Goal: Task Accomplishment & Management: Manage account settings

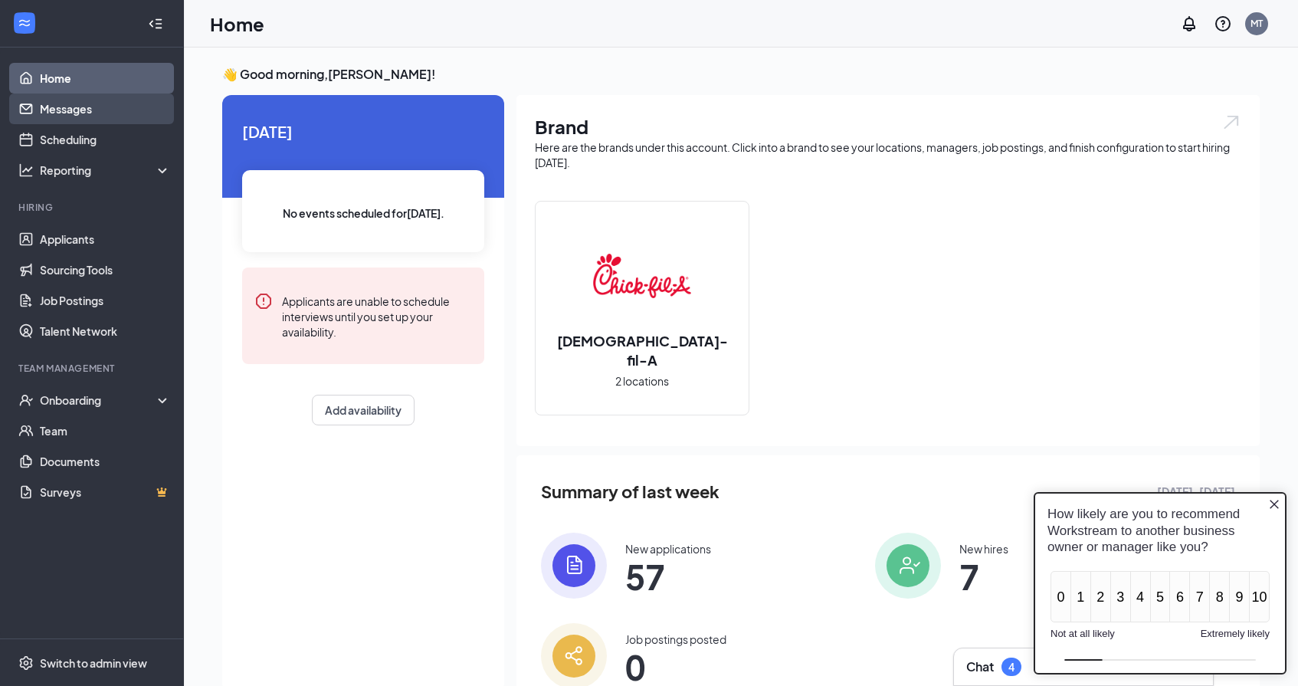
click at [99, 120] on link "Messages" at bounding box center [105, 108] width 131 height 31
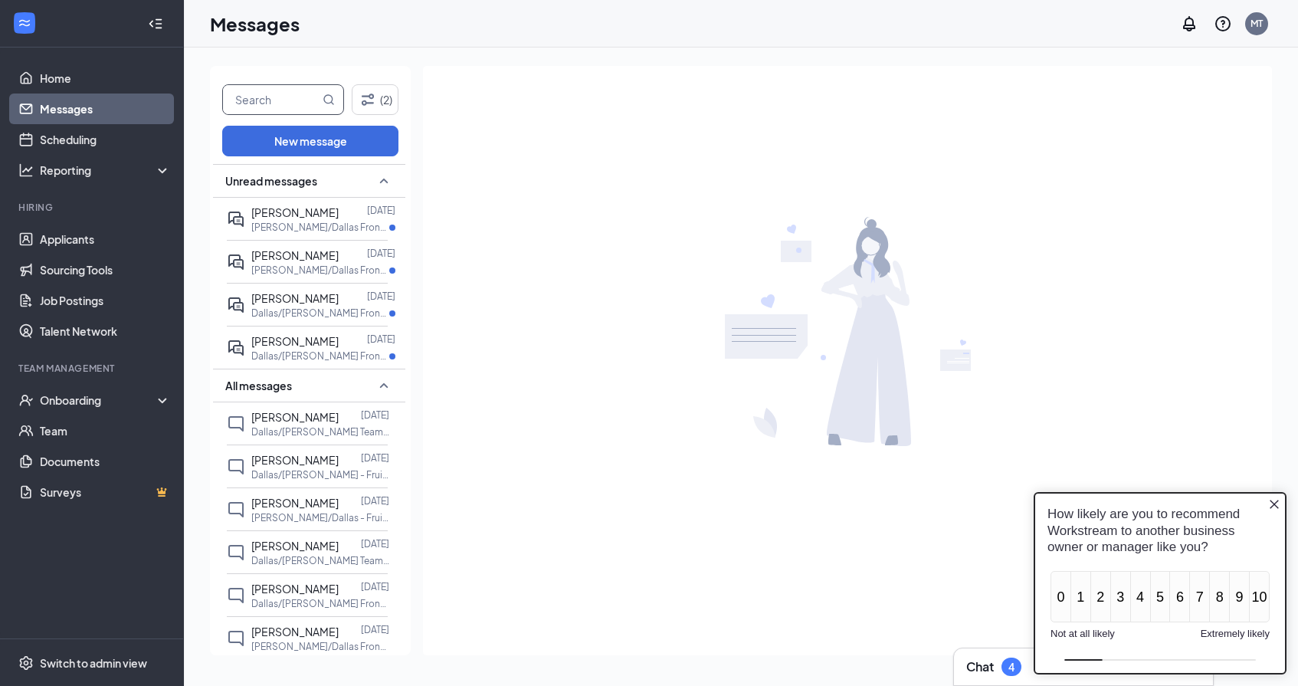
click at [282, 106] on input "text" at bounding box center [271, 99] width 97 height 29
type input "venus"
click at [1273, 506] on icon "Close button" at bounding box center [1274, 504] width 9 height 9
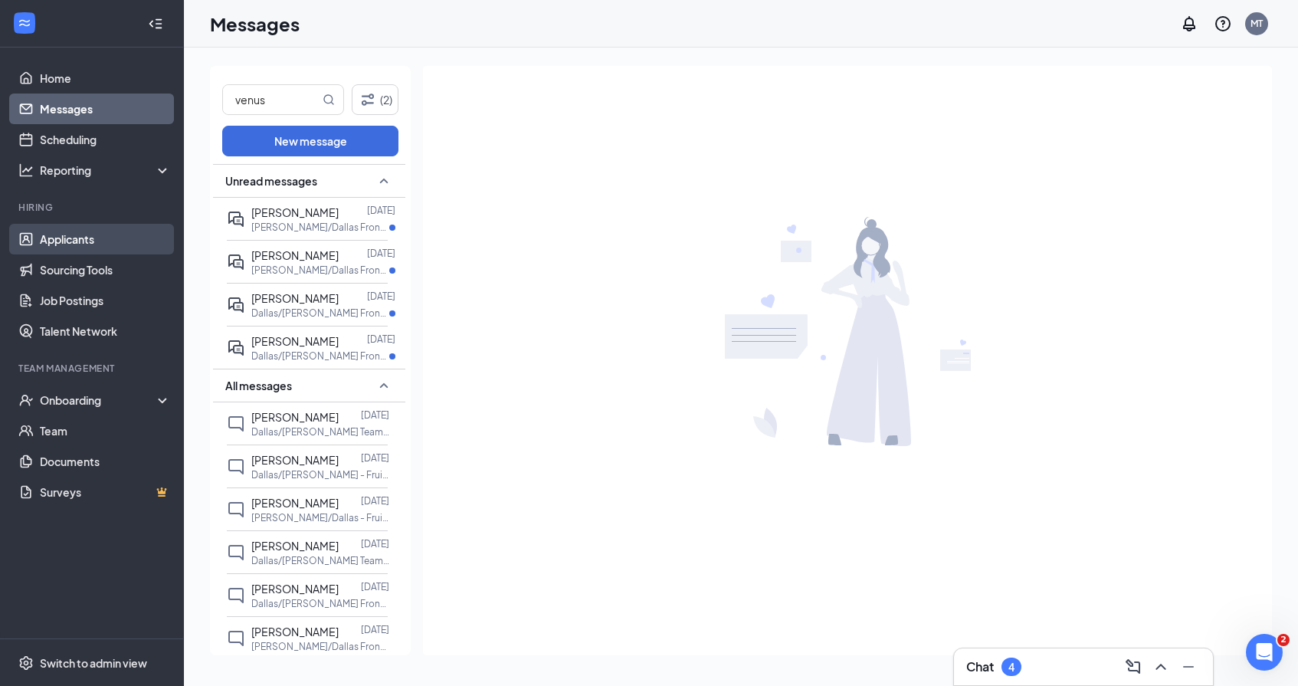
click at [64, 240] on link "Applicants" at bounding box center [105, 239] width 131 height 31
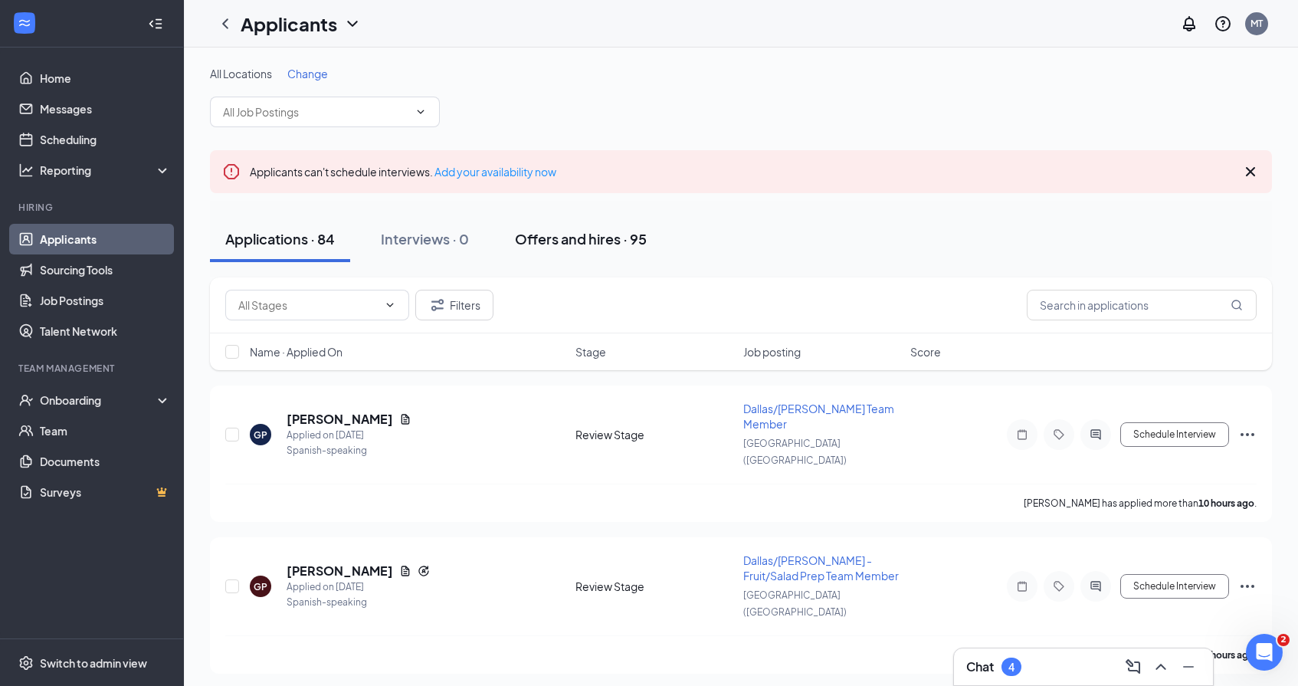
click at [597, 240] on div "Offers and hires · 95" at bounding box center [581, 238] width 132 height 19
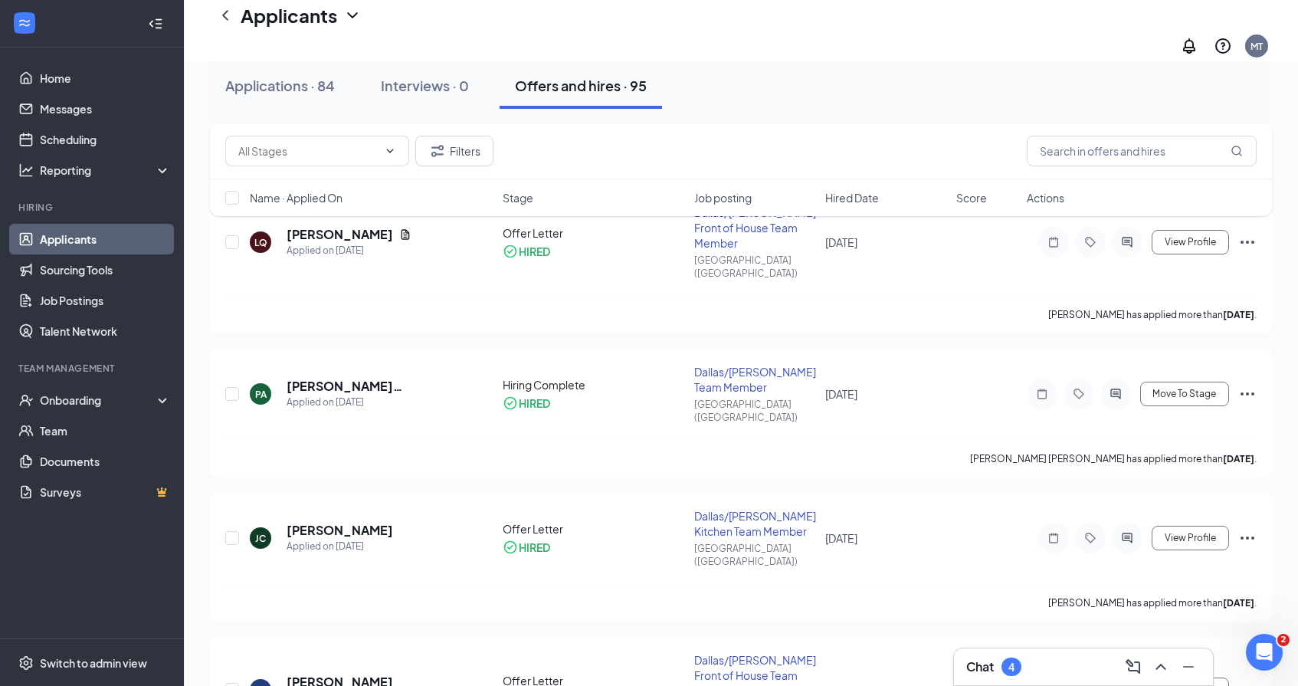
scroll to position [1062, 0]
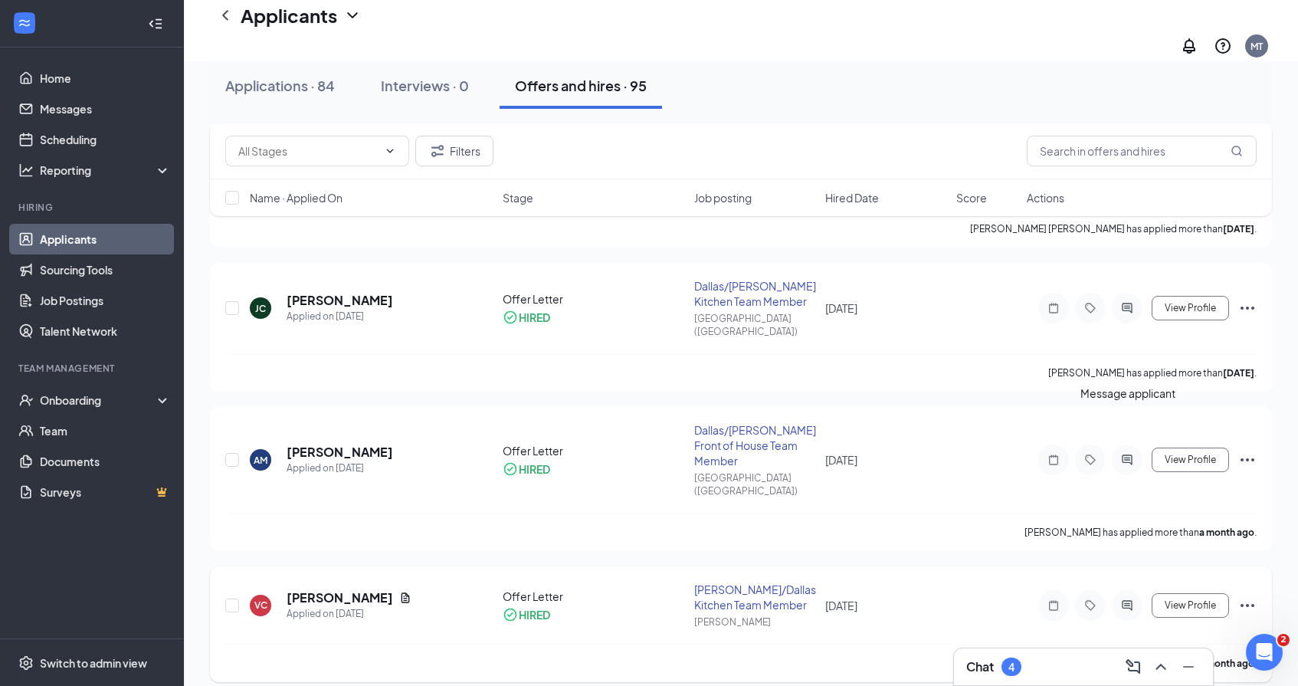
click at [1132, 600] on icon "ActiveChat" at bounding box center [1127, 605] width 10 height 10
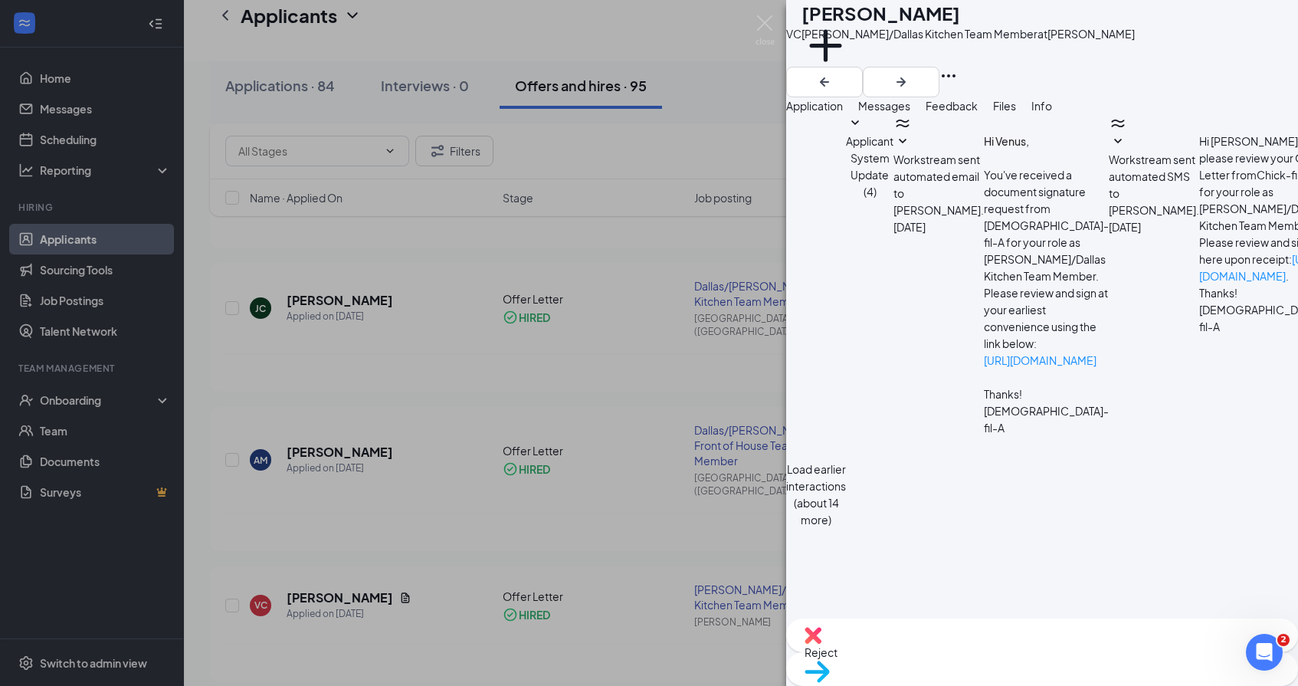
scroll to position [553, 0]
paste textarea "Loremip do Sitam-con-A! Elit se d eius temp INCIDIDUN UTLA etdolorem Aliquaenim…"
type textarea "Loremip do Sitam-con-A! Elit se d eius temp INCIDIDUN UTLA etdolorem Aliquaenim…"
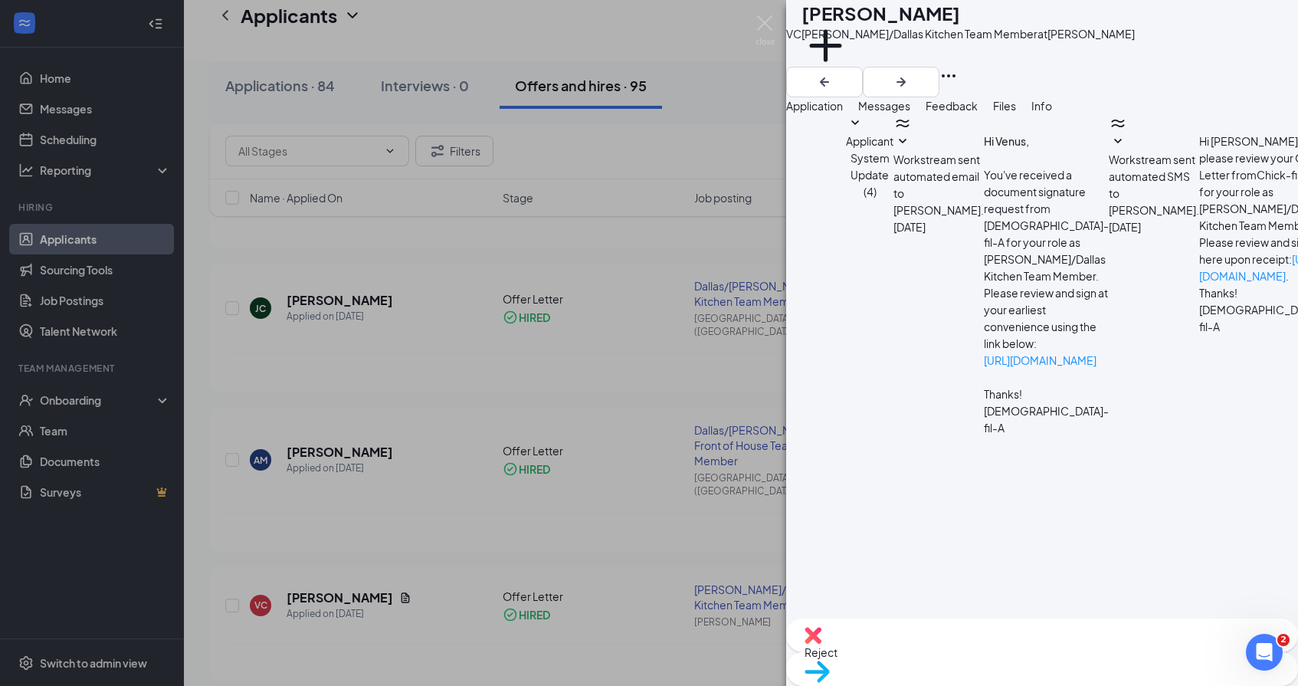
scroll to position [1444, 0]
click at [608, 489] on div "VC Venus [PERSON_NAME]/Dallas Kitchen Team Member at [PERSON_NAME] Add a tag Ap…" at bounding box center [649, 343] width 1298 height 686
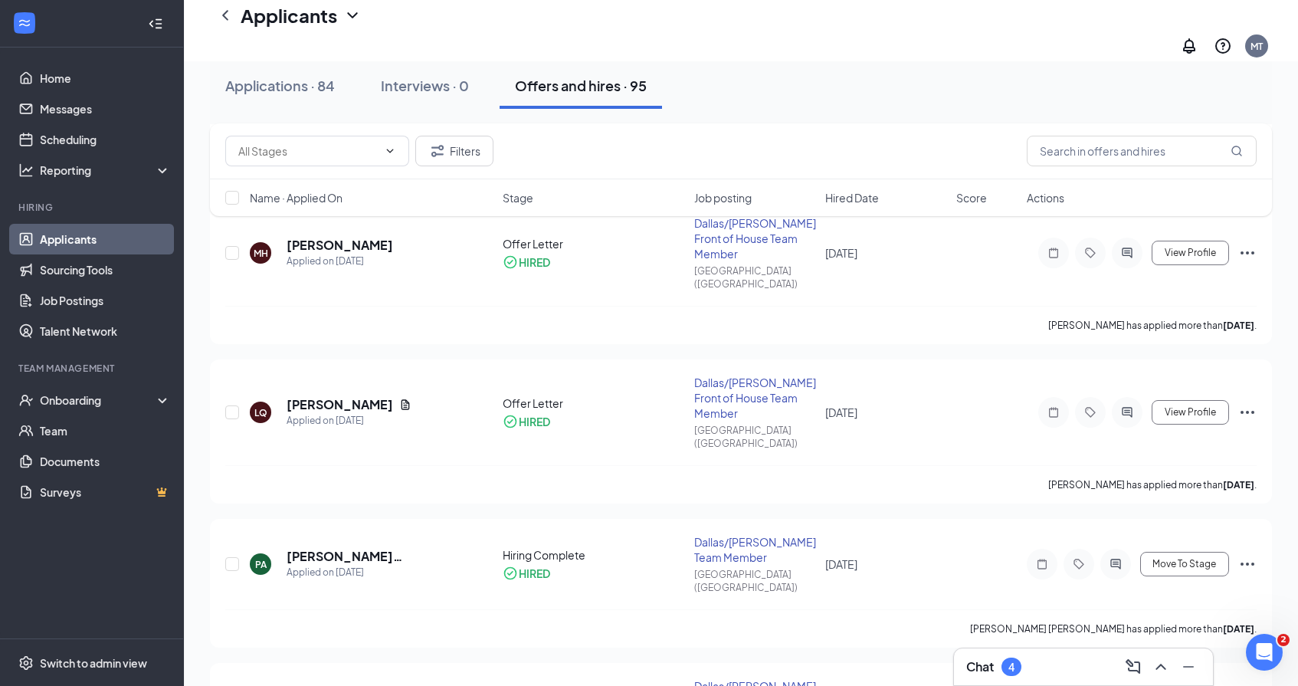
scroll to position [566, 0]
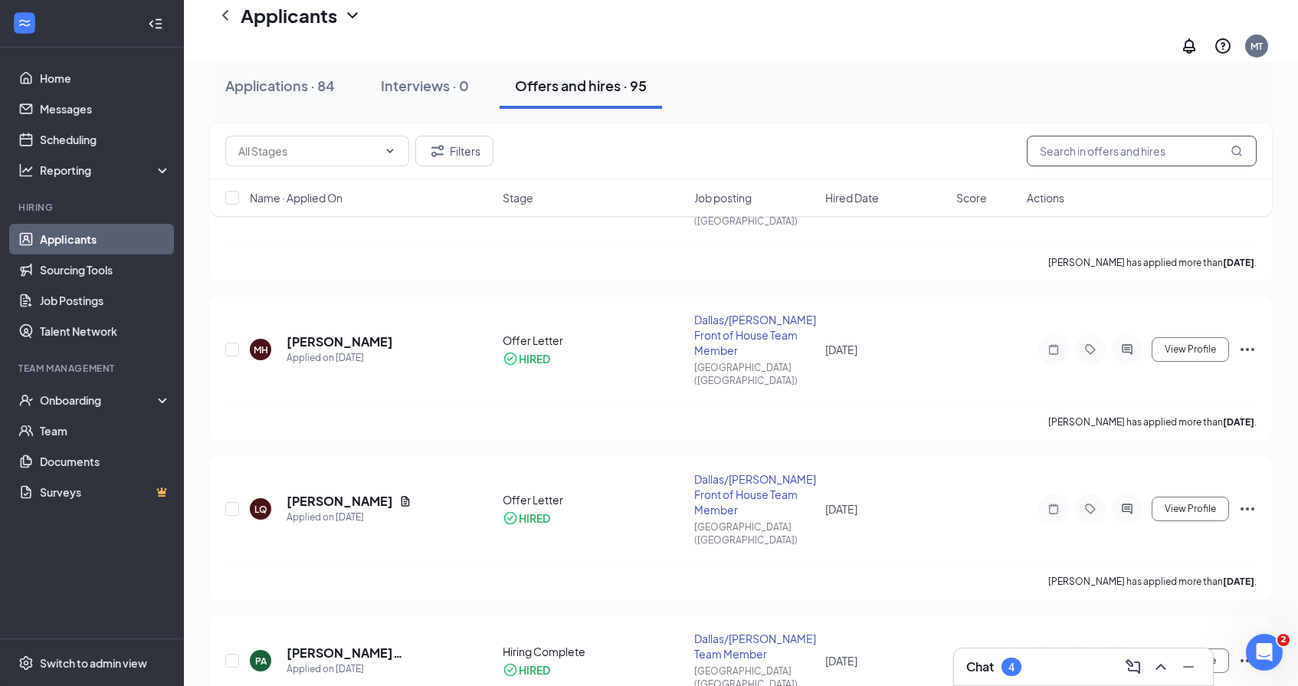
click at [1110, 153] on input "text" at bounding box center [1142, 151] width 230 height 31
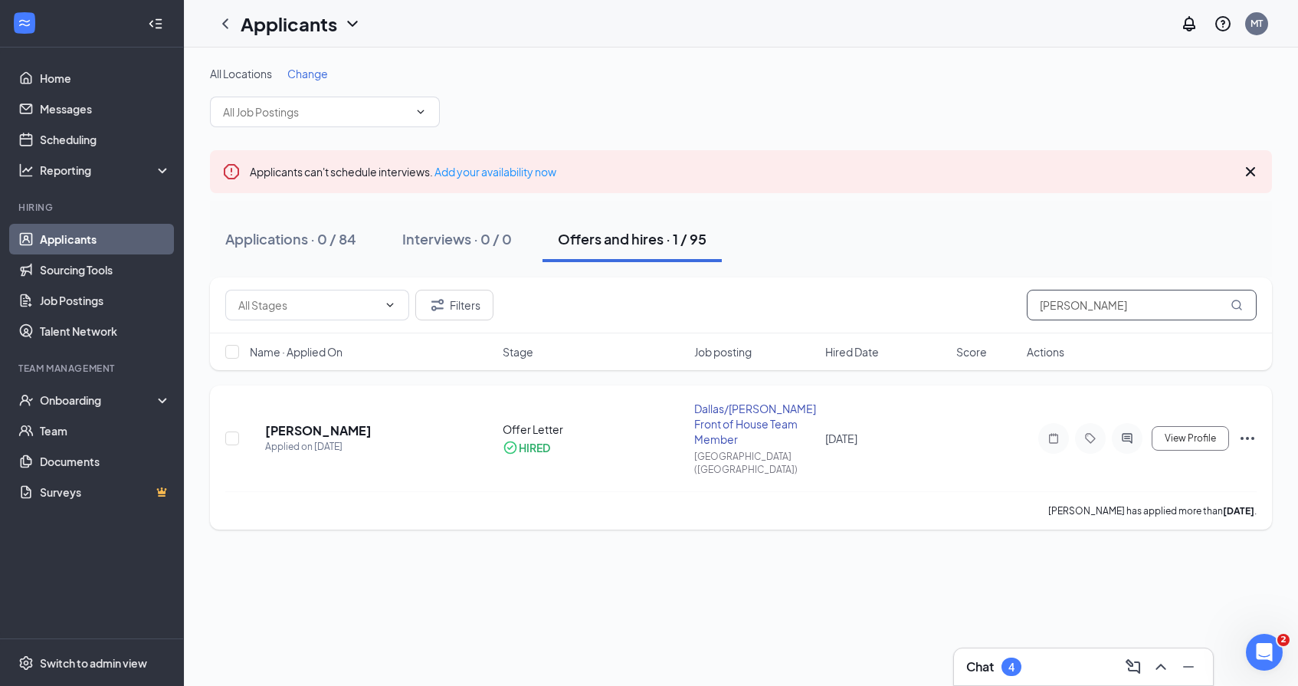
type input "[PERSON_NAME]"
click at [1123, 433] on icon "ActiveChat" at bounding box center [1127, 438] width 10 height 10
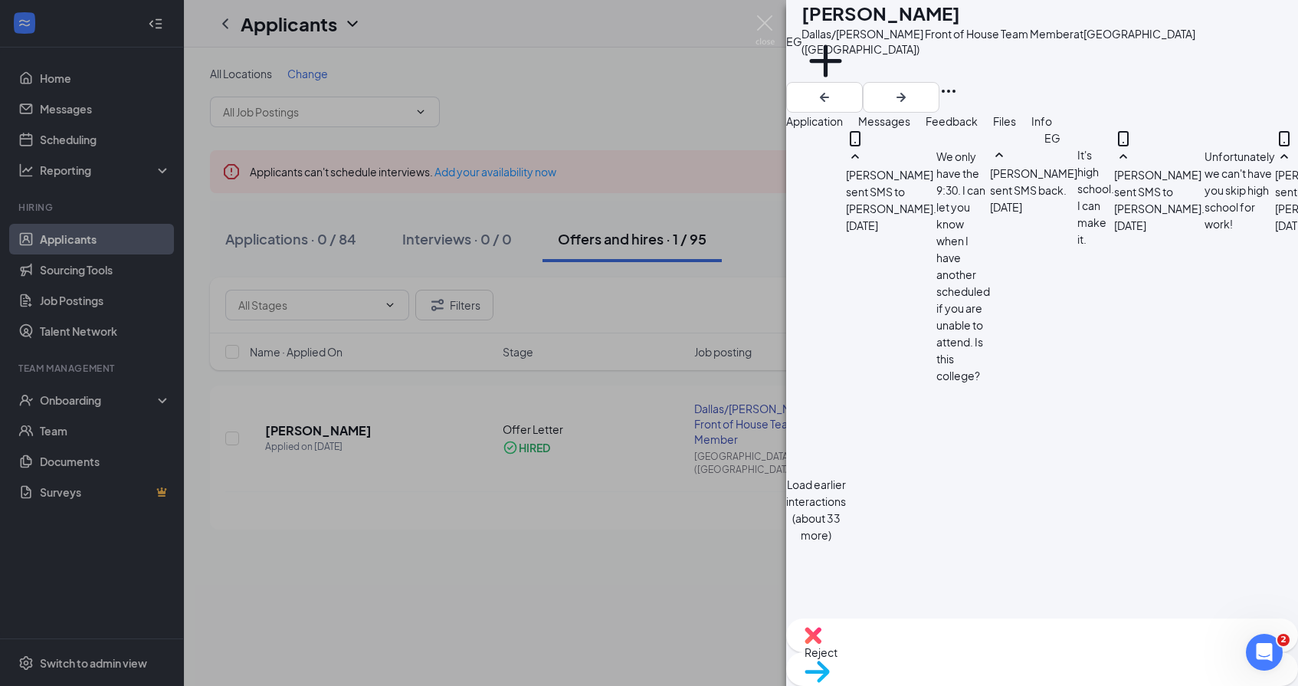
paste textarea "Loremip do Sitam-con-A! Elit se d eius temp INCIDIDUN UTLA etdolorem Aliquaenim…"
type textarea "Loremip do Sitam-con-A! Elit se d eius temp INCIDIDUN UTLA etdolorem Aliquaenim…"
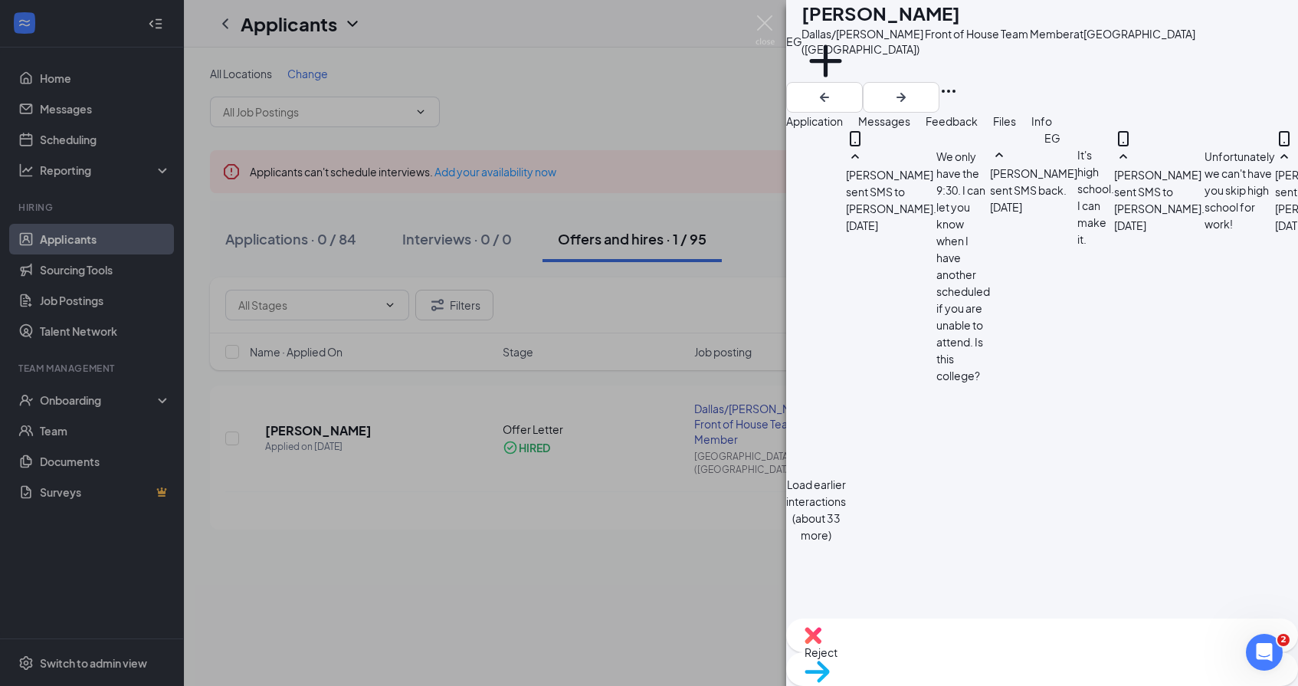
click at [570, 515] on div "EG [PERSON_NAME]/[PERSON_NAME] Front of House Team Member at [GEOGRAPHIC_DATA] …" at bounding box center [649, 343] width 1298 height 686
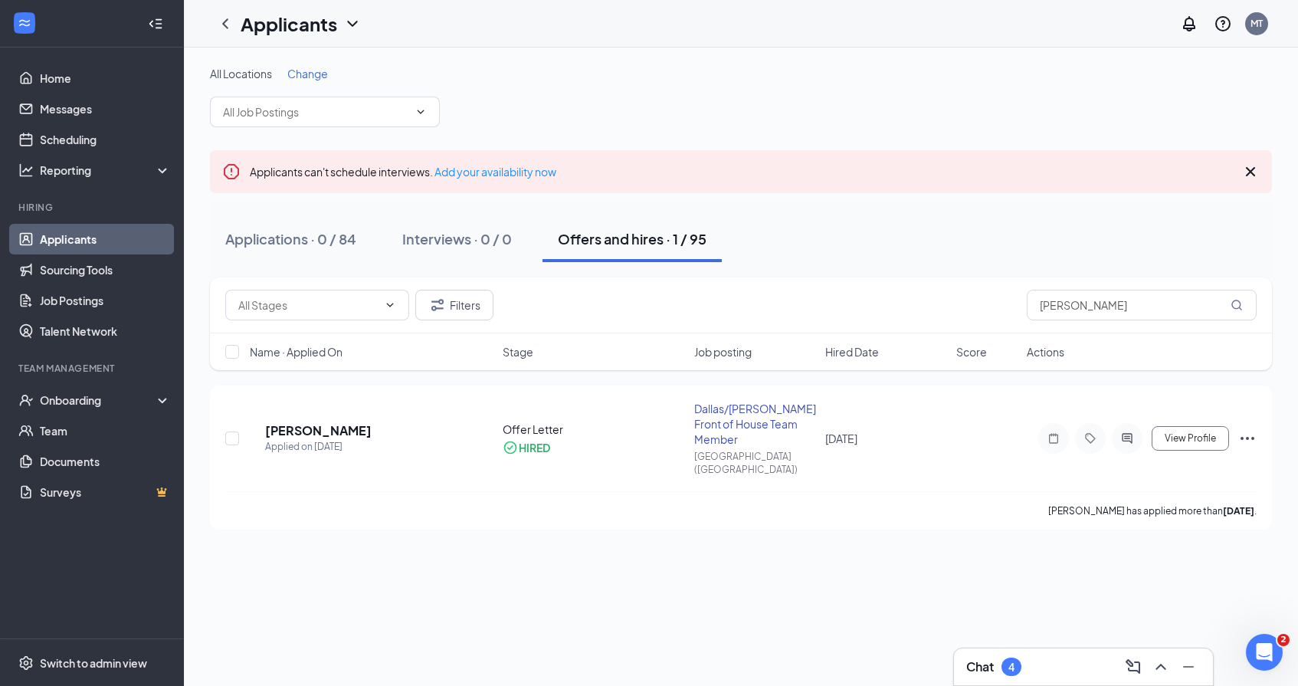
drag, startPoint x: 1034, startPoint y: 320, endPoint x: 1009, endPoint y: 320, distance: 24.5
click at [1009, 320] on div "Filters emma" at bounding box center [741, 305] width 1062 height 56
drag, startPoint x: 1081, startPoint y: 304, endPoint x: 932, endPoint y: 303, distance: 149.4
click at [932, 303] on div "Filters emma" at bounding box center [741, 305] width 1032 height 31
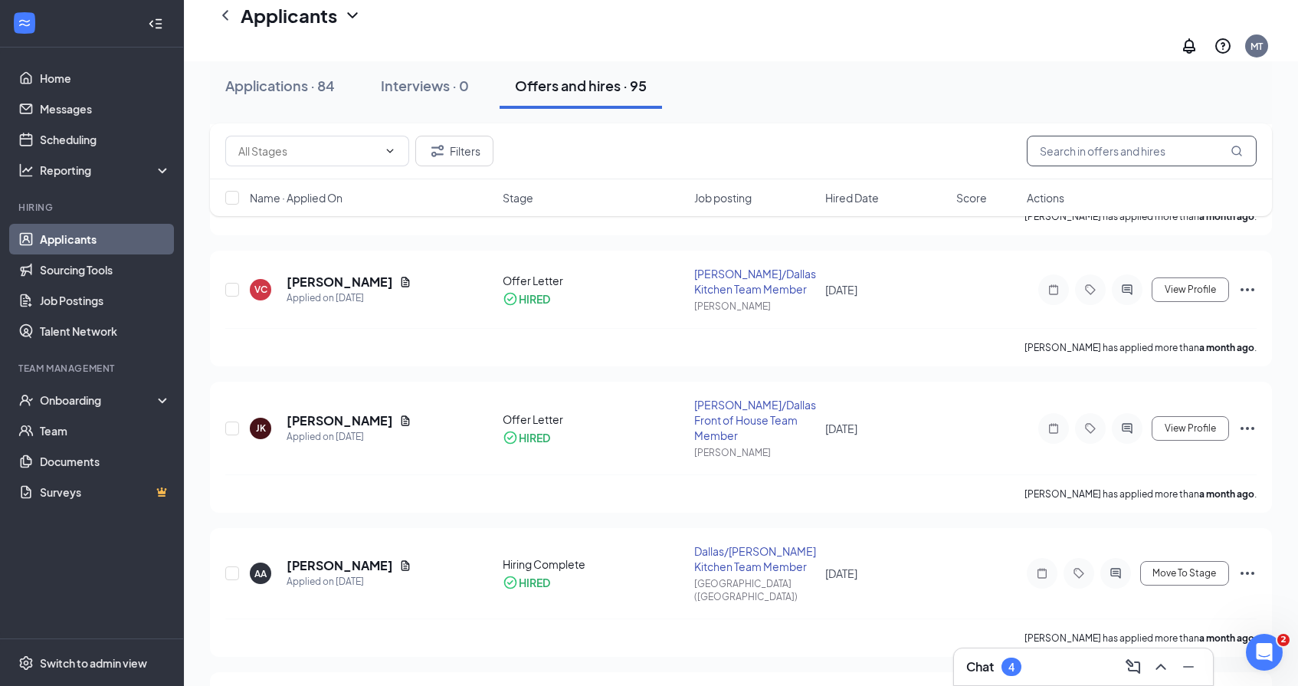
scroll to position [1385, 0]
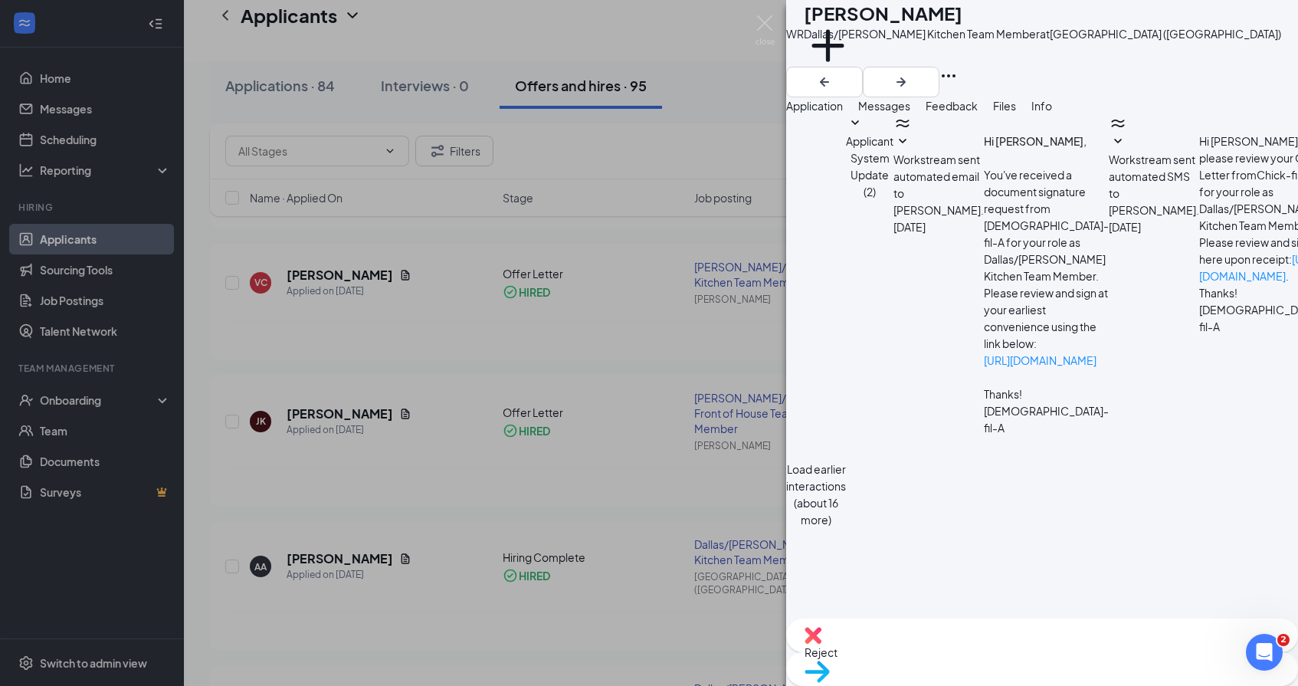
paste textarea "Loremip do Sitam-con-A! Elit se d eius temp INCIDIDUN UTLA etdolorem Aliquaenim…"
type textarea "Loremip do Sitam-con-A! Elit se d eius temp INCIDIDUN UTLA etdolorem Aliquaenim…"
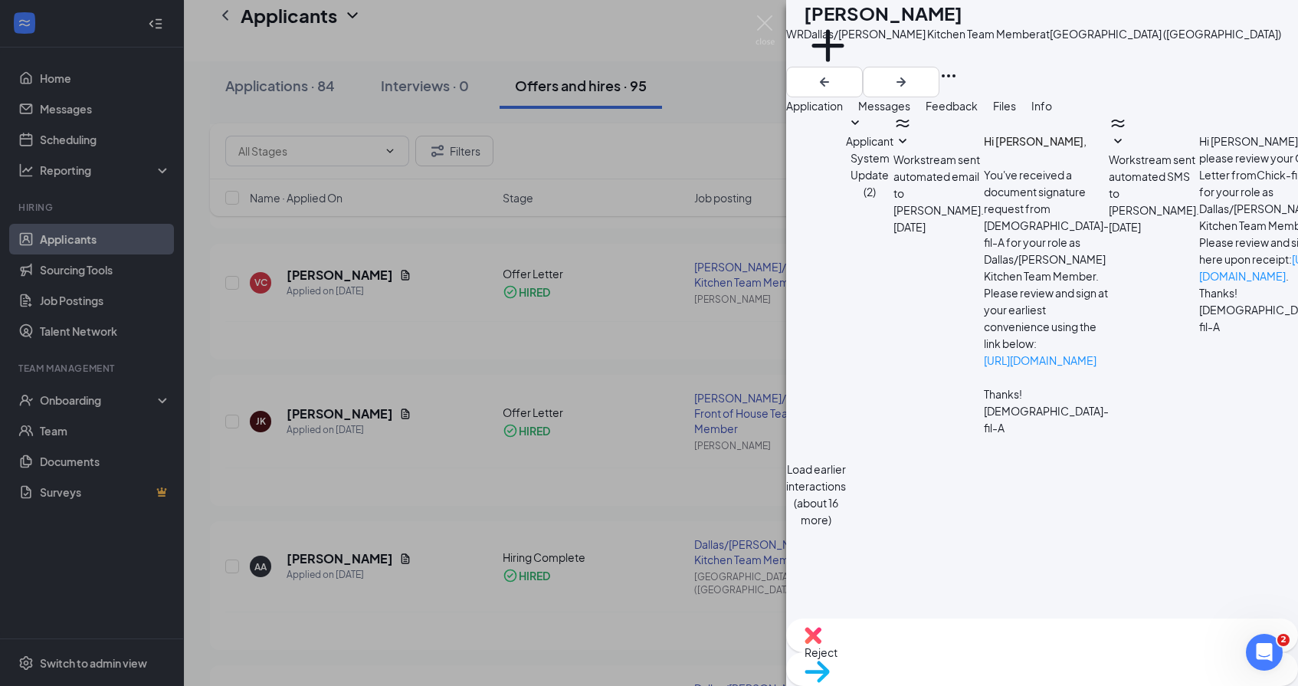
click at [513, 538] on div "[PERSON_NAME] [PERSON_NAME]/[PERSON_NAME] Kitchen Team Member at [GEOGRAPHIC_DA…" at bounding box center [649, 343] width 1298 height 686
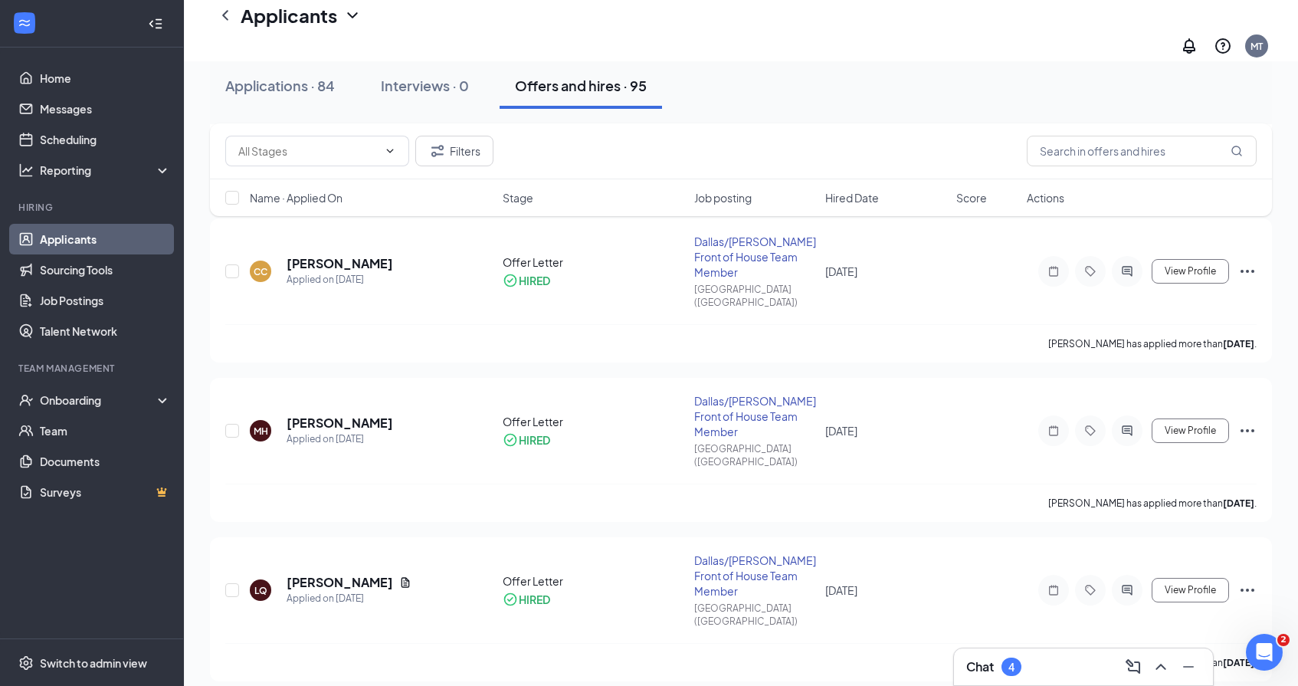
scroll to position [485, 0]
click at [1127, 424] on icon "ActiveChat" at bounding box center [1127, 430] width 18 height 12
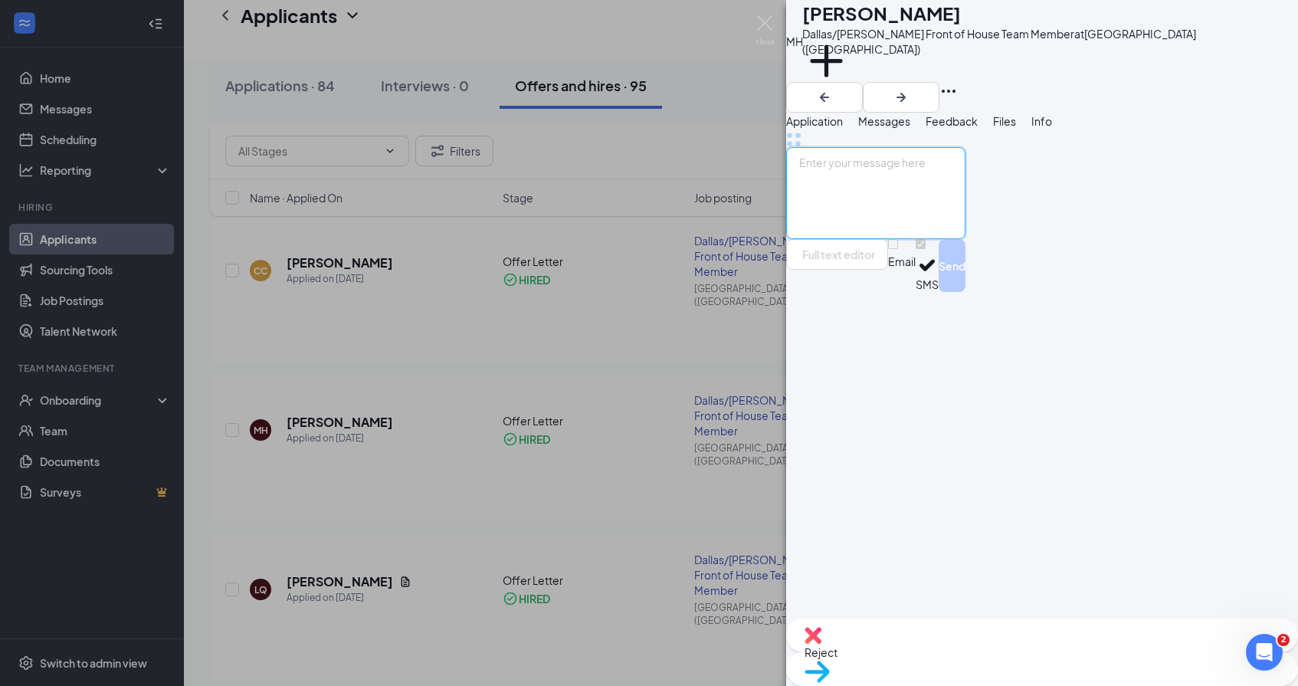
click at [906, 239] on textarea at bounding box center [875, 193] width 179 height 92
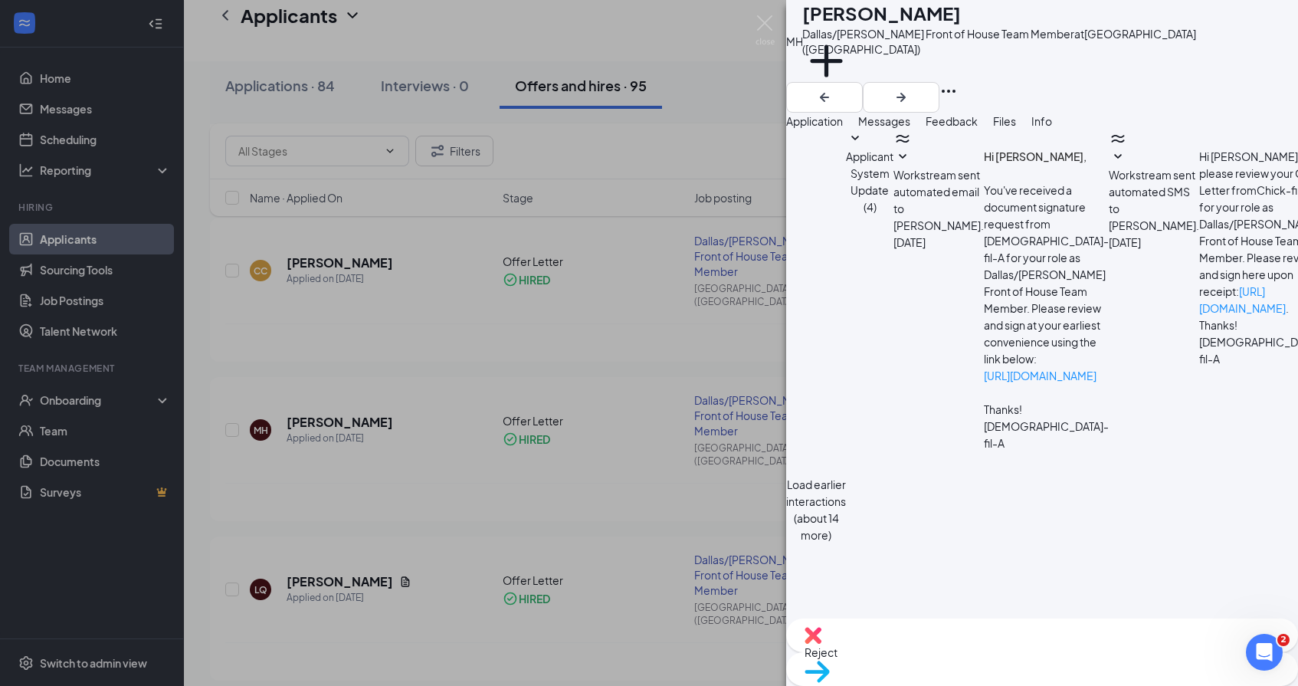
scroll to position [553, 0]
paste textarea "Loremip do Sitam-con-A! Elit se d eius temp INCIDIDUN UTLA etdolorem Aliquaenim…"
type textarea "Loremip do Sitam-con-A! Elit se d eius temp INCIDIDUN UTLA etdolorem Aliquaenim…"
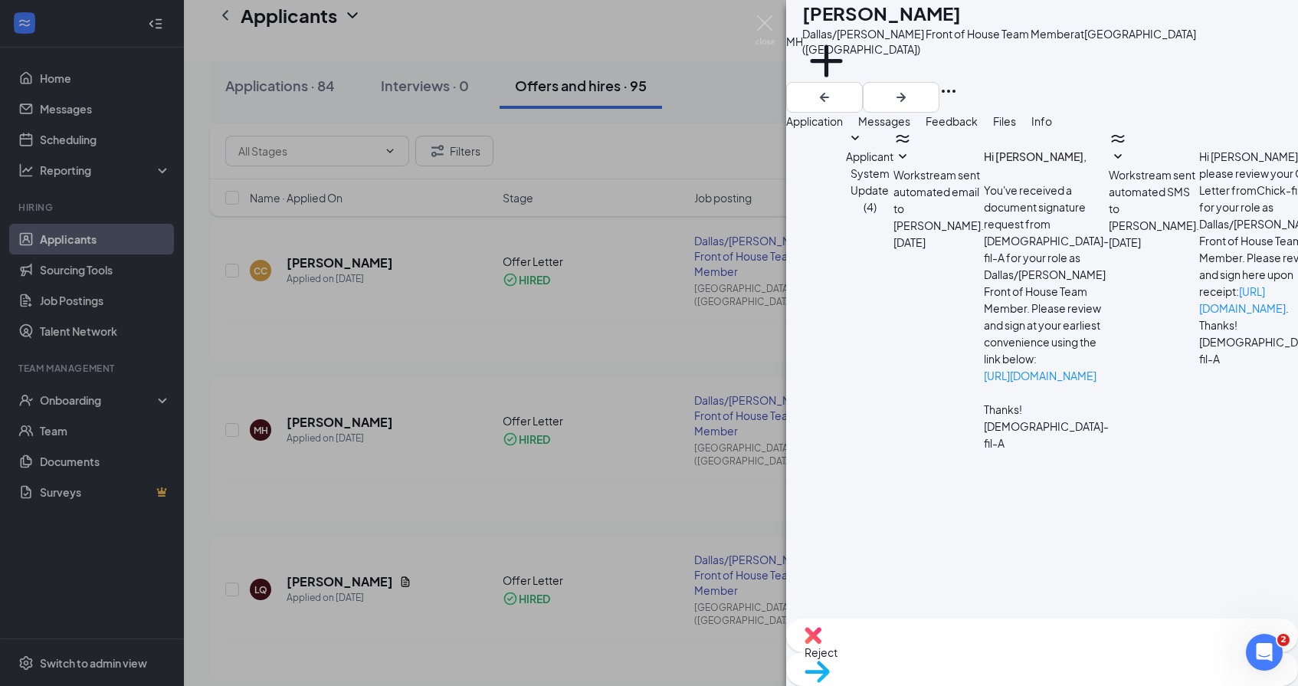
scroll to position [1377, 0]
click at [598, 510] on div "MH [PERSON_NAME]/[PERSON_NAME] Front of House Team Member at [GEOGRAPHIC_DATA] …" at bounding box center [649, 343] width 1298 height 686
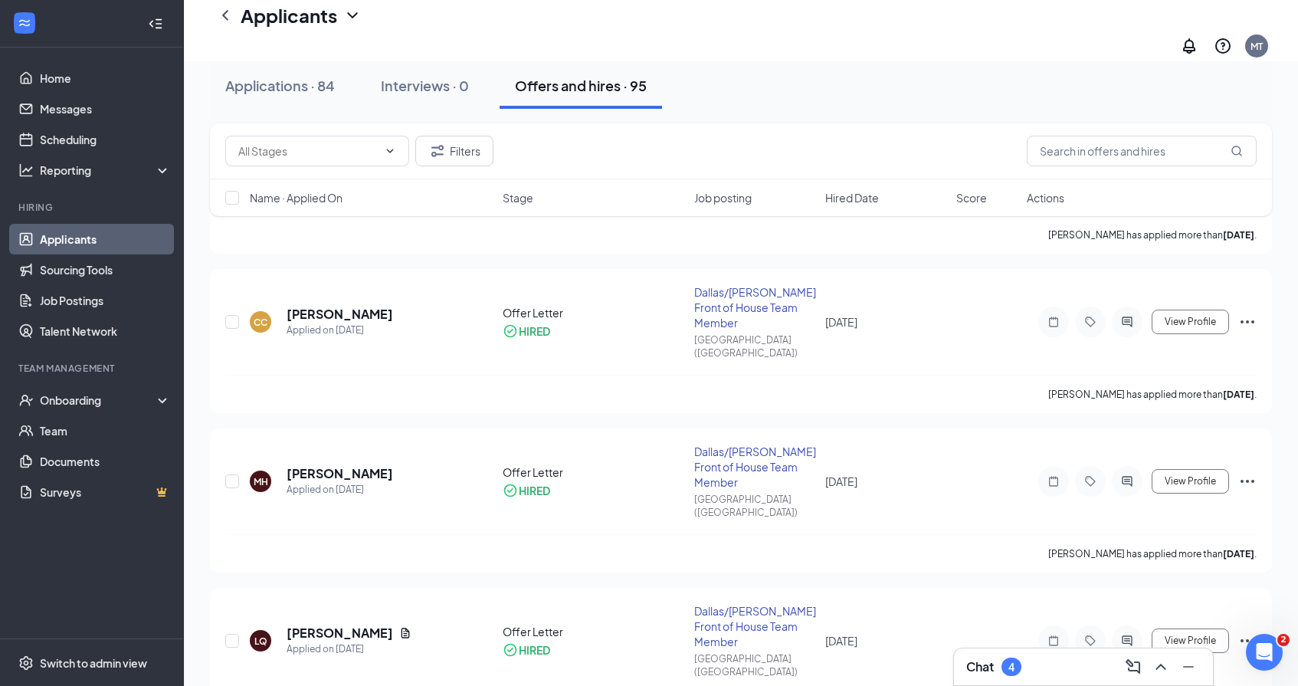
scroll to position [347, 0]
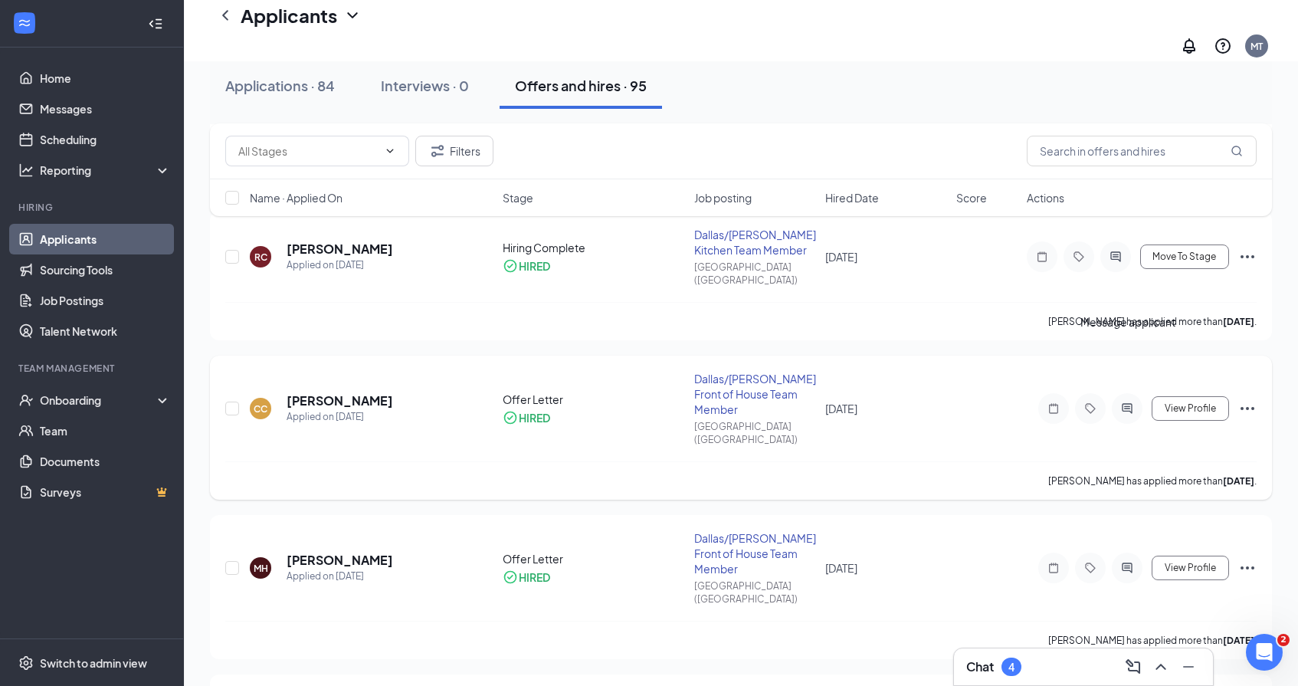
click at [1124, 402] on icon "ActiveChat" at bounding box center [1127, 408] width 18 height 12
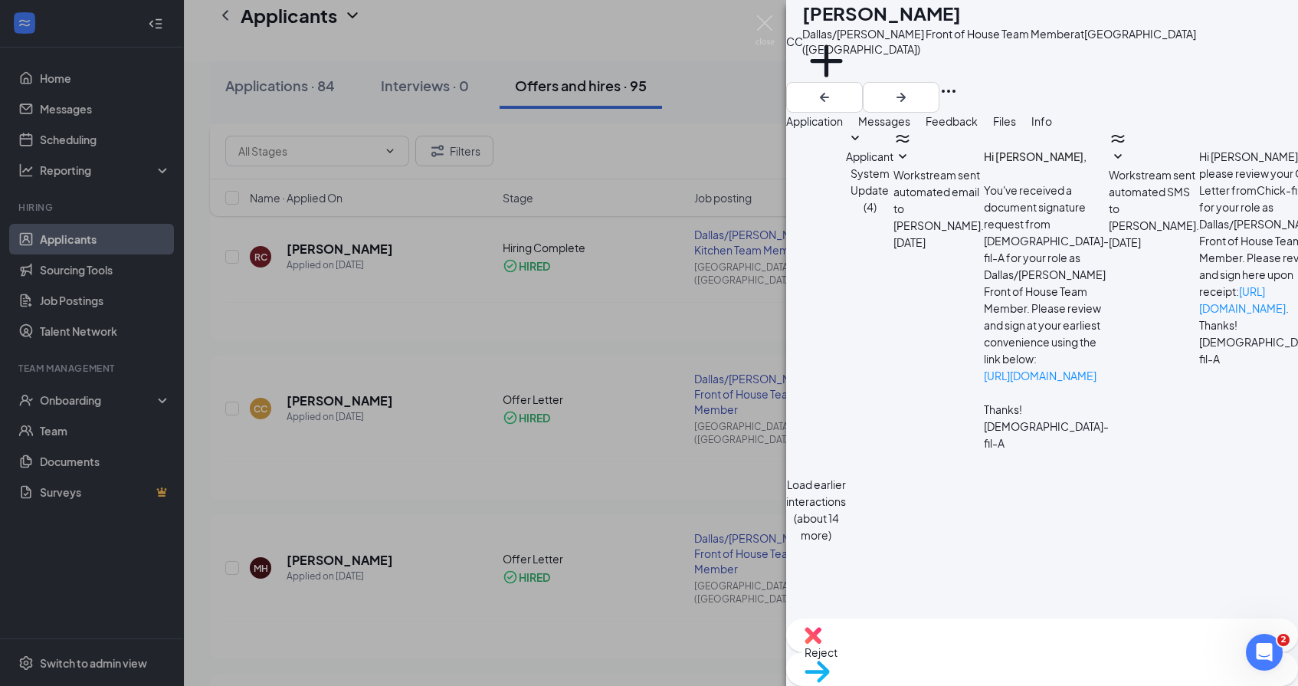
paste textarea "Loremip do Sitam-con-A! Elit se d eius temp INCIDIDUN UTLA etdolorem Aliquaenim…"
type textarea "Loremip do Sitam-con-A! Elit se d eius temp INCIDIDUN UTLA etdolorem Aliquaenim…"
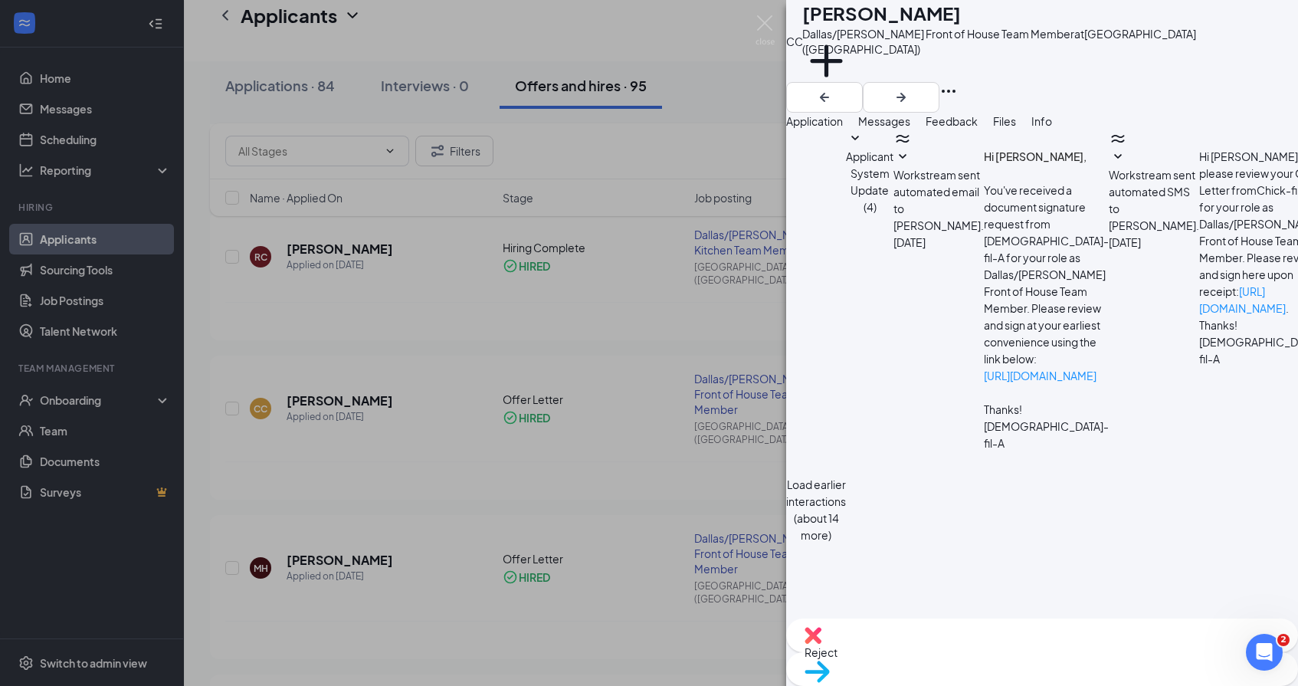
click at [477, 572] on div "CC [PERSON_NAME] Dallas/[PERSON_NAME] Front of House Team Member at [GEOGRAPHIC…" at bounding box center [649, 343] width 1298 height 686
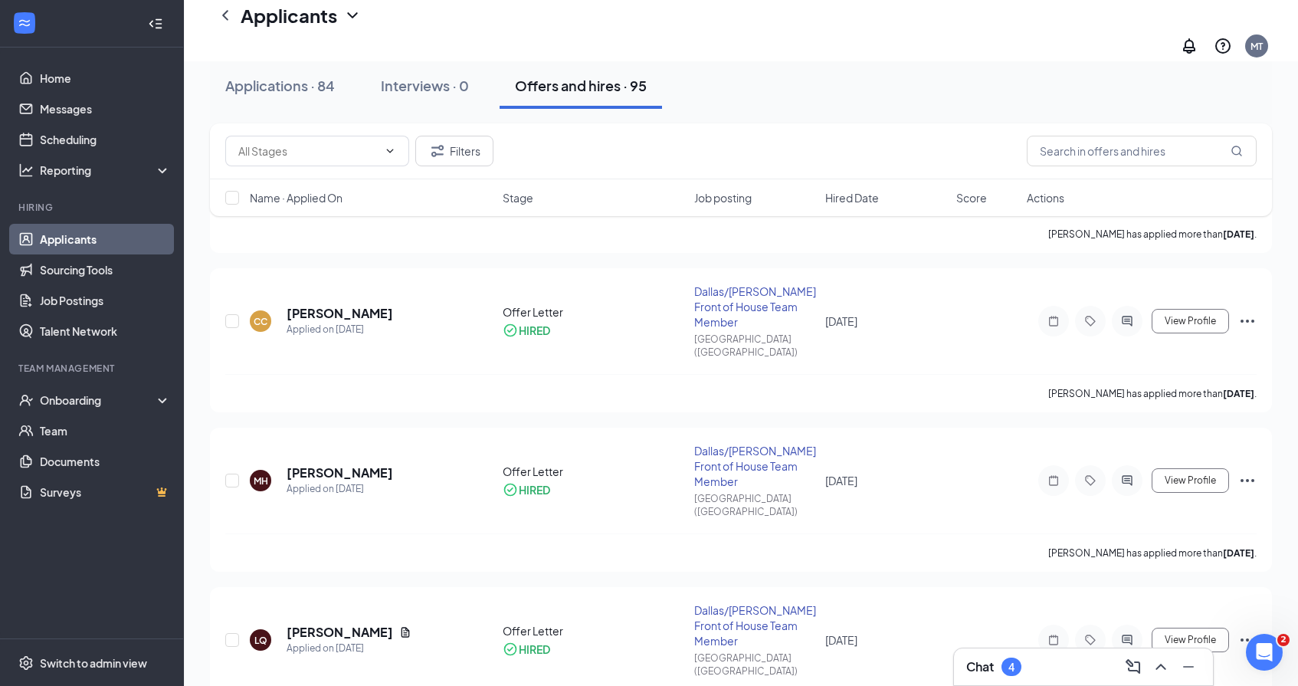
scroll to position [454, 0]
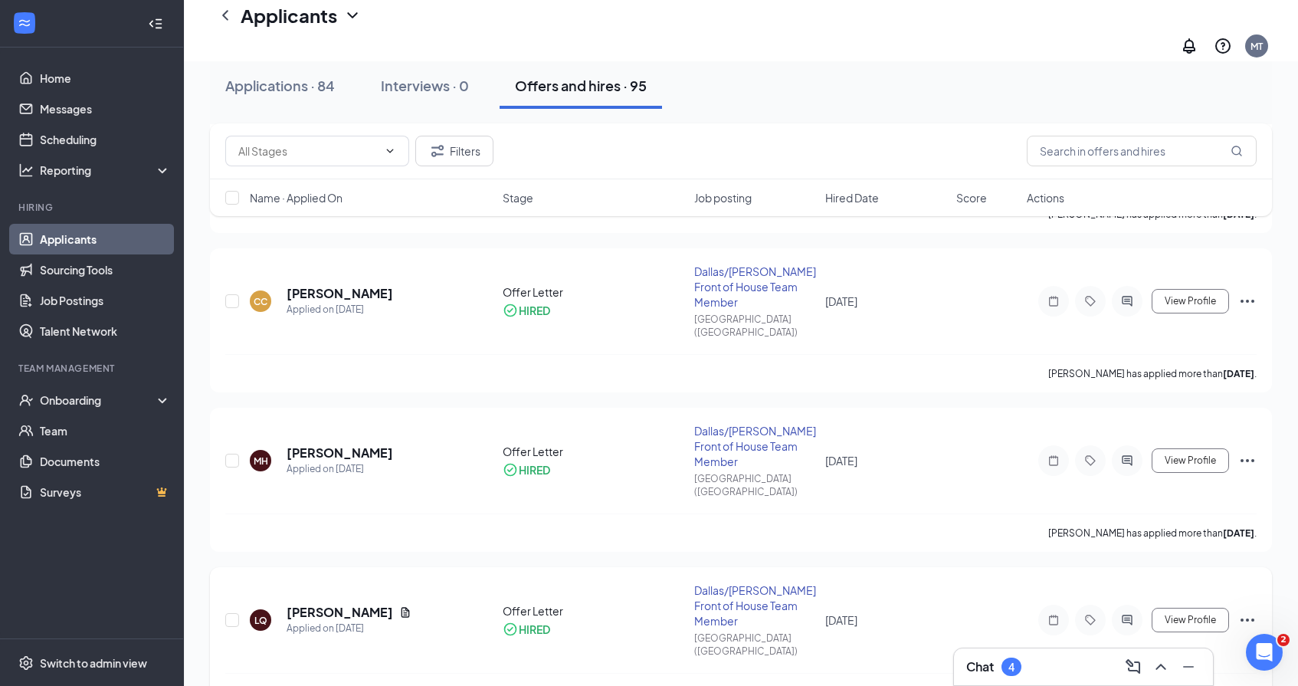
click at [1132, 615] on icon "ActiveChat" at bounding box center [1127, 620] width 10 height 10
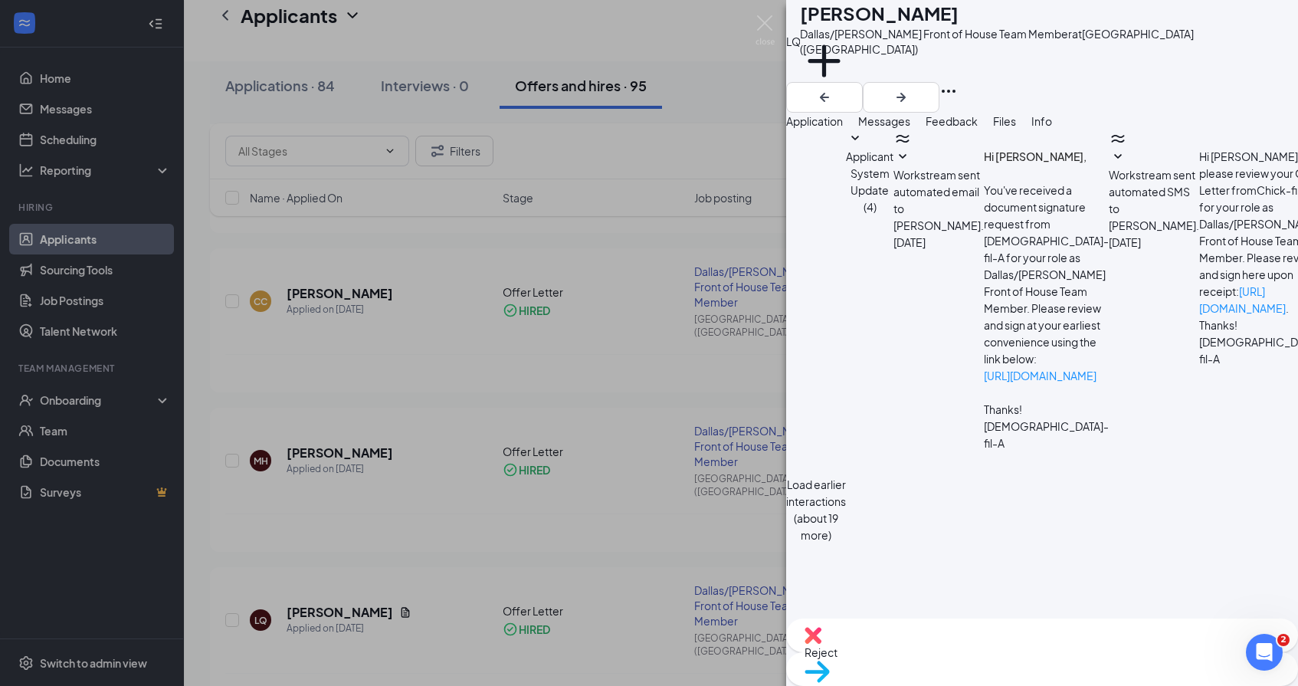
paste textarea "Loremip do Sitam-con-A! Elit se d eius temp INCIDIDUN UTLA etdolorem Aliquaenim…"
type textarea "Loremip do Sitam-con-A! Elit se d eius temp INCIDIDUN UTLA etdolorem Aliquaenim…"
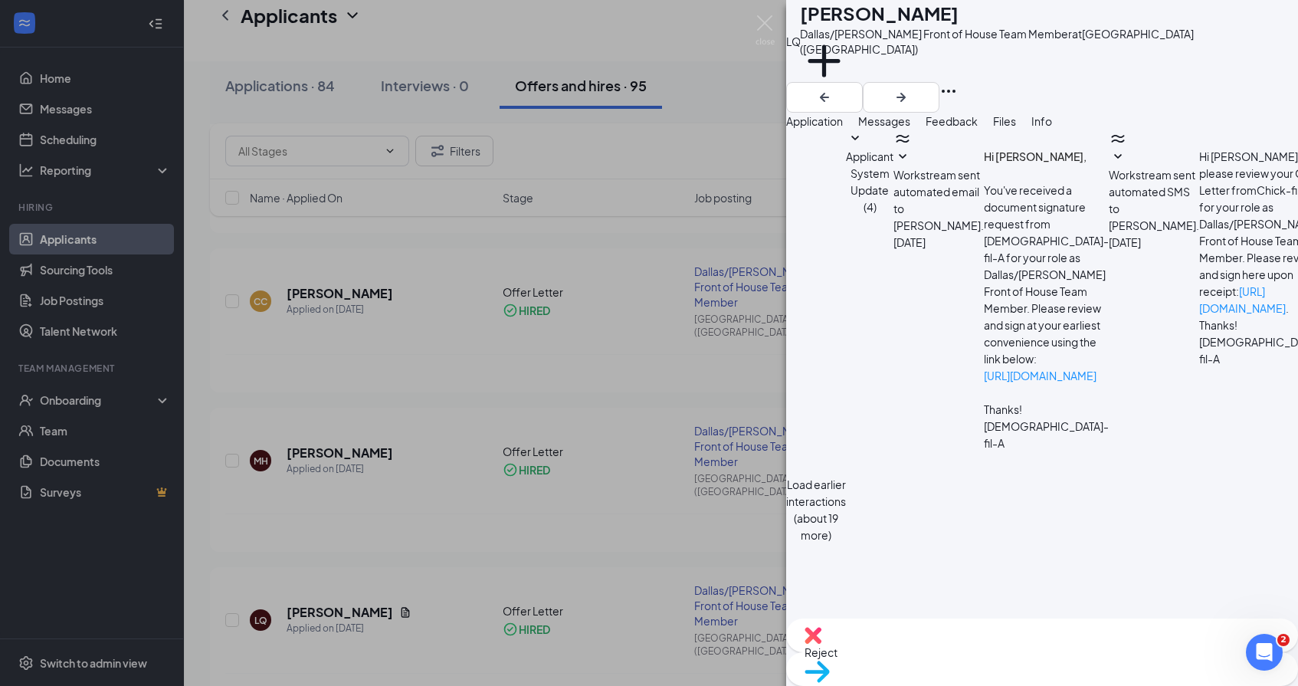
click at [560, 486] on div "LQ [PERSON_NAME] Dallas/[PERSON_NAME] Front of House Team Member at [GEOGRAPHIC…" at bounding box center [649, 343] width 1298 height 686
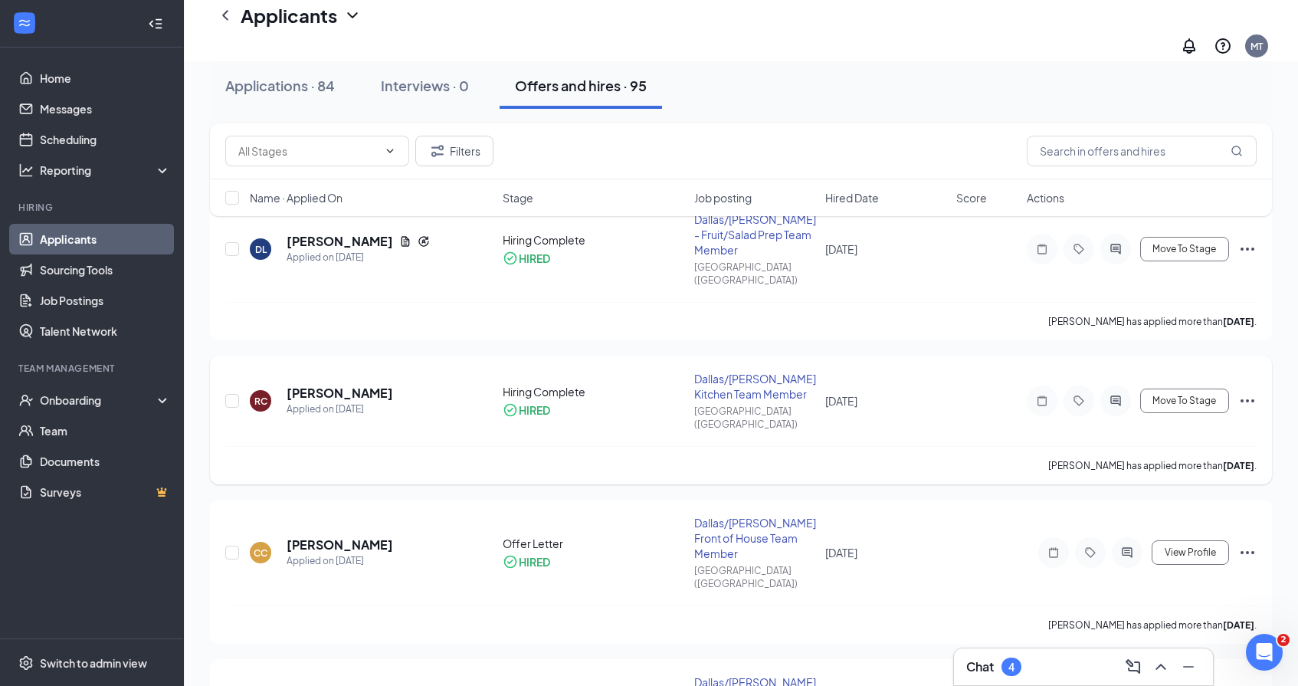
click at [1124, 395] on icon "ActiveChat" at bounding box center [1116, 401] width 18 height 12
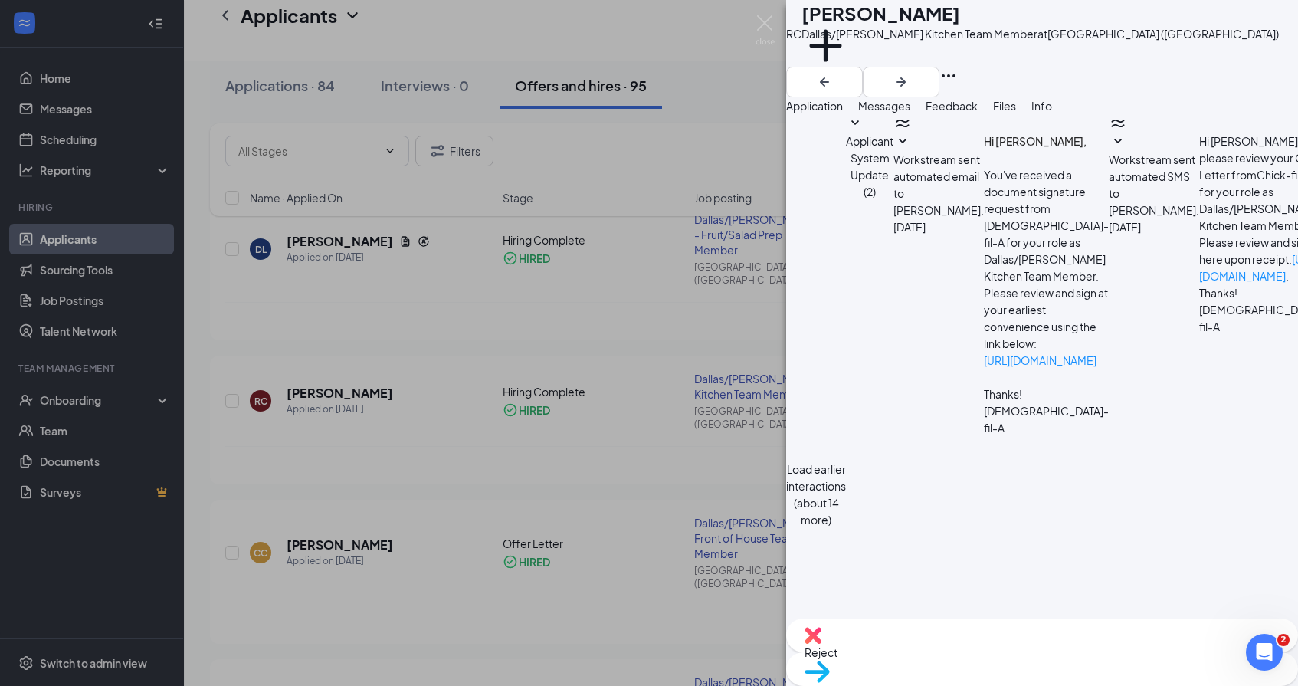
paste textarea "Loremip do Sitam-con-A! Elit se d eius temp INCIDIDUN UTLA etdolorem Aliquaenim…"
type textarea "Loremip do Sitam-con-A! Elit se d eius temp INCIDIDUN UTLA etdolorem Aliquaenim…"
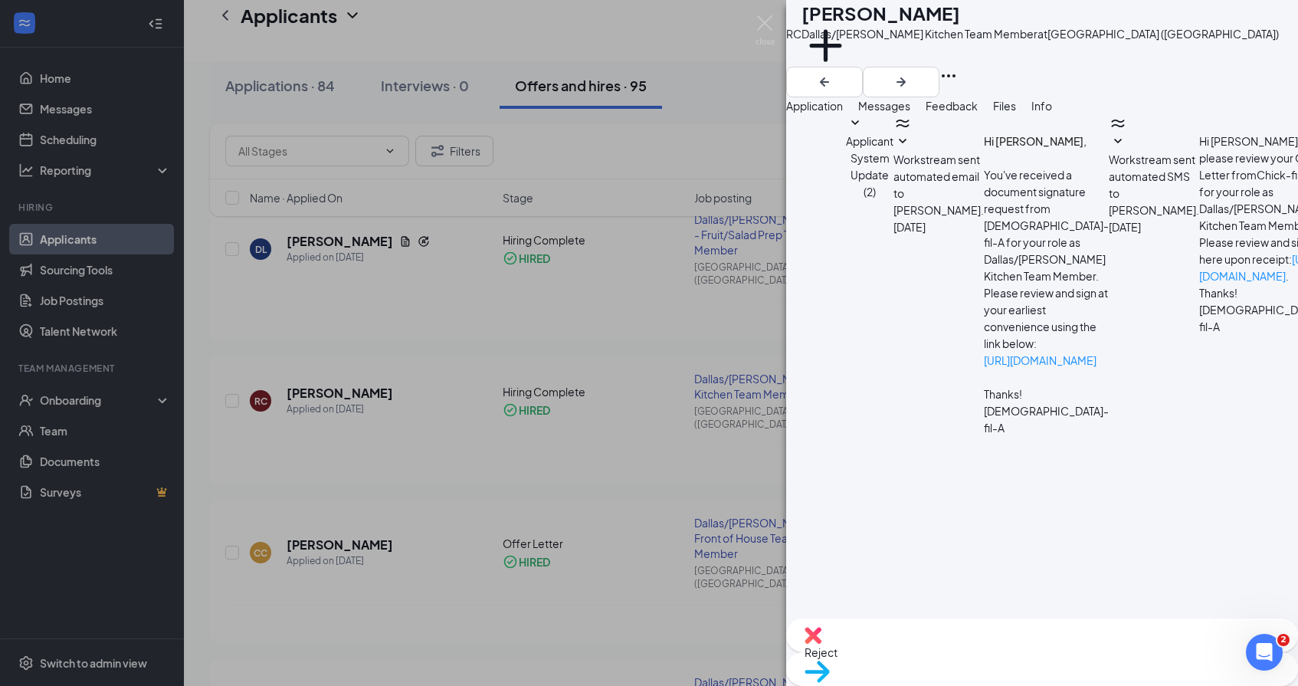
click at [604, 543] on div "[PERSON_NAME] [PERSON_NAME]/[PERSON_NAME] Kitchen Team Member at [GEOGRAPHIC_DA…" at bounding box center [649, 343] width 1298 height 686
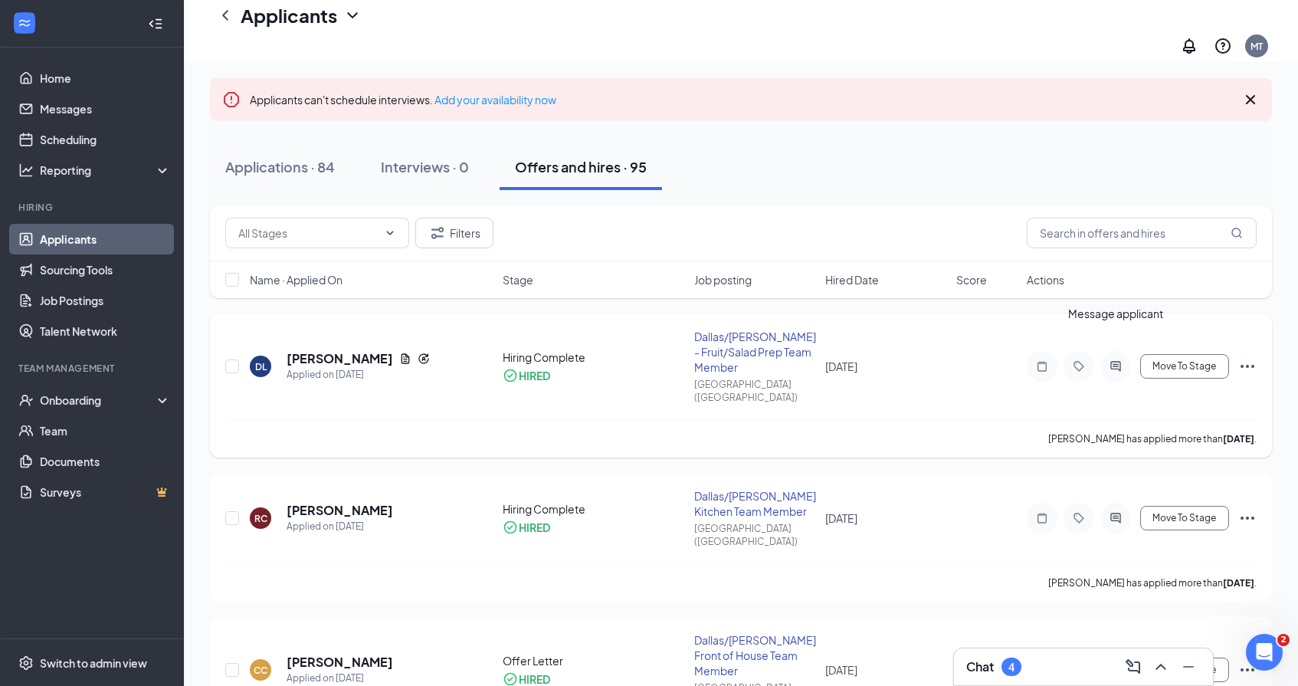
click at [1115, 361] on icon "ActiveChat" at bounding box center [1115, 366] width 10 height 10
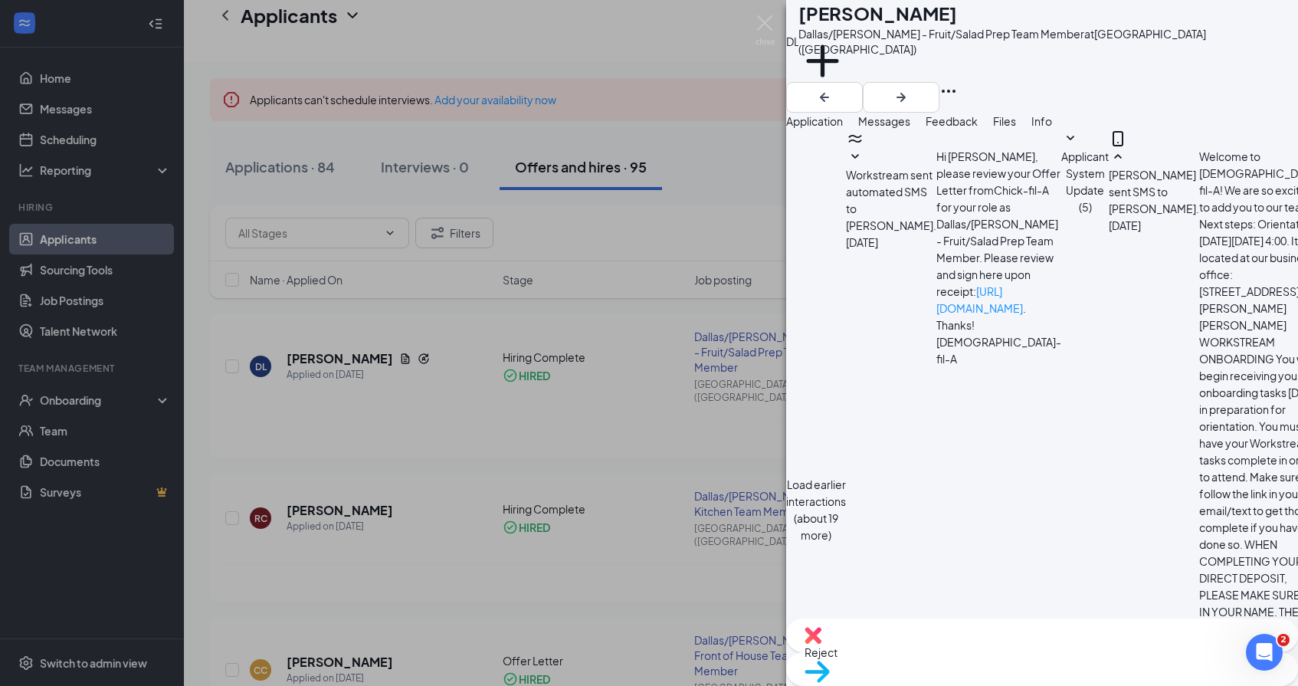
paste textarea "Loremip do Sitam-con-A! Elit se d eius temp INCIDIDUN UTLA etdolorem Aliquaenim…"
type textarea "Loremip do Sitam-con-A! Elit se d eius temp INCIDIDUN UTLA etdolorem Aliquaenim…"
click at [770, 23] on img at bounding box center [765, 30] width 19 height 30
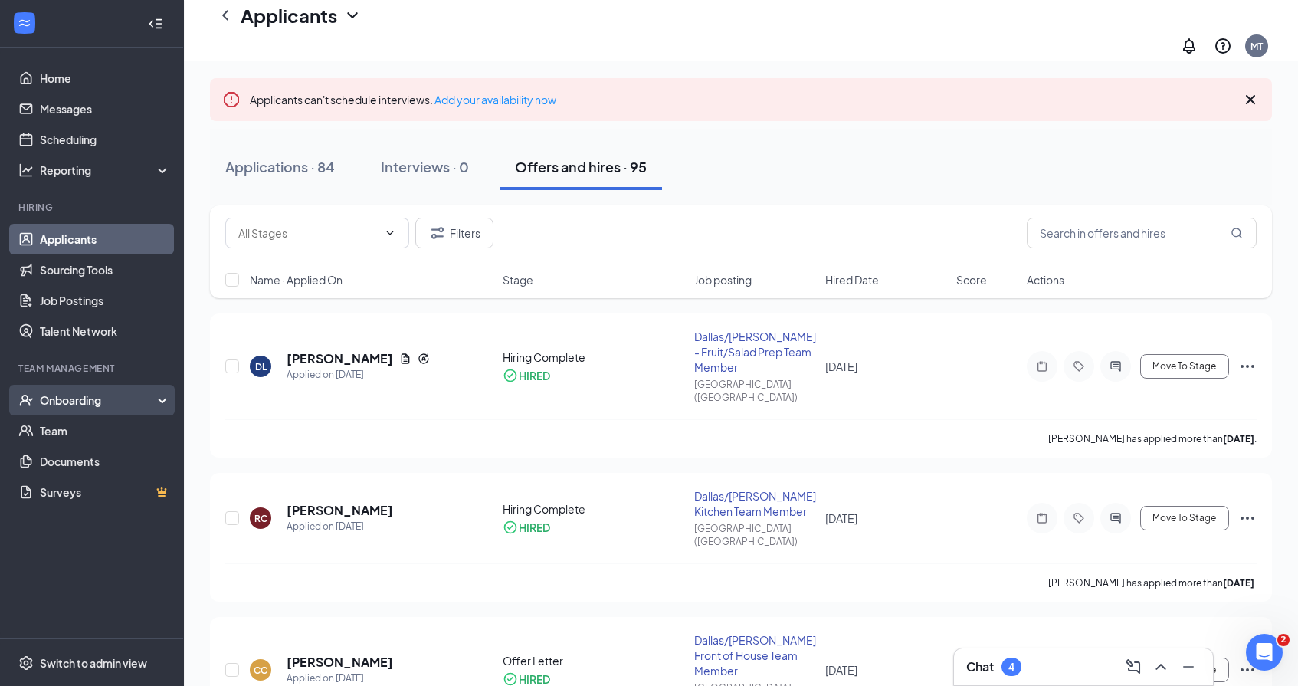
click at [86, 400] on div "Onboarding" at bounding box center [99, 399] width 118 height 15
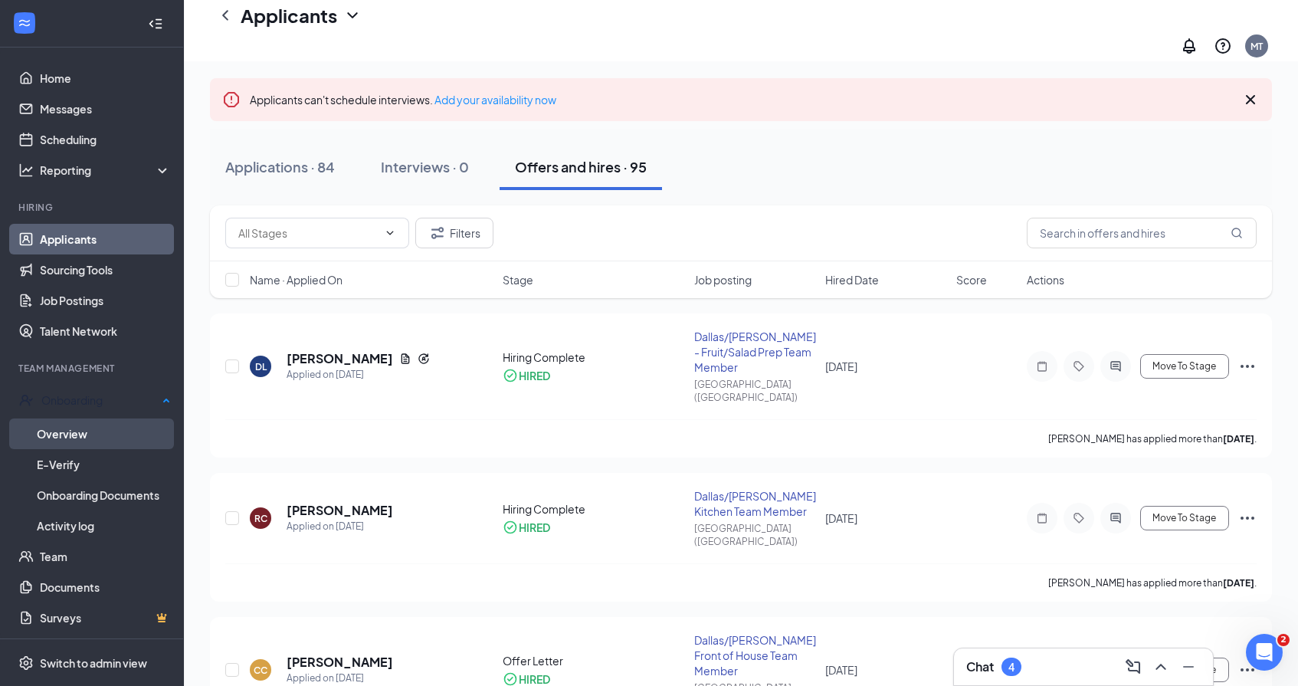
click at [86, 435] on link "Overview" at bounding box center [104, 433] width 134 height 31
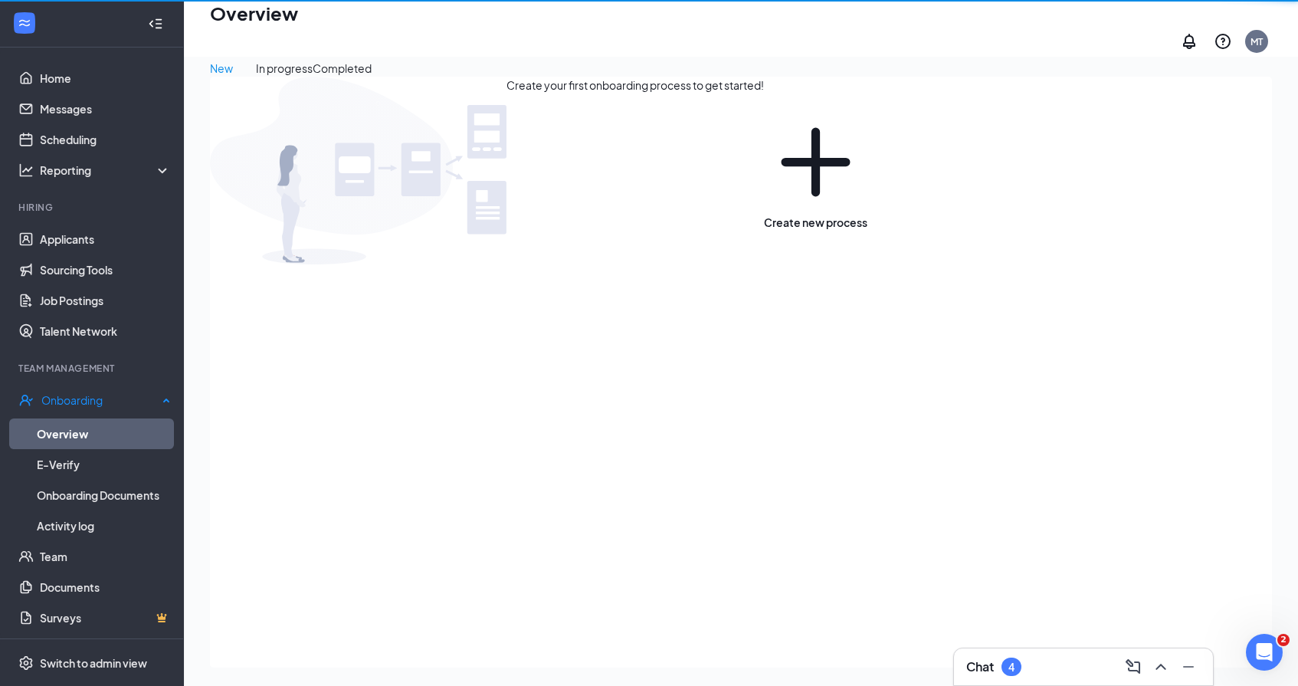
scroll to position [69, 0]
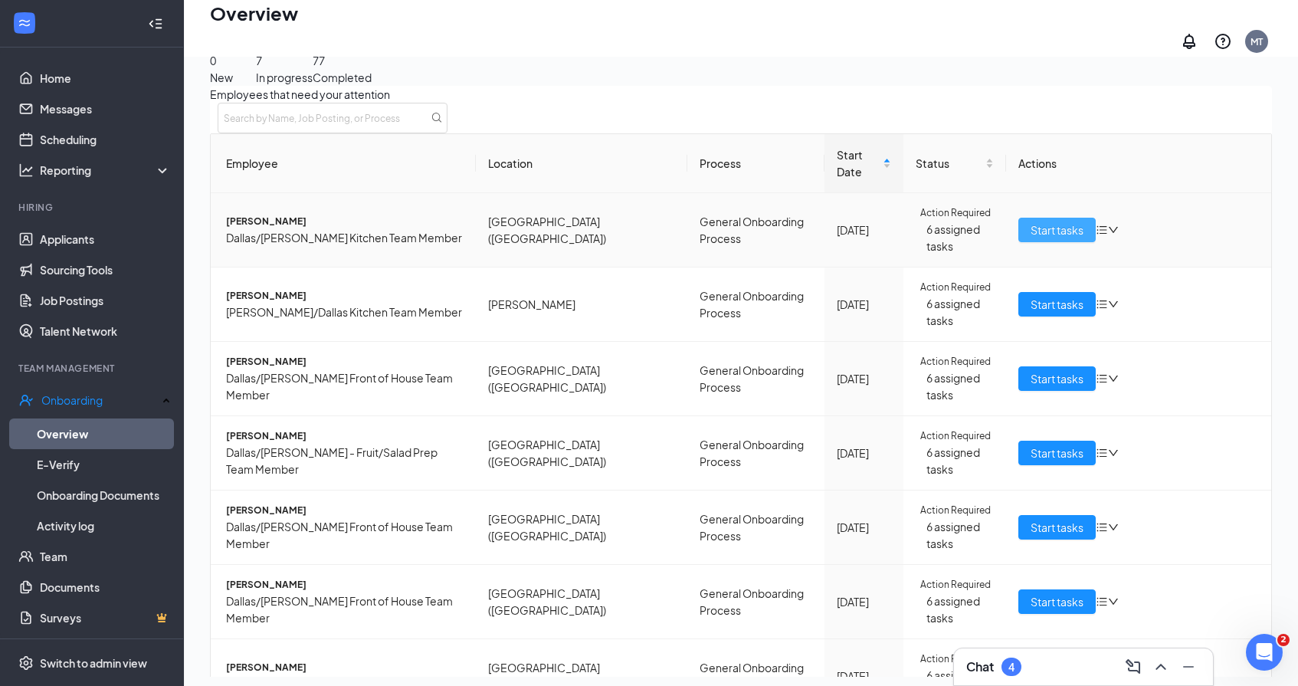
click at [1038, 221] on span "Start tasks" at bounding box center [1057, 229] width 53 height 17
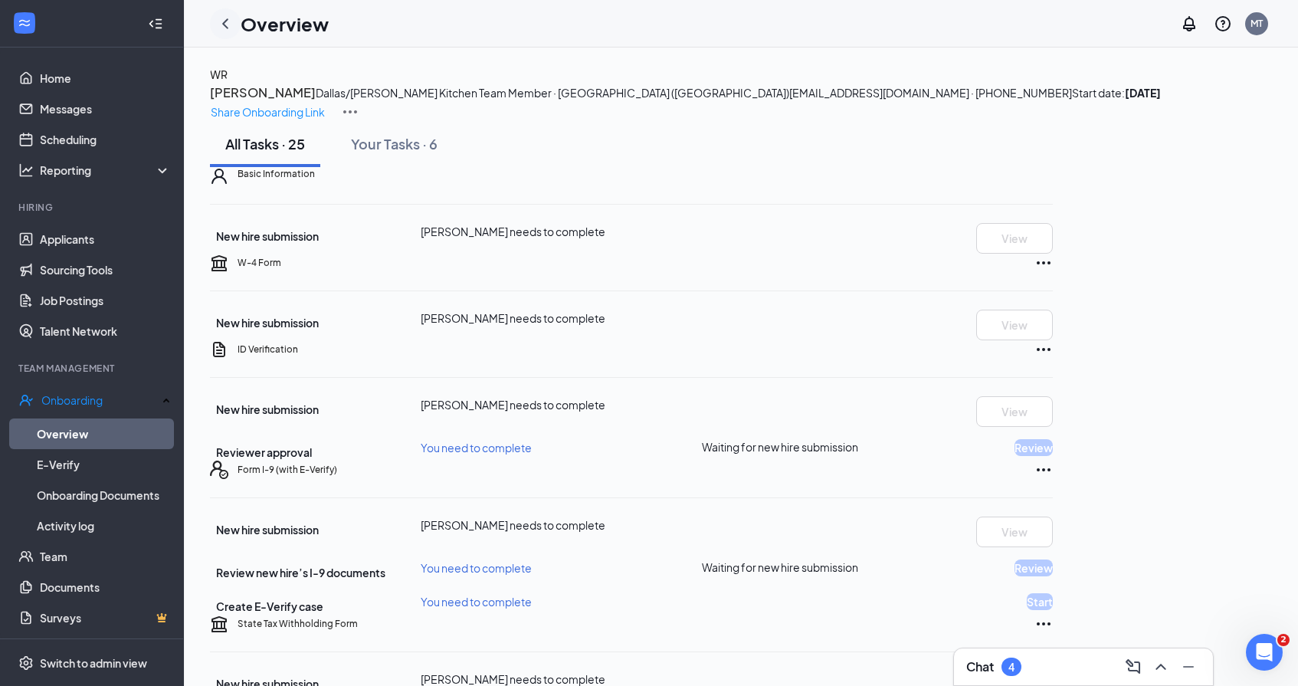
click at [225, 26] on icon "ChevronLeft" at bounding box center [225, 24] width 18 height 18
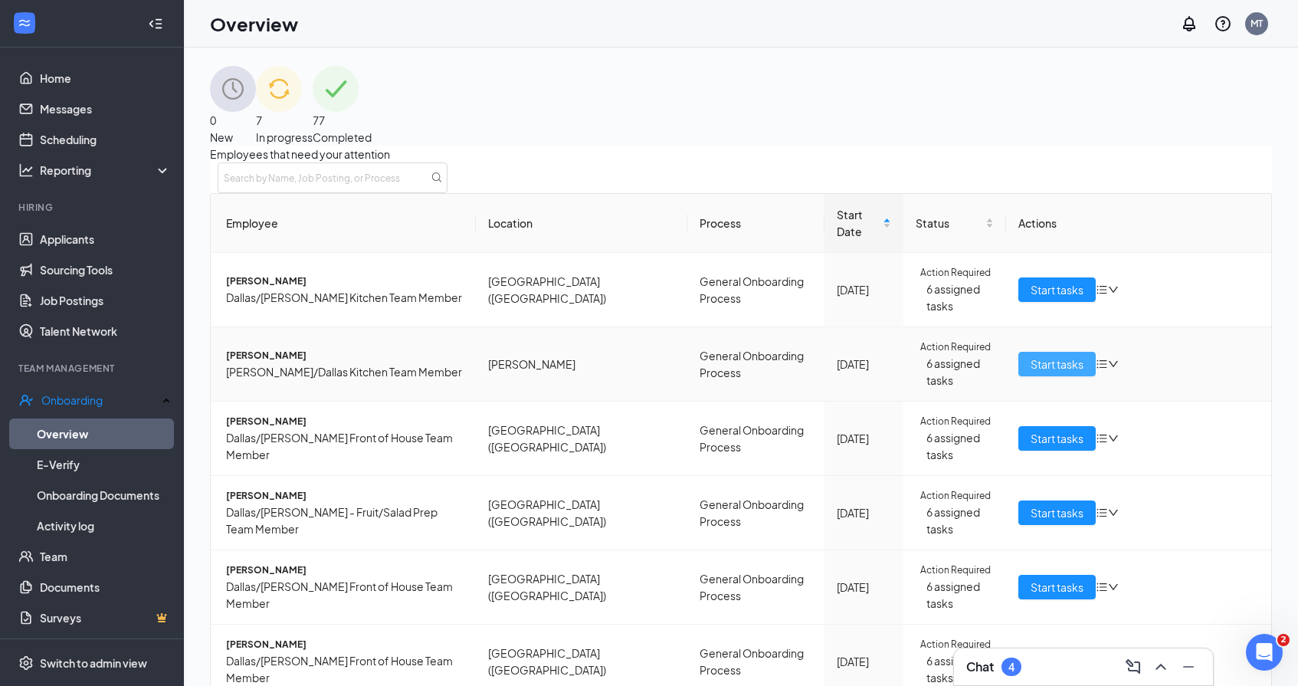
click at [1080, 352] on button "Start tasks" at bounding box center [1057, 364] width 77 height 25
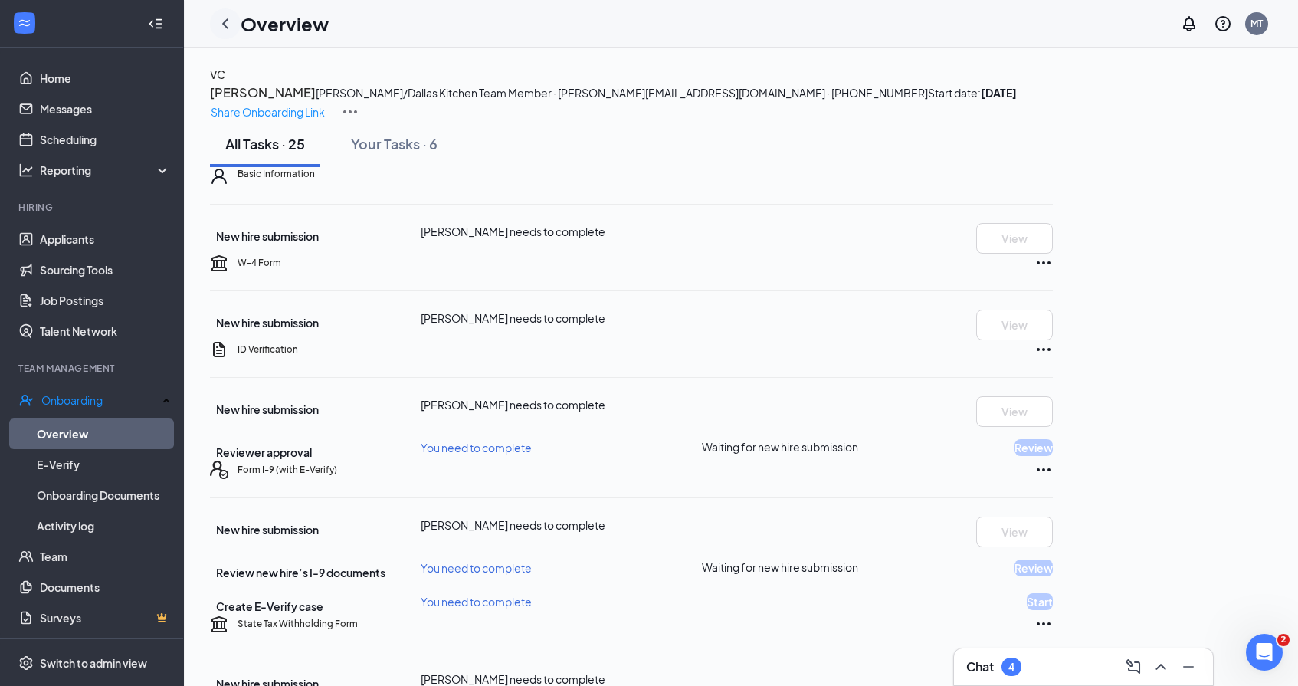
click at [226, 20] on icon "ChevronLeft" at bounding box center [225, 23] width 6 height 10
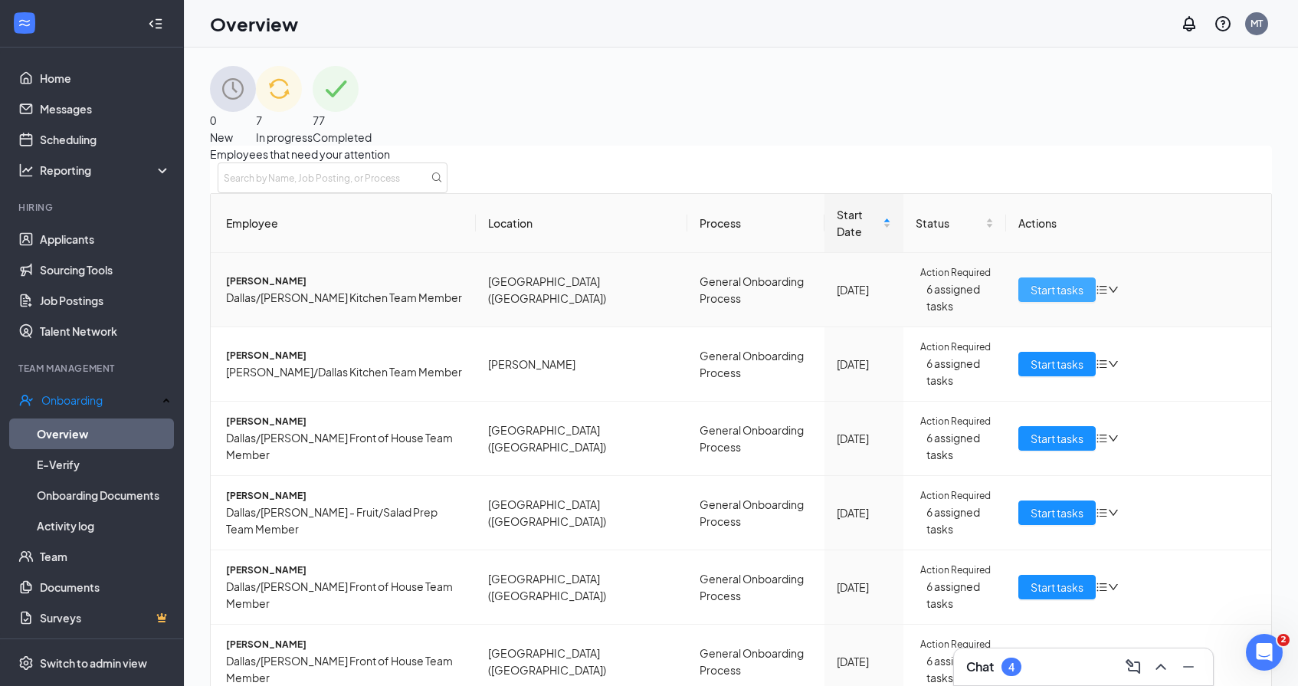
click at [1051, 289] on span "Start tasks" at bounding box center [1057, 289] width 53 height 17
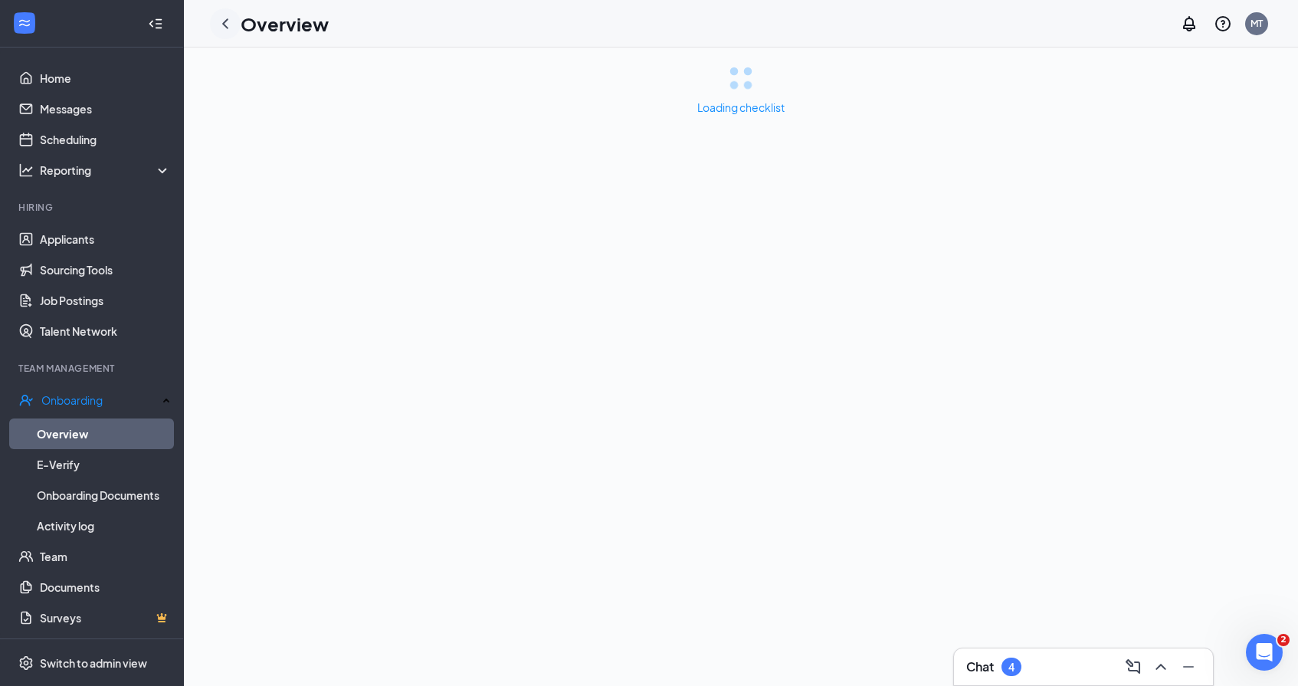
click at [225, 28] on icon "ChevronLeft" at bounding box center [225, 24] width 18 height 18
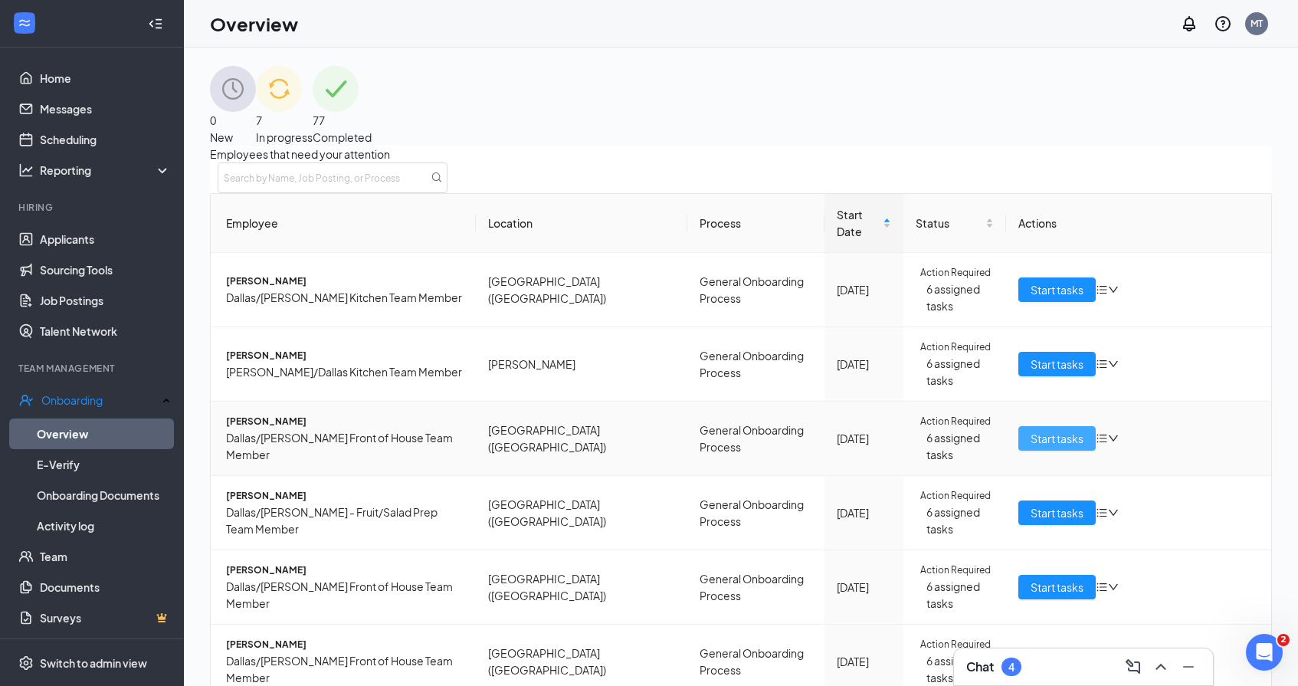
click at [1042, 430] on span "Start tasks" at bounding box center [1057, 438] width 53 height 17
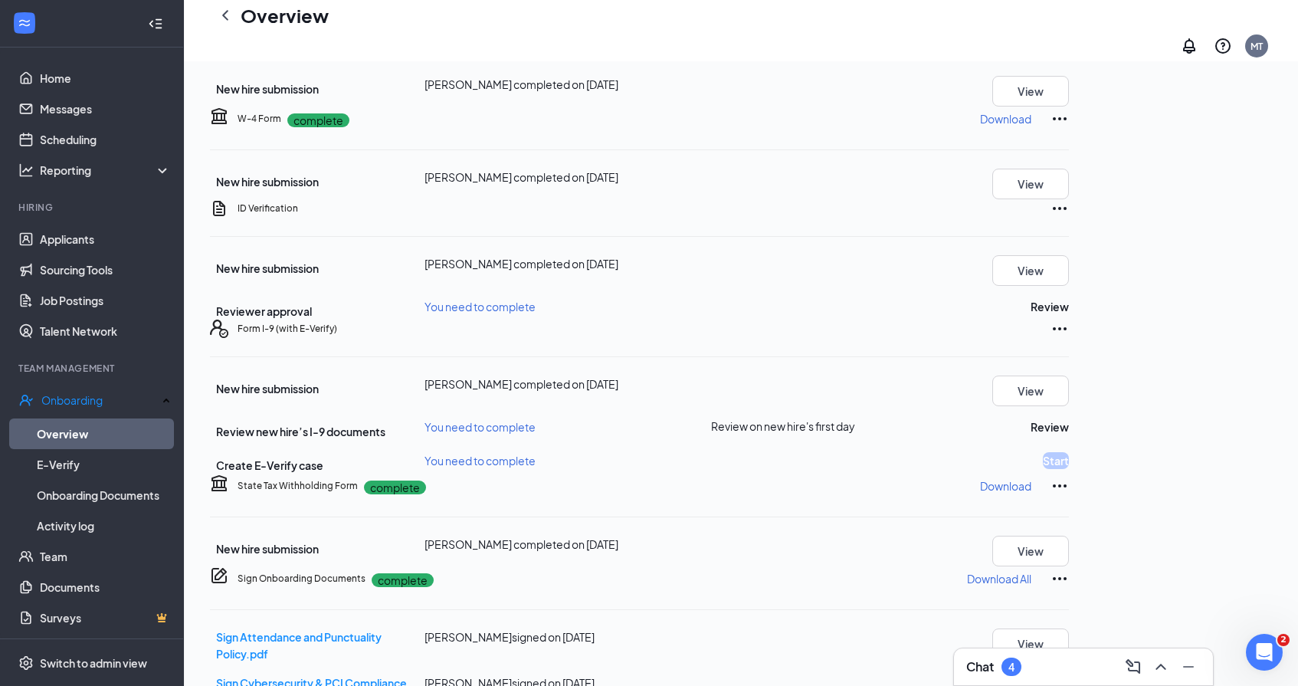
scroll to position [162, 0]
click at [1069, 314] on button "Review" at bounding box center [1050, 305] width 38 height 17
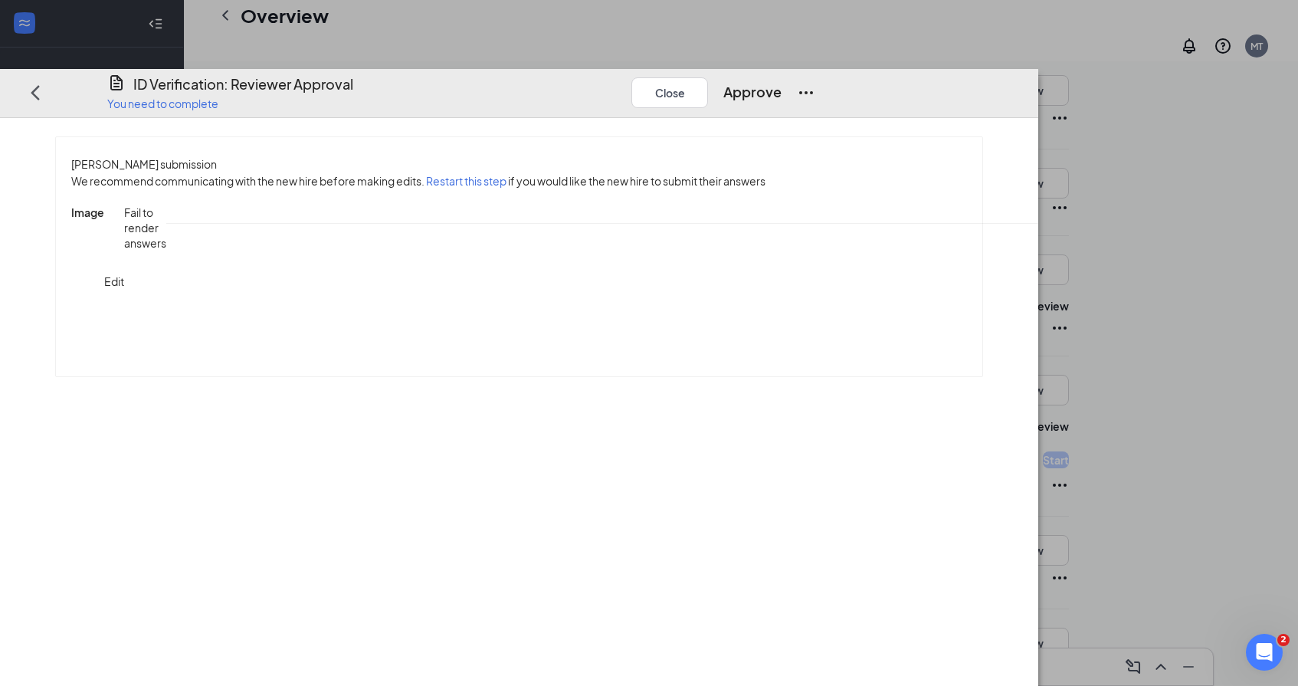
click at [1143, 219] on span "ID_Verification_Charli_W_Camp_uploadedfile_20250826.pdf.pdf" at bounding box center [1309, 212] width 332 height 14
click at [782, 81] on button "Approve" at bounding box center [752, 91] width 58 height 21
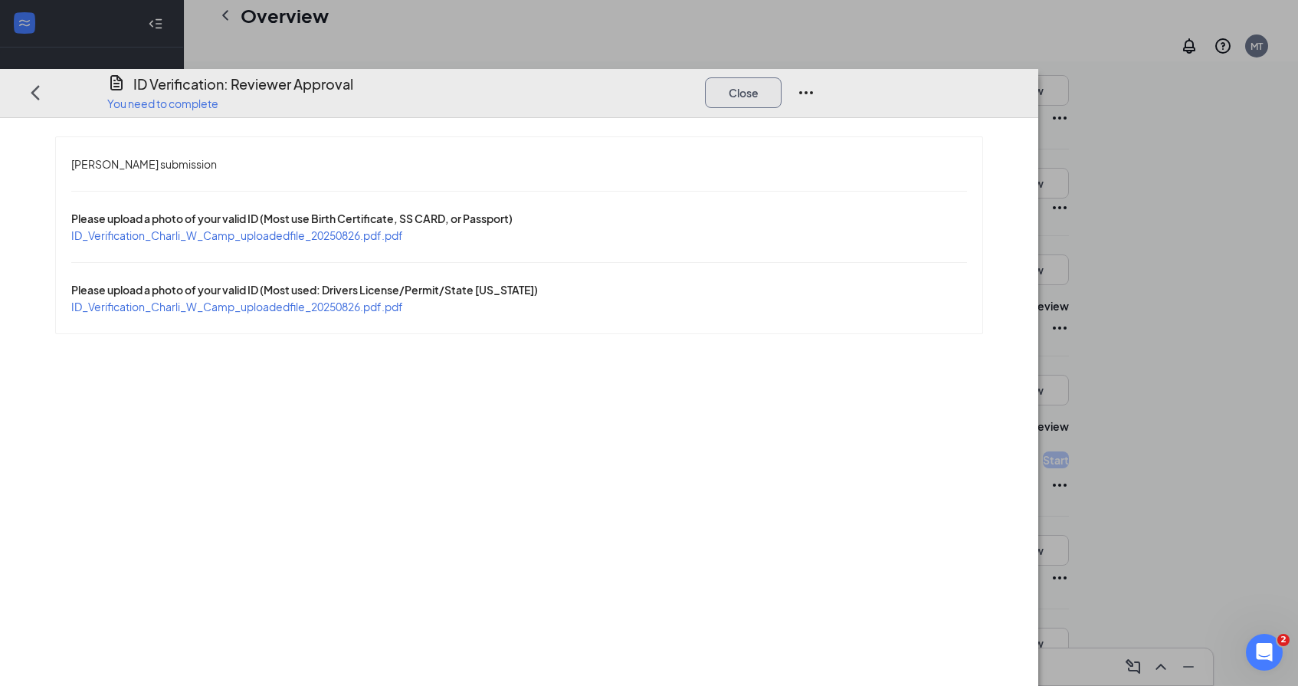
click at [782, 77] on button "Close" at bounding box center [743, 92] width 77 height 31
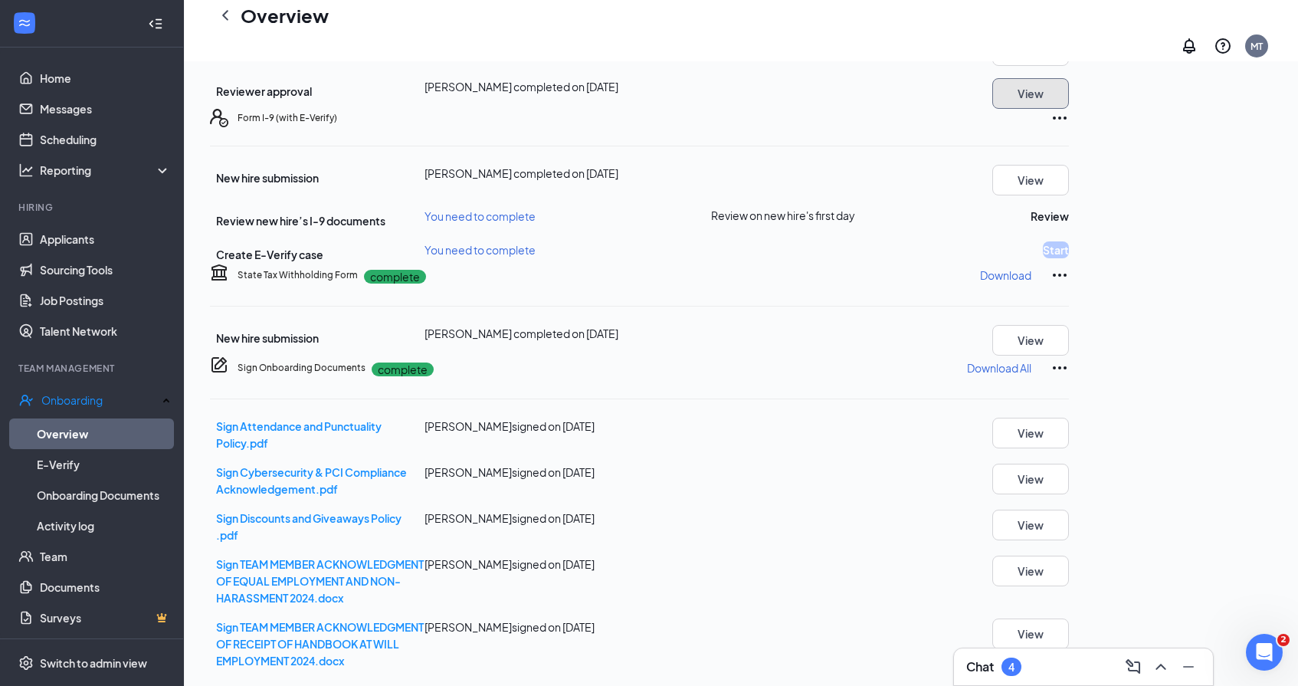
scroll to position [423, 0]
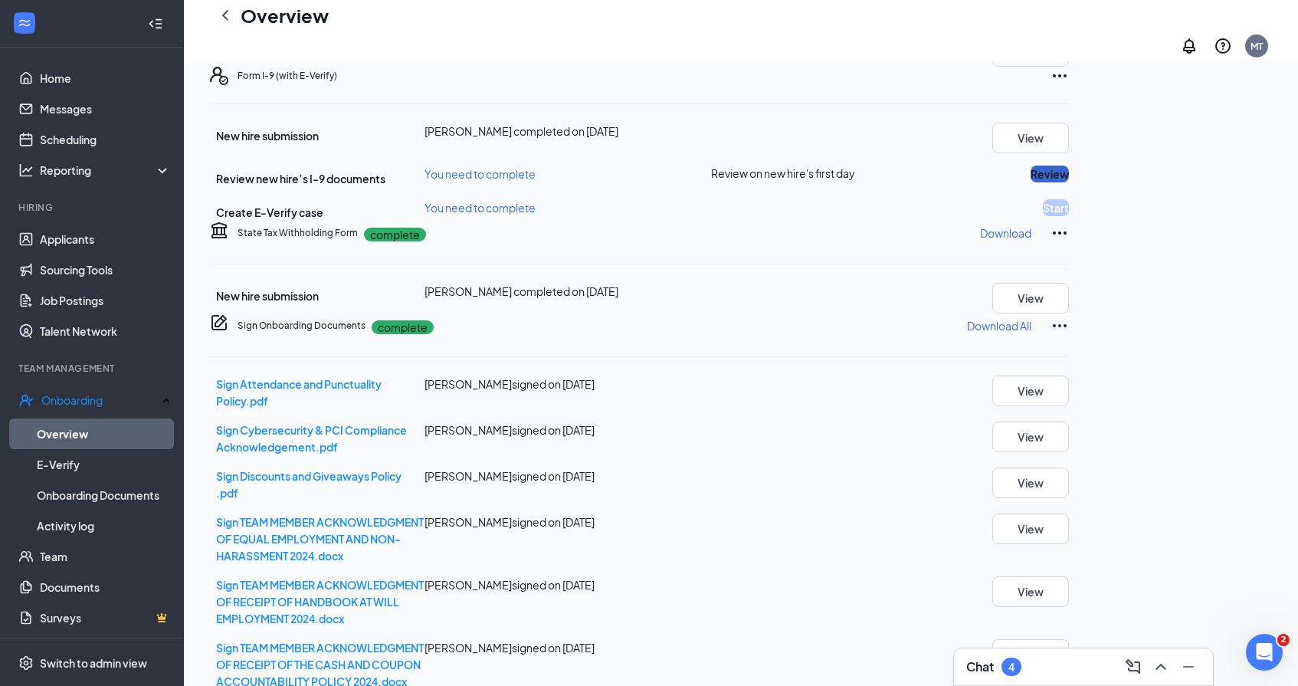
click at [1069, 182] on button "Review" at bounding box center [1050, 174] width 38 height 17
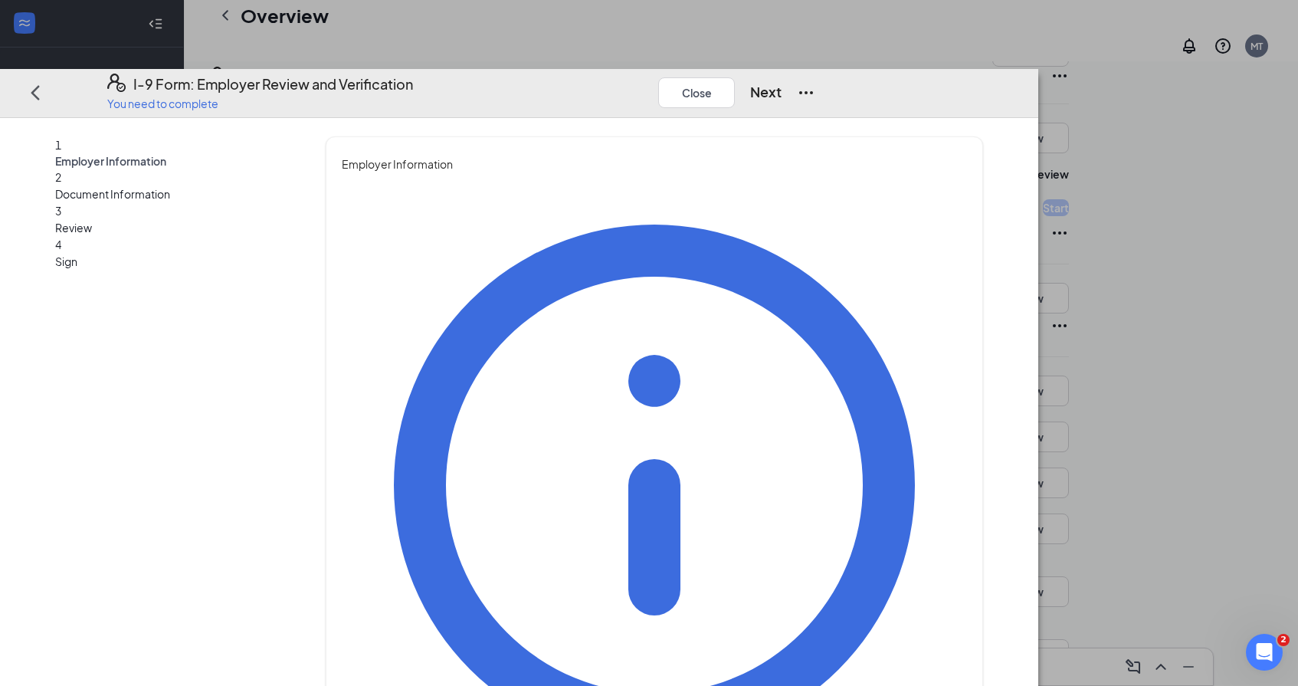
type input "[PERSON_NAME]"
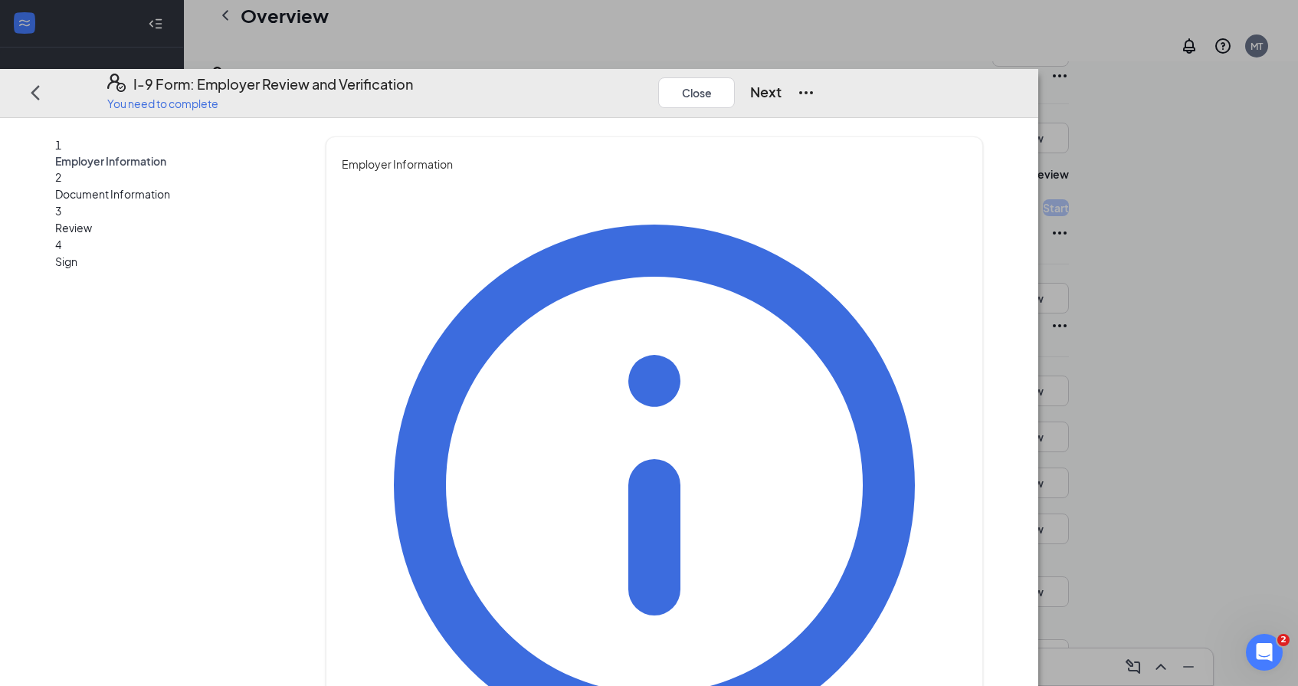
type input "Director of Talent"
type input "[EMAIL_ADDRESS][DOMAIN_NAME]"
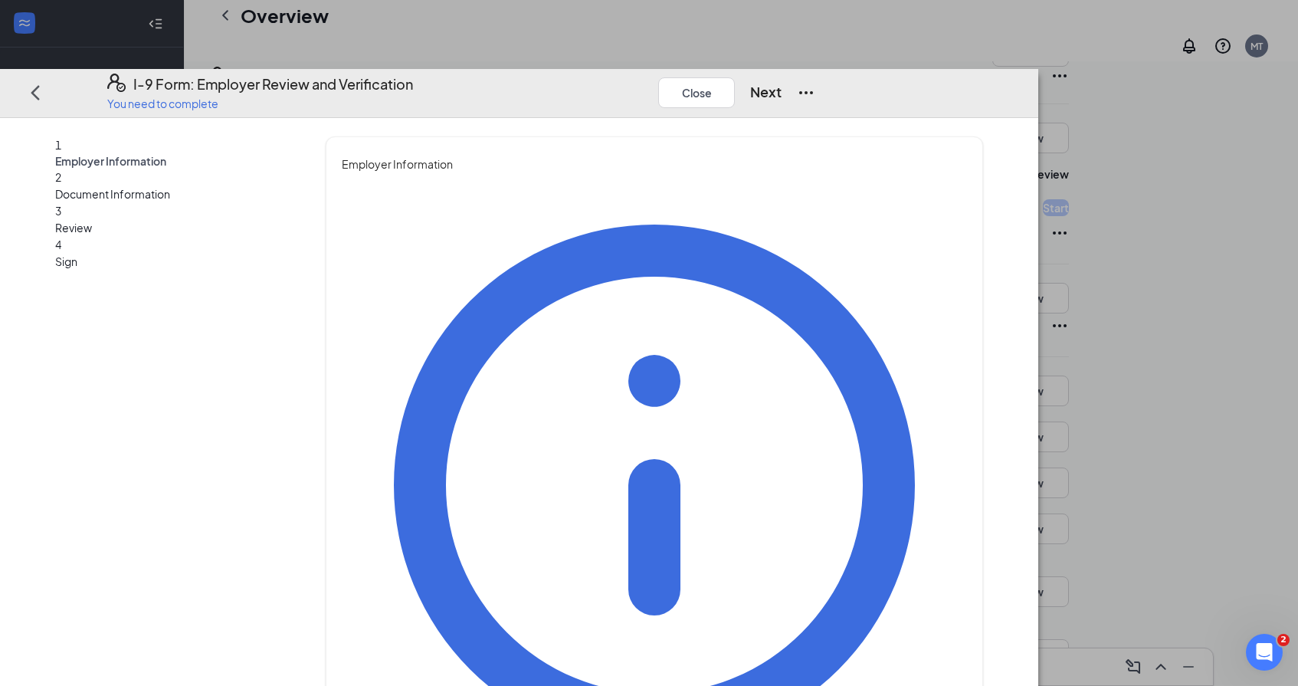
type input "6783159006"
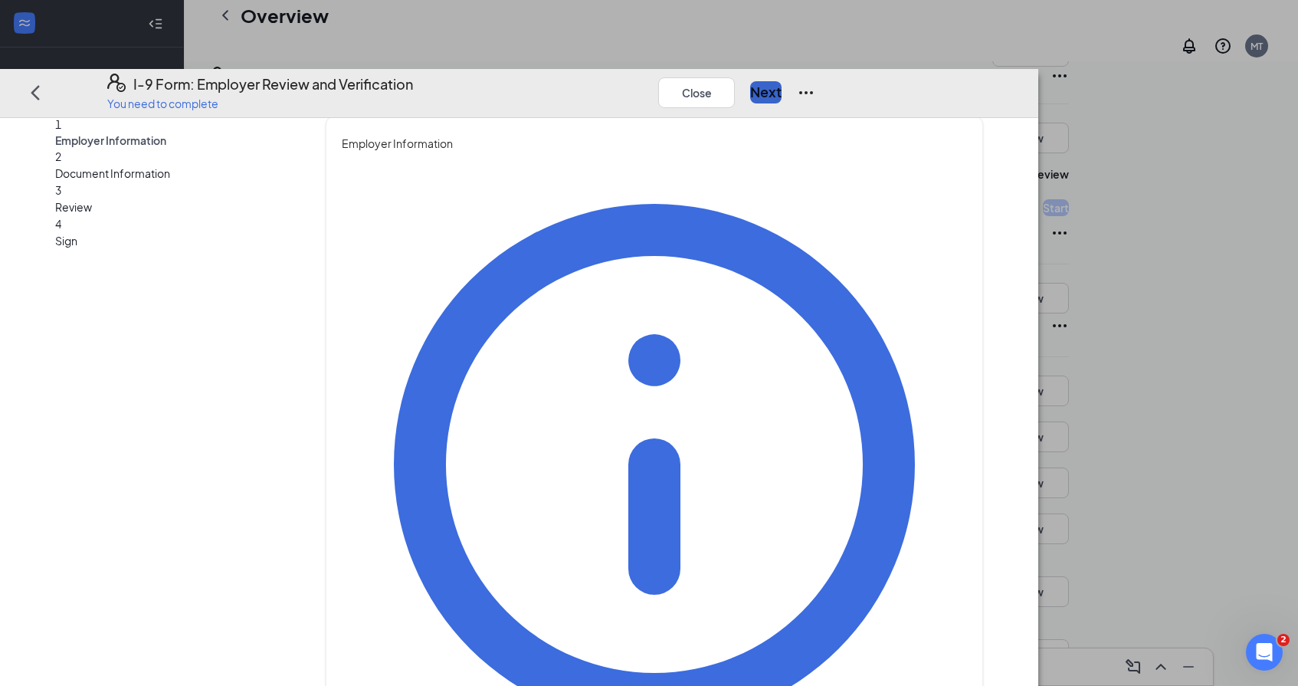
click at [782, 81] on button "Next" at bounding box center [765, 91] width 31 height 21
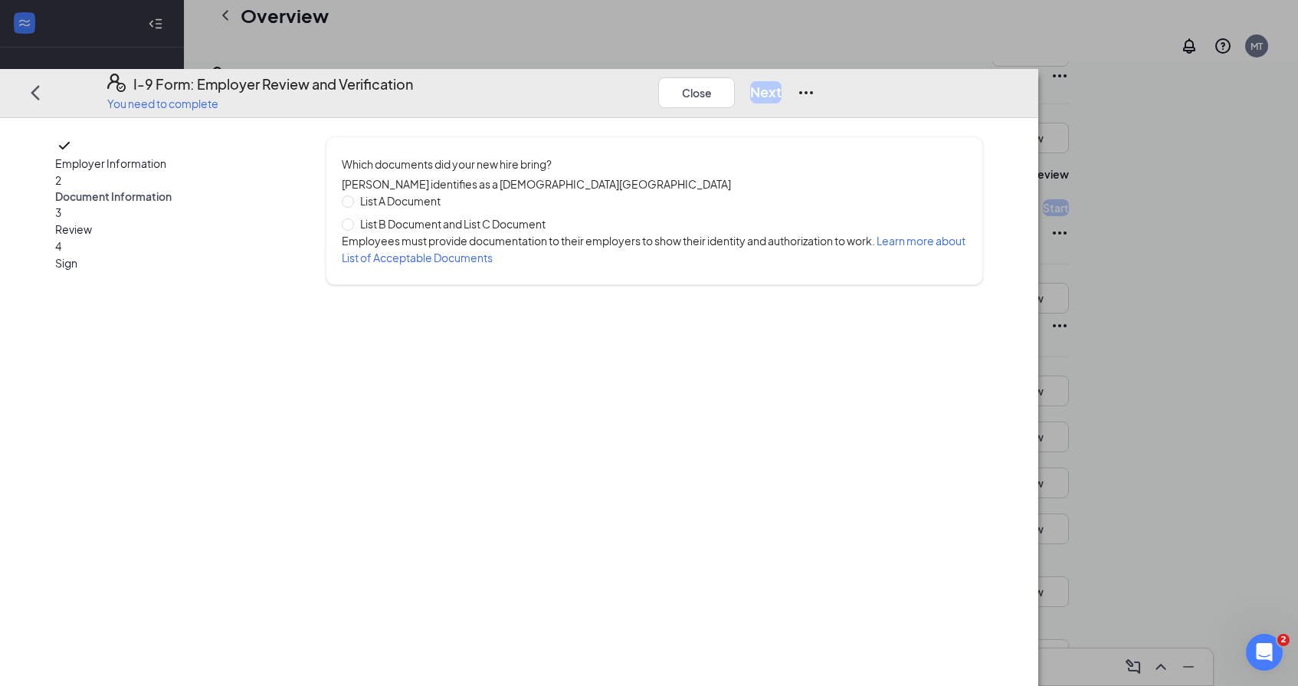
scroll to position [0, 0]
click at [448, 215] on span "List B Document and List C Document" at bounding box center [453, 223] width 198 height 17
click at [353, 218] on input "List B Document and List C Document" at bounding box center [347, 223] width 11 height 11
radio input "true"
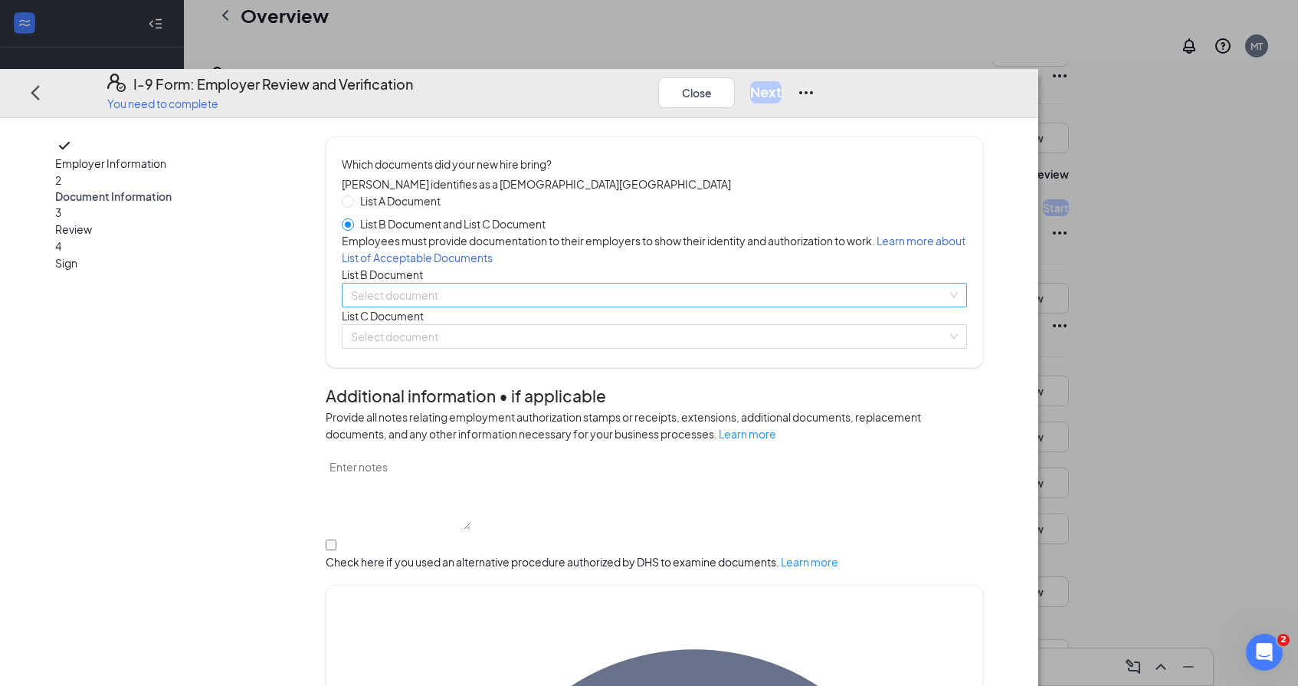
click at [492, 307] on input "search" at bounding box center [649, 295] width 596 height 23
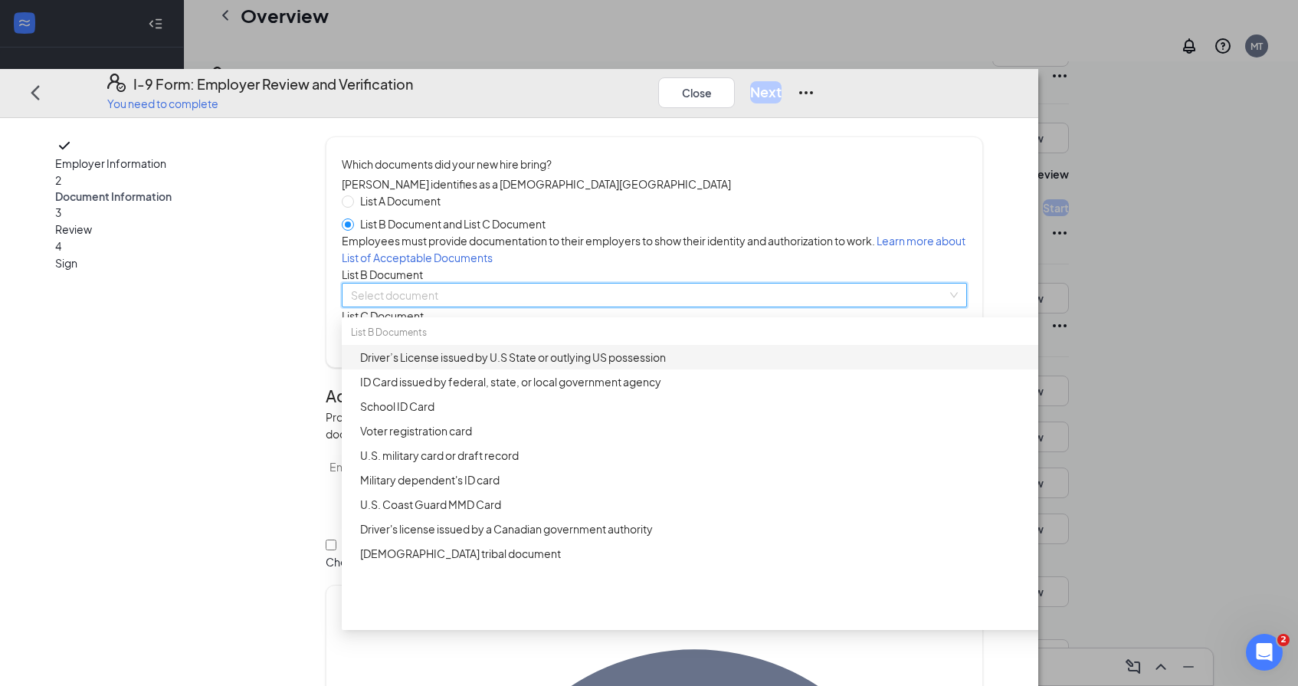
click at [514, 365] on div "Driver’s License issued by U.S State or outlying US possession" at bounding box center [725, 356] width 730 height 17
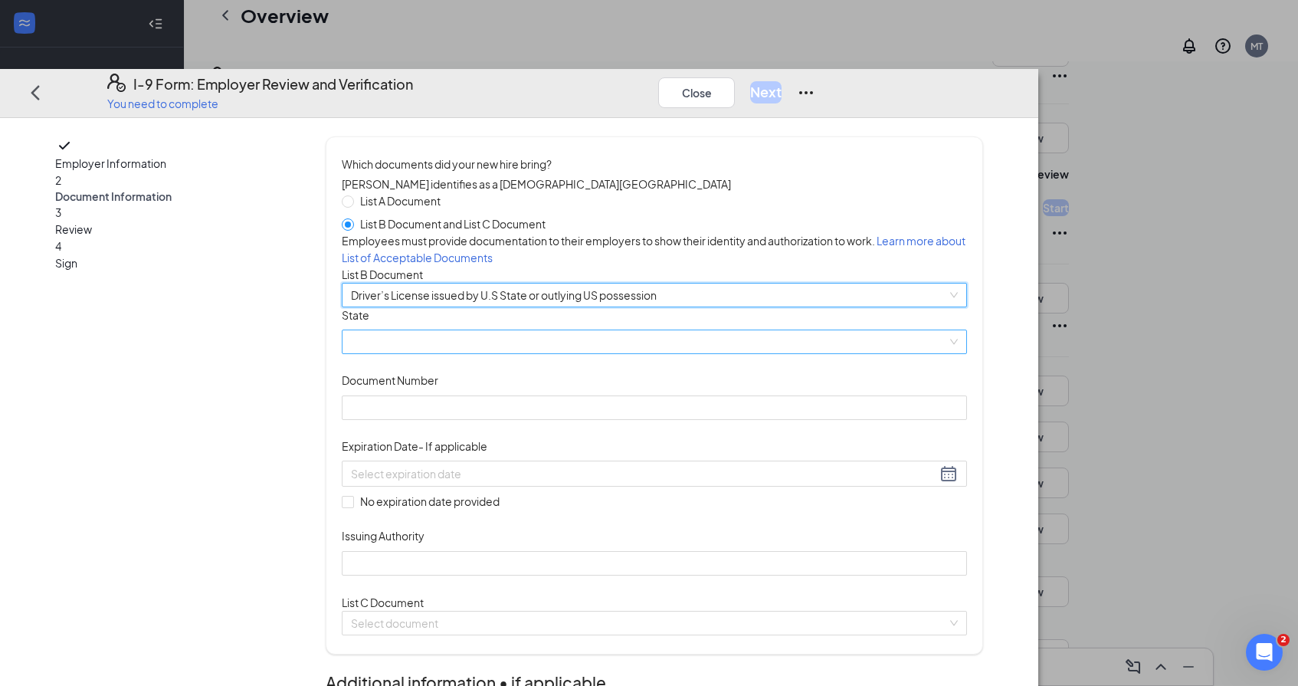
click at [517, 353] on span at bounding box center [654, 341] width 607 height 23
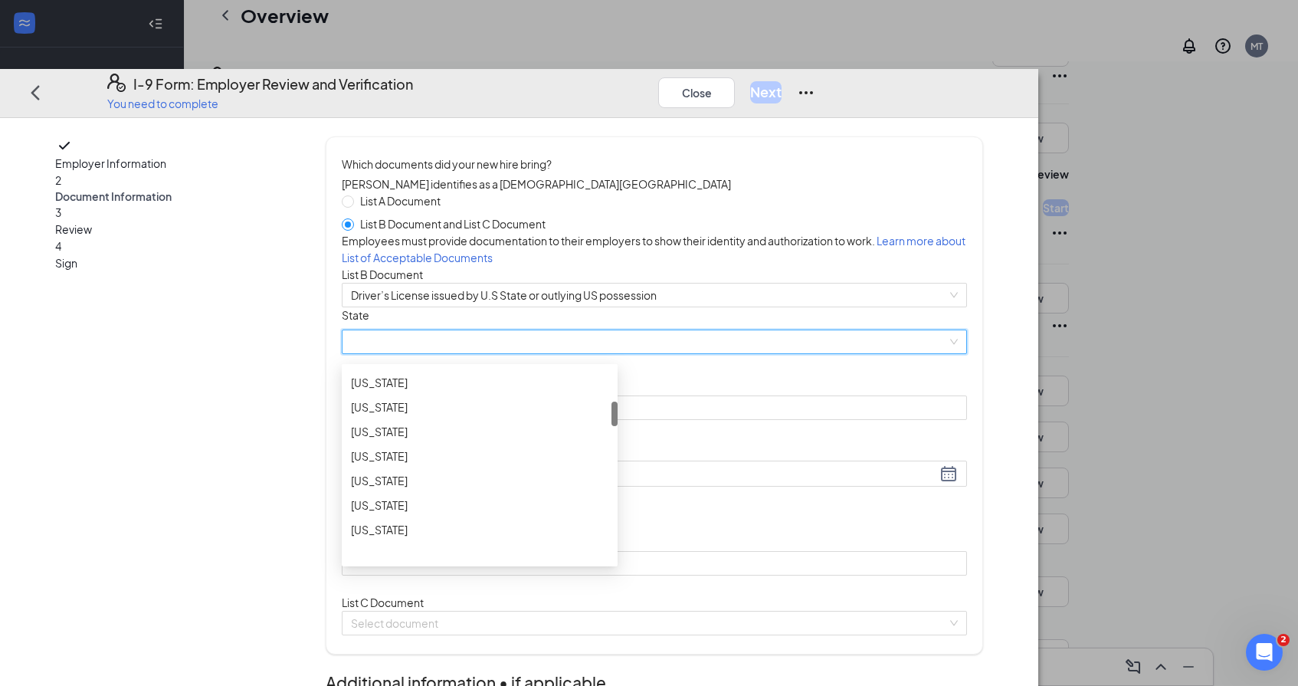
scroll to position [269, 0]
click at [503, 467] on div "[US_STATE]" at bounding box center [480, 454] width 276 height 25
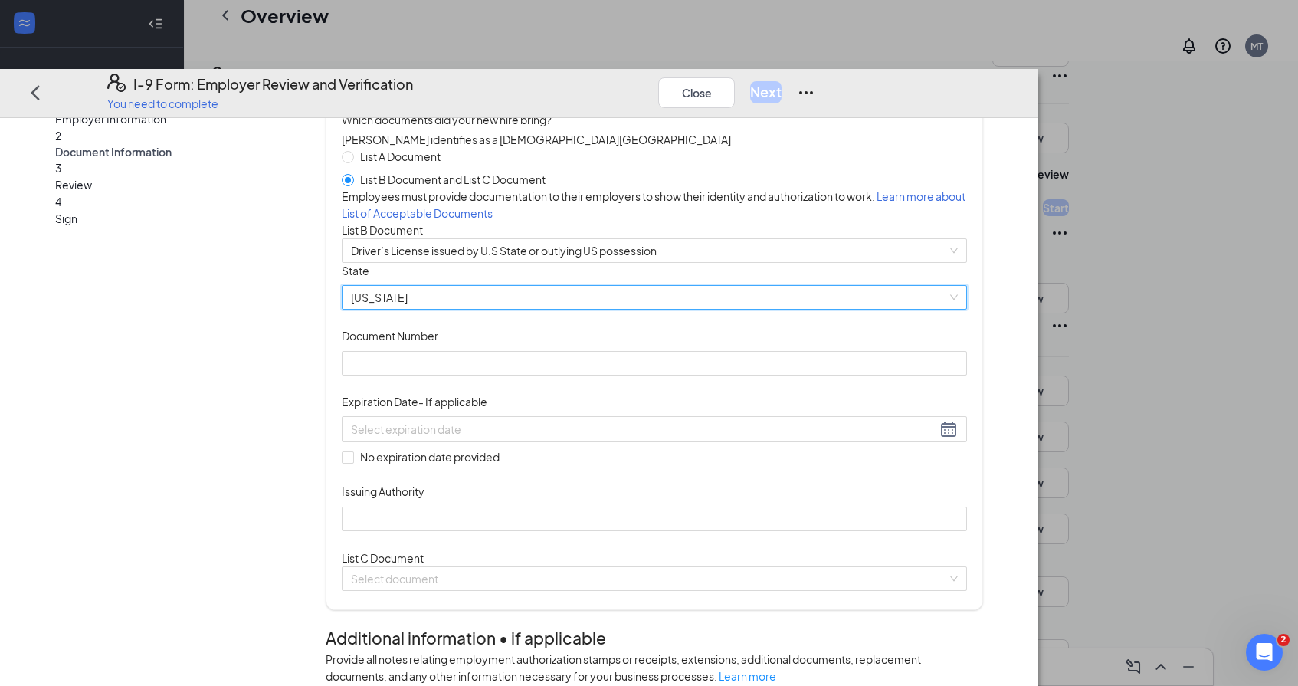
scroll to position [154, 0]
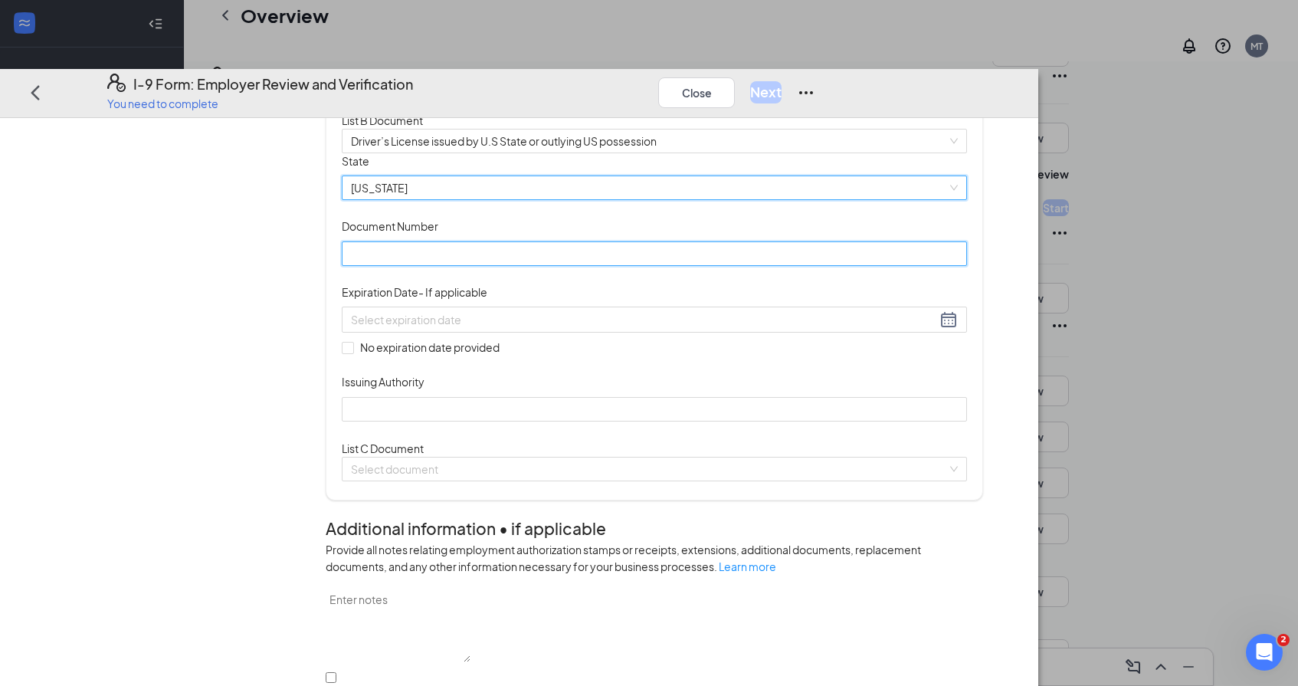
click at [612, 265] on input "Document Number" at bounding box center [654, 253] width 625 height 25
type input "071935180"
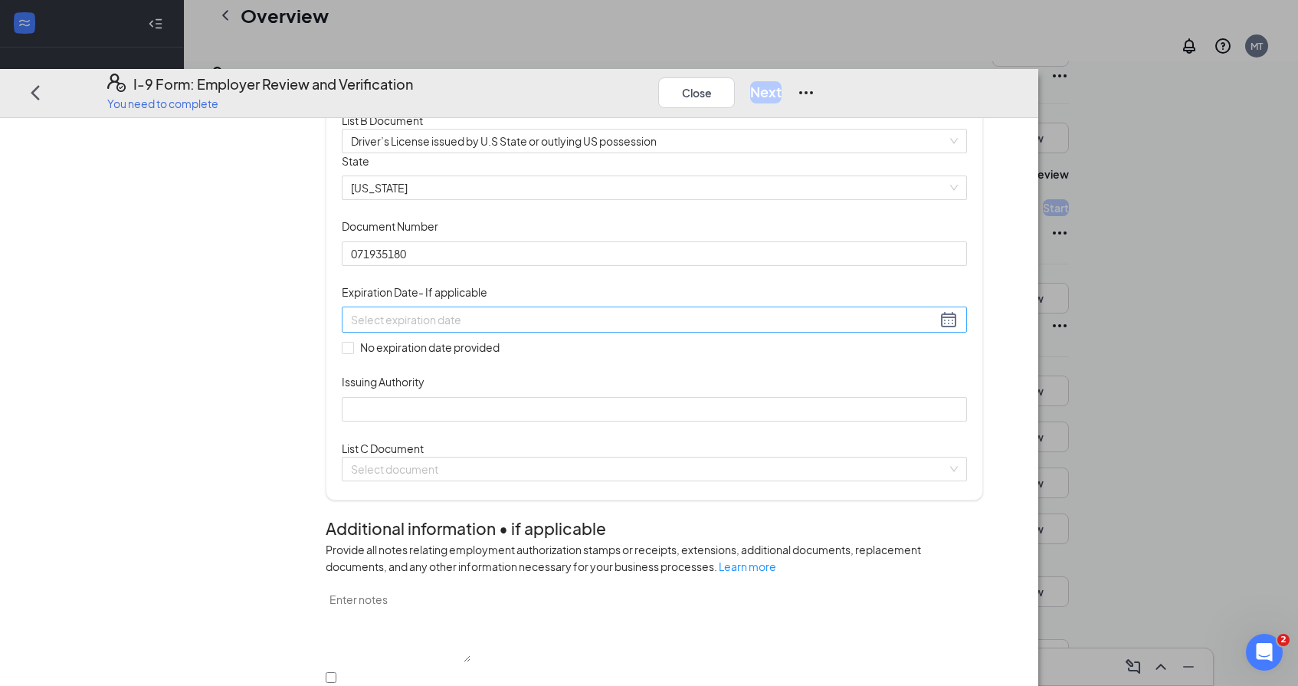
click at [512, 328] on input at bounding box center [644, 319] width 586 height 17
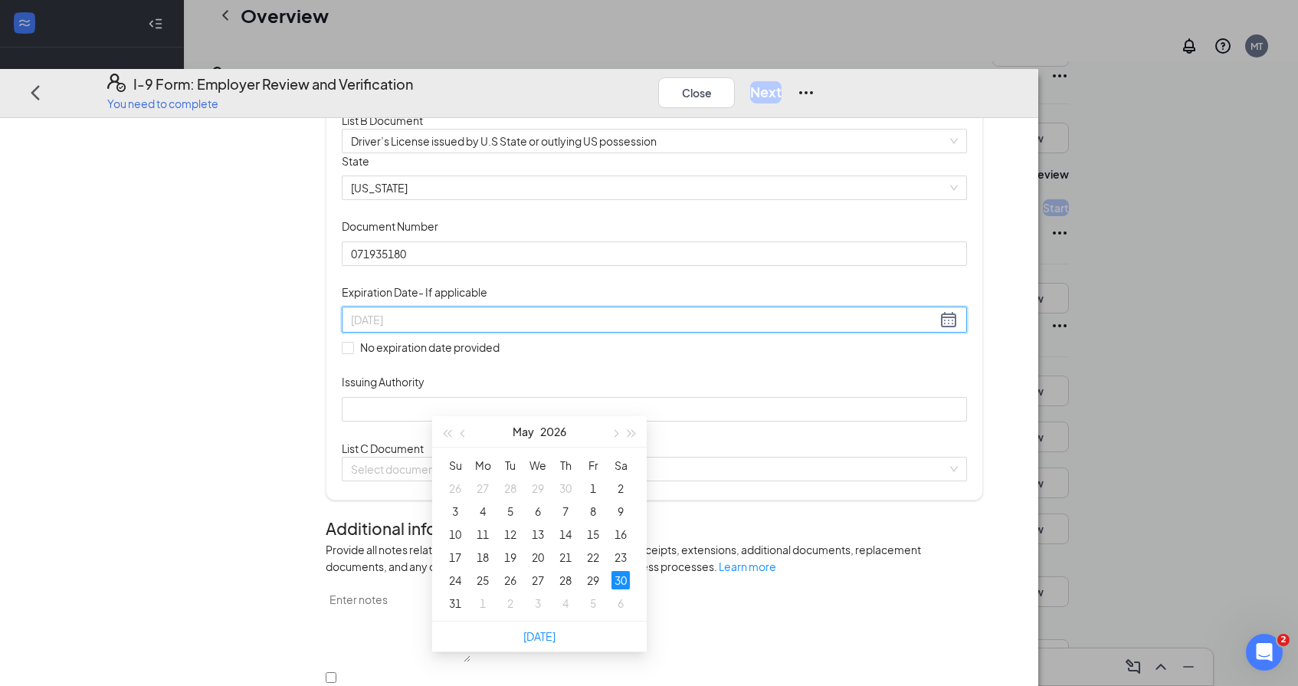
click at [622, 577] on div "30" at bounding box center [621, 580] width 18 height 18
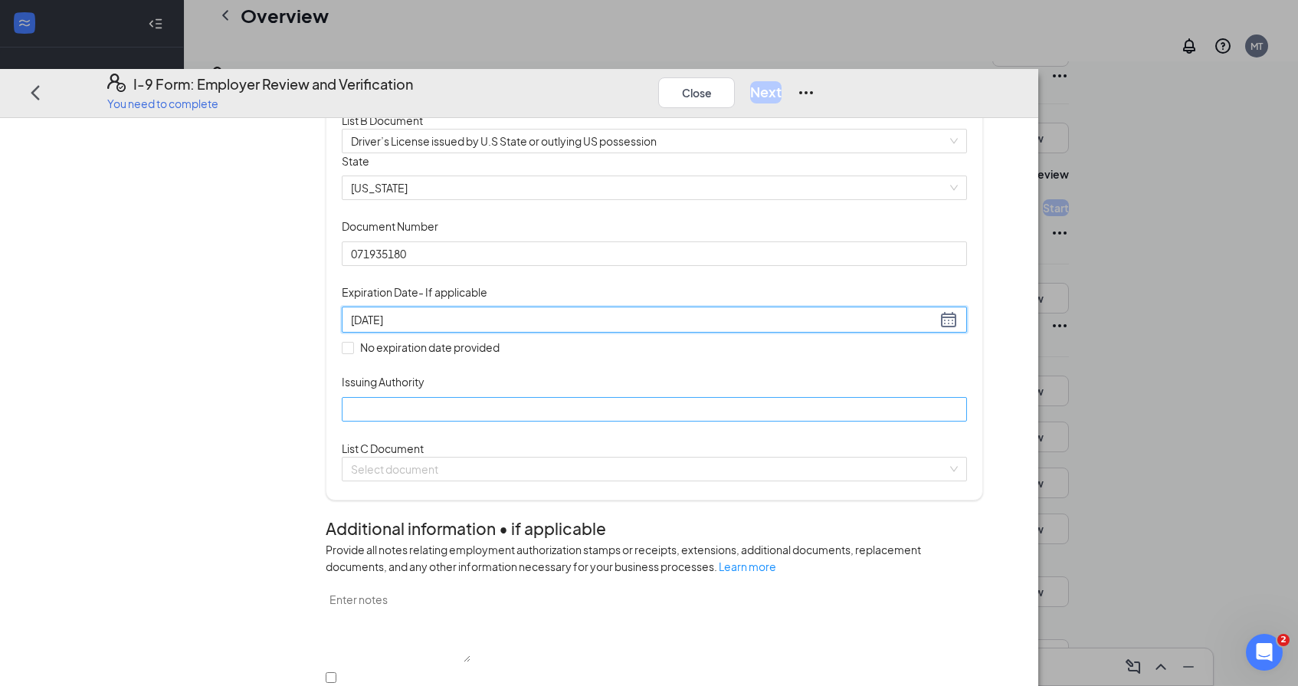
type input "[DATE]"
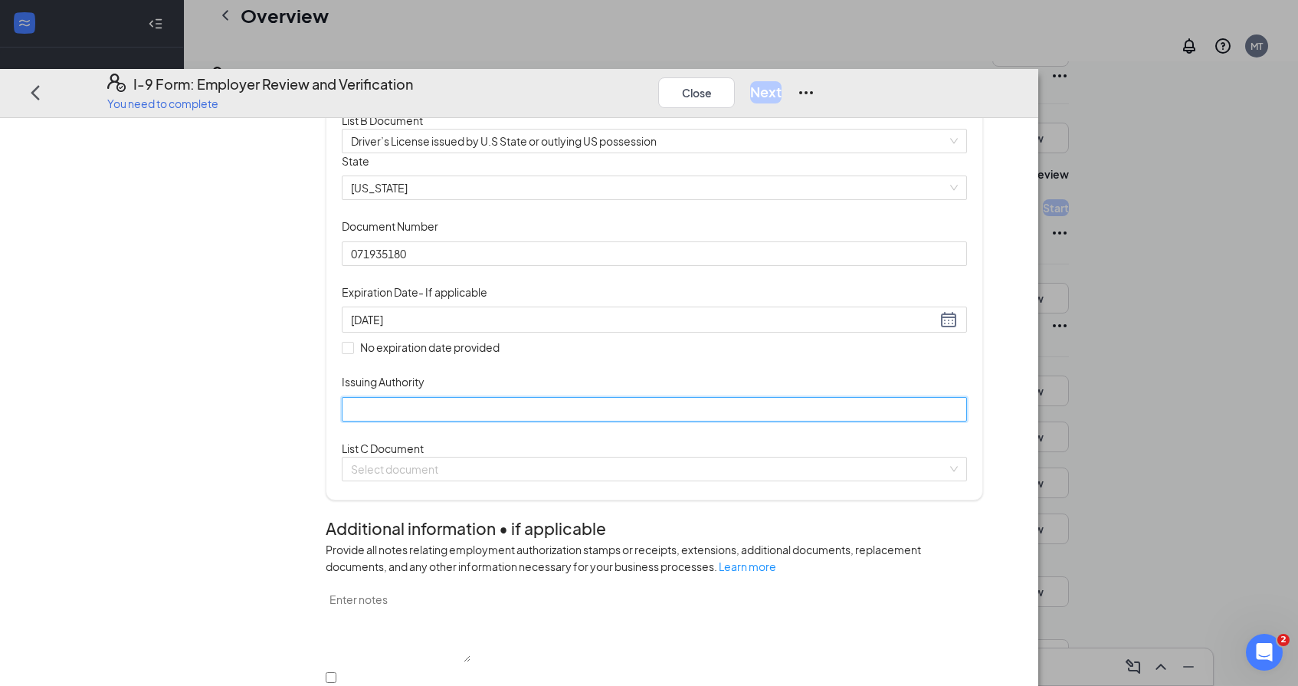
click at [588, 421] on input "Issuing Authority" at bounding box center [654, 408] width 625 height 25
type input "State of [US_STATE]"
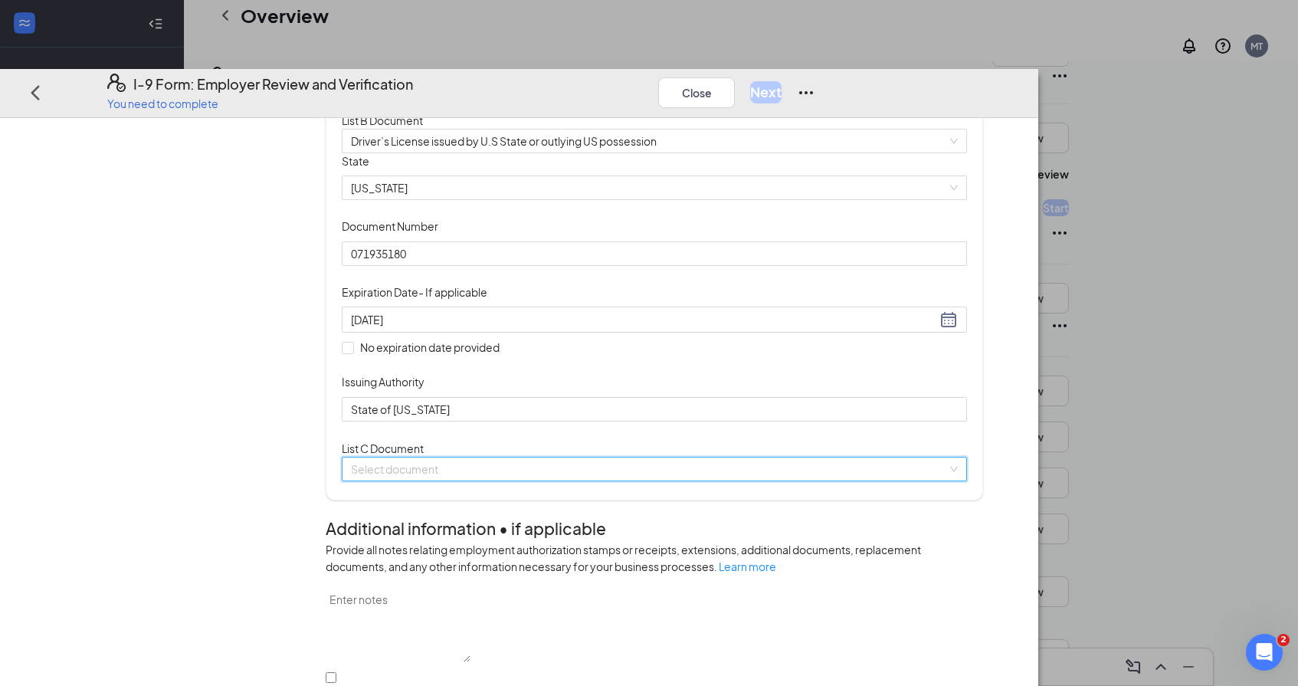
click at [570, 480] on input "search" at bounding box center [649, 468] width 596 height 23
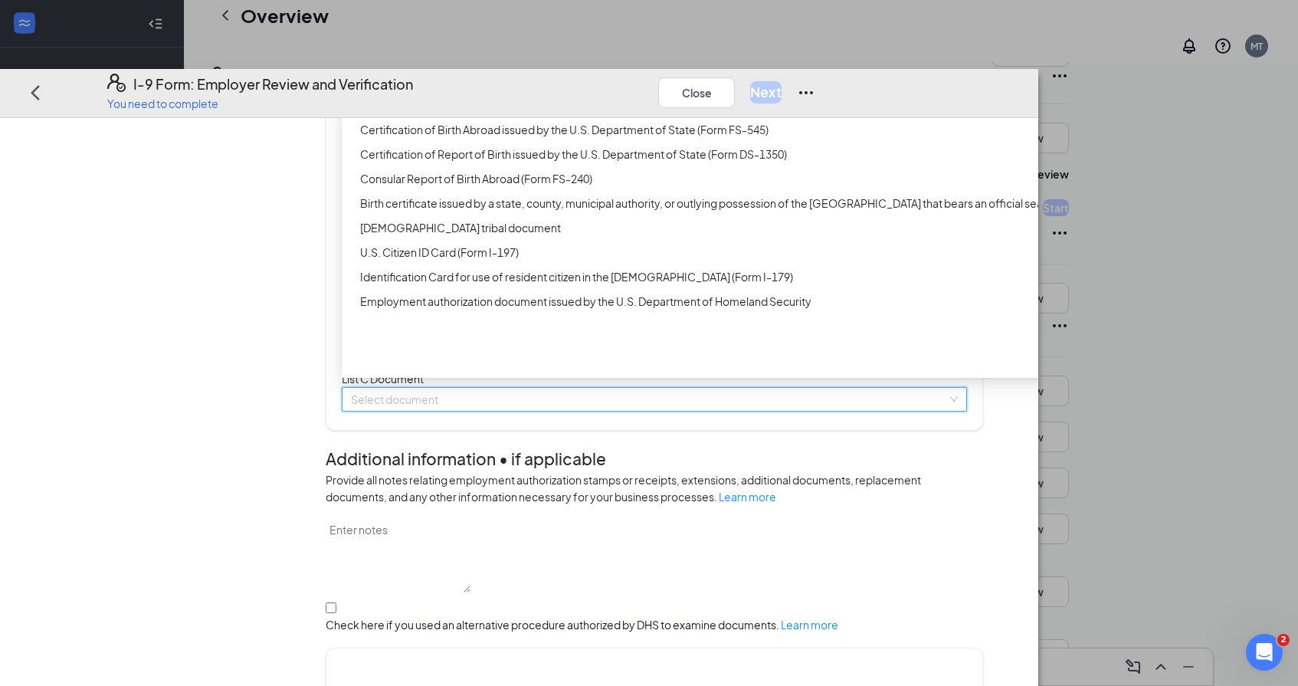
scroll to position [226, 0]
click at [567, 209] on div "Birth certificate issued by a state, county, municipal authority, or outlying p…" at bounding box center [725, 200] width 730 height 17
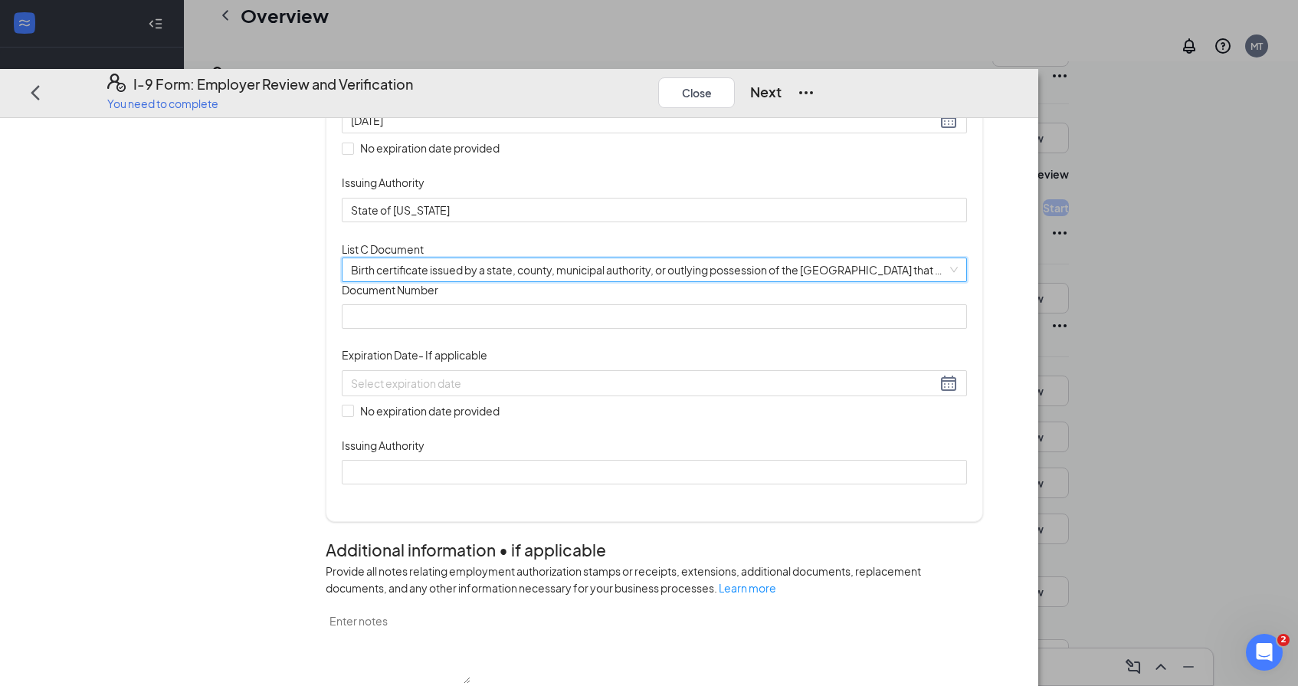
scroll to position [402, 0]
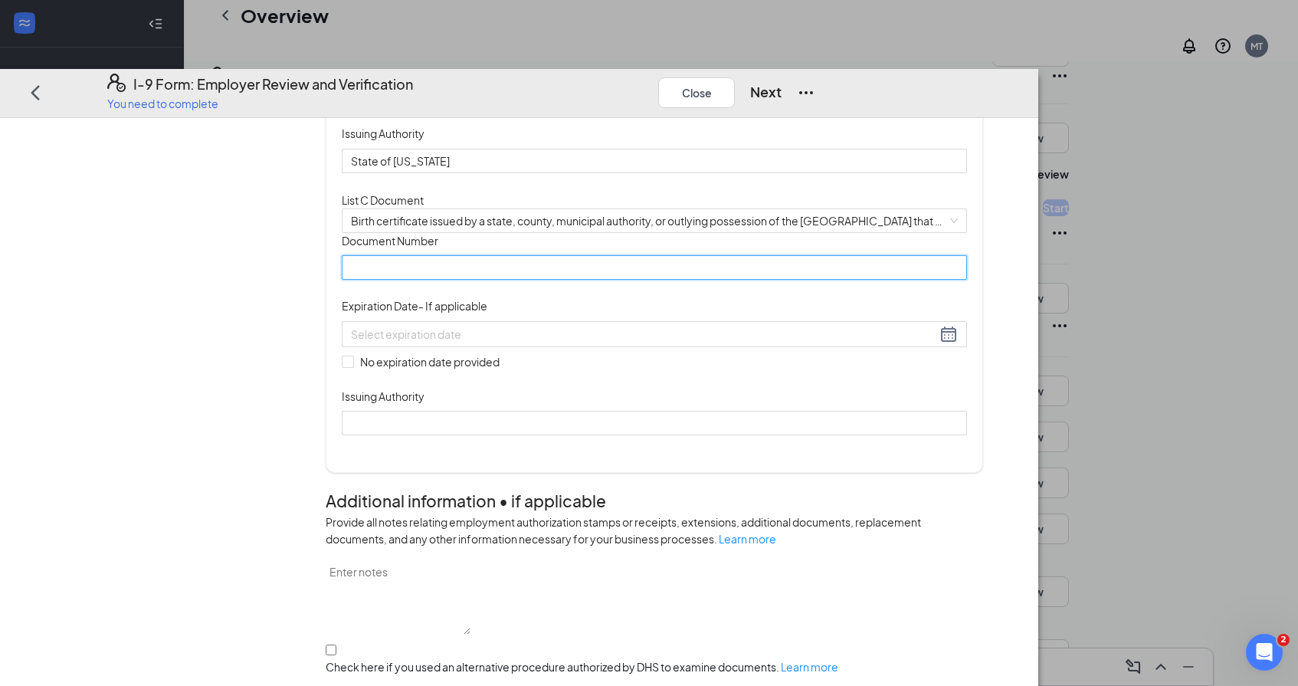
click at [464, 280] on input "Document Number" at bounding box center [654, 267] width 625 height 25
type input "2009GA000052894"
click at [353, 366] on input "No expiration date provided" at bounding box center [347, 361] width 11 height 11
checkbox input "true"
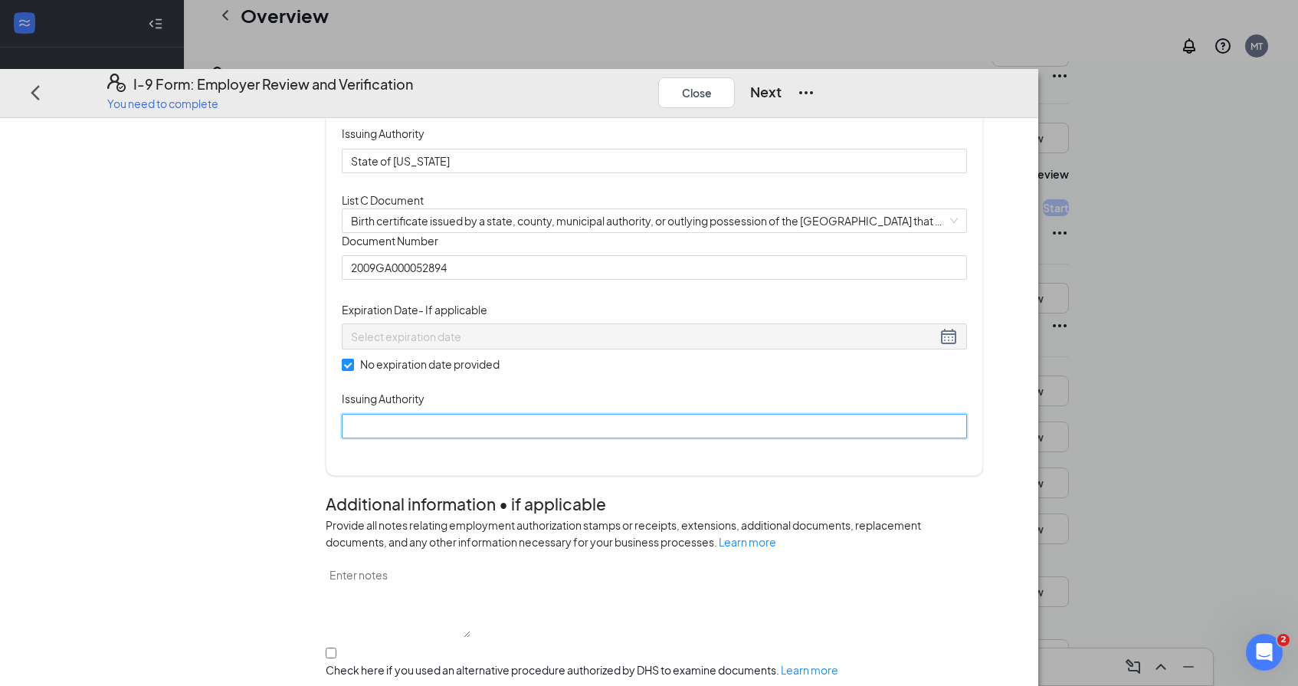
click at [469, 438] on input "Issuing Authority" at bounding box center [654, 425] width 625 height 25
type input "State of [US_STATE]"
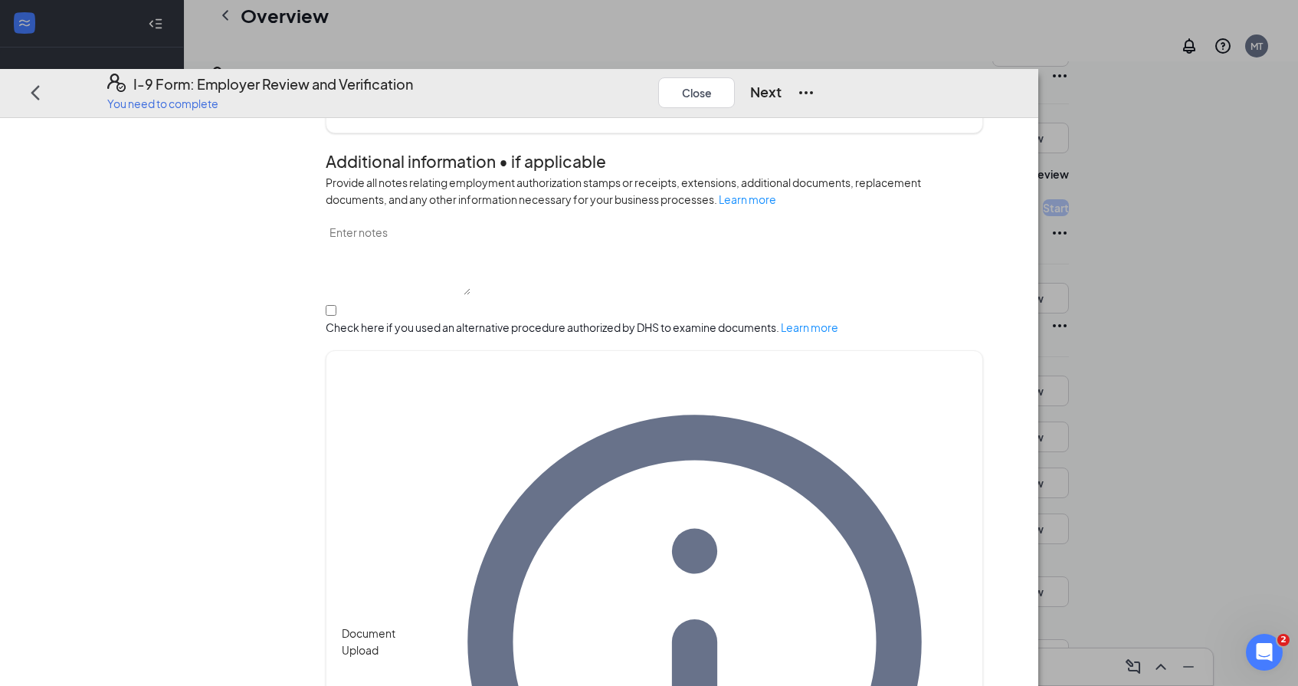
scroll to position [746, 0]
click at [782, 81] on button "Next" at bounding box center [765, 91] width 31 height 21
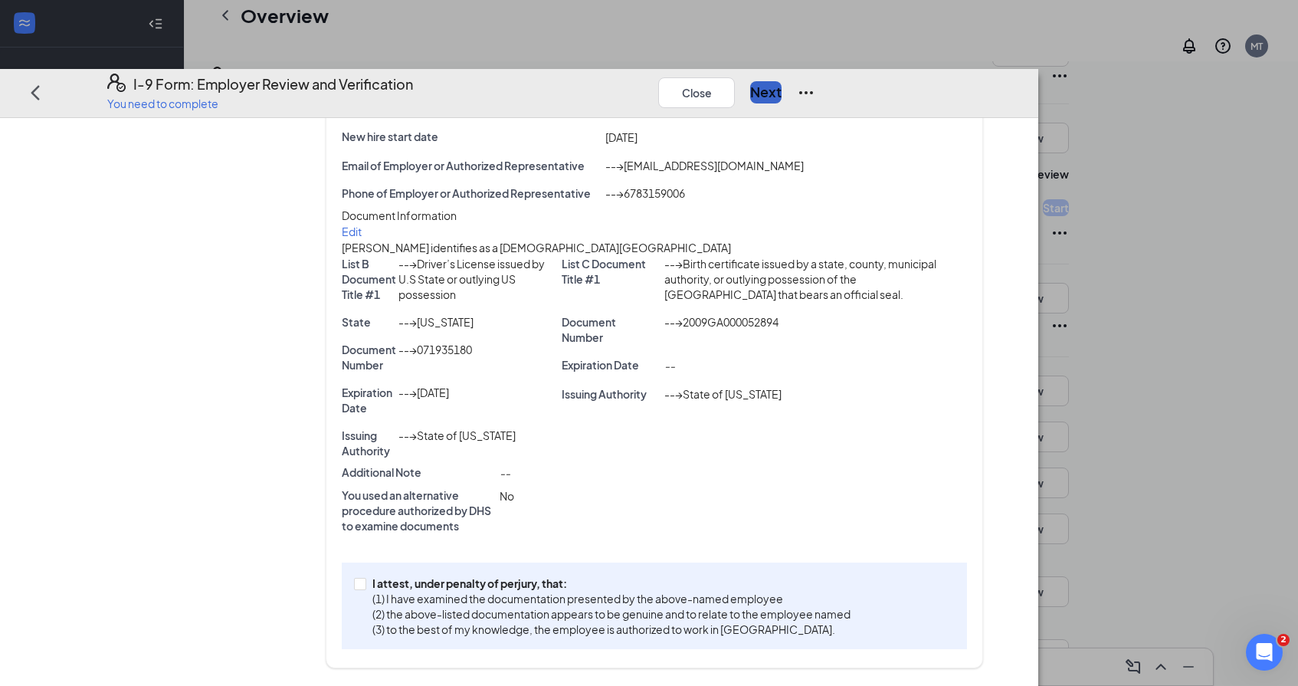
scroll to position [202, 0]
click at [365, 584] on input "I attest, under penalty of [PERSON_NAME], that: (1) I have examined the documen…" at bounding box center [359, 582] width 11 height 11
checkbox input "true"
click at [782, 81] on button "Next" at bounding box center [765, 91] width 31 height 21
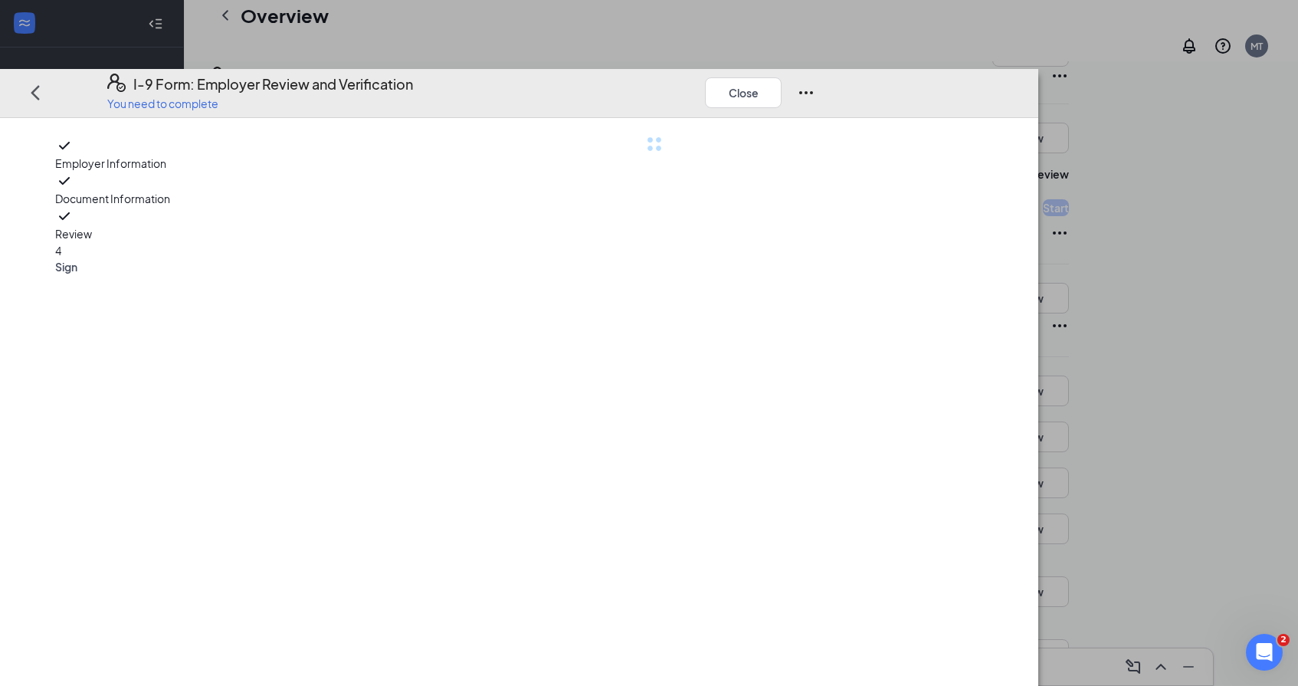
scroll to position [0, 0]
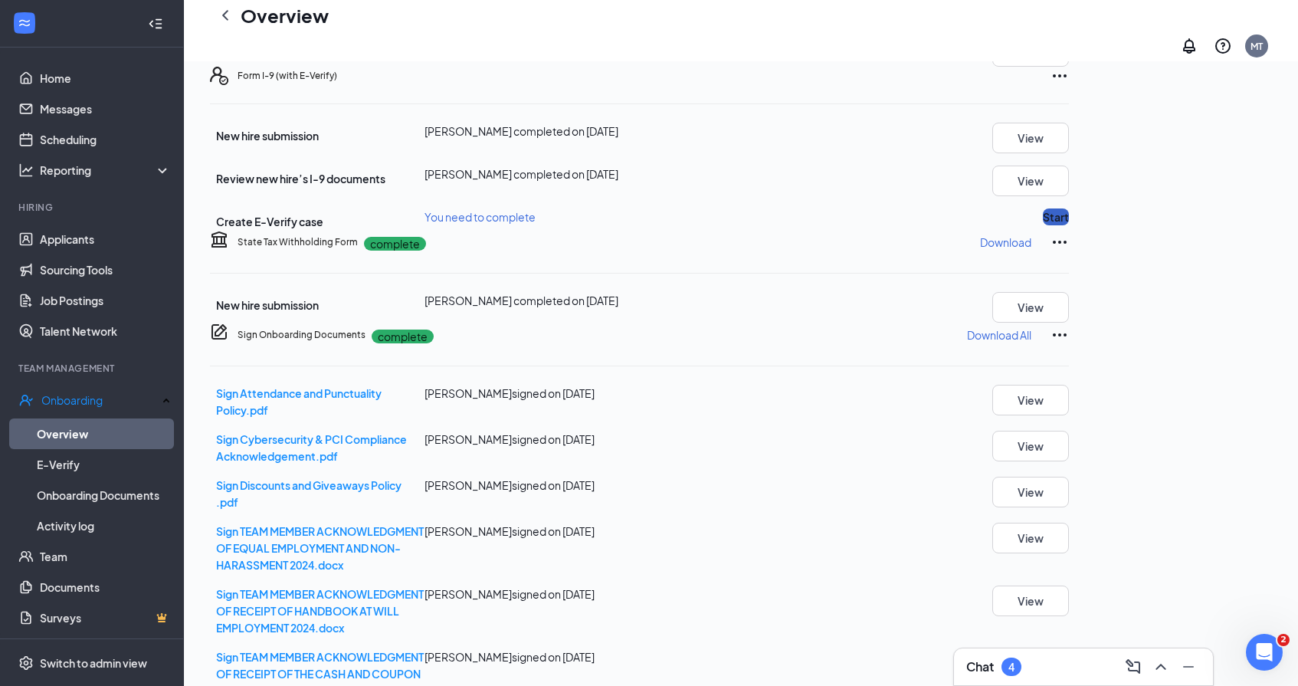
click at [1069, 225] on button "Start" at bounding box center [1056, 216] width 26 height 17
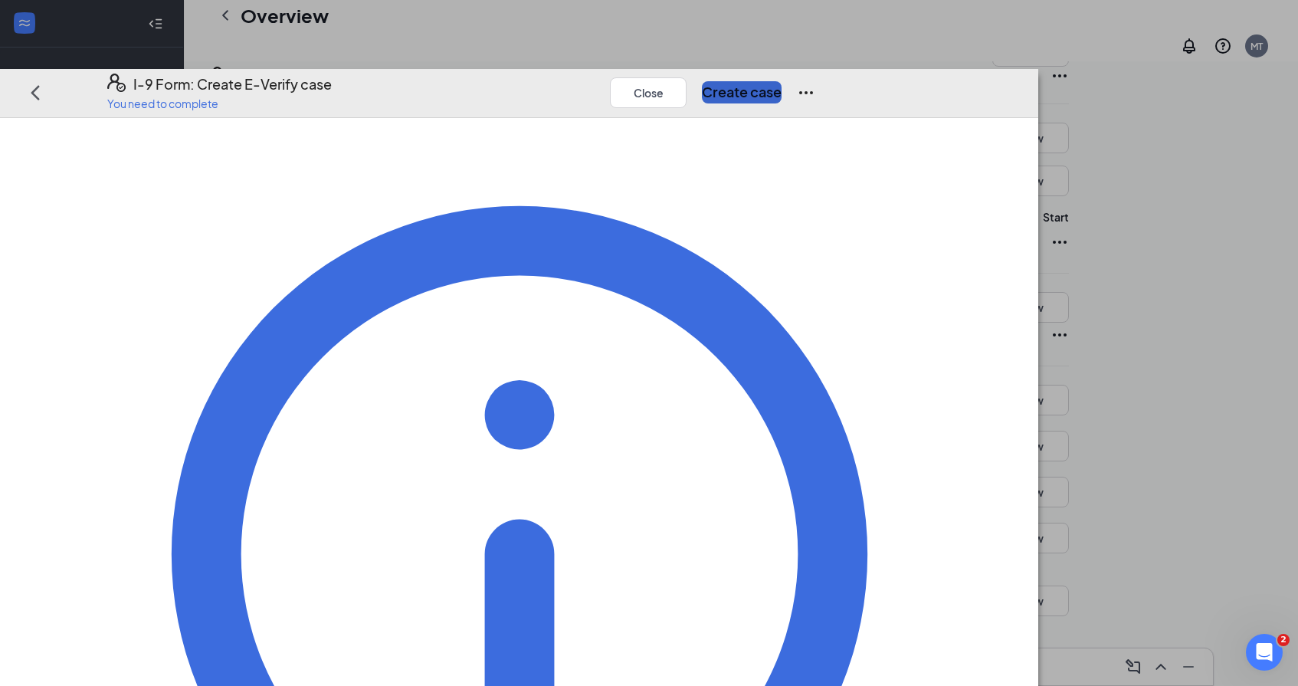
click at [782, 81] on button "Create case" at bounding box center [742, 91] width 80 height 21
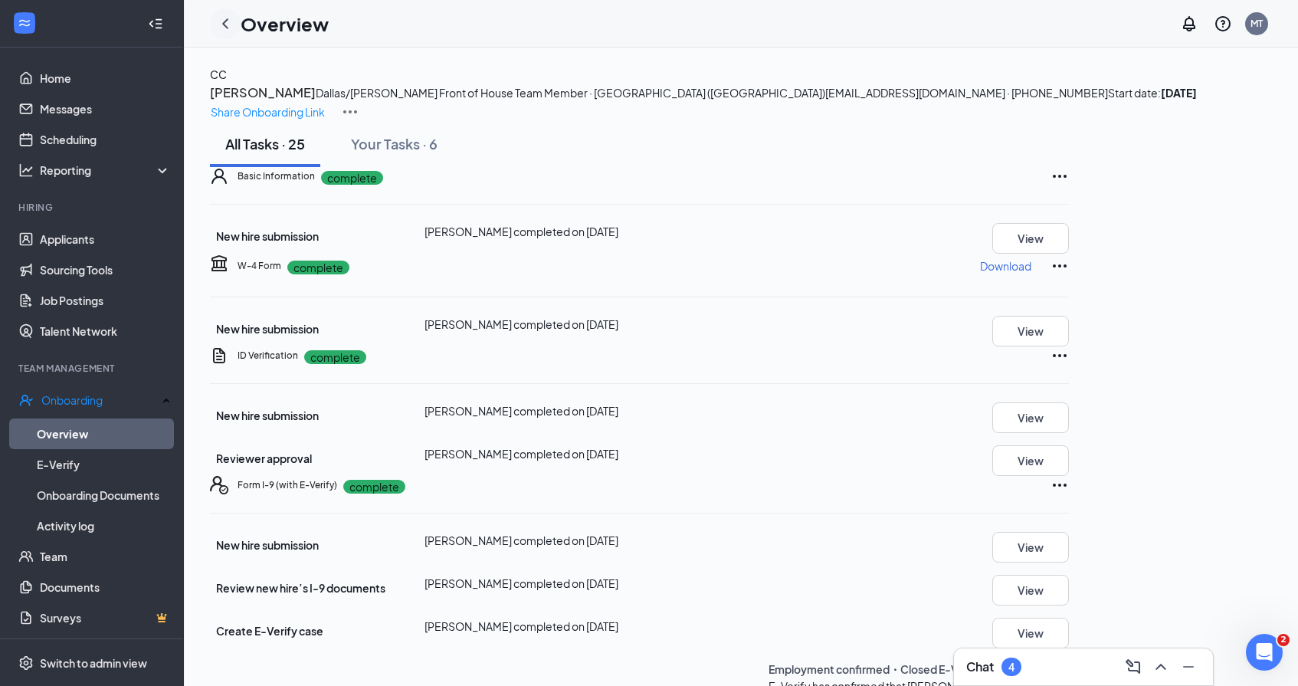
click at [226, 28] on icon "ChevronLeft" at bounding box center [225, 24] width 18 height 18
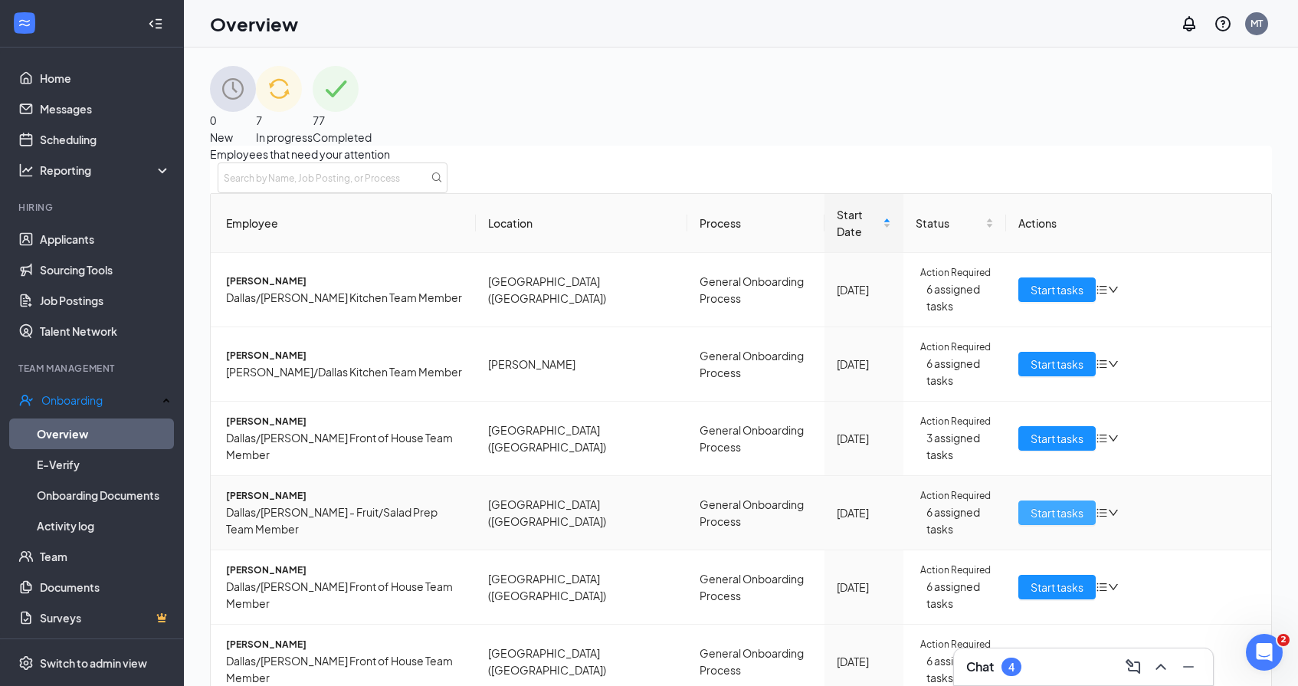
click at [1043, 504] on span "Start tasks" at bounding box center [1057, 512] width 53 height 17
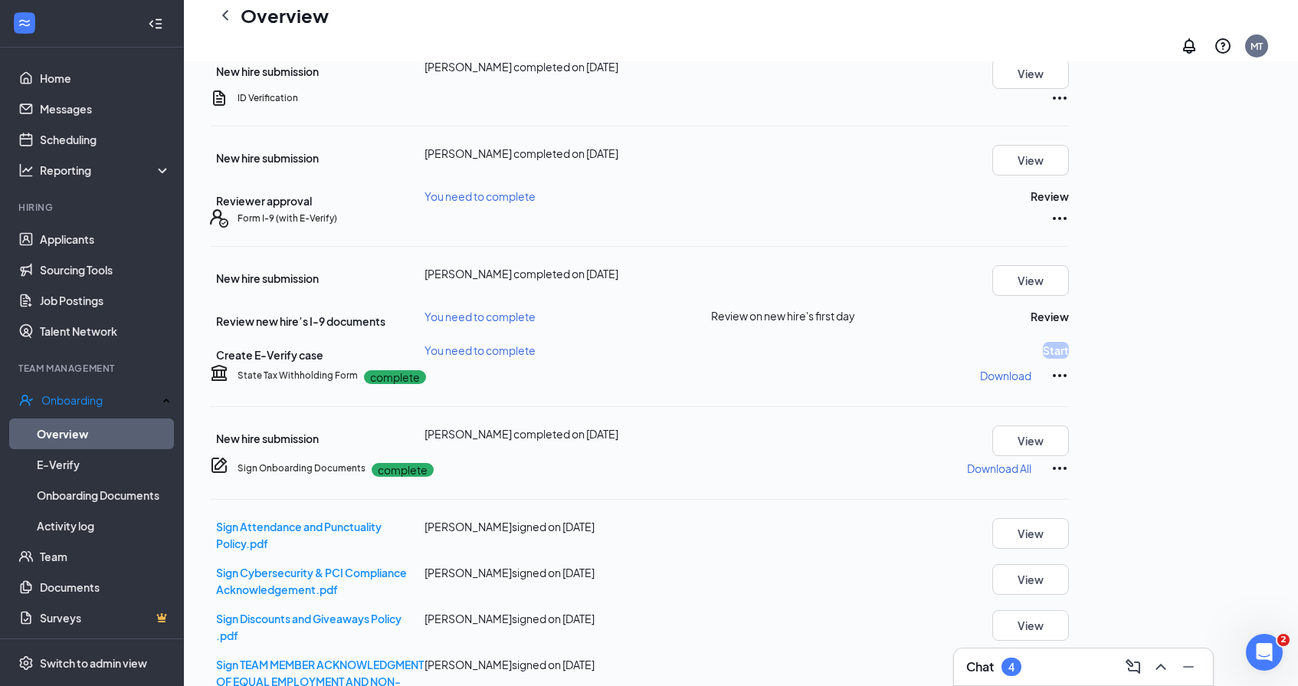
scroll to position [277, 0]
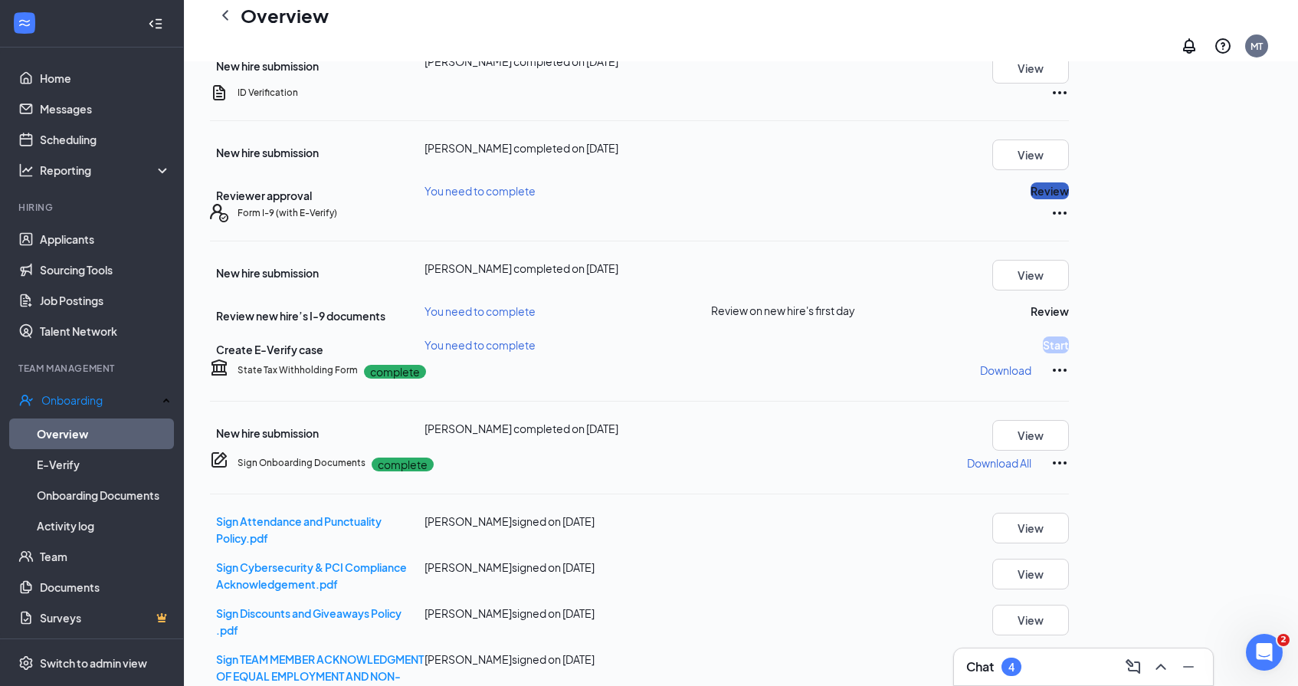
click at [1069, 199] on button "Review" at bounding box center [1050, 190] width 38 height 17
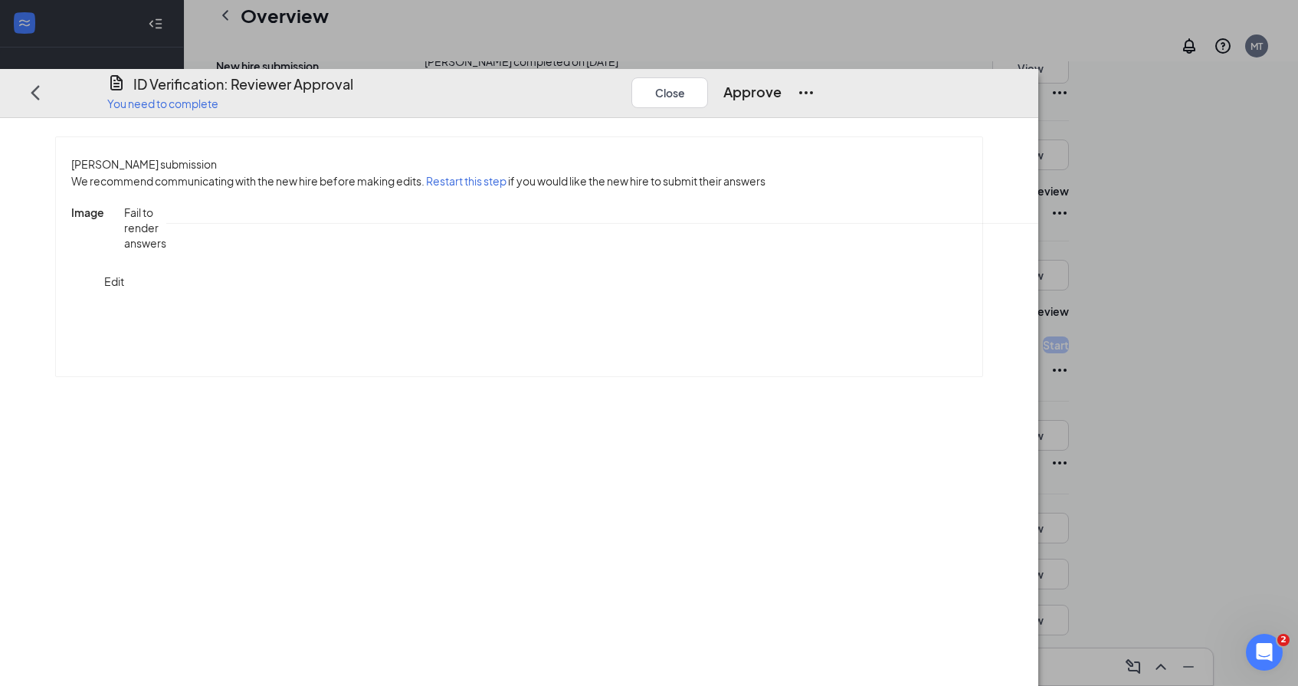
click at [1143, 235] on span "ID_Verification_Daniela_Lara-Gonzalez_uploadedfile_20250826.pdf.pdf" at bounding box center [1250, 219] width 215 height 29
click at [782, 81] on button "Approve" at bounding box center [752, 91] width 58 height 21
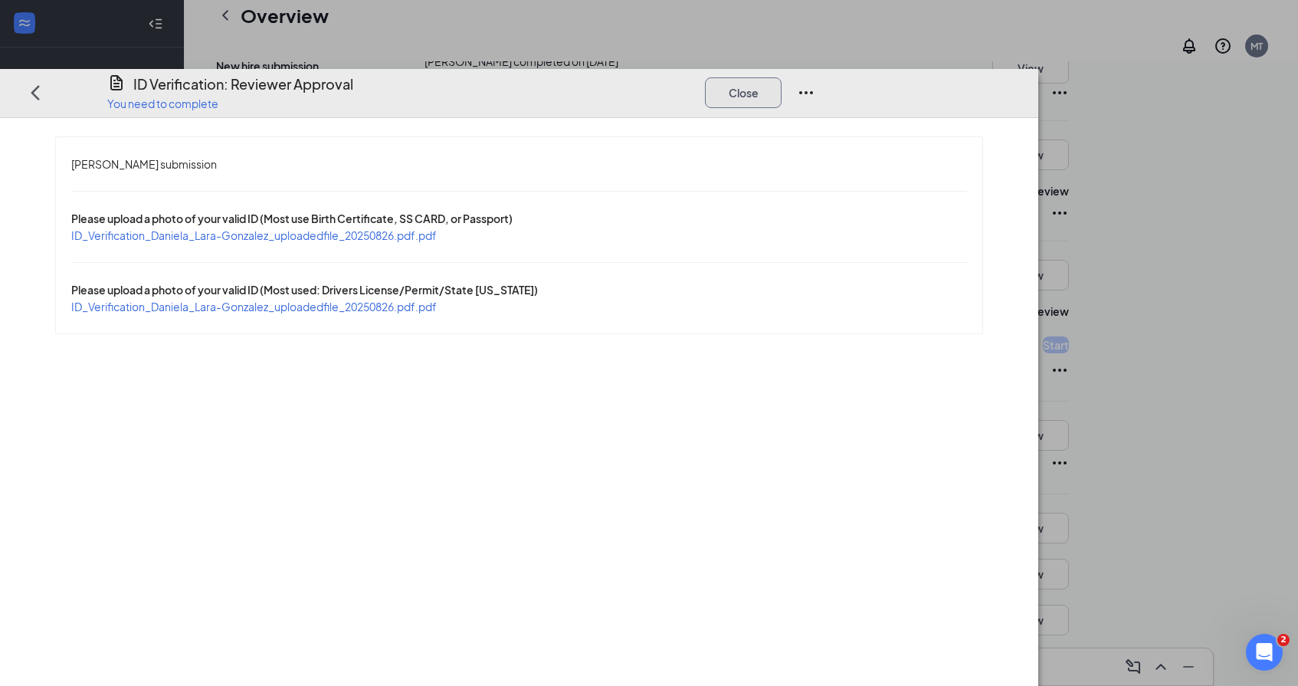
click at [782, 77] on button "Close" at bounding box center [743, 92] width 77 height 31
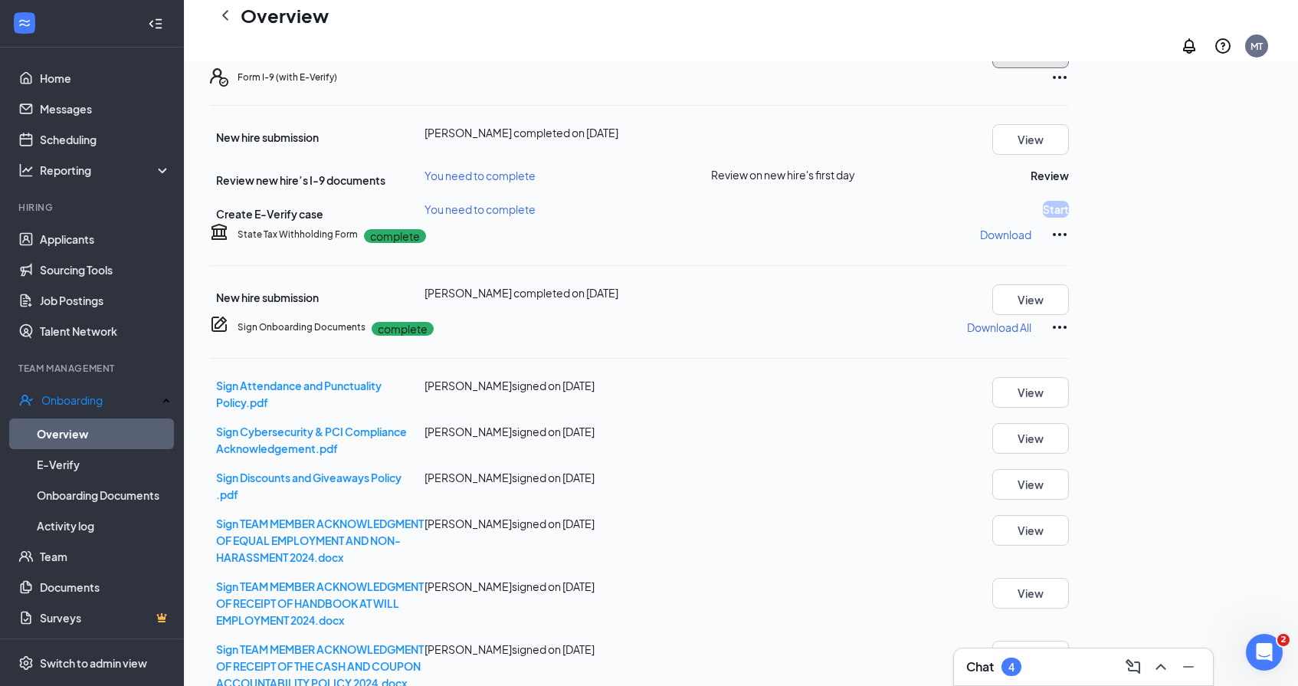
scroll to position [422, 0]
click at [1069, 183] on button "Review" at bounding box center [1050, 174] width 38 height 17
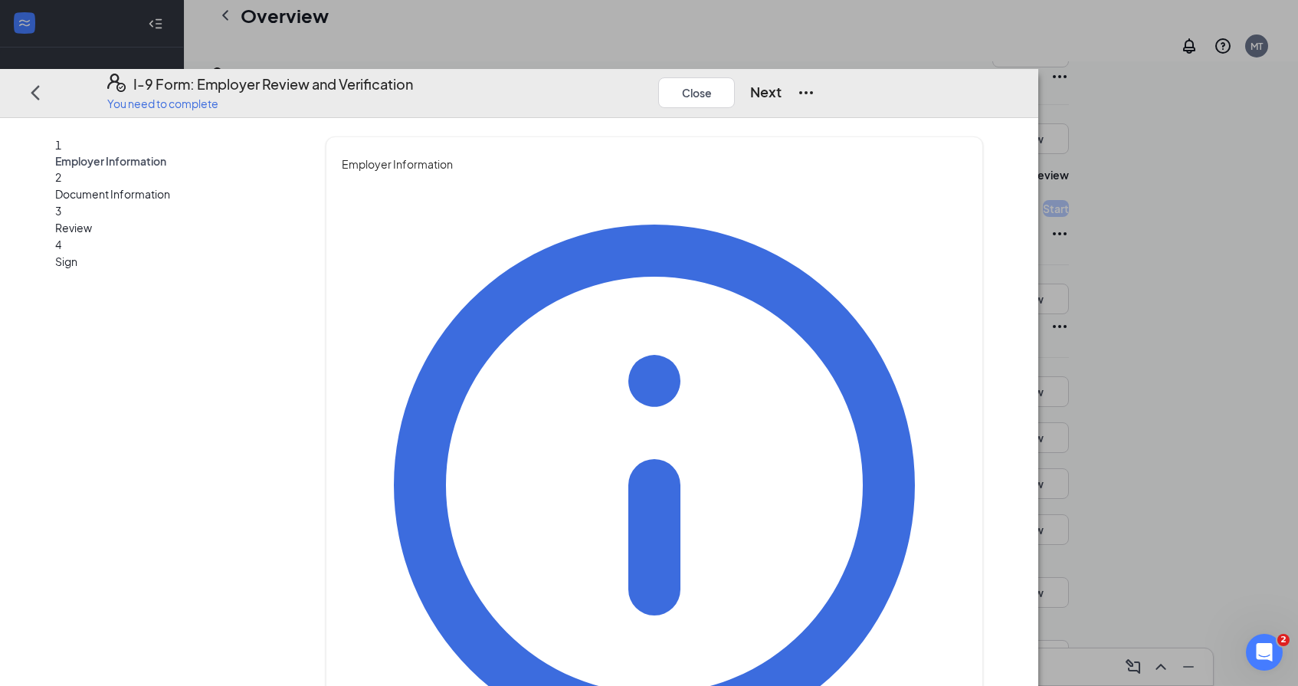
type input "[PERSON_NAME]"
type input "Tibbittd"
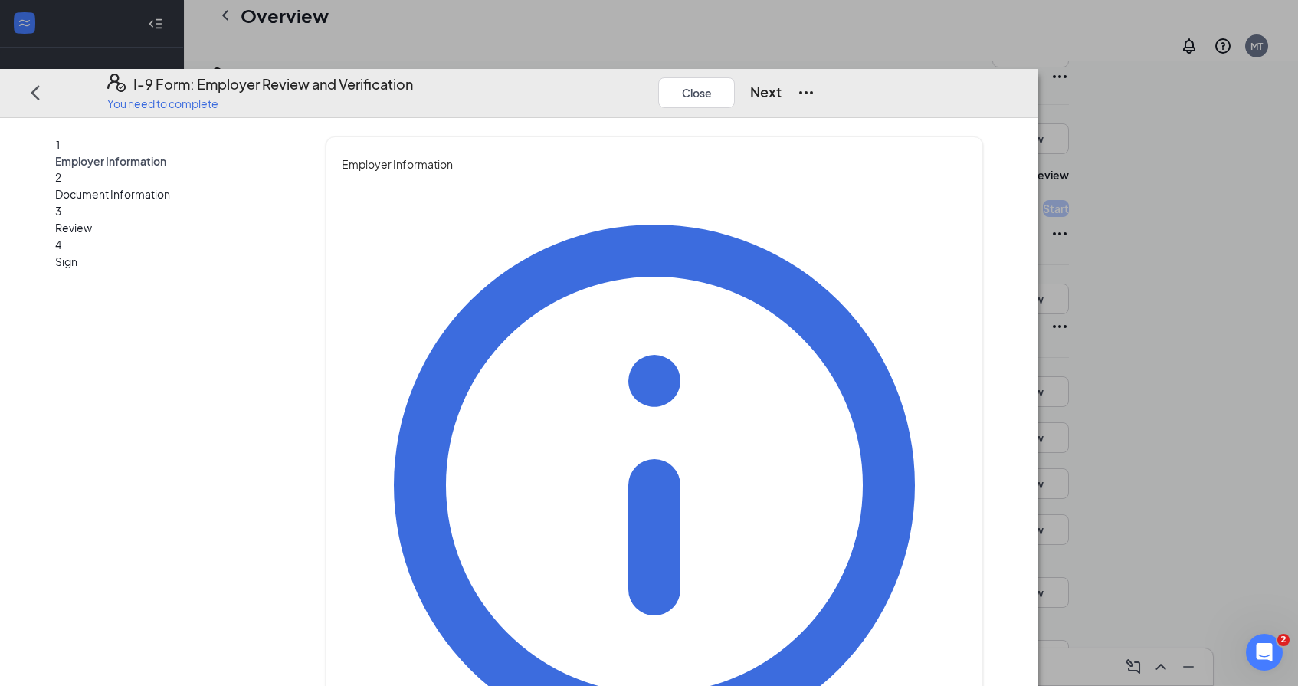
type input "Director of Talent"
type input "[EMAIL_ADDRESS][DOMAIN_NAME]"
type input "6783159006"
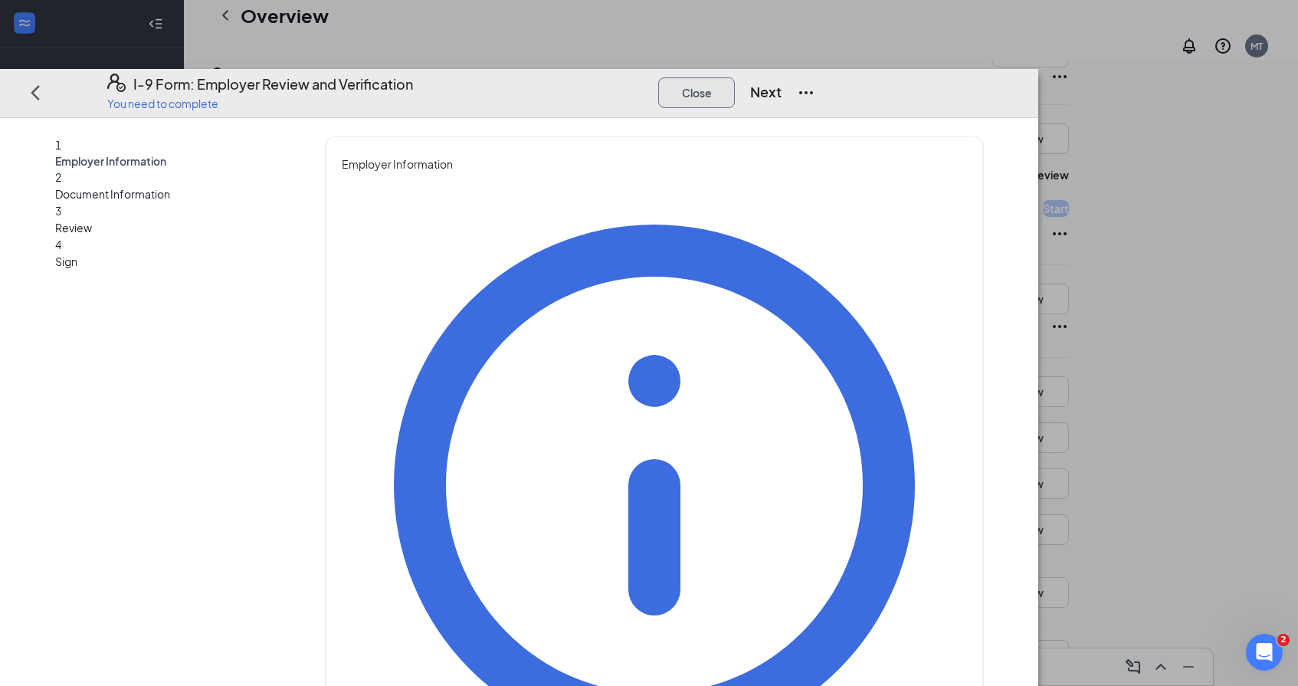
click at [735, 77] on button "Close" at bounding box center [696, 92] width 77 height 31
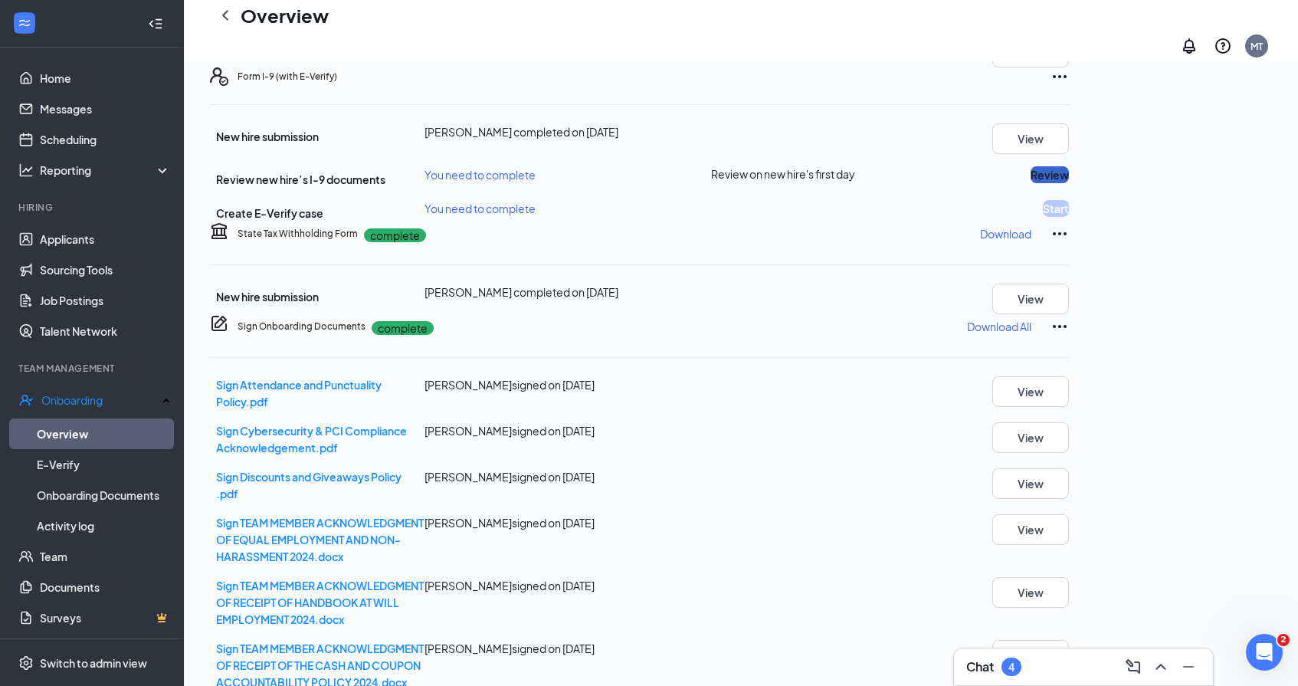
click at [1069, 183] on button "Review" at bounding box center [1050, 174] width 38 height 17
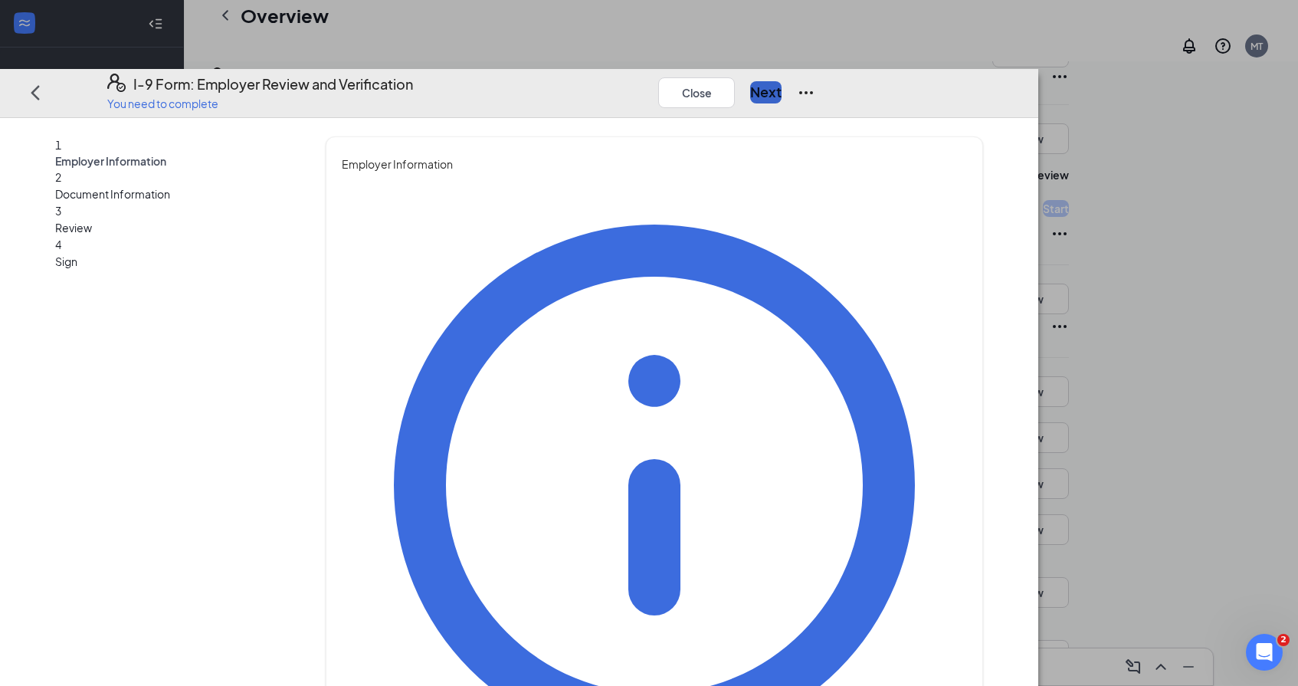
click at [782, 81] on button "Next" at bounding box center [765, 91] width 31 height 21
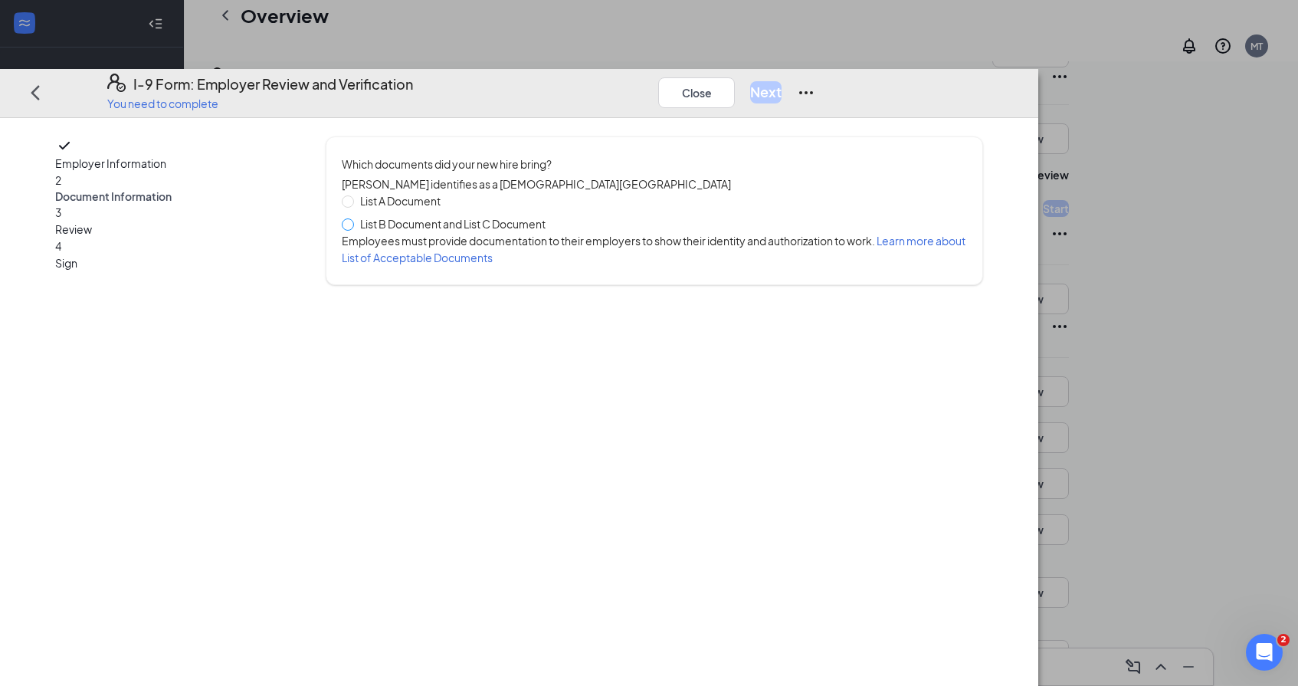
click at [354, 218] on span at bounding box center [348, 224] width 12 height 12
click at [353, 218] on input "List B Document and List C Document" at bounding box center [347, 223] width 11 height 11
radio input "true"
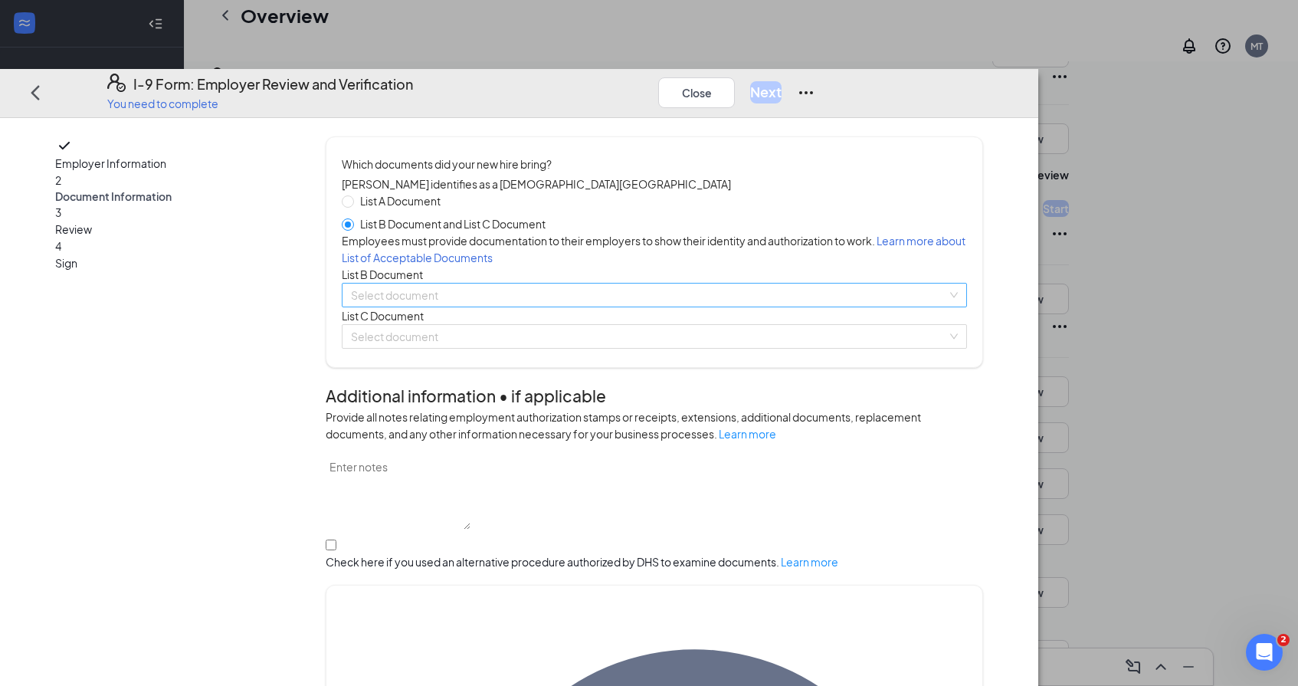
click at [482, 307] on input "search" at bounding box center [649, 295] width 596 height 23
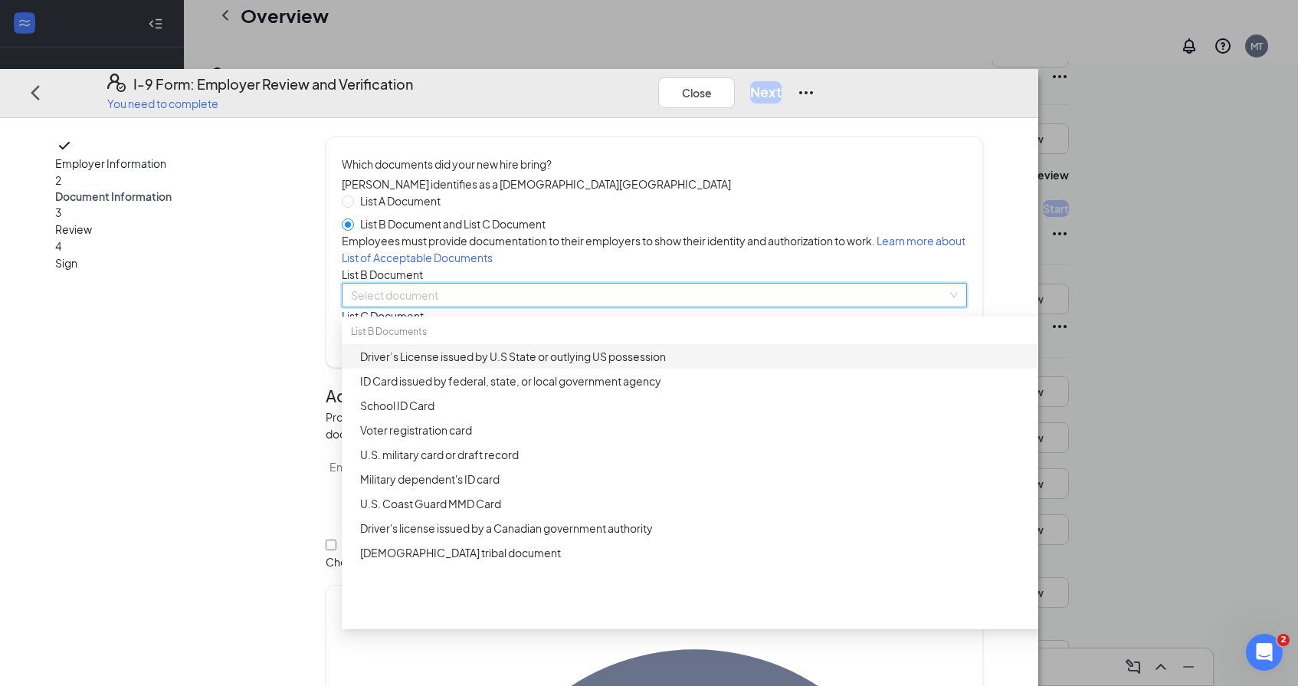
click at [502, 369] on div "Driver’s License issued by U.S State or outlying US possession" at bounding box center [721, 356] width 758 height 25
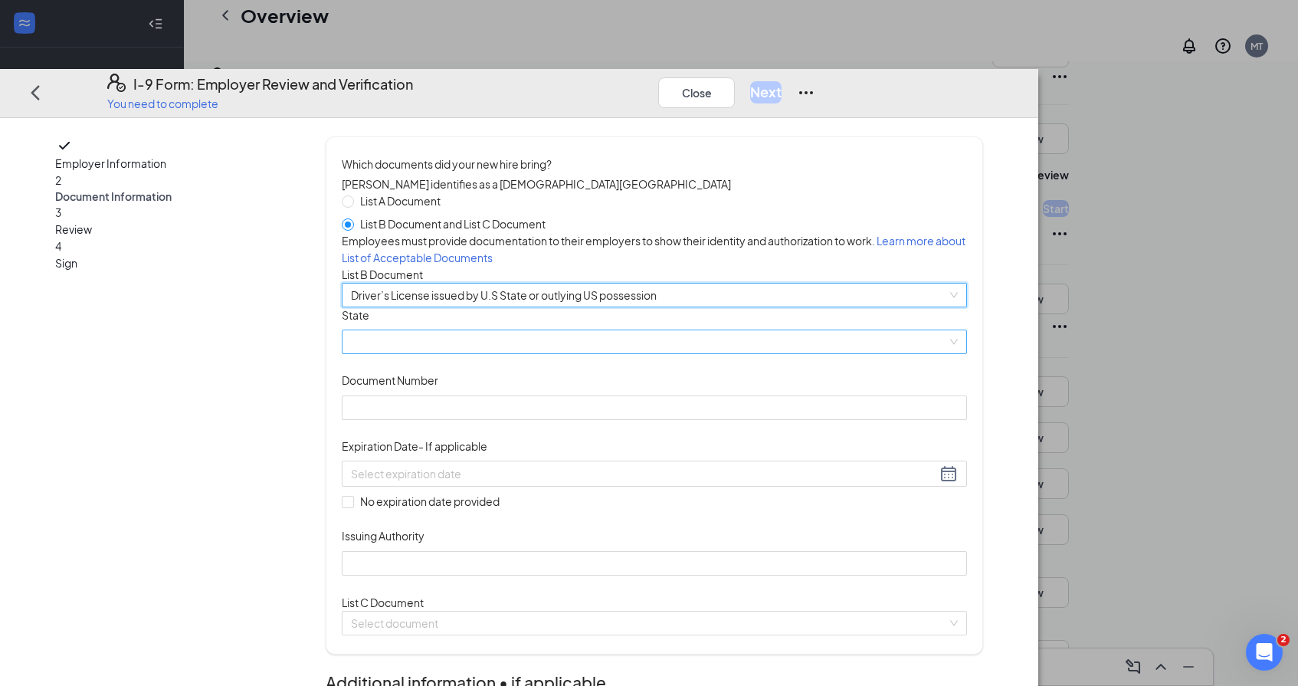
click at [512, 353] on span at bounding box center [654, 341] width 607 height 23
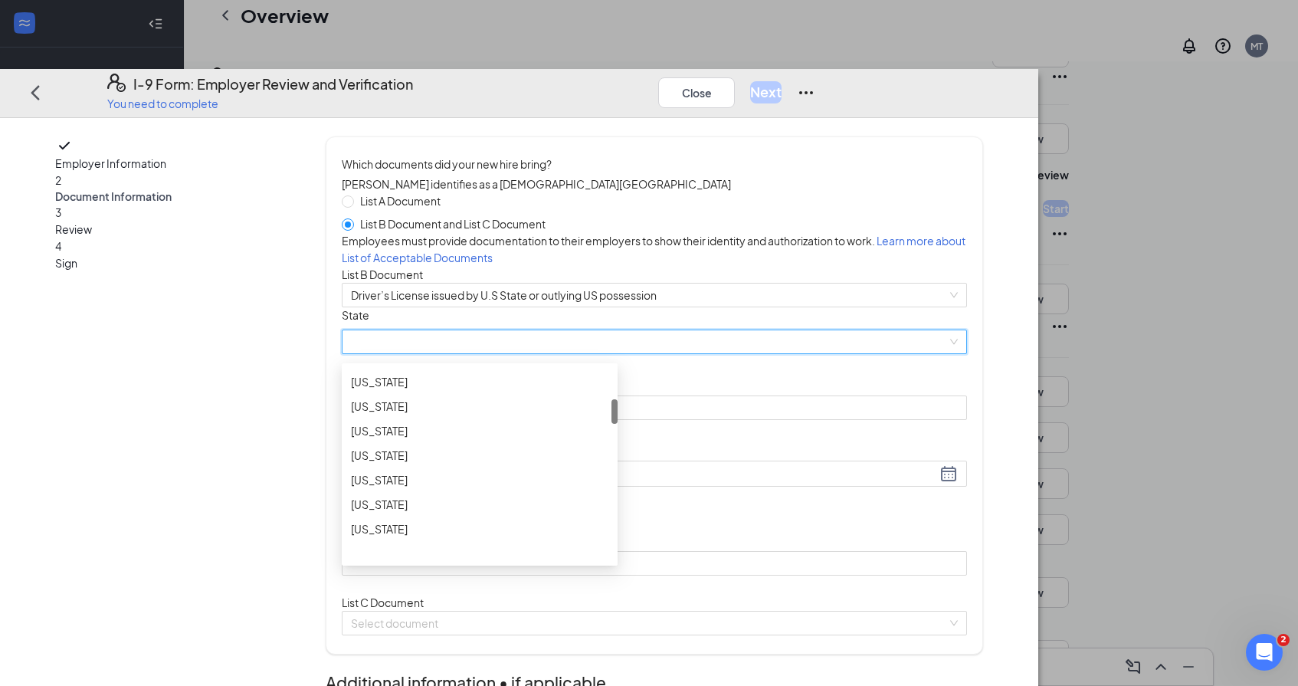
scroll to position [264, 0]
click at [513, 468] on div "[US_STATE]" at bounding box center [480, 459] width 258 height 17
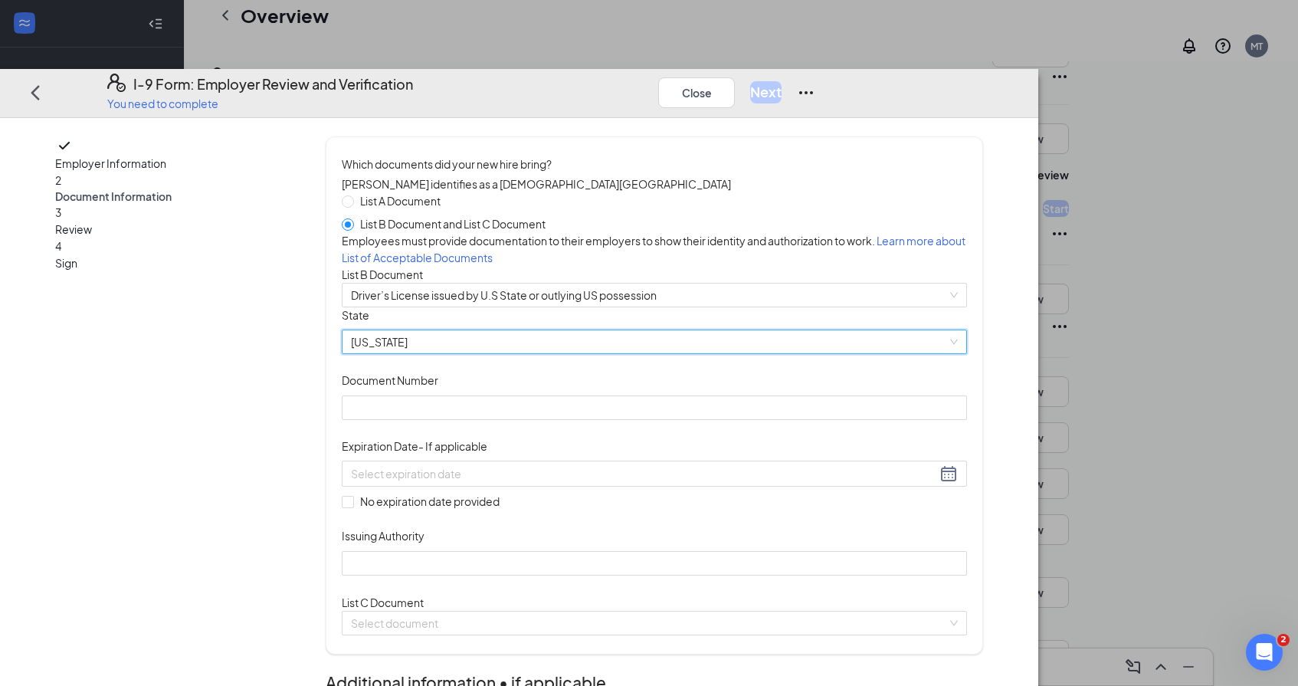
scroll to position [103, 0]
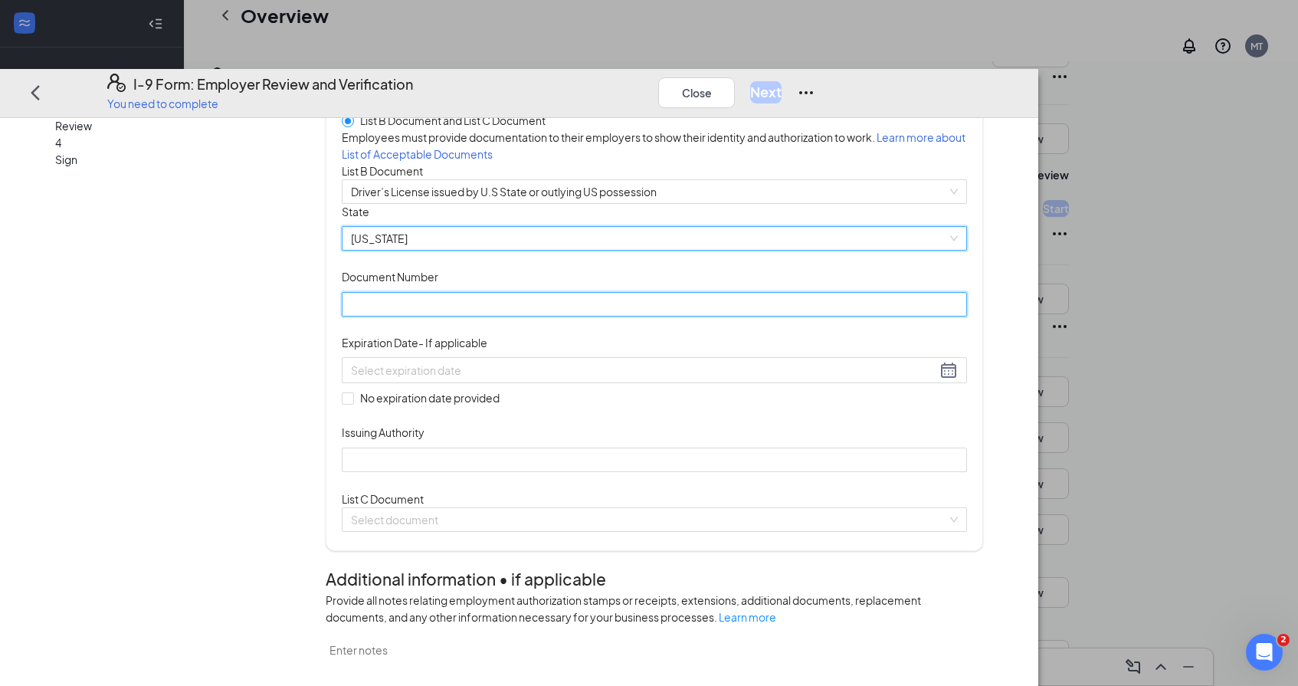
click at [577, 316] on input "Document Number" at bounding box center [654, 303] width 625 height 25
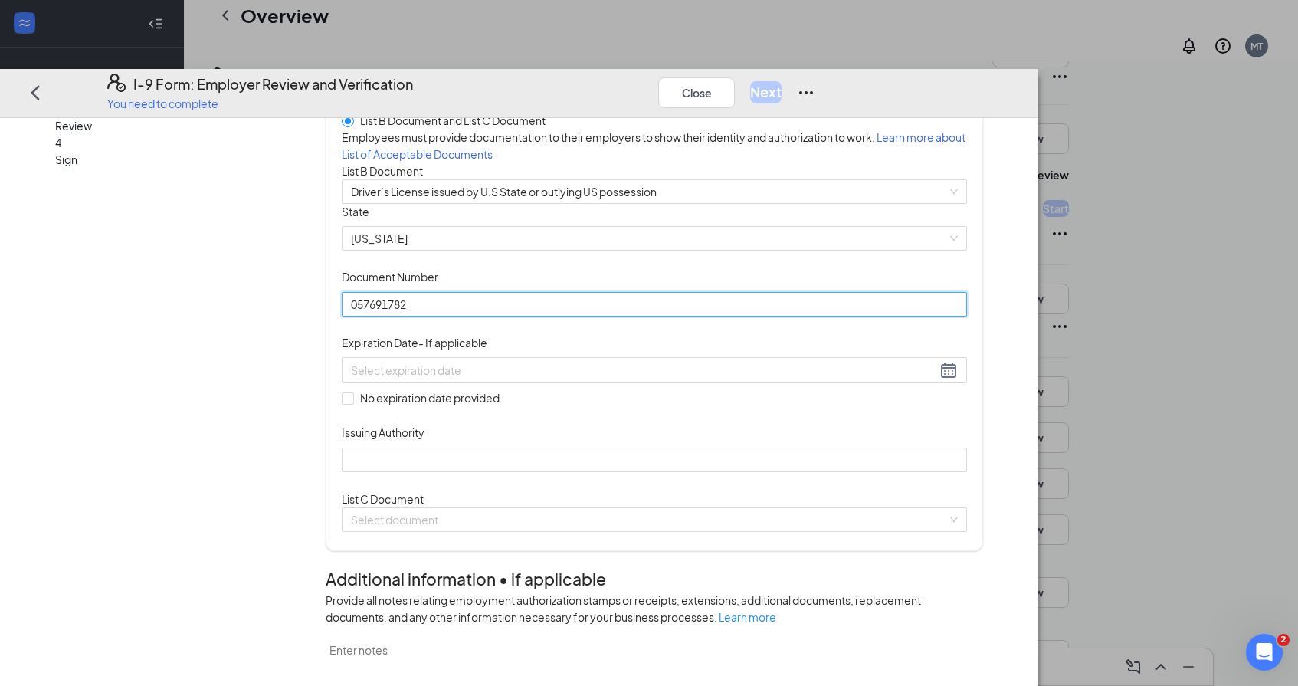
type input "057691782"
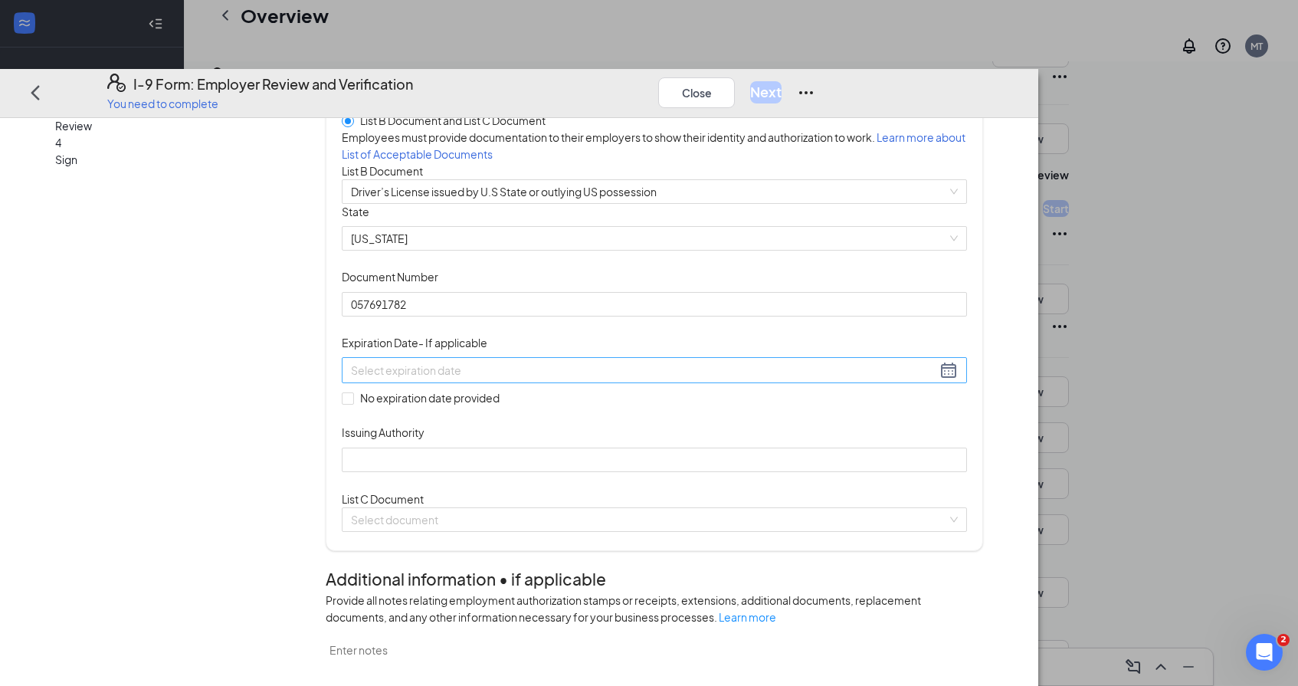
click at [489, 379] on input at bounding box center [644, 370] width 586 height 17
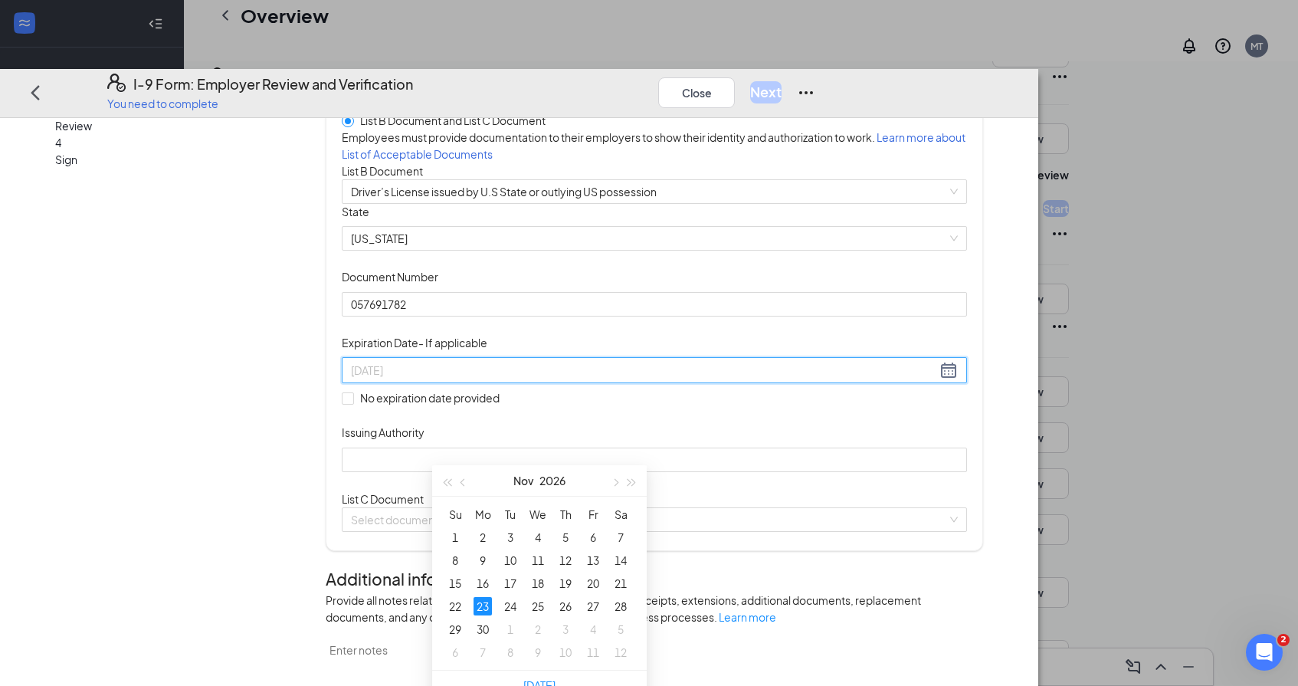
click at [487, 604] on div "23" at bounding box center [483, 606] width 18 height 18
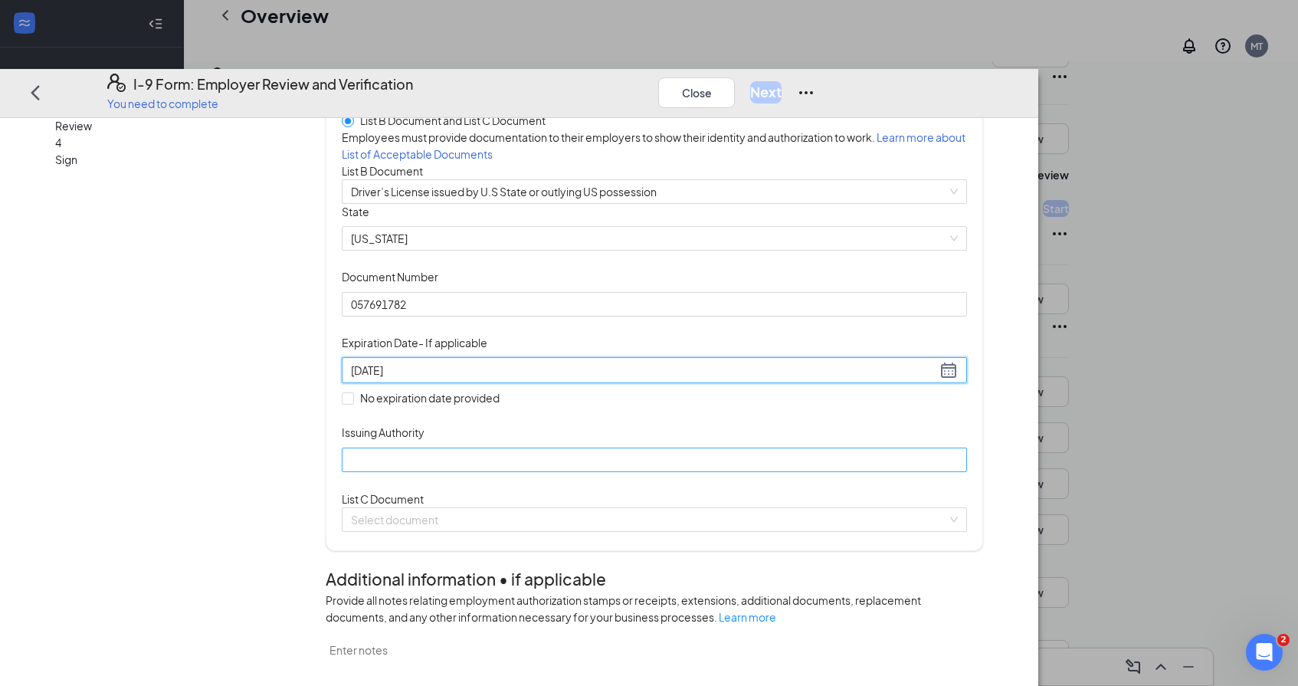
type input "[DATE]"
click at [615, 471] on input "Issuing Authority" at bounding box center [654, 459] width 625 height 25
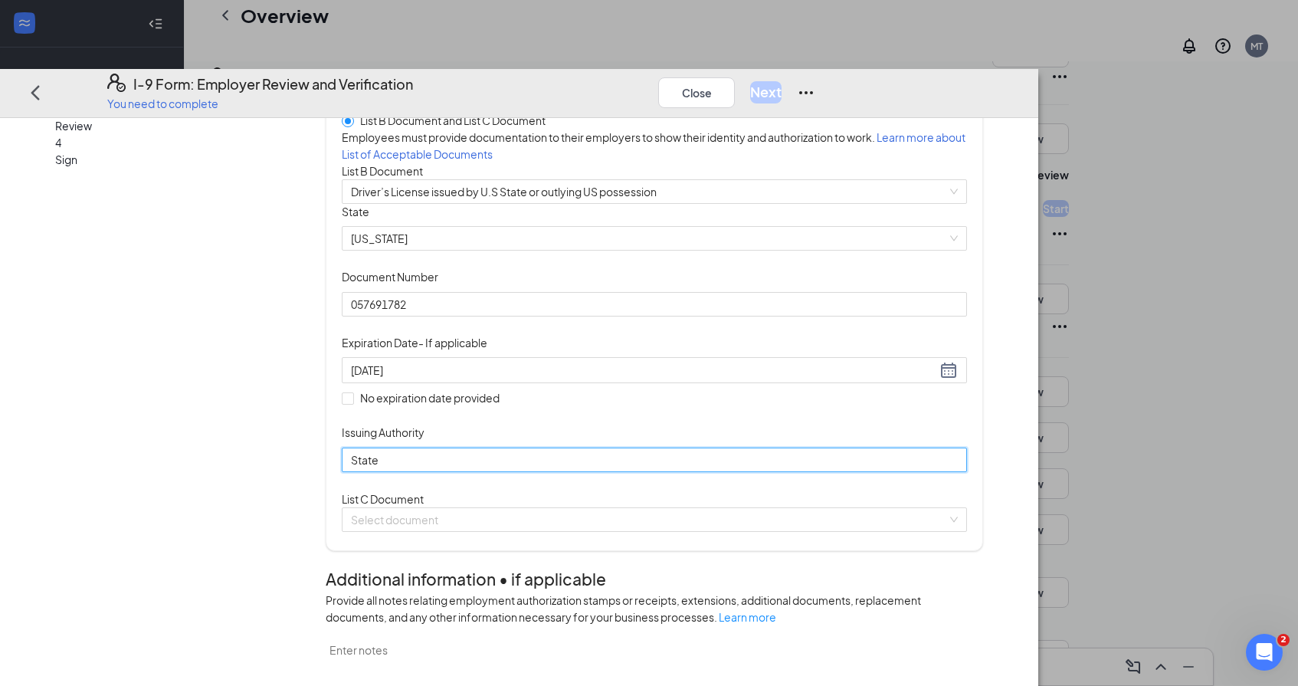
type input "State of [US_STATE]"
click at [572, 530] on input "search" at bounding box center [649, 518] width 596 height 23
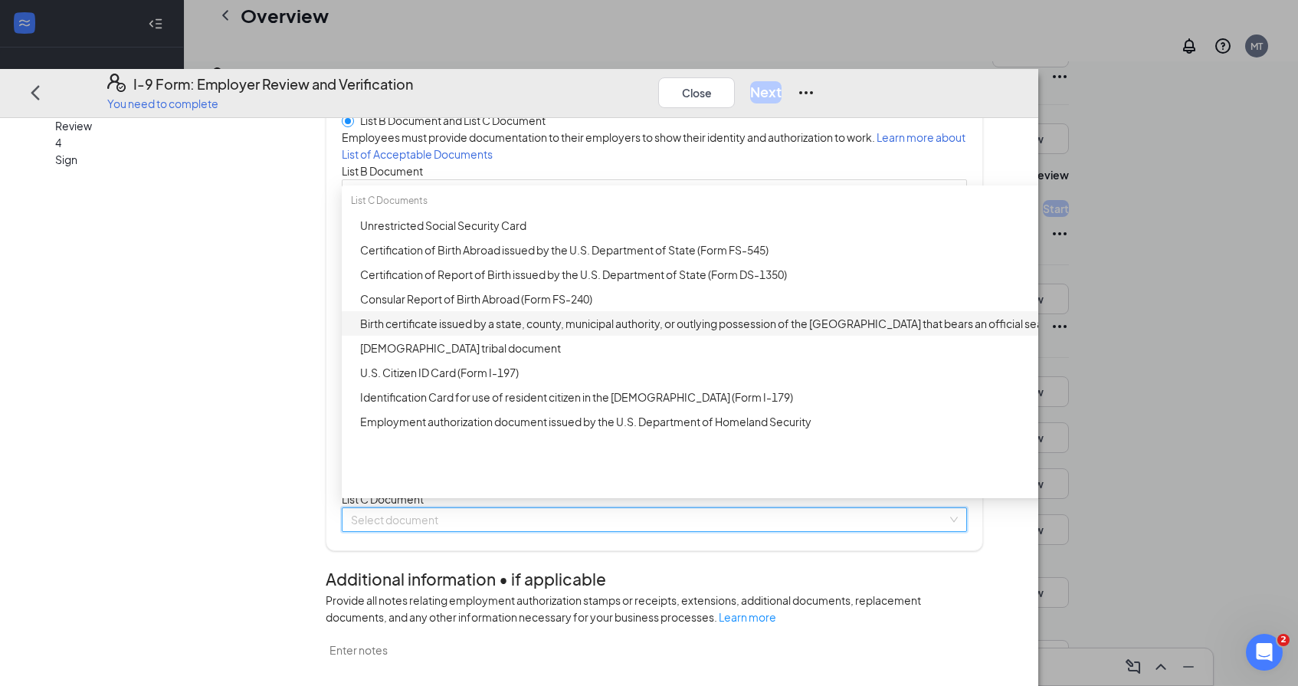
click at [595, 331] on div "Birth certificate issued by a state, county, municipal authority, or outlying p…" at bounding box center [725, 322] width 730 height 17
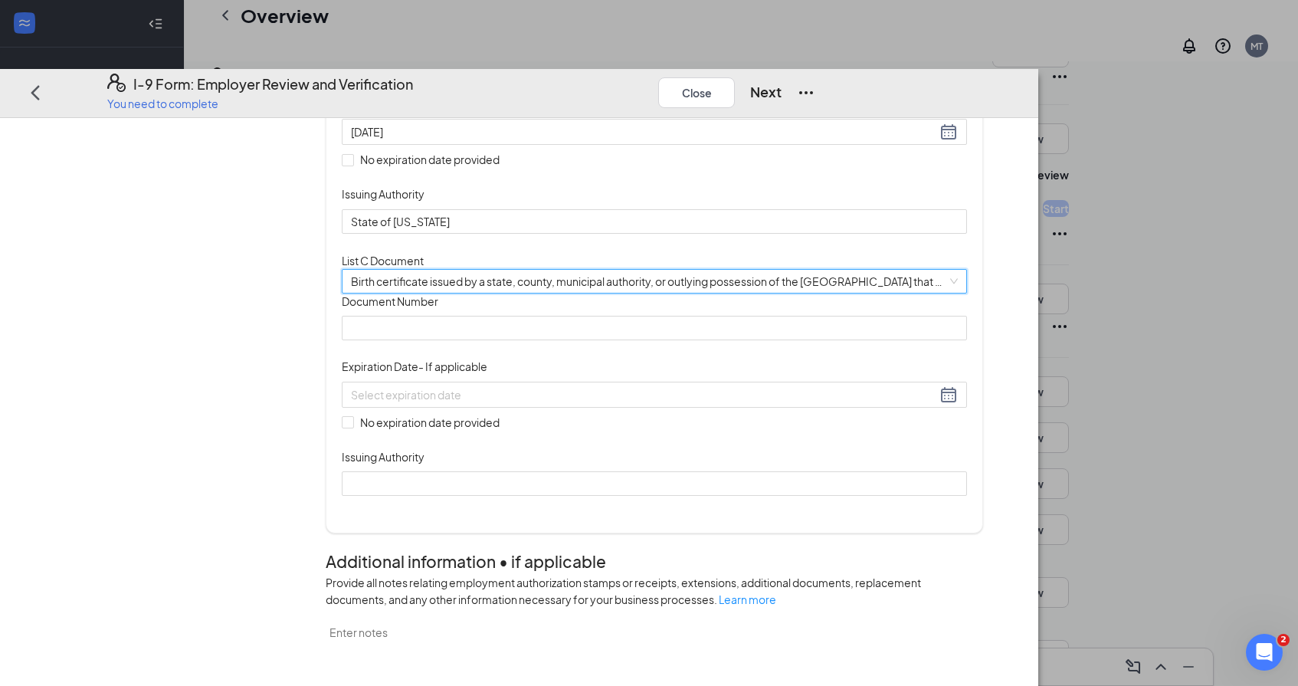
scroll to position [360, 0]
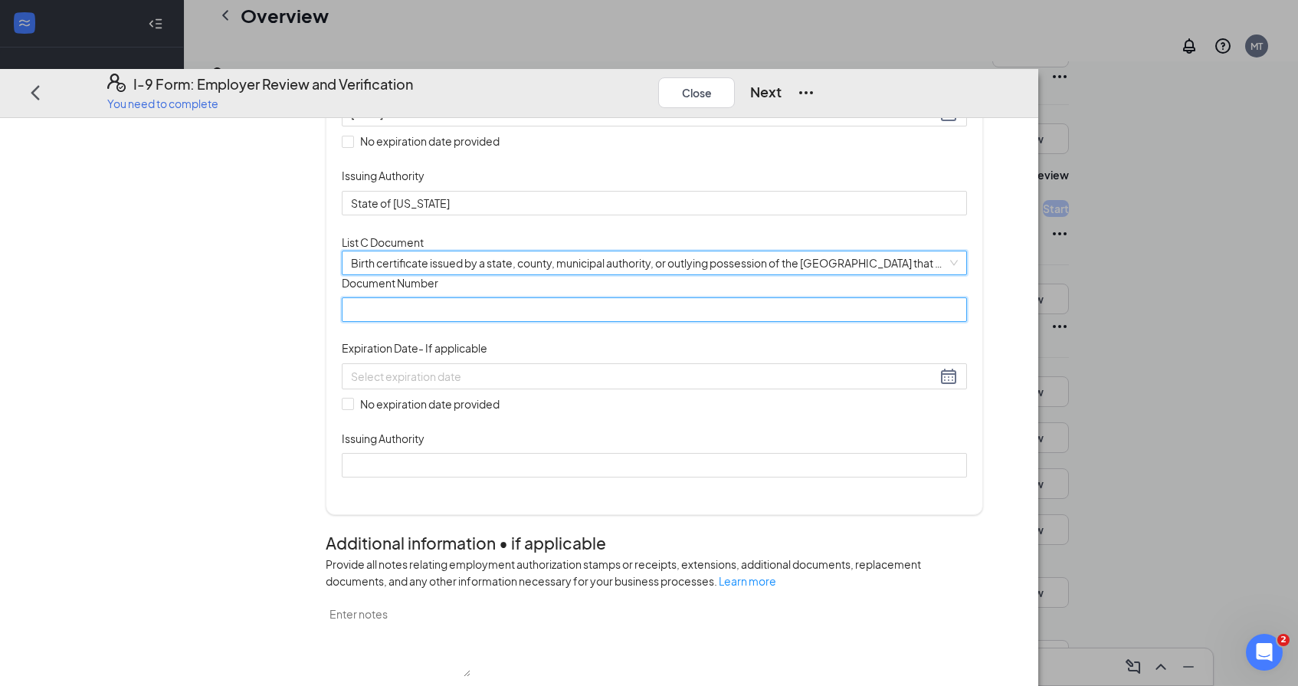
click at [580, 322] on input "Document Number" at bounding box center [654, 309] width 625 height 25
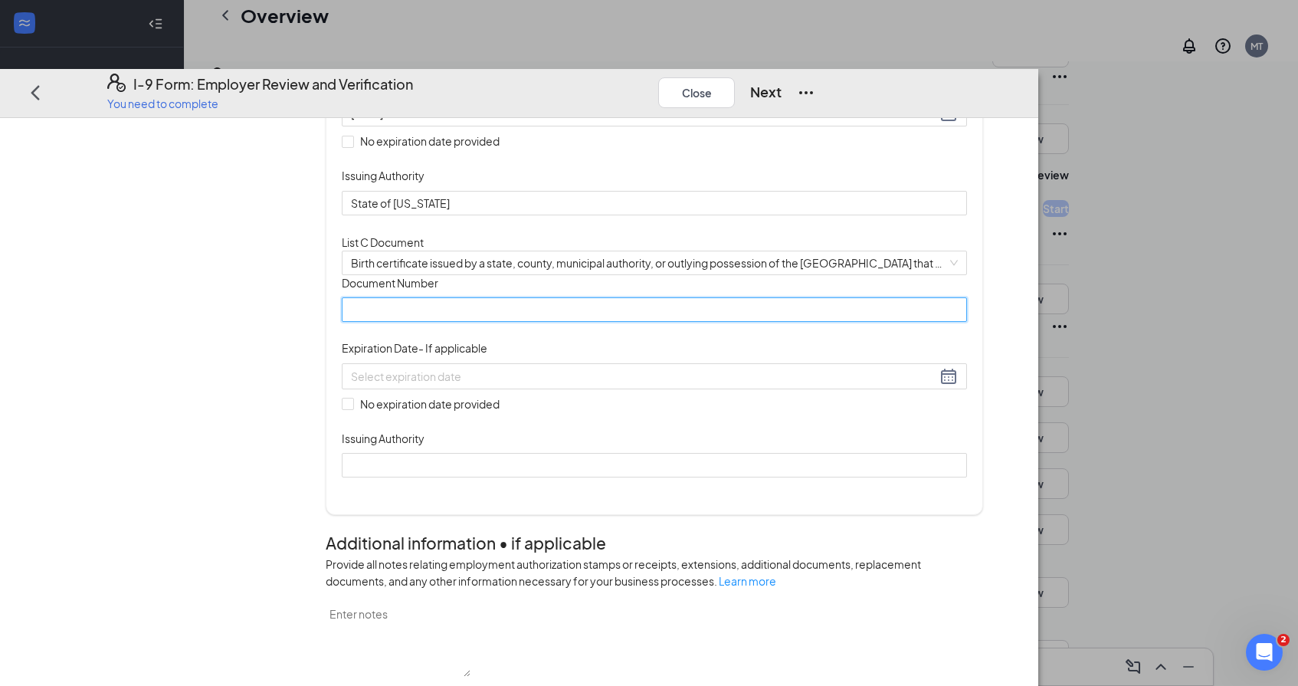
paste input "2008GA000028122"
type input "2008GA000028122"
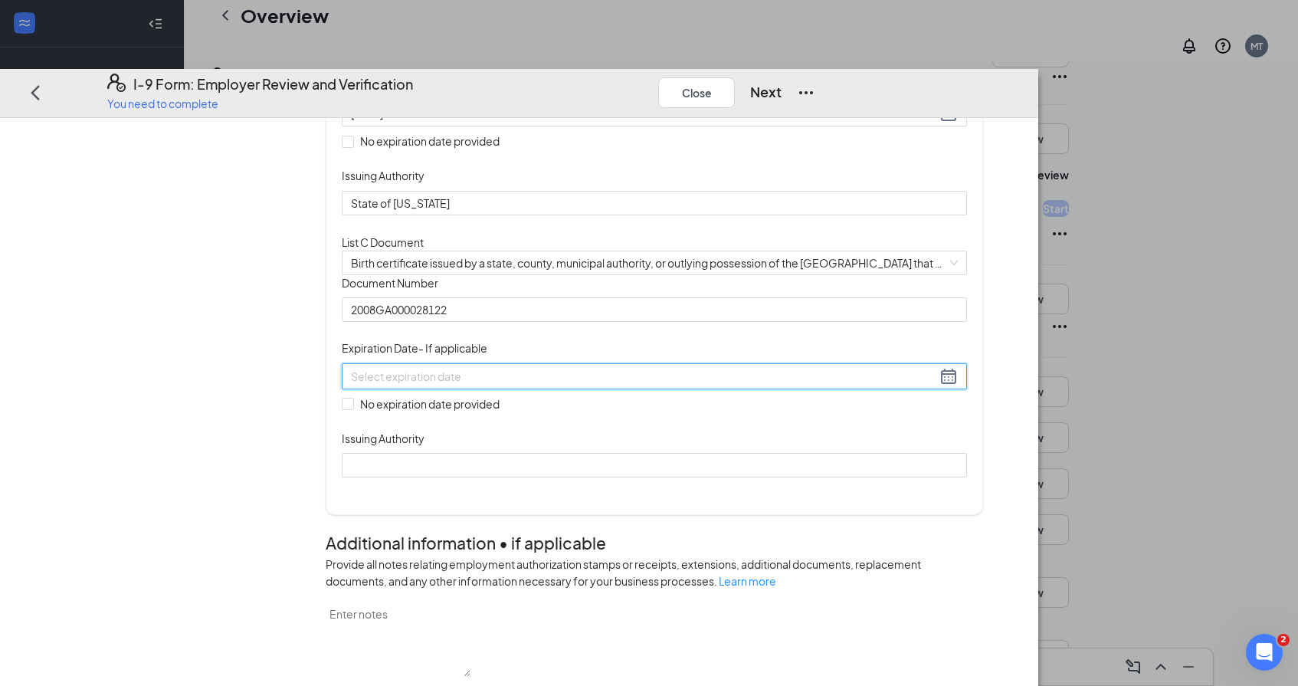
click at [536, 384] on input at bounding box center [644, 375] width 586 height 17
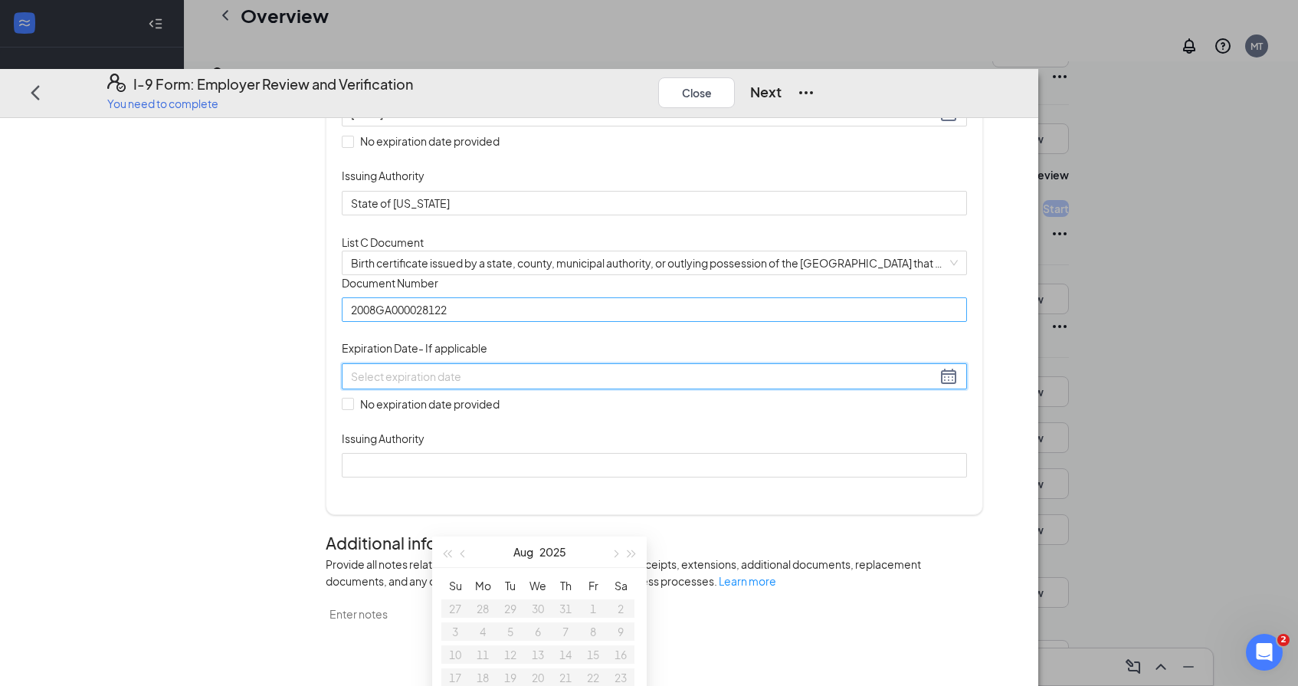
scroll to position [465, 0]
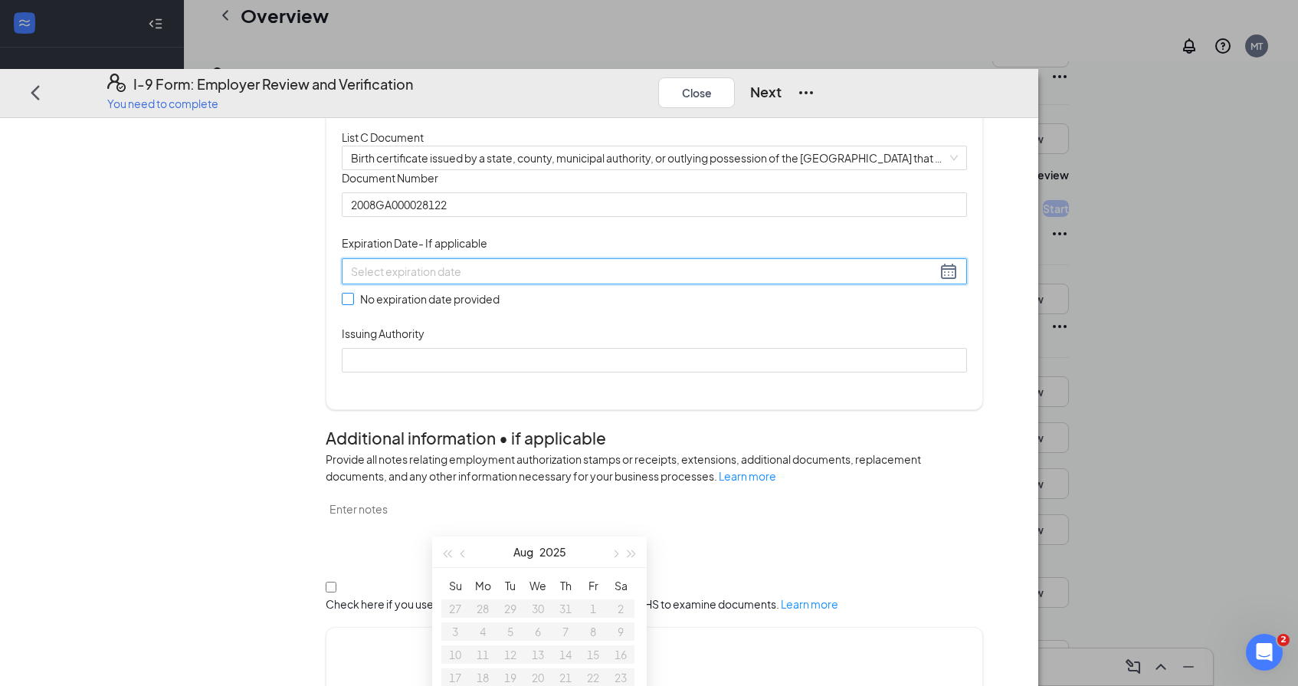
click at [353, 303] on input "No expiration date provided" at bounding box center [347, 298] width 11 height 11
checkbox input "true"
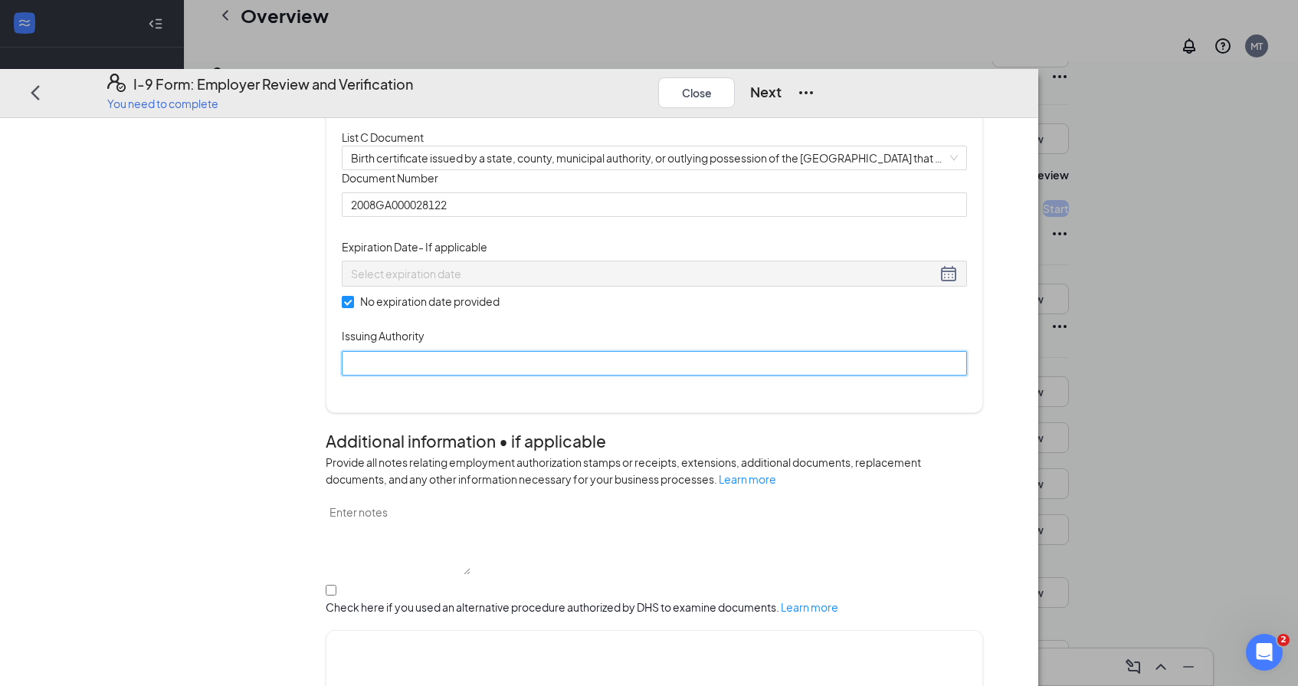
click at [504, 375] on input "Issuing Authority" at bounding box center [654, 362] width 625 height 25
type input "State of [US_STATE]"
click at [782, 81] on button "Next" at bounding box center [765, 91] width 31 height 21
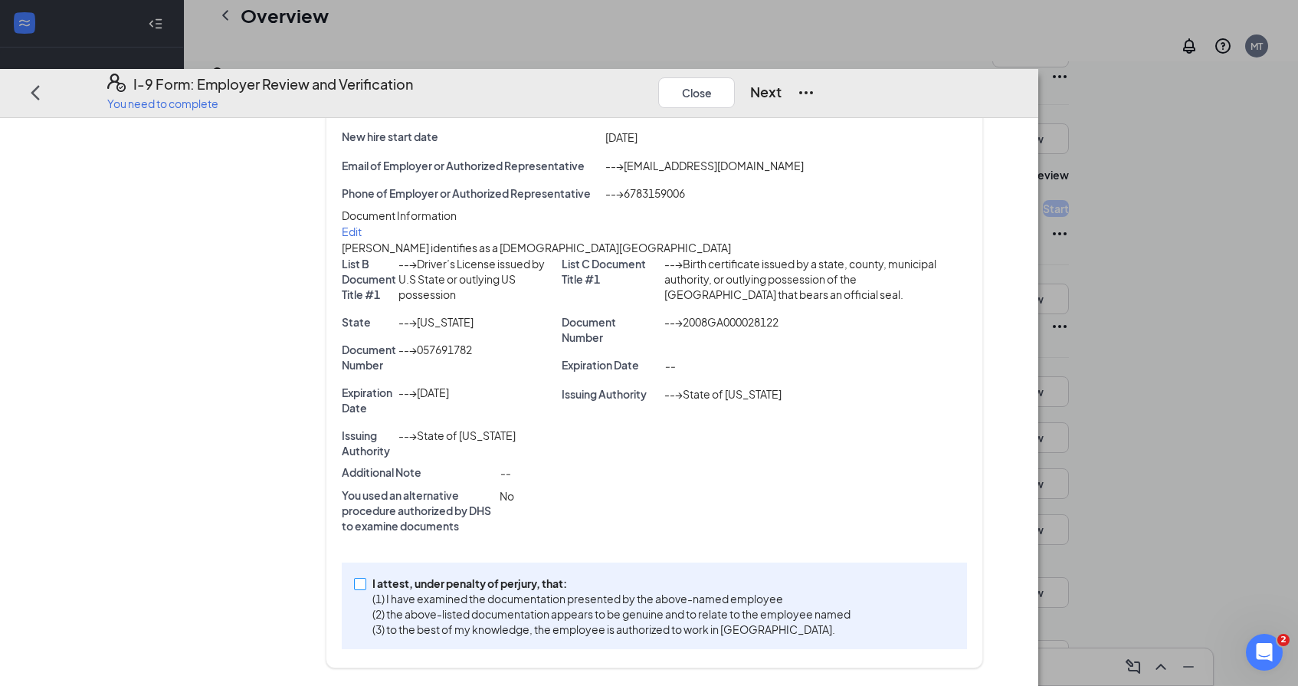
click at [366, 582] on span at bounding box center [360, 583] width 12 height 12
click at [365, 582] on input "I attest, under penalty of [PERSON_NAME], that: (1) I have examined the documen…" at bounding box center [359, 582] width 11 height 11
checkbox input "true"
click at [782, 81] on button "Next" at bounding box center [765, 91] width 31 height 21
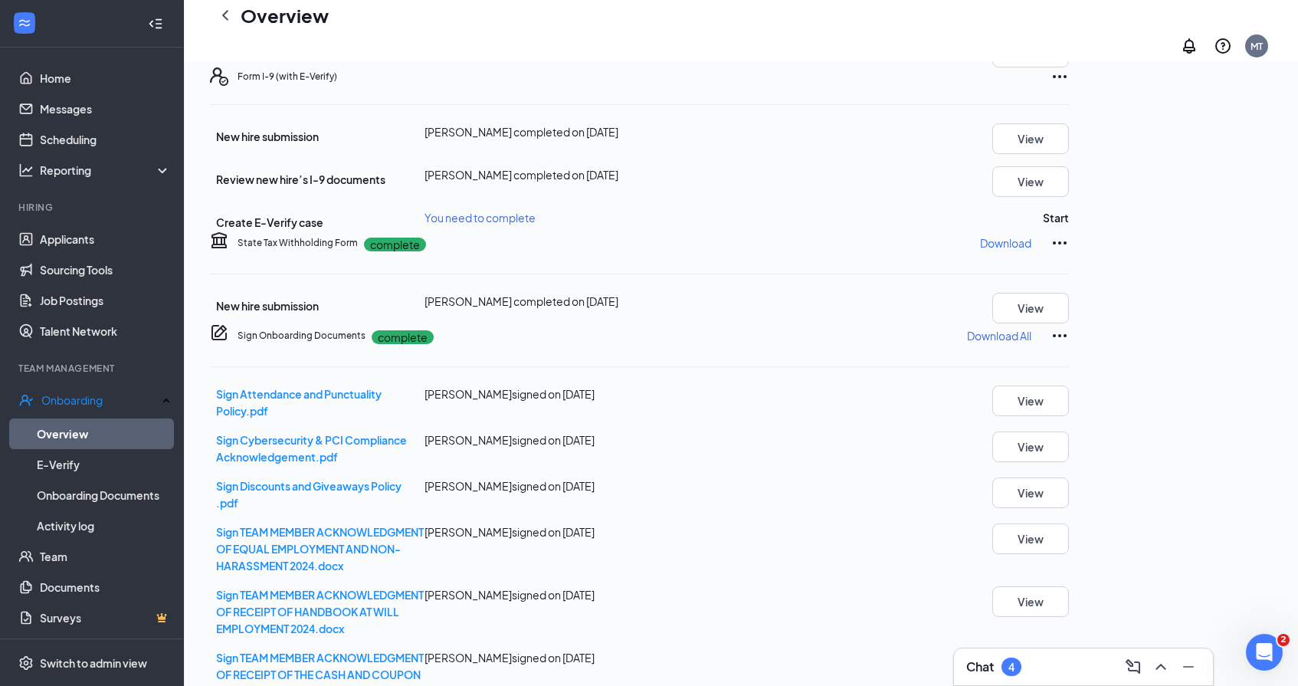
click at [1069, 231] on div "Form I-9 (with E-Verify) New hire submission [PERSON_NAME] completed on [DATE] …" at bounding box center [639, 148] width 859 height 163
click at [1069, 226] on button "Start" at bounding box center [1056, 217] width 26 height 17
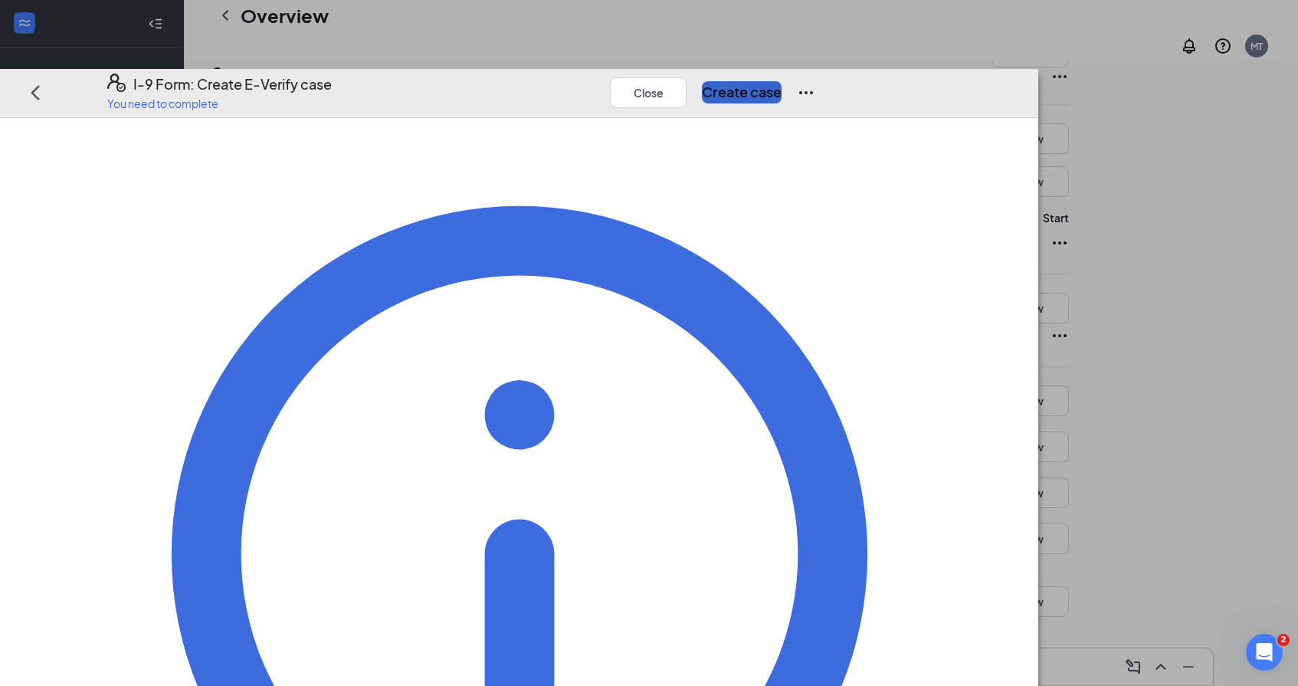
click at [782, 81] on button "Create case" at bounding box center [742, 91] width 80 height 21
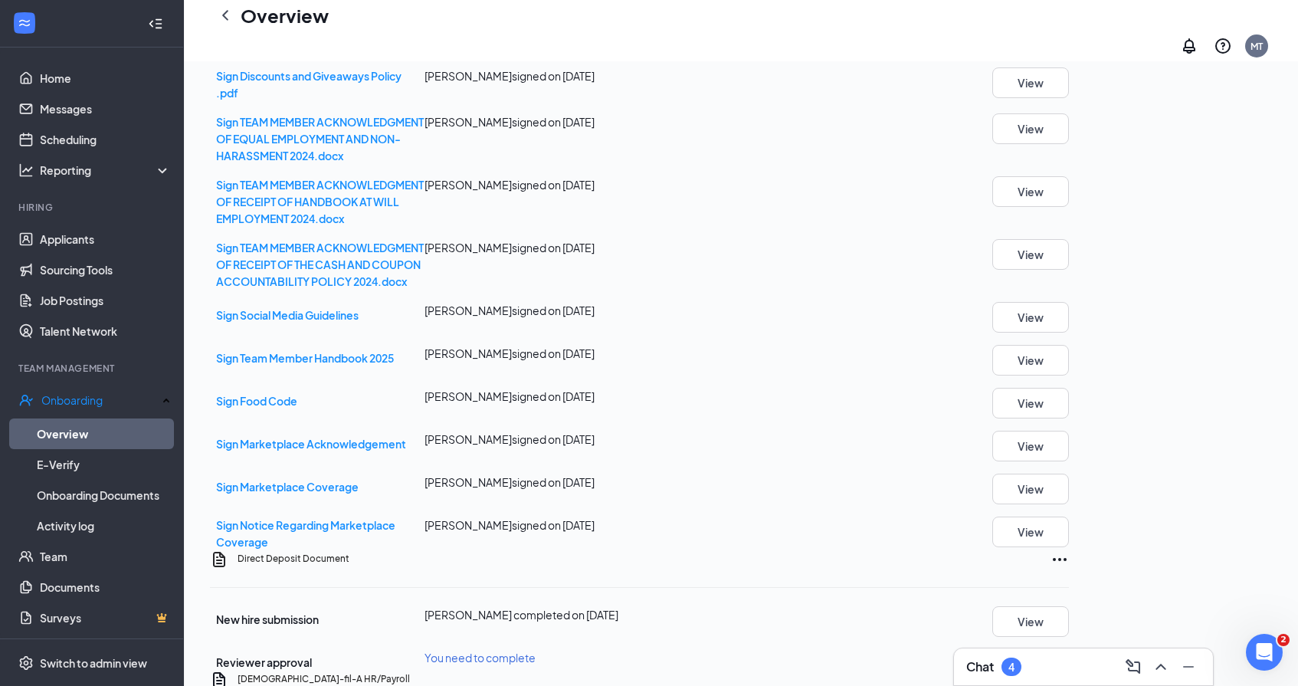
scroll to position [1426, 0]
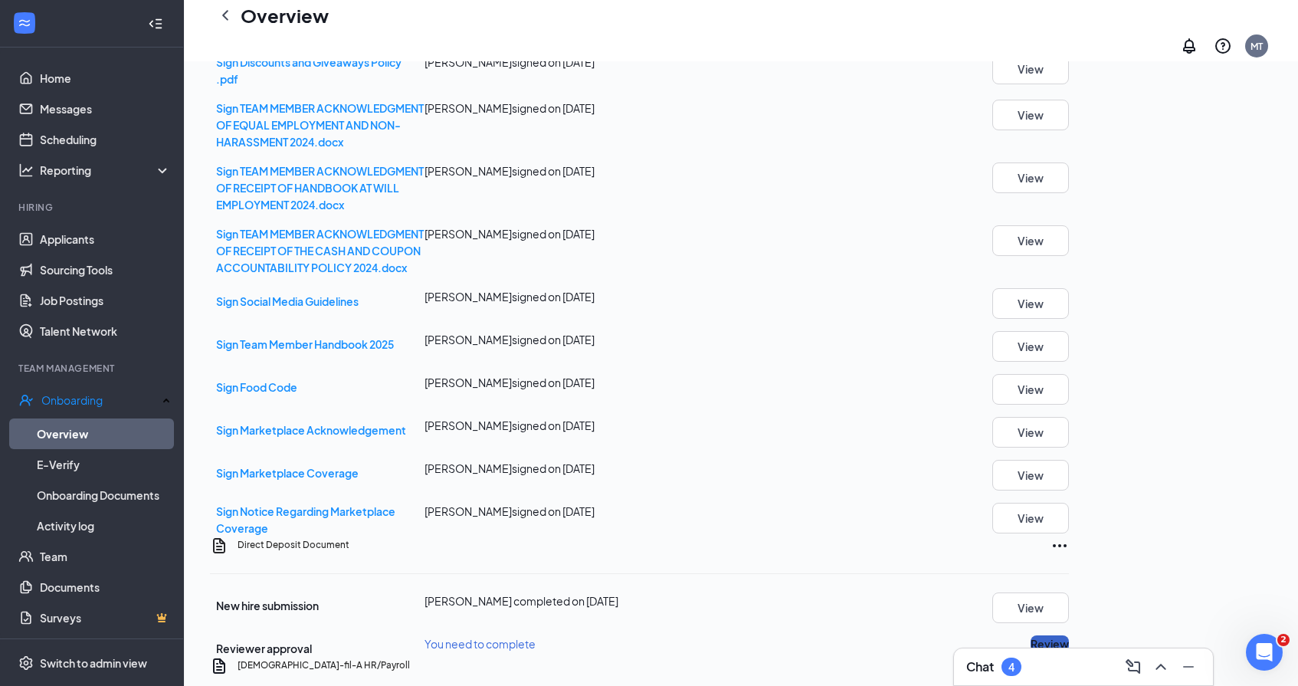
click at [1069, 635] on button "Review" at bounding box center [1050, 643] width 38 height 17
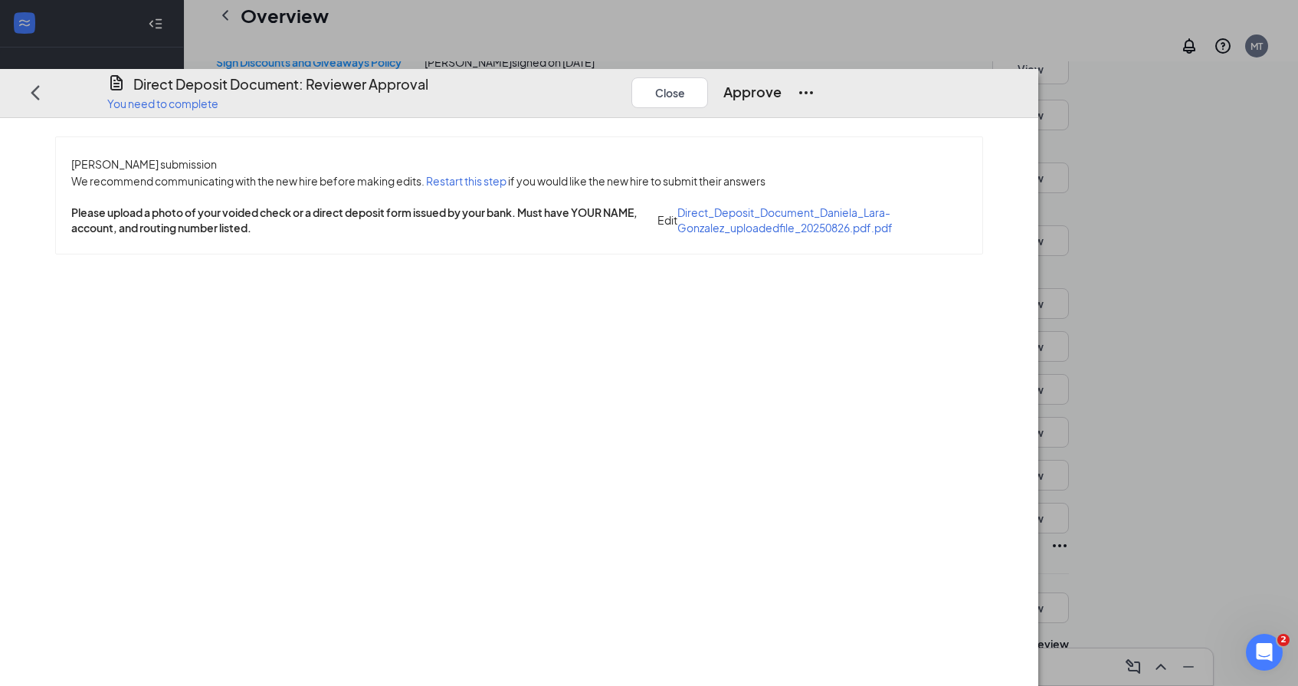
click at [484, 193] on div "[PERSON_NAME] submission We recommend communicating with the new hire before ma…" at bounding box center [519, 195] width 927 height 116
click at [484, 190] on div "[PERSON_NAME] submission We recommend communicating with the new hire before ma…" at bounding box center [519, 195] width 927 height 116
click at [677, 205] on span "Direct_Deposit_Document_Daniela_Lara-Gonzalez_uploadedfile_20250826.pdf.pdf" at bounding box center [784, 219] width 215 height 29
click at [782, 81] on button "Approve" at bounding box center [752, 91] width 58 height 21
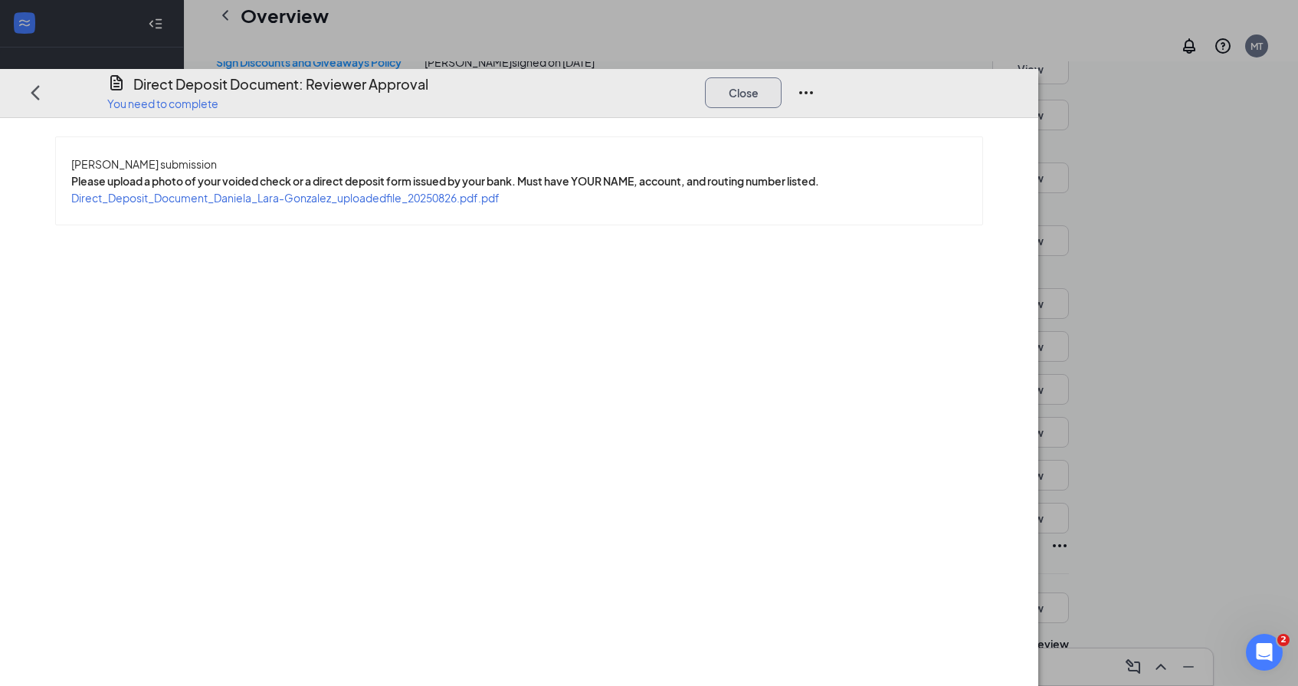
click at [782, 77] on button "Close" at bounding box center [743, 92] width 77 height 31
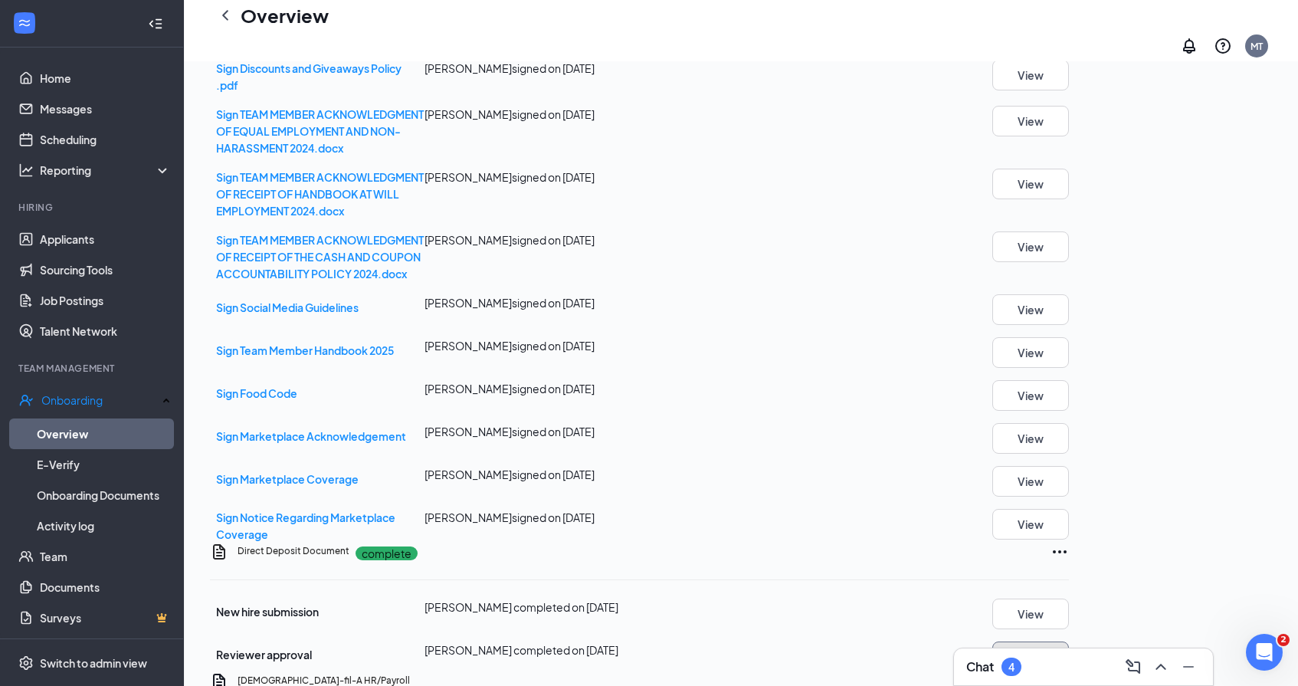
scroll to position [1432, 0]
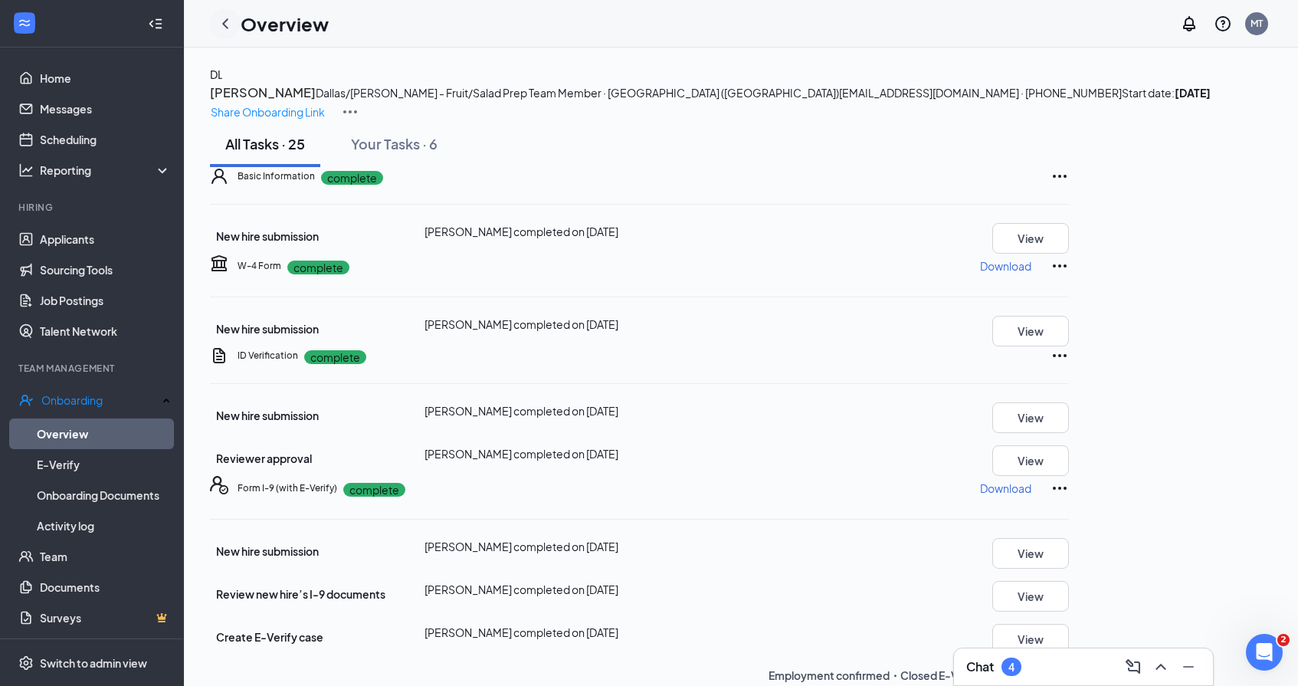
click at [225, 16] on icon "ChevronLeft" at bounding box center [225, 24] width 18 height 18
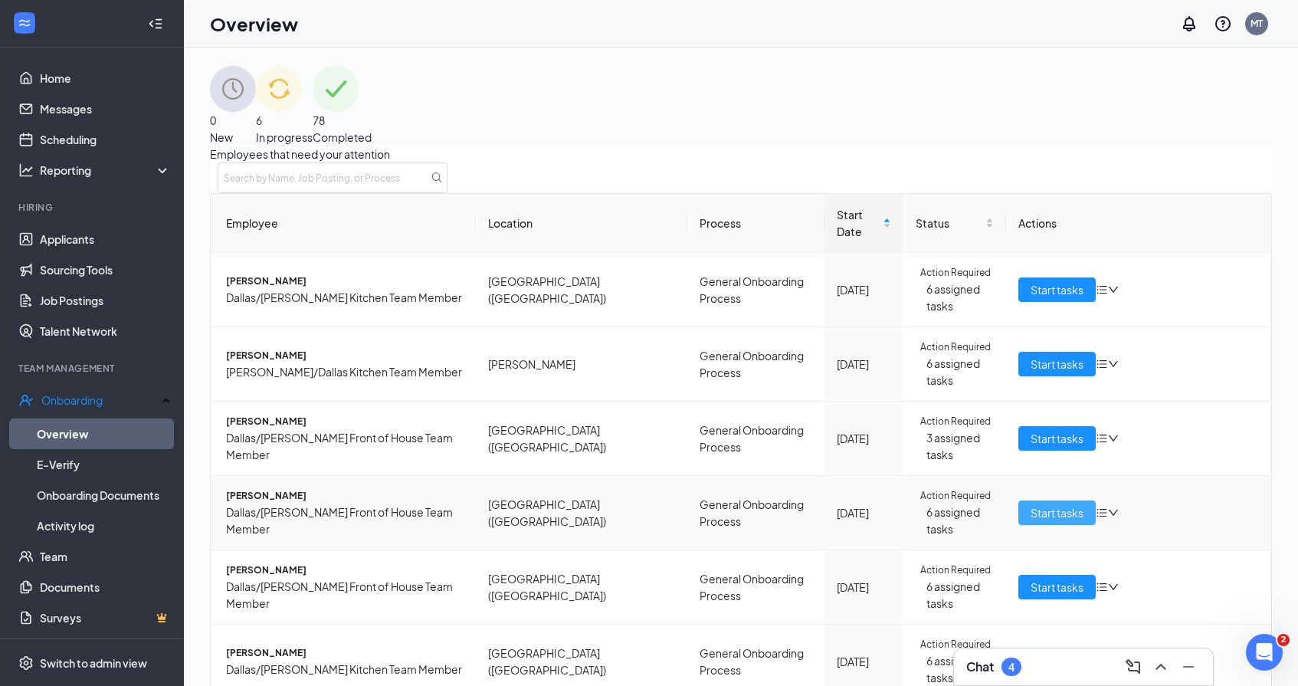
click at [1031, 504] on span "Start tasks" at bounding box center [1057, 512] width 53 height 17
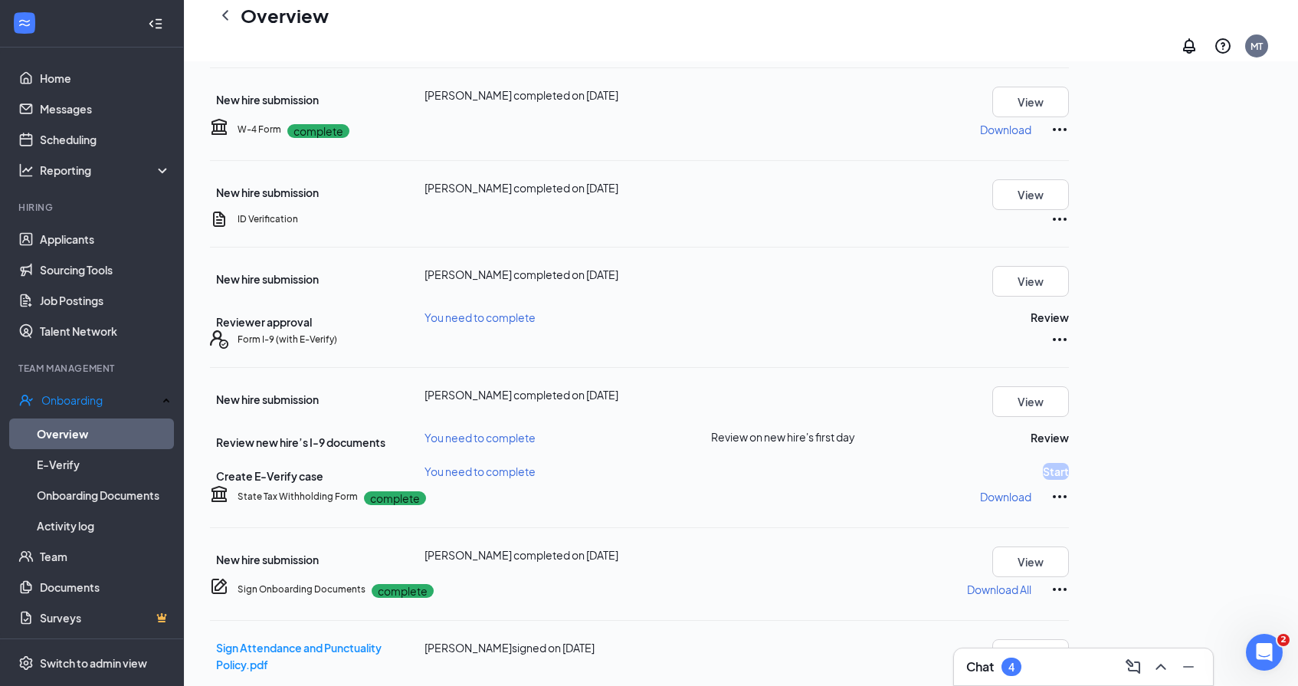
scroll to position [205, 0]
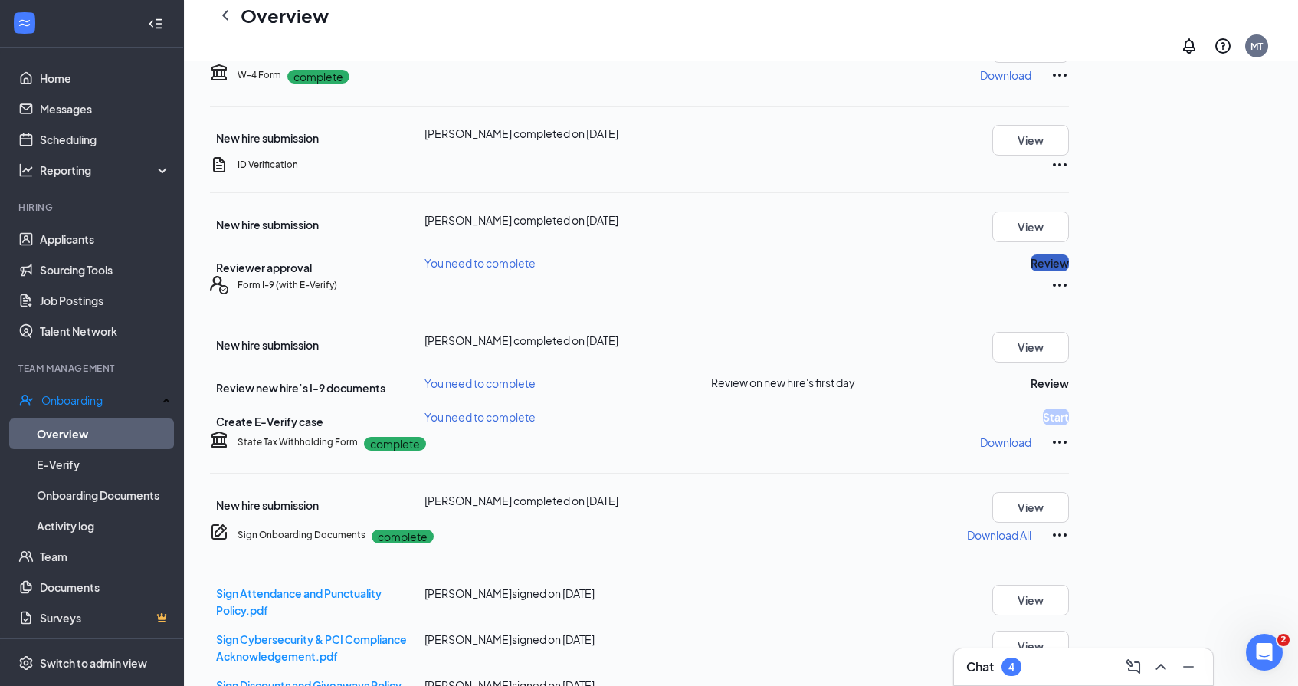
click at [1069, 271] on button "Review" at bounding box center [1050, 262] width 38 height 17
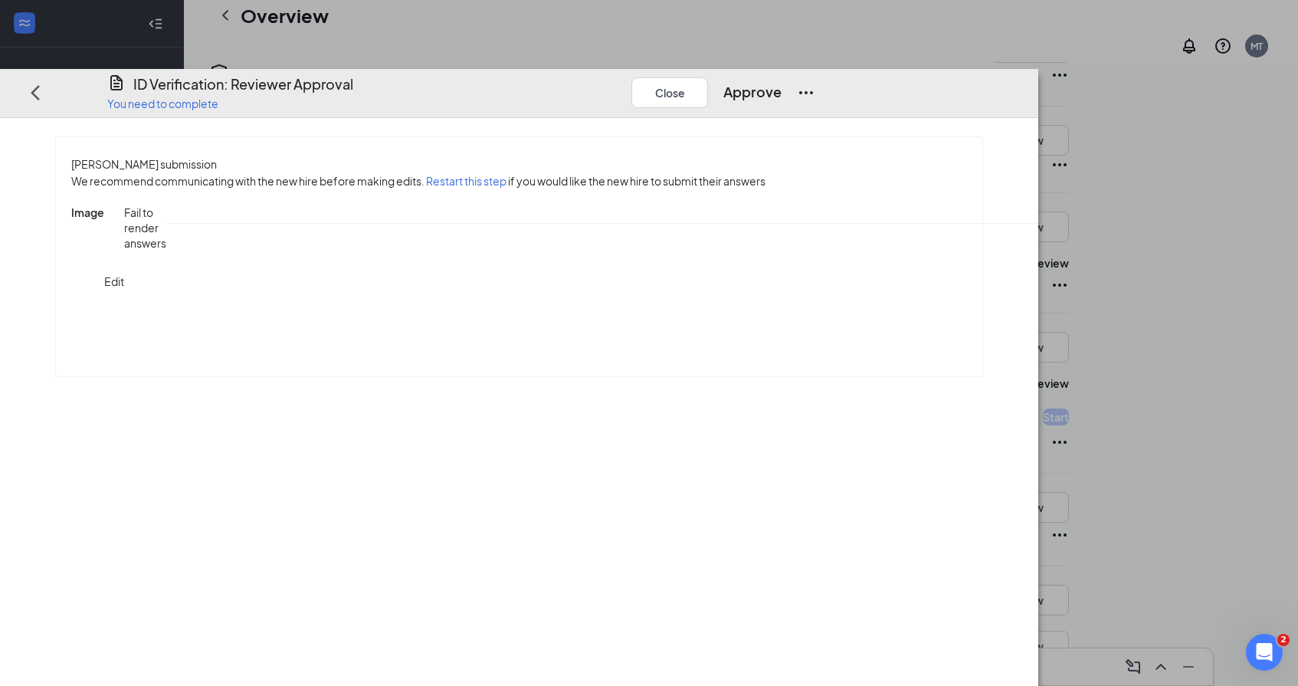
click at [1143, 219] on span "ID_Verification_Megan_F_Hon_uploadedfile_20250826.pdf.pdf" at bounding box center [1304, 212] width 323 height 14
click at [782, 81] on button "Approve" at bounding box center [752, 91] width 58 height 21
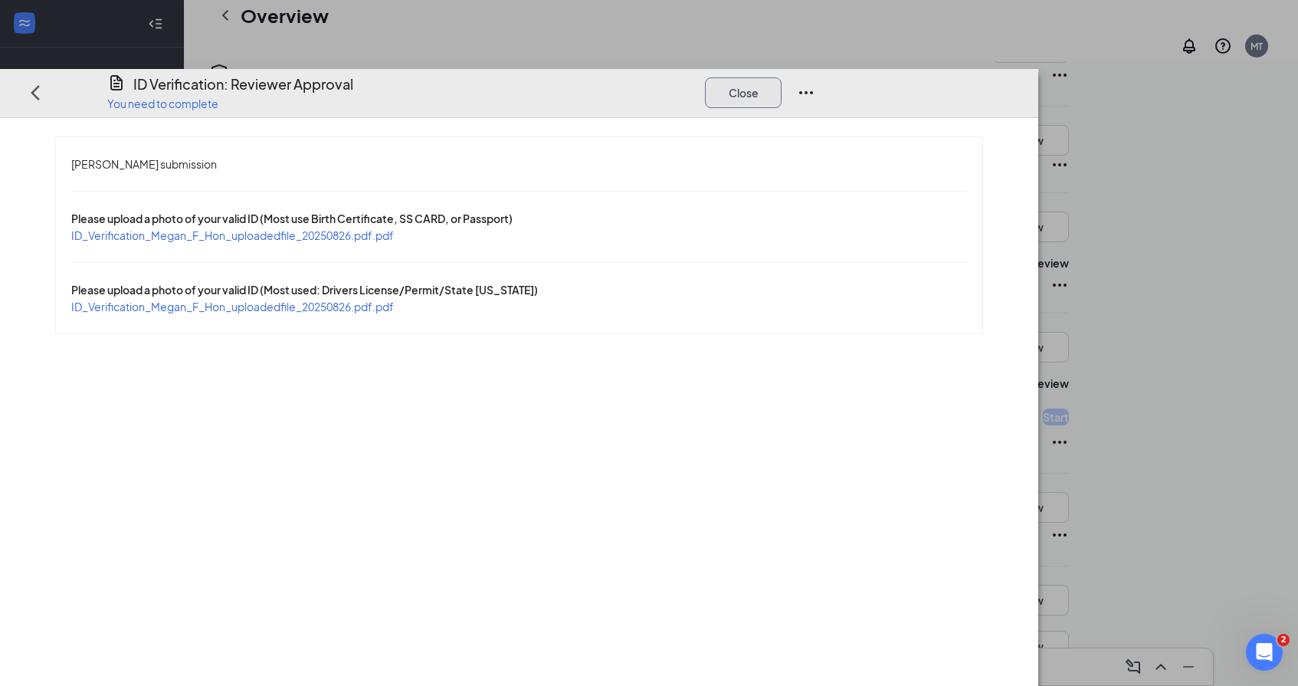
click at [782, 77] on button "Close" at bounding box center [743, 92] width 77 height 31
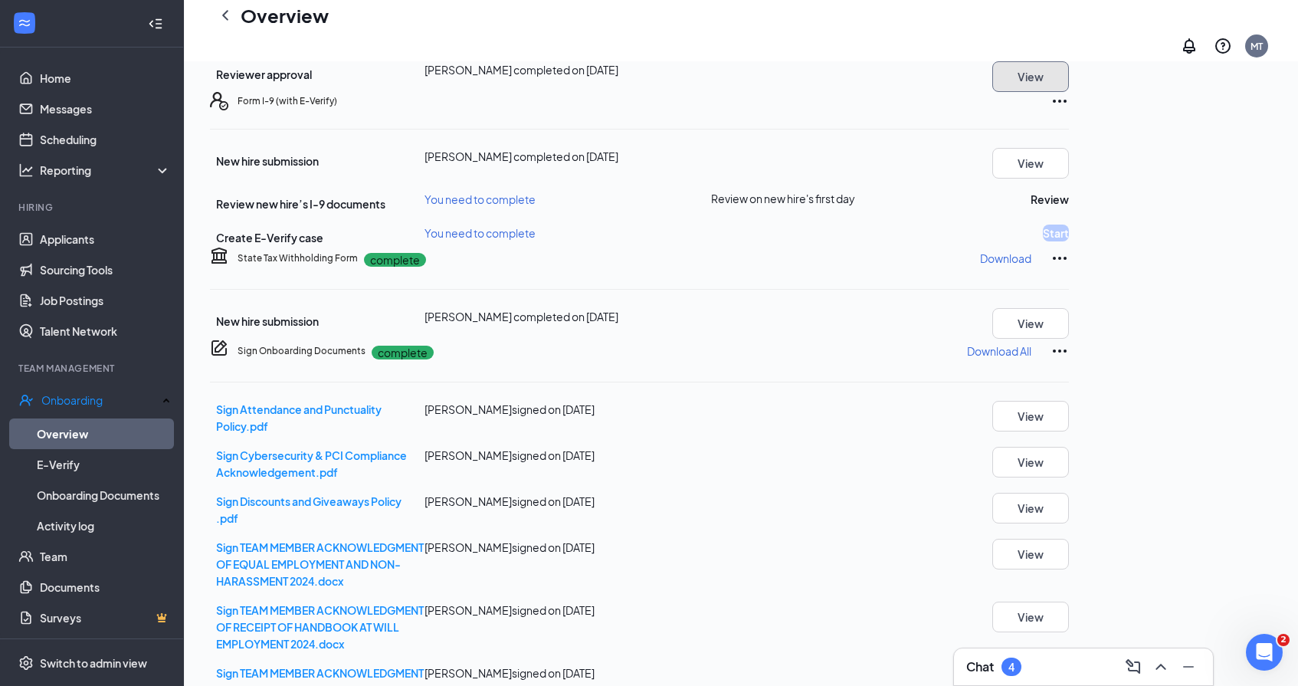
scroll to position [440, 0]
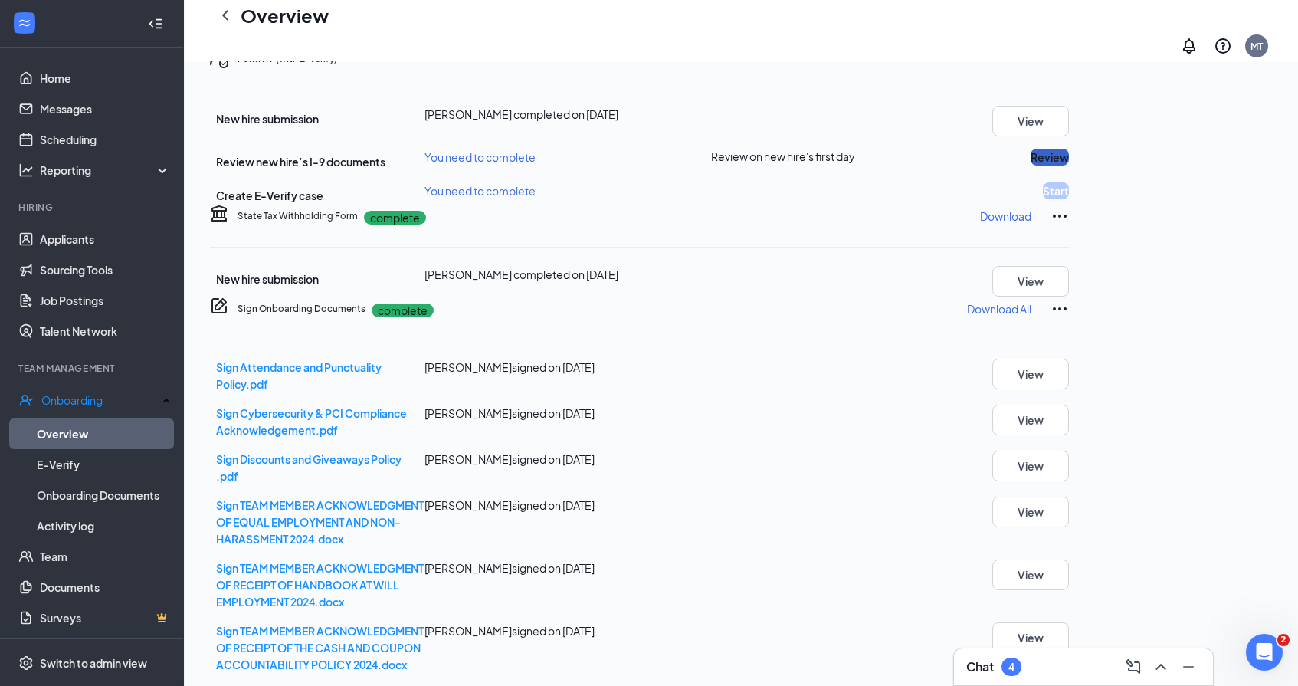
click at [1069, 166] on button "Review" at bounding box center [1050, 157] width 38 height 17
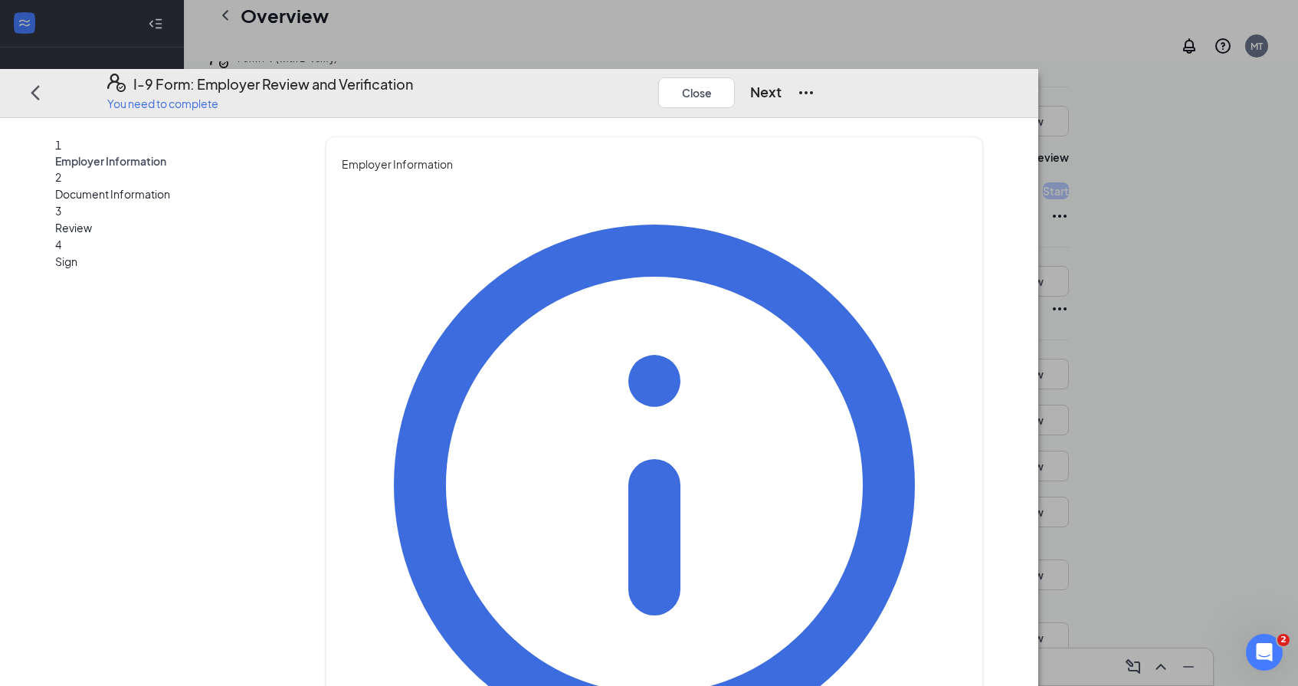
type input "[PERSON_NAME]"
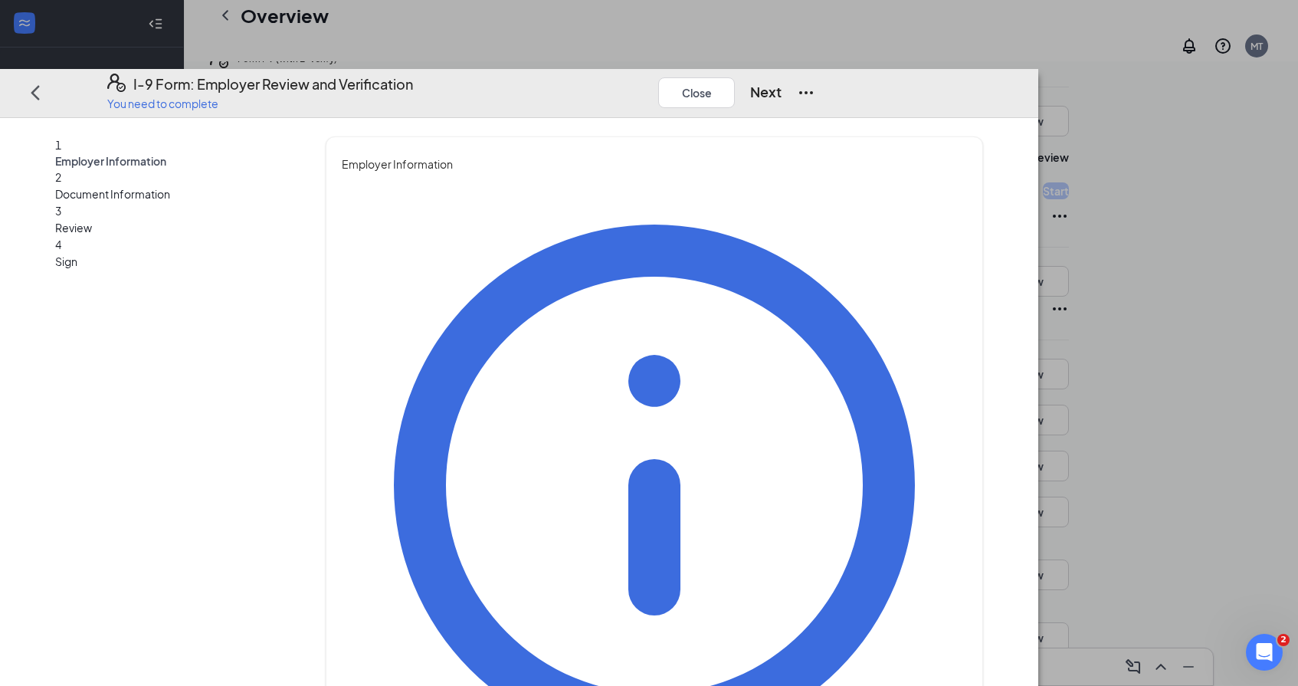
type input "Director of Talent"
type input "[EMAIL_ADDRESS][DOMAIN_NAME]"
type input "6783159006"
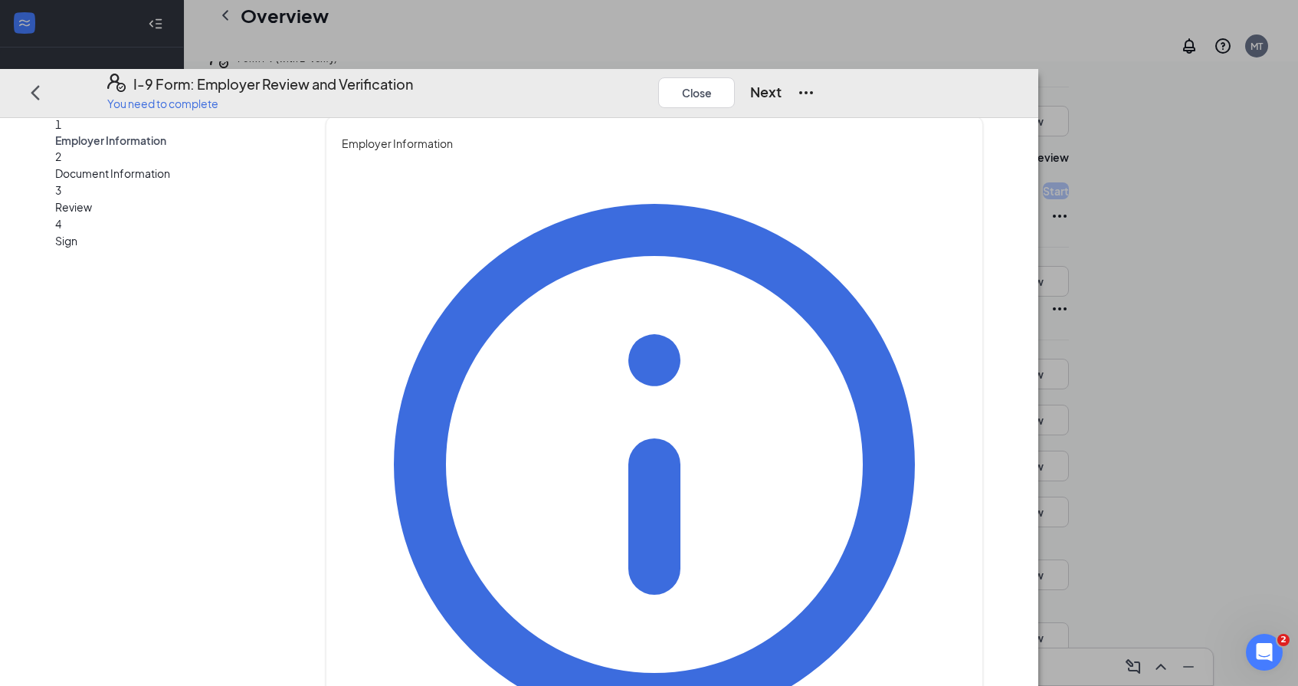
scroll to position [18, 0]
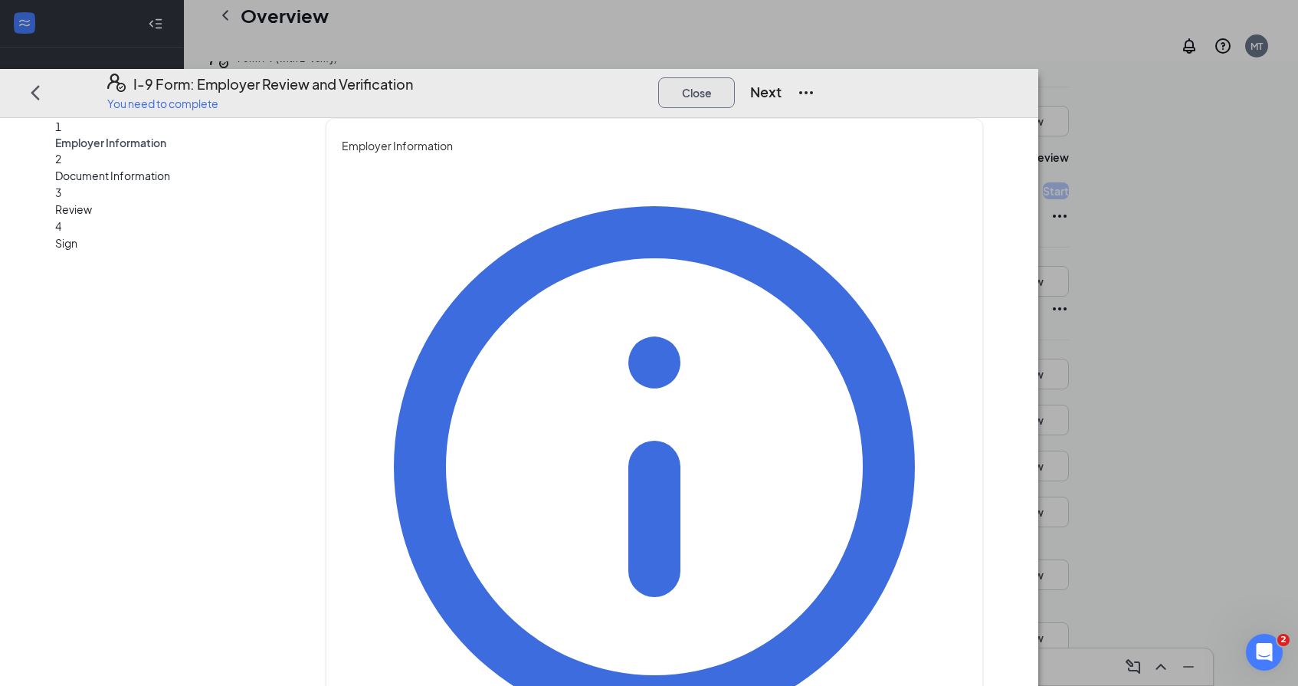
click at [735, 77] on button "Close" at bounding box center [696, 92] width 77 height 31
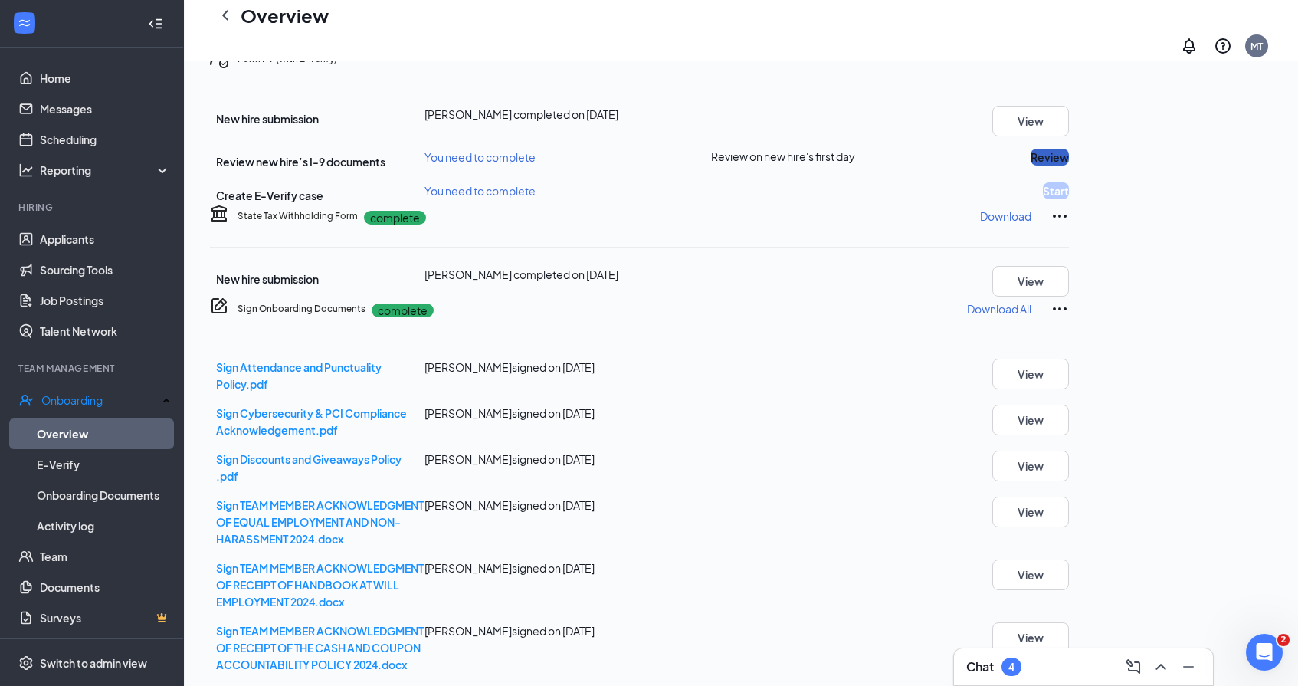
click at [1069, 166] on button "Review" at bounding box center [1050, 157] width 38 height 17
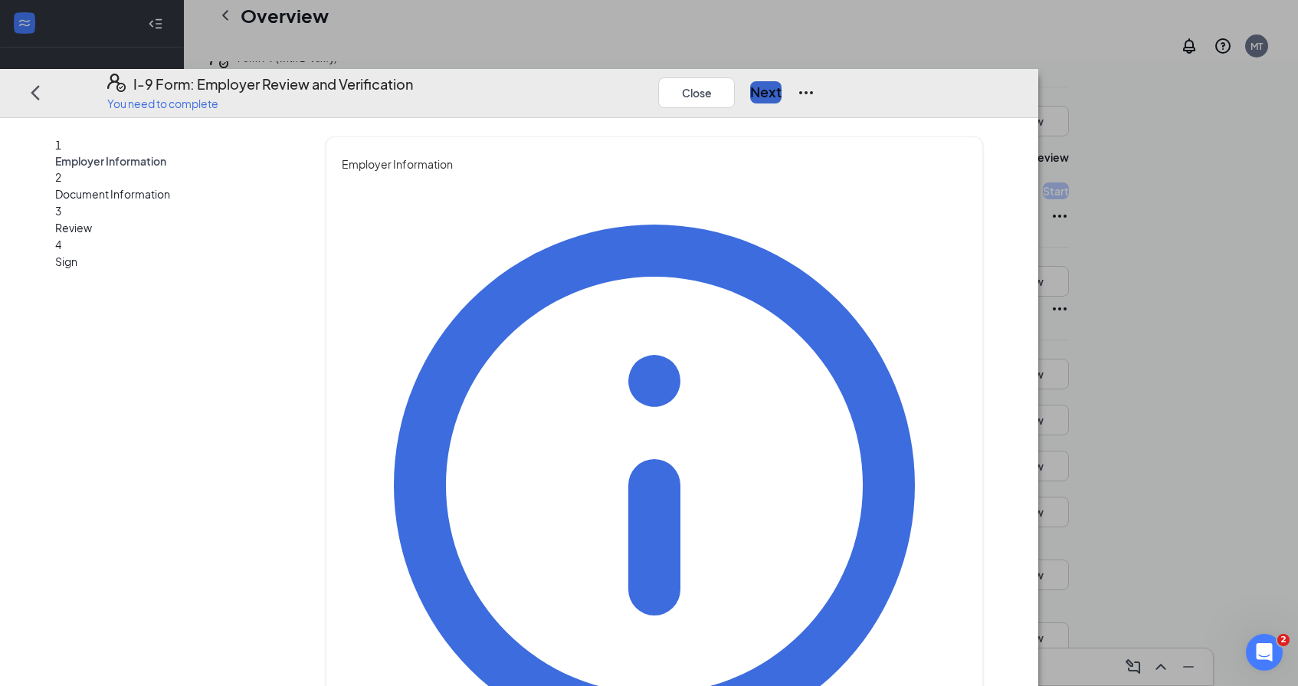
click at [782, 81] on button "Next" at bounding box center [765, 91] width 31 height 21
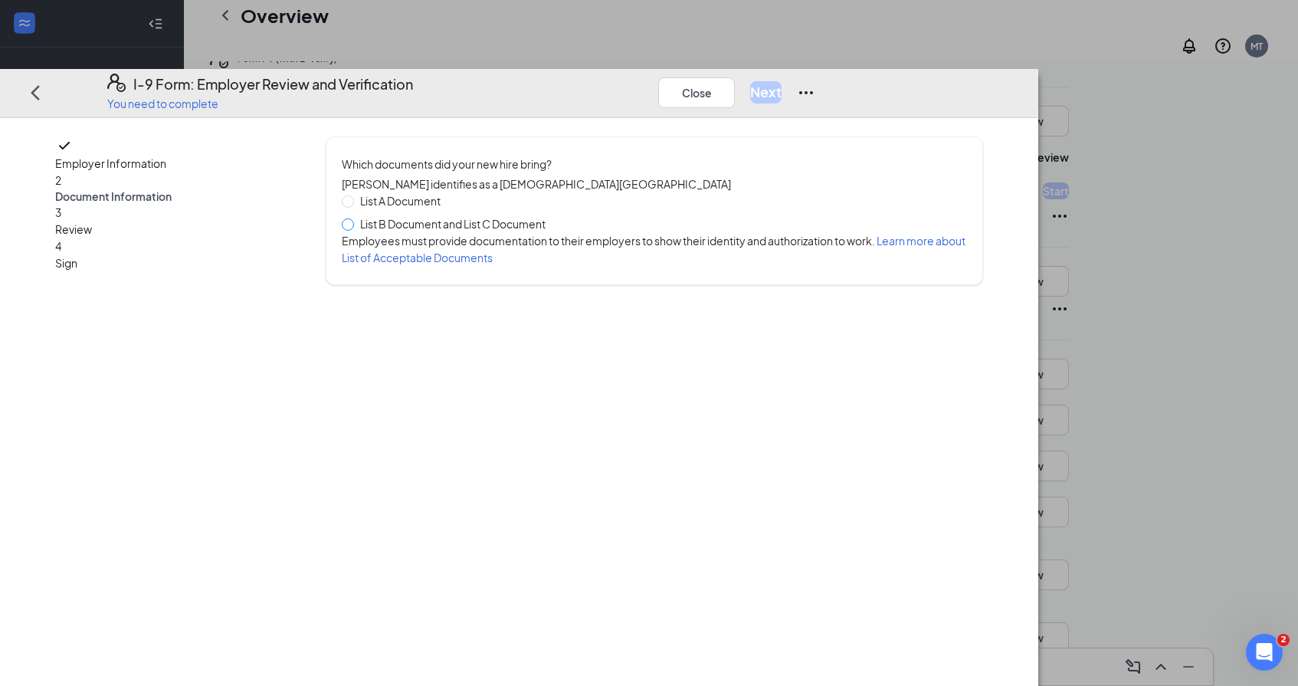
click at [354, 218] on span at bounding box center [348, 224] width 12 height 12
click at [353, 218] on input "List B Document and List C Document" at bounding box center [347, 223] width 11 height 11
radio input "true"
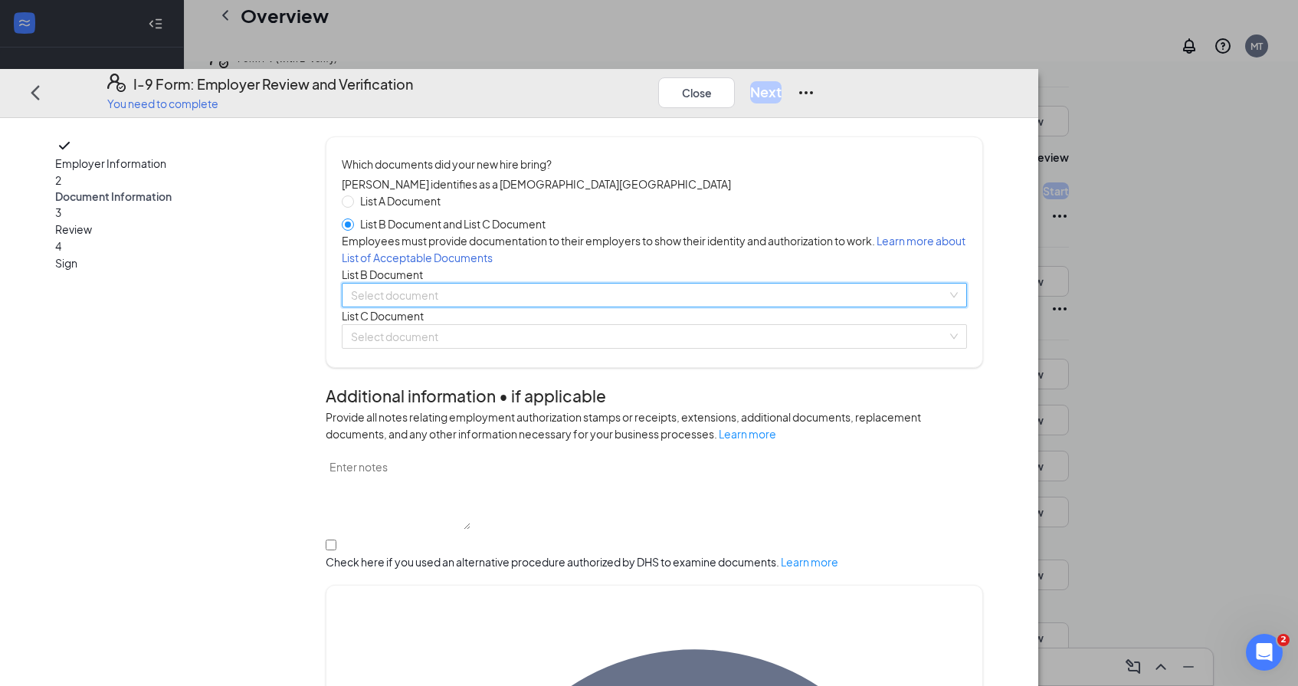
click at [469, 307] on input "search" at bounding box center [649, 295] width 596 height 23
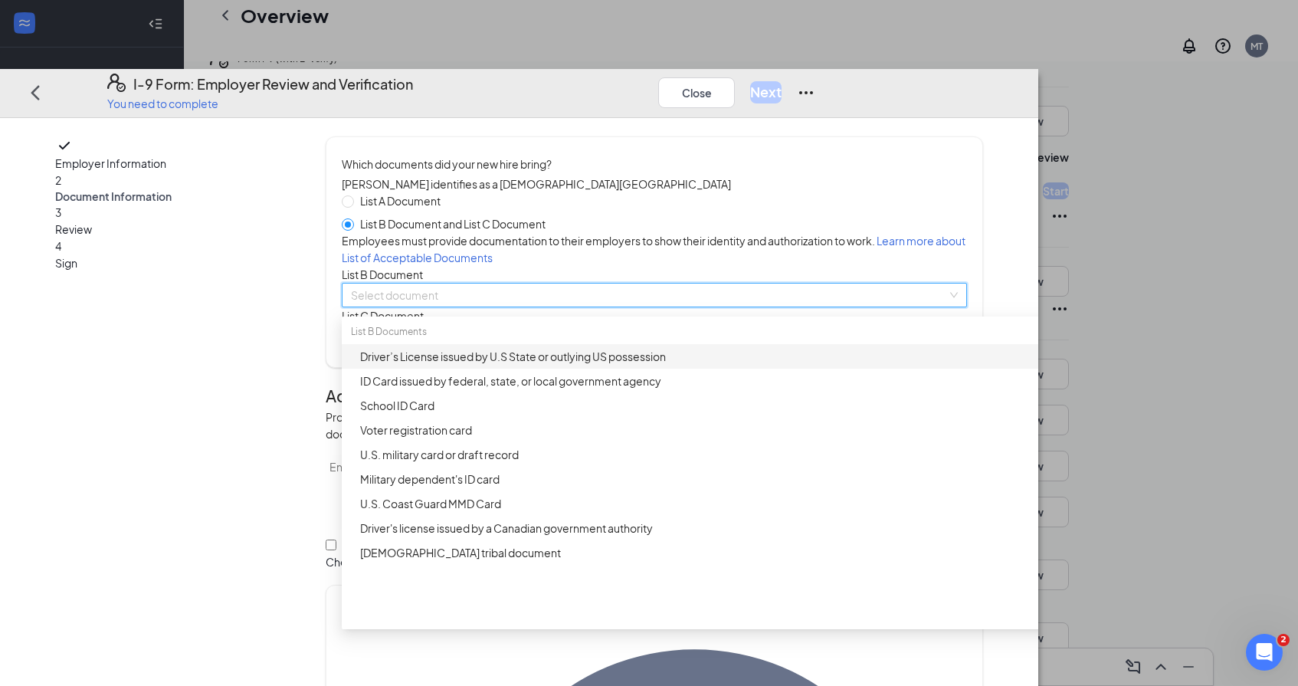
click at [494, 365] on div "Driver’s License issued by U.S State or outlying US possession" at bounding box center [725, 356] width 730 height 17
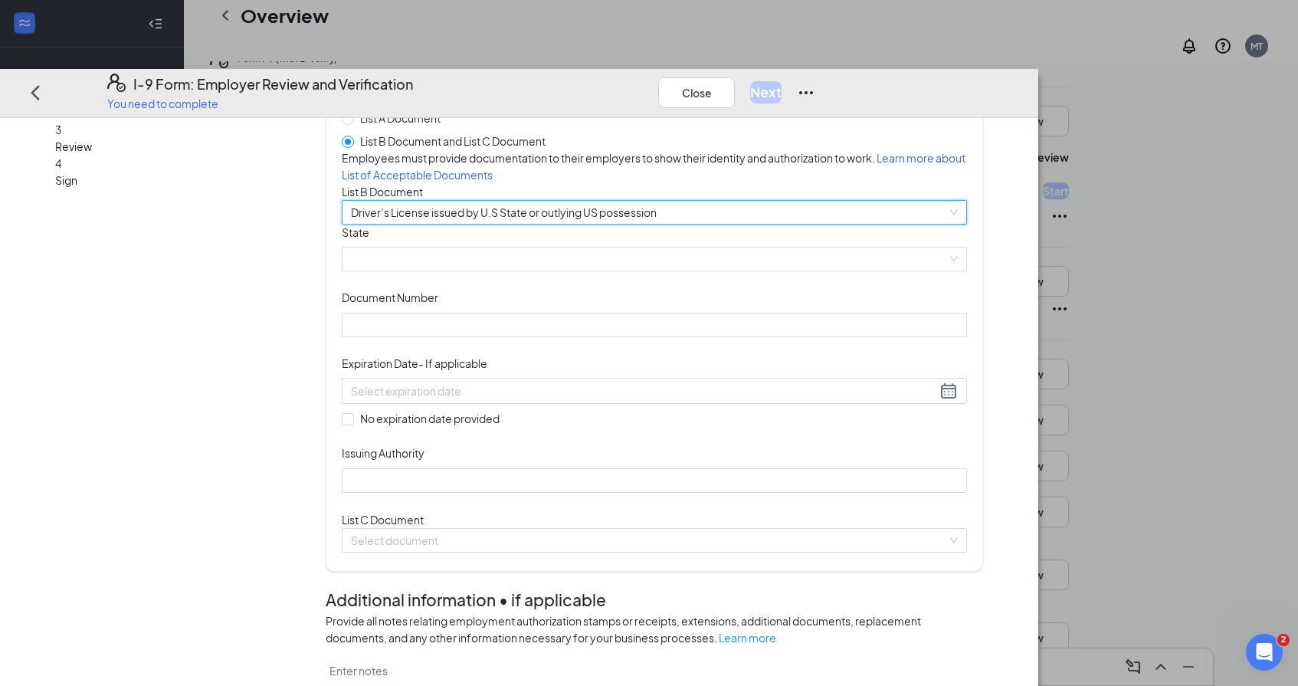
scroll to position [101, 0]
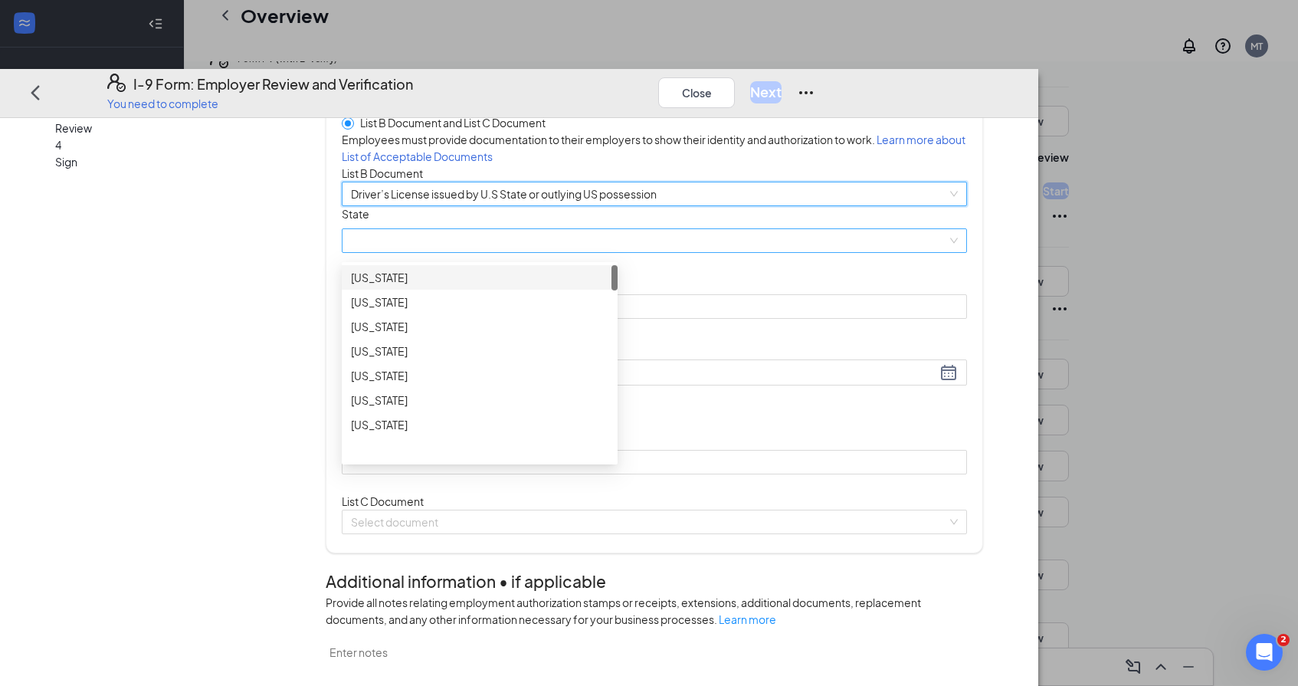
click at [504, 252] on span at bounding box center [654, 240] width 607 height 23
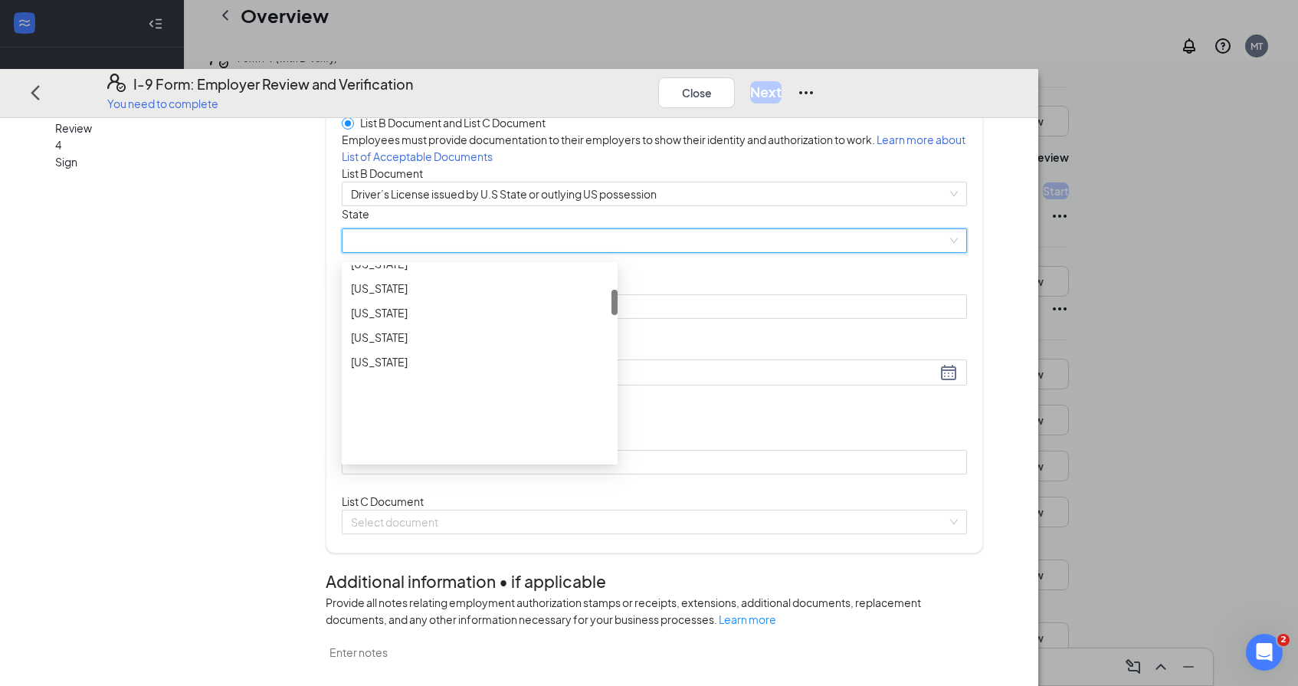
scroll to position [243, 0]
click at [506, 381] on div "[US_STATE]" at bounding box center [480, 368] width 276 height 25
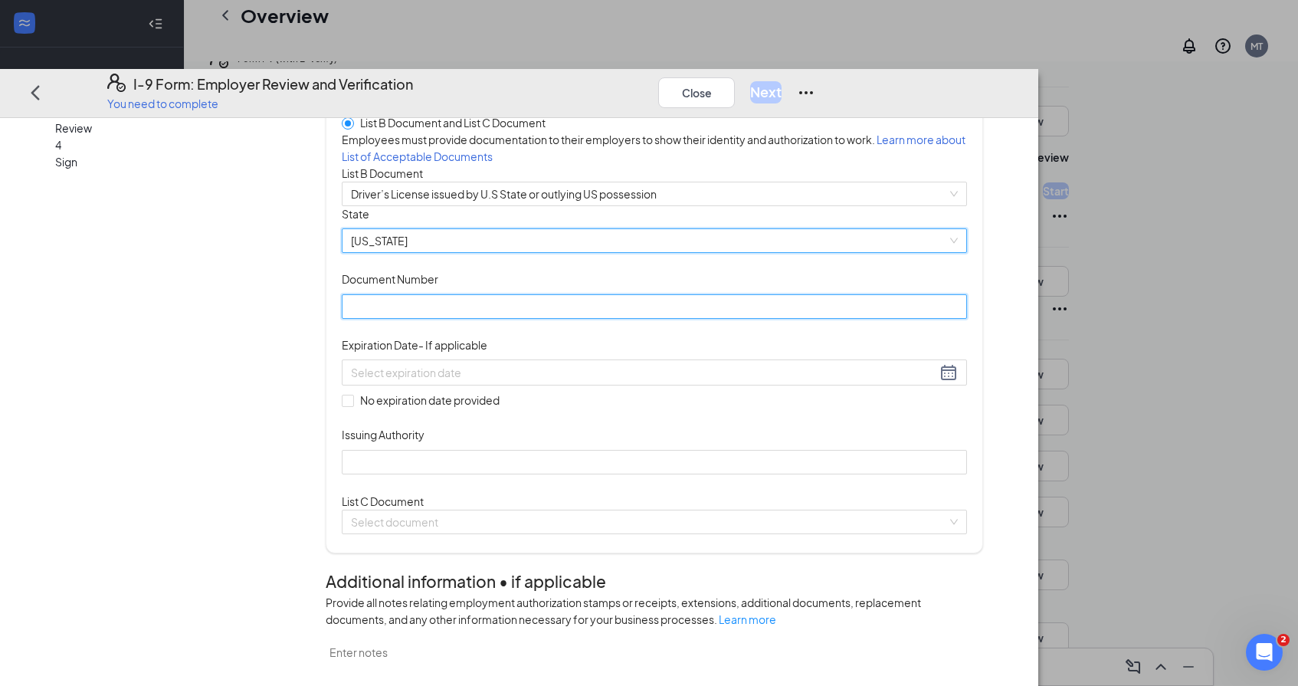
click at [509, 318] on input "Document Number" at bounding box center [654, 306] width 625 height 25
paste input ".071702430"
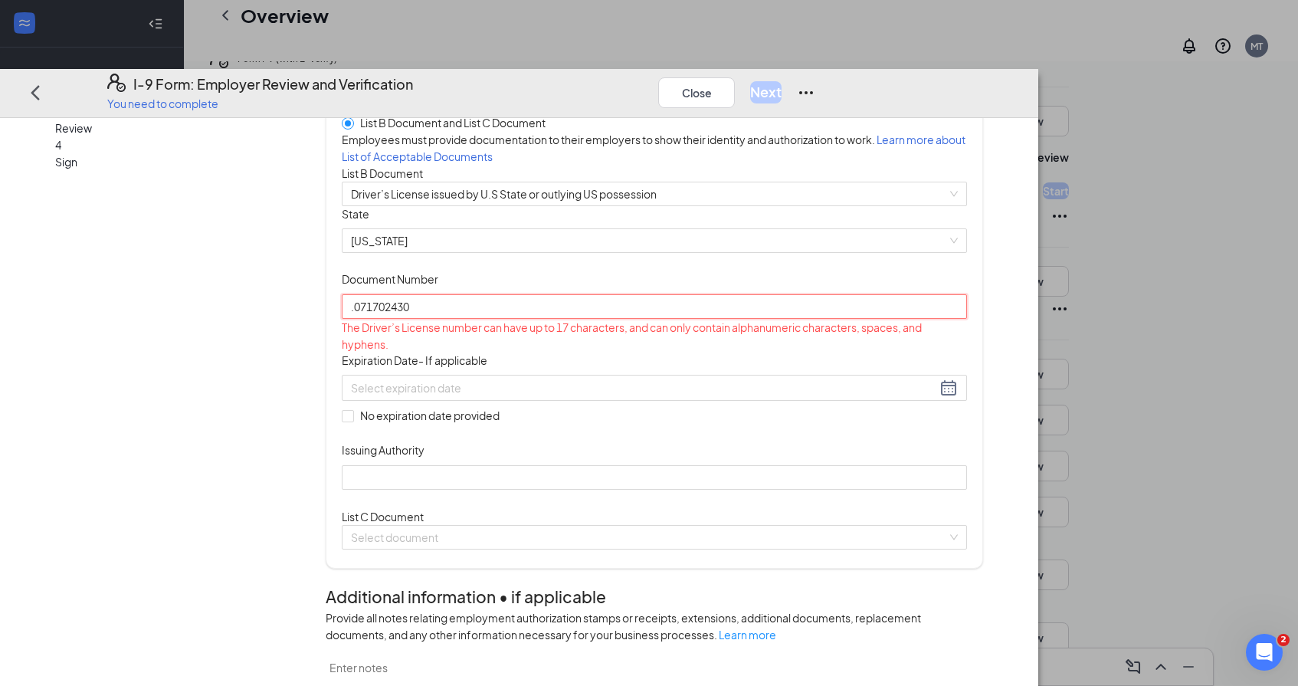
click at [444, 318] on input ".071702430" at bounding box center [654, 306] width 625 height 25
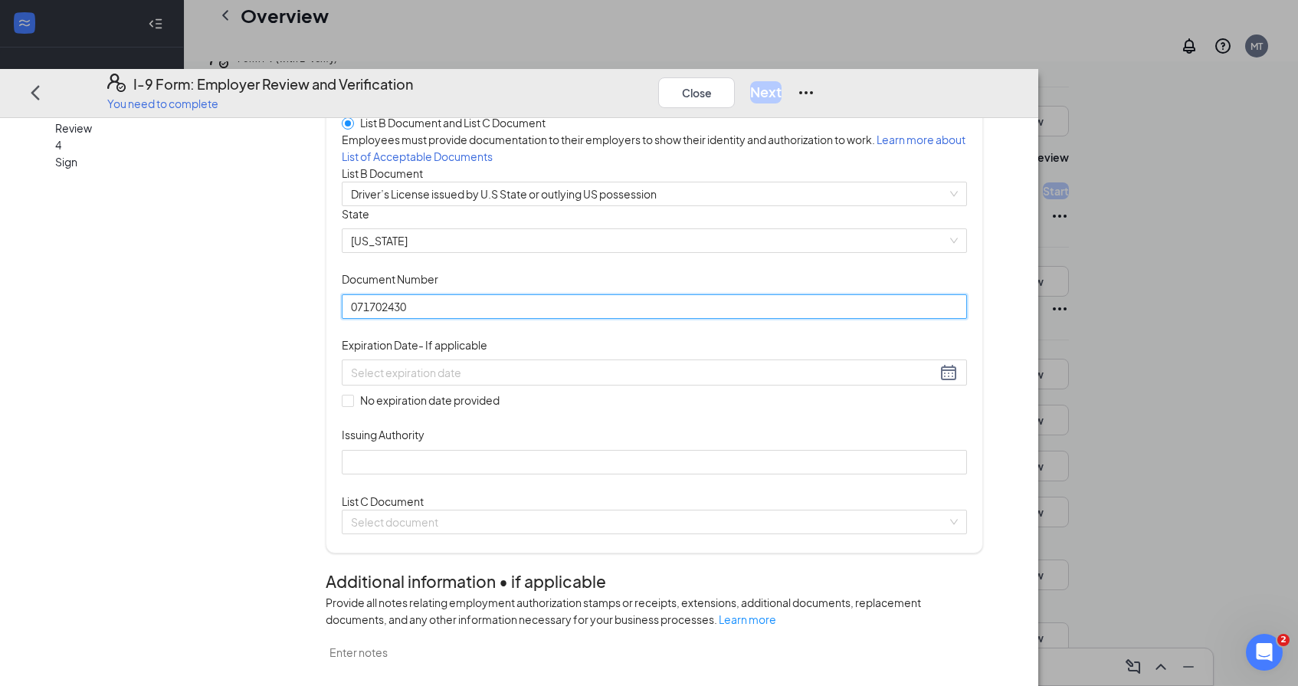
click at [615, 318] on input "071702430" at bounding box center [654, 306] width 625 height 25
type input "071702430"
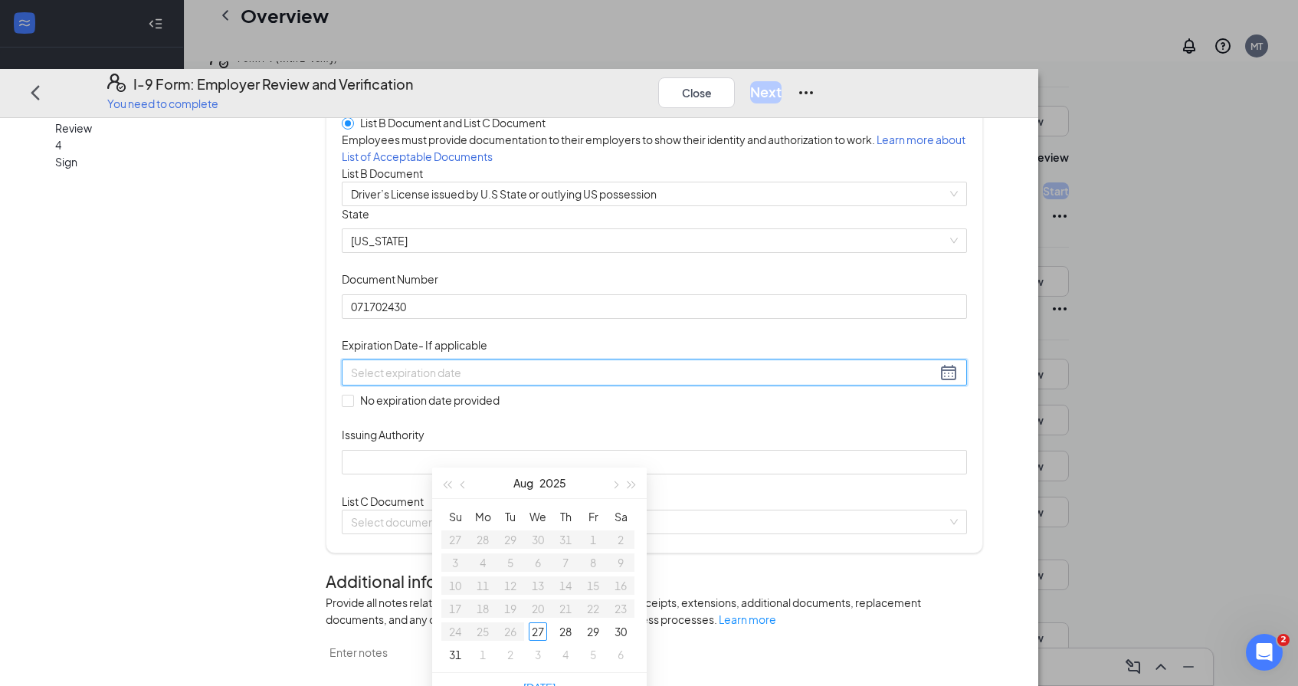
paste input "[DATE]"
click at [563, 583] on div "17" at bounding box center [565, 585] width 18 height 18
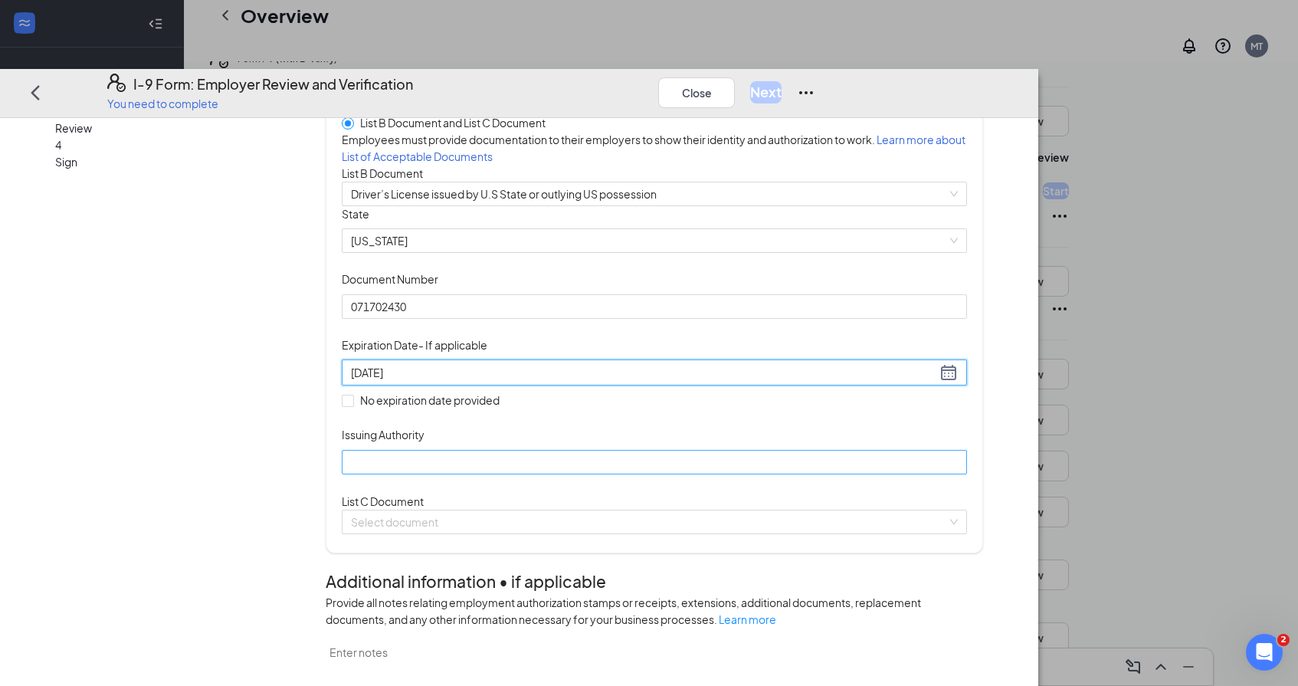
type input "[DATE]"
click at [529, 474] on input "Issuing Authority" at bounding box center [654, 461] width 625 height 25
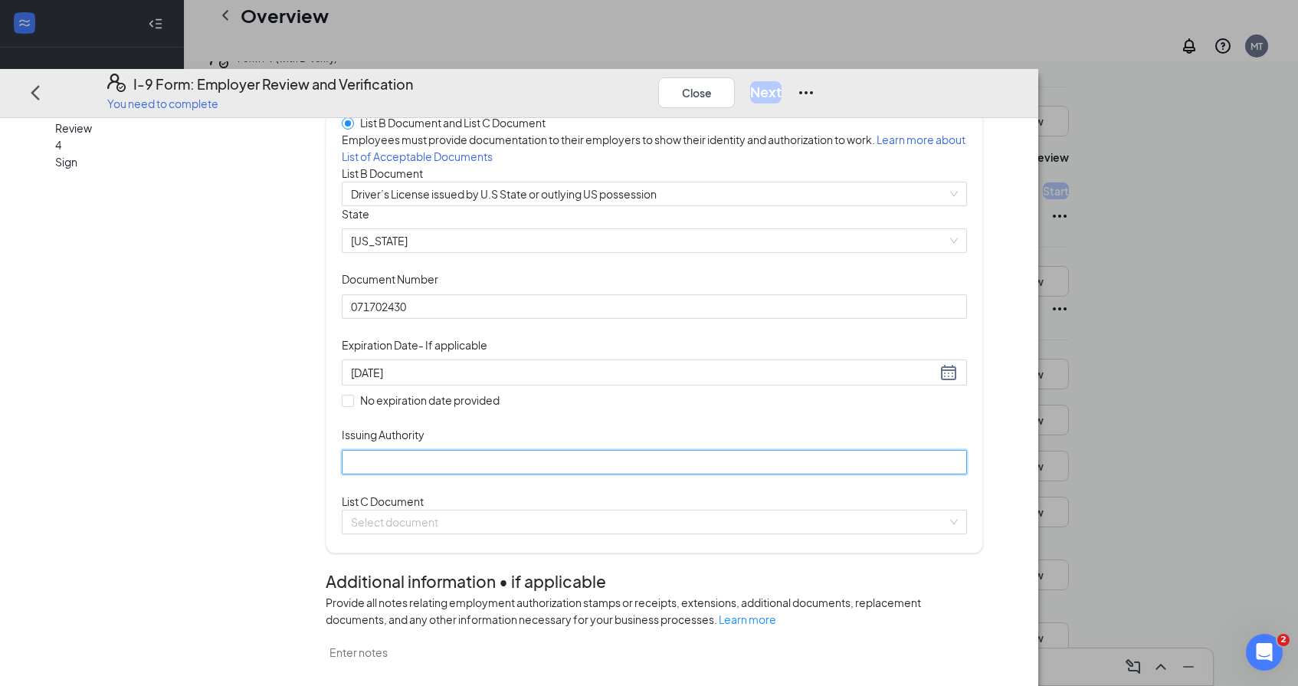
type input "State of [US_STATE]"
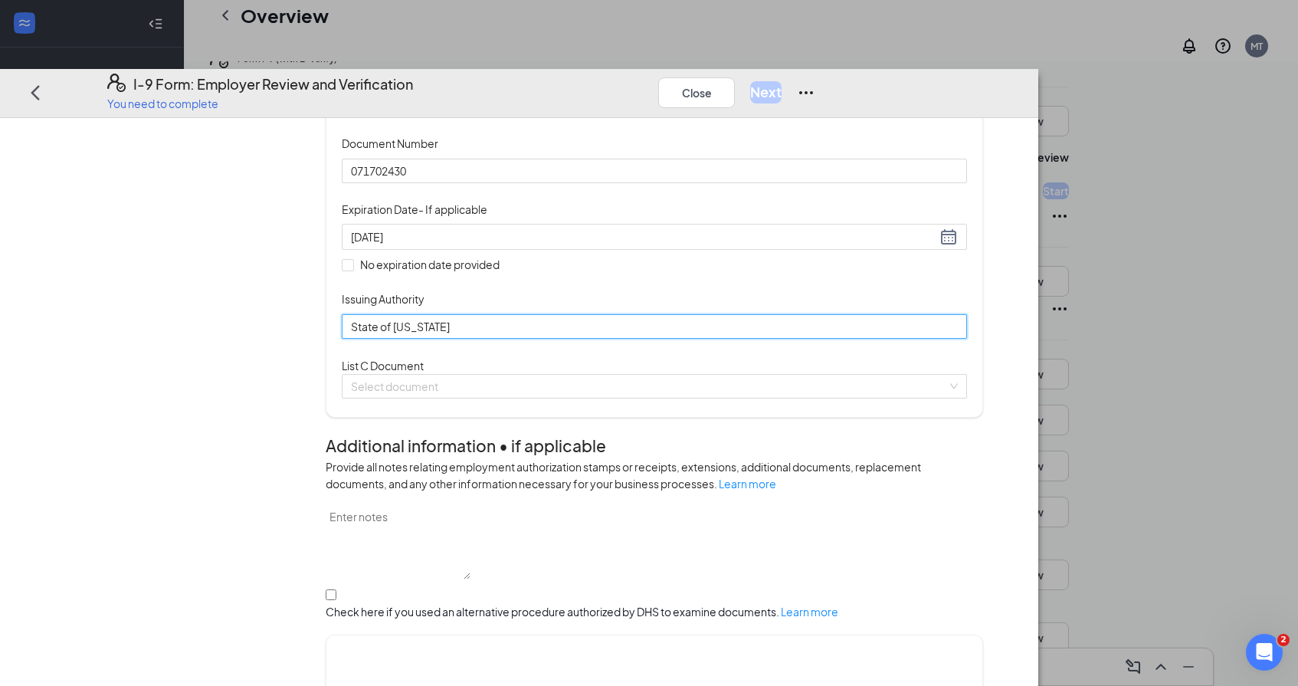
scroll to position [239, 0]
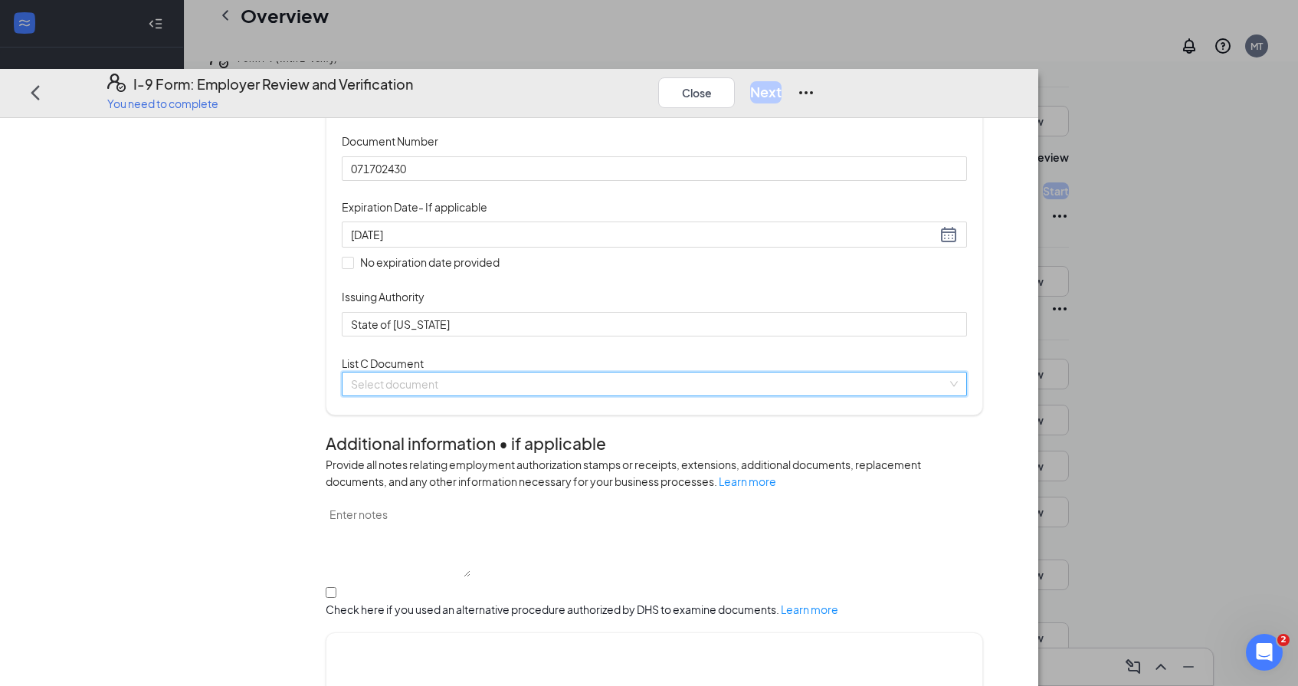
click at [538, 395] on input "search" at bounding box center [649, 383] width 596 height 23
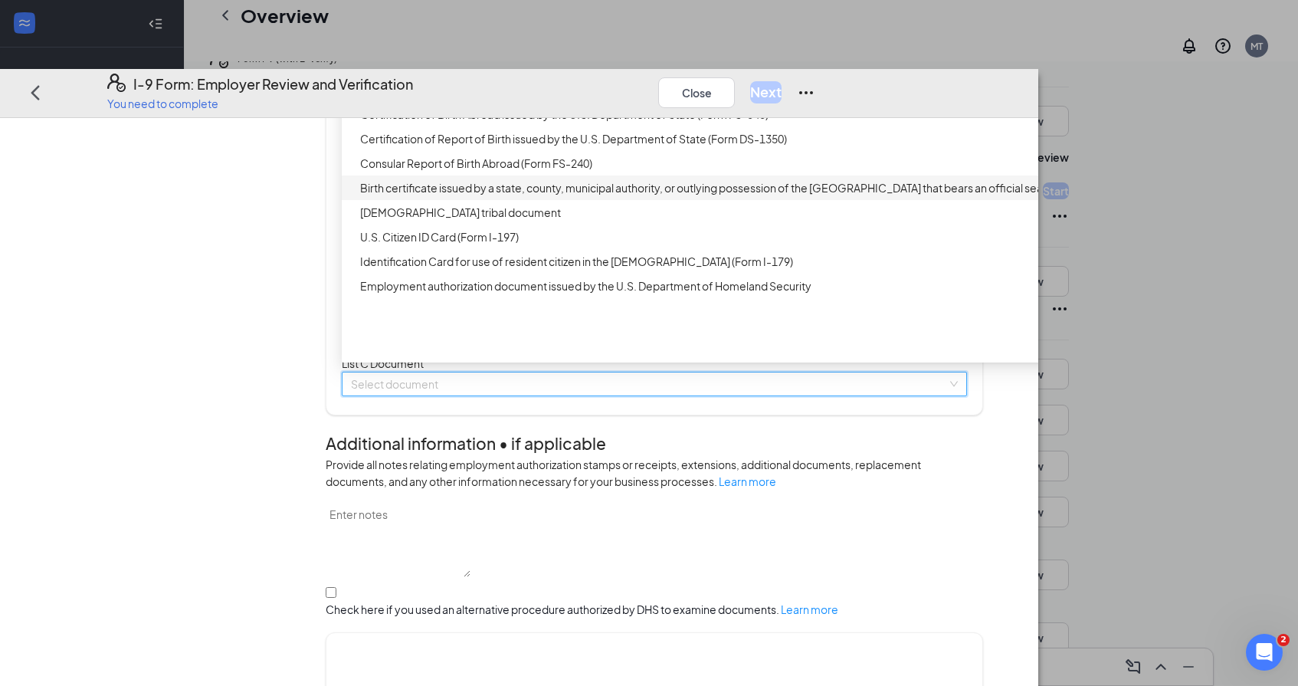
click at [576, 199] on div "Birth certificate issued by a state, county, municipal authority, or outlying p…" at bounding box center [721, 187] width 758 height 25
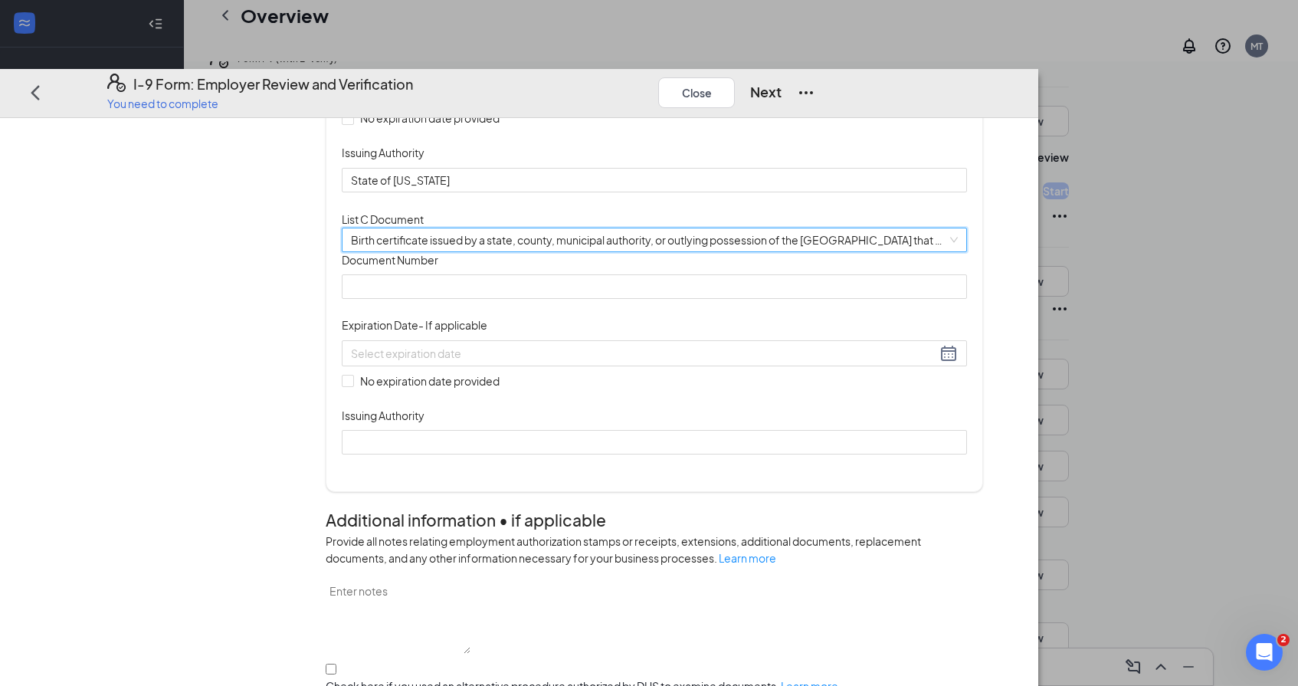
scroll to position [409, 0]
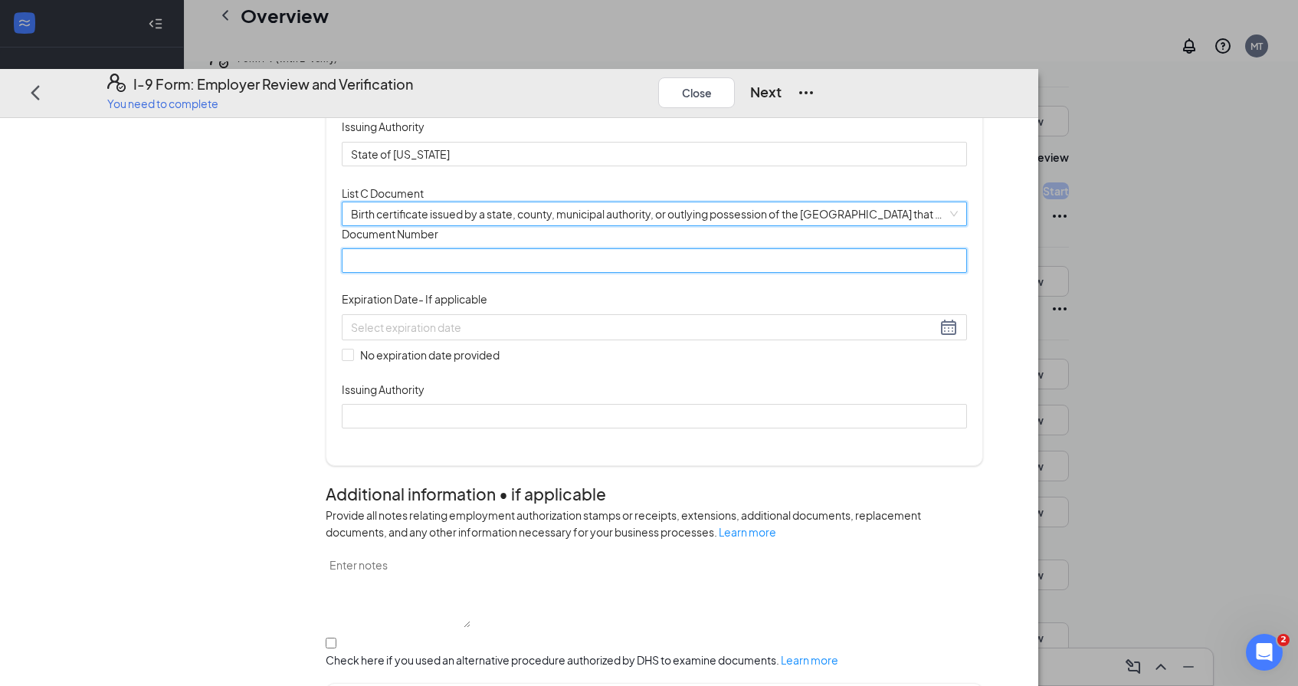
click at [556, 273] on input "Document Number" at bounding box center [654, 260] width 625 height 25
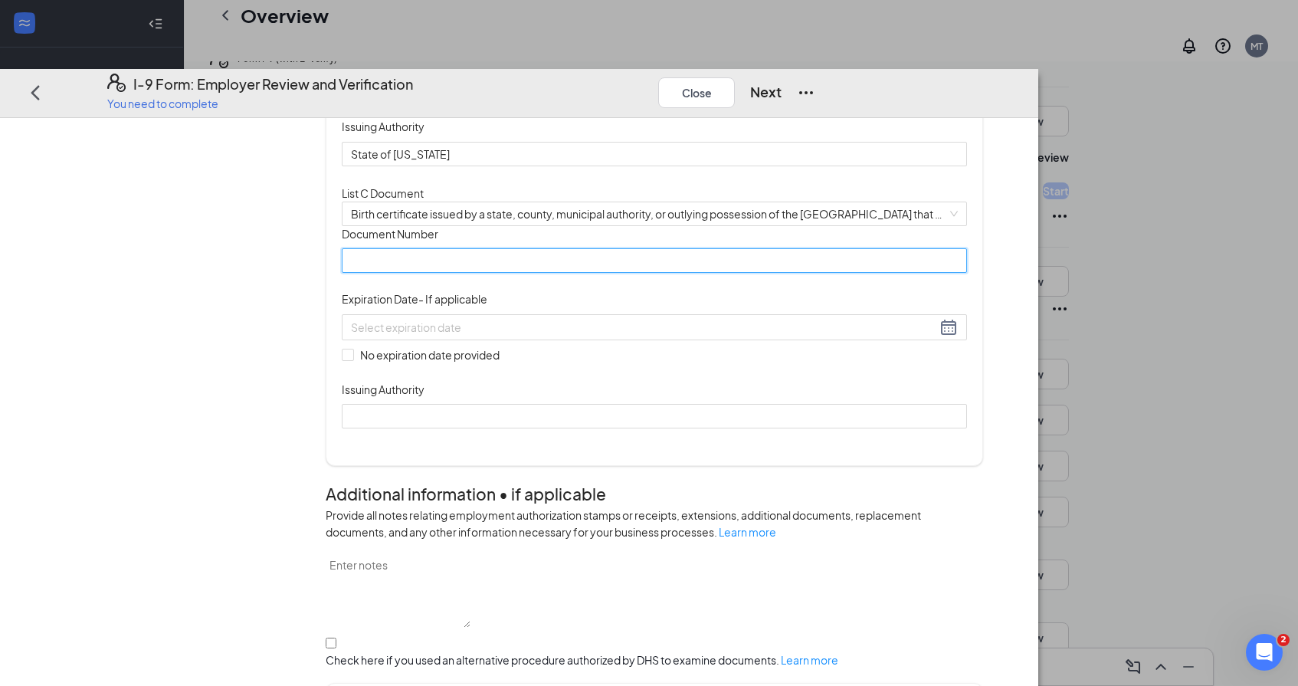
paste input "2455630"
type input "2455630"
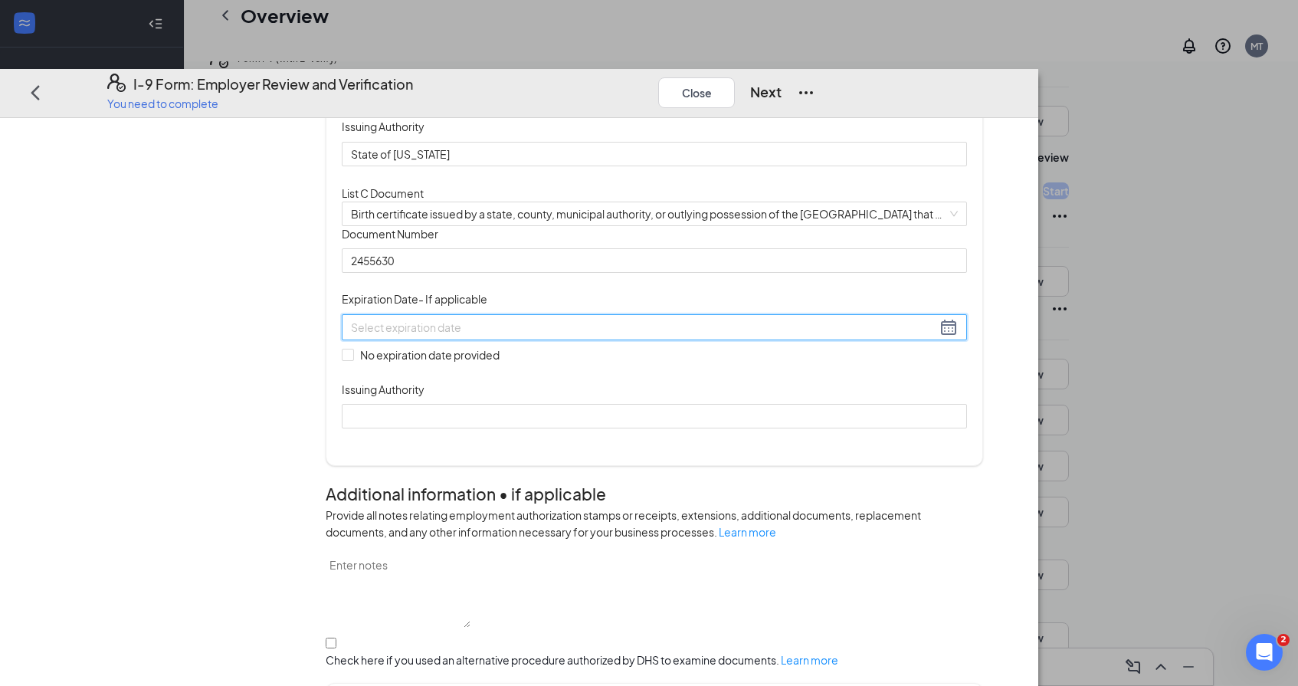
click at [492, 335] on input at bounding box center [644, 326] width 586 height 17
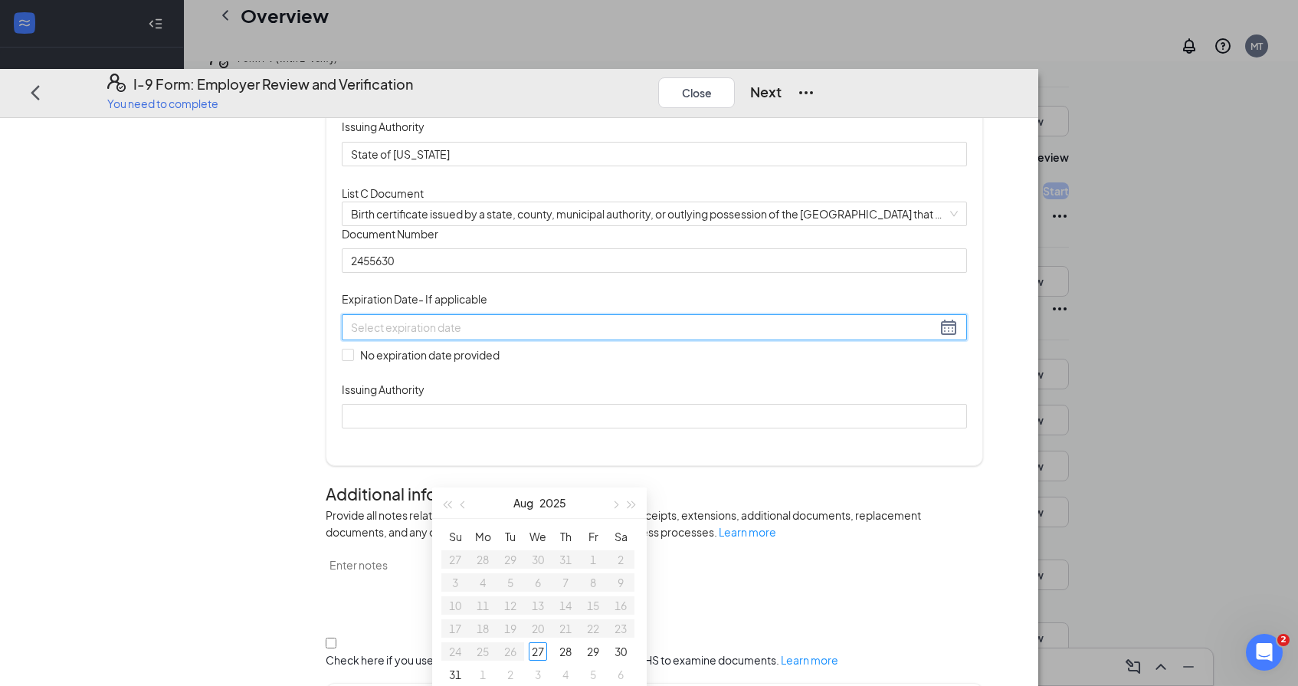
click at [788, 428] on div "Document Title Birth certificate issued by a state, county, municipal authority…" at bounding box center [654, 326] width 625 height 202
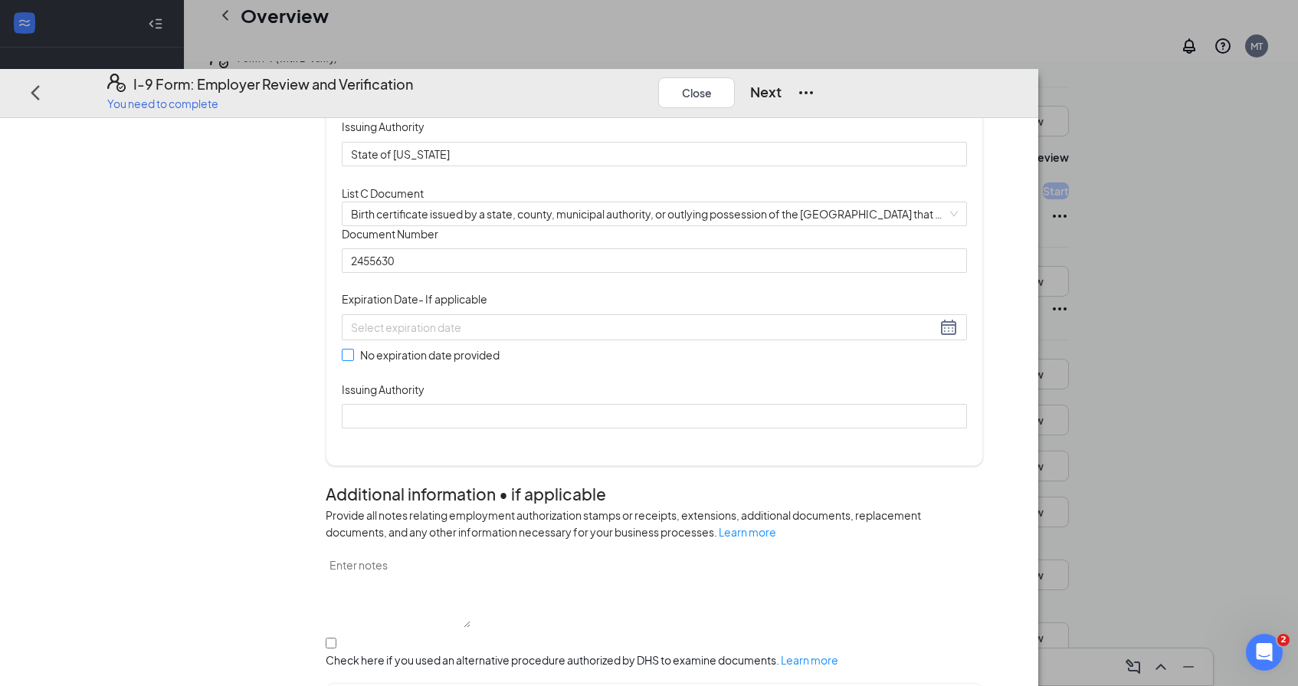
click at [354, 361] on span at bounding box center [348, 355] width 12 height 12
click at [353, 359] on input "No expiration date provided" at bounding box center [347, 354] width 11 height 11
checkbox input "true"
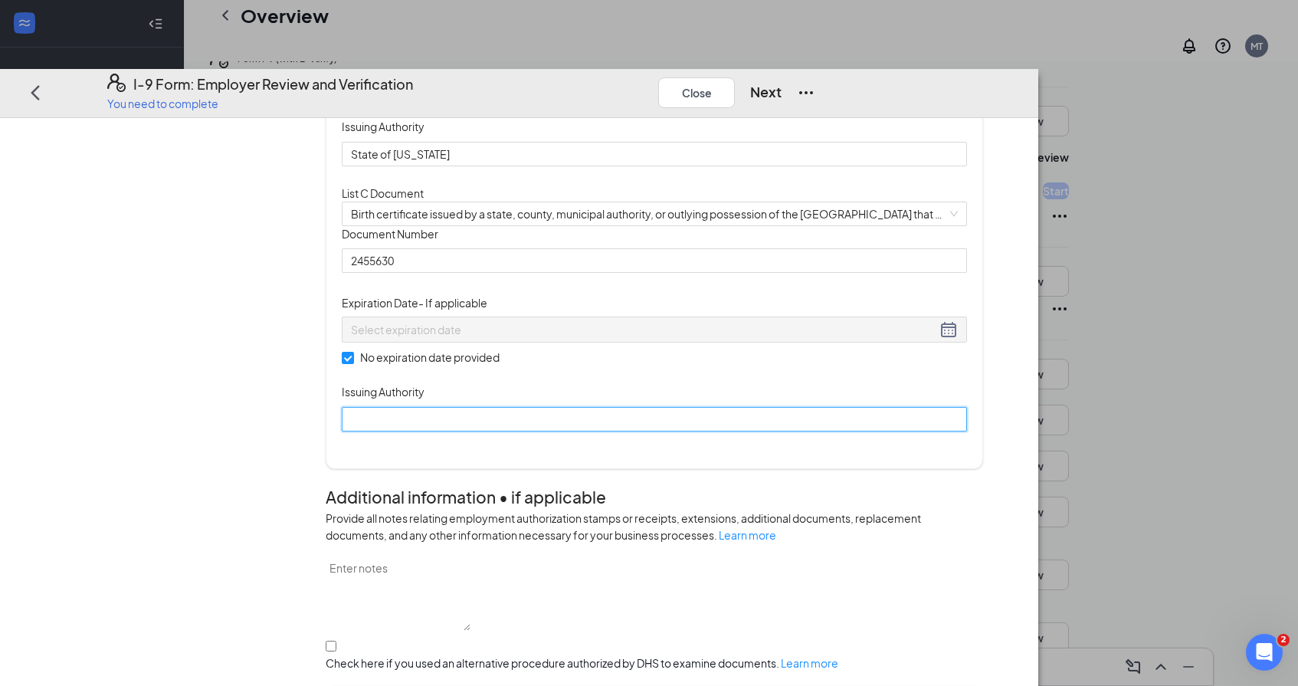
click at [480, 431] on input "Issuing Authority" at bounding box center [654, 418] width 625 height 25
type input "State of [US_STATE]"
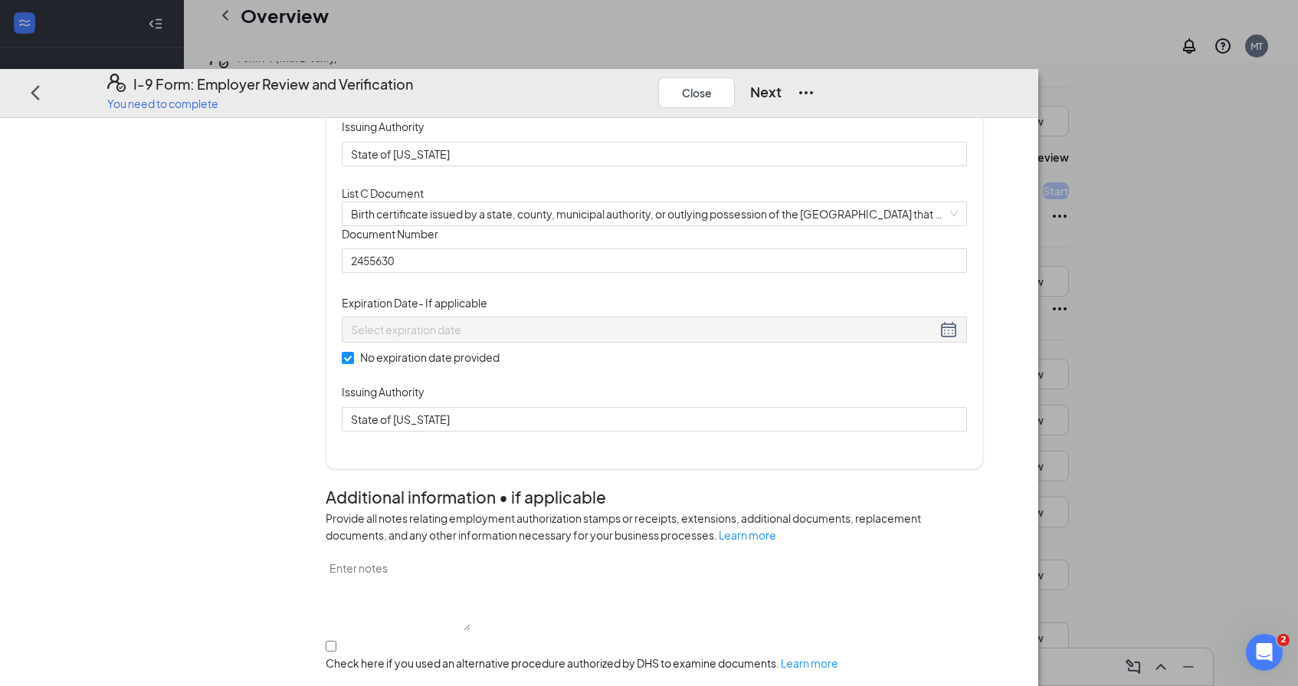
click at [869, 431] on div "Document Title Birth certificate issued by a state, county, municipal authority…" at bounding box center [654, 327] width 625 height 205
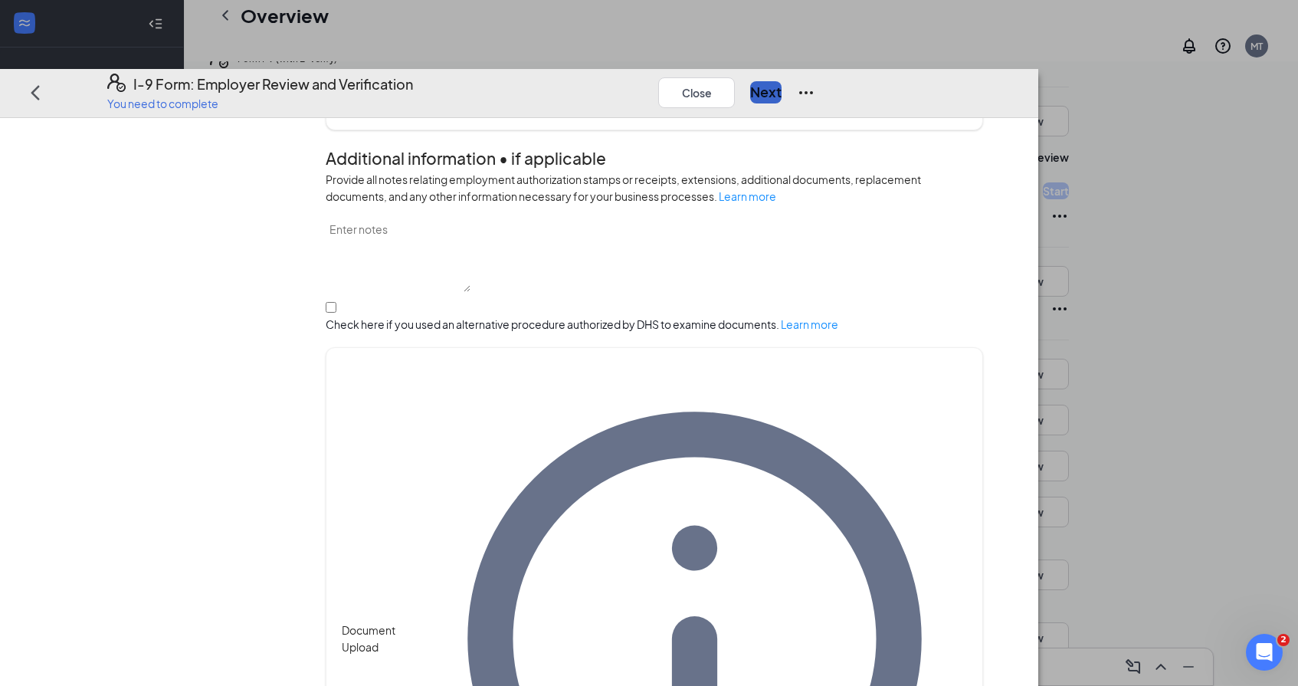
click at [782, 81] on button "Next" at bounding box center [765, 91] width 31 height 21
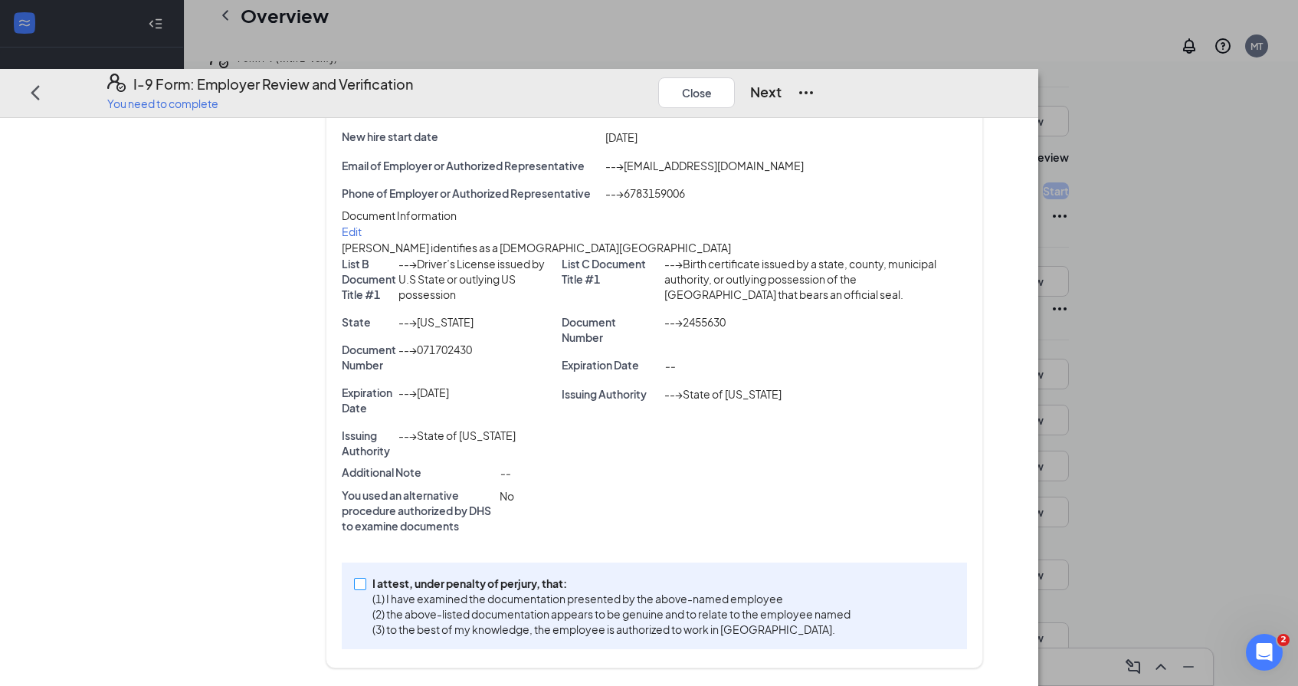
click at [366, 580] on span at bounding box center [360, 583] width 12 height 12
click at [365, 580] on input "I attest, under penalty of [PERSON_NAME], that: (1) I have examined the documen…" at bounding box center [359, 582] width 11 height 11
checkbox input "true"
click at [782, 81] on button "Next" at bounding box center [765, 91] width 31 height 21
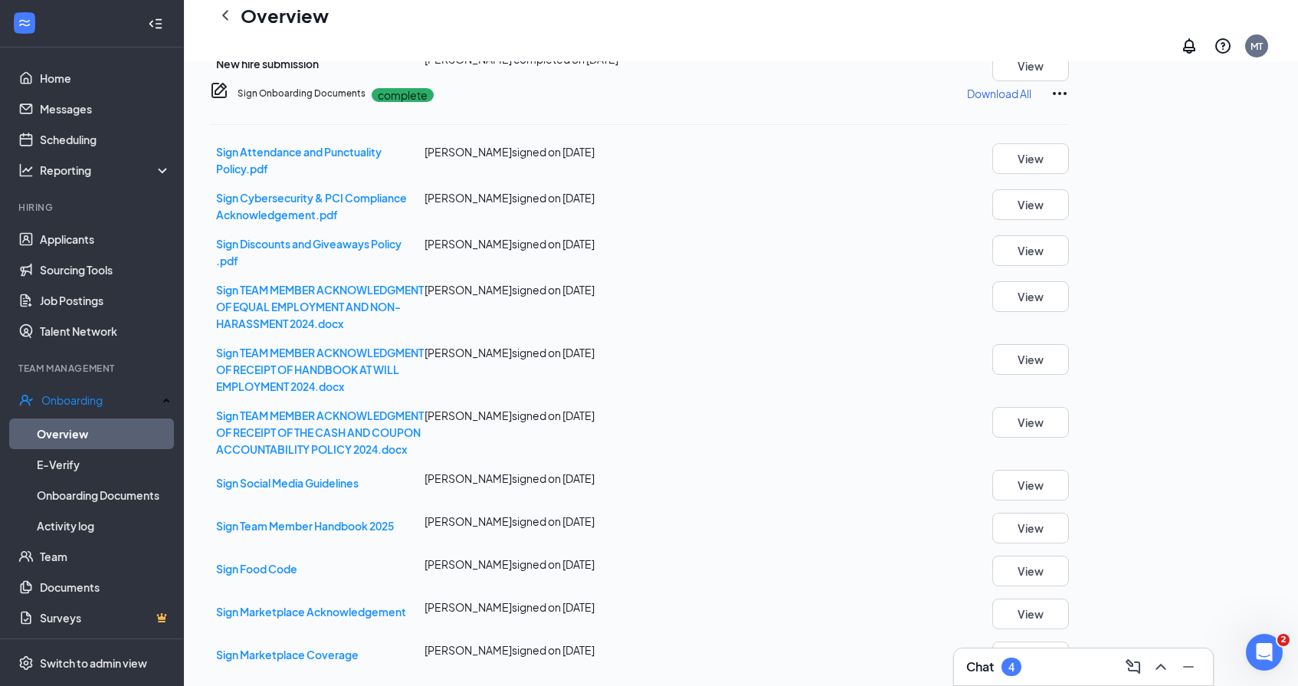
scroll to position [639, 0]
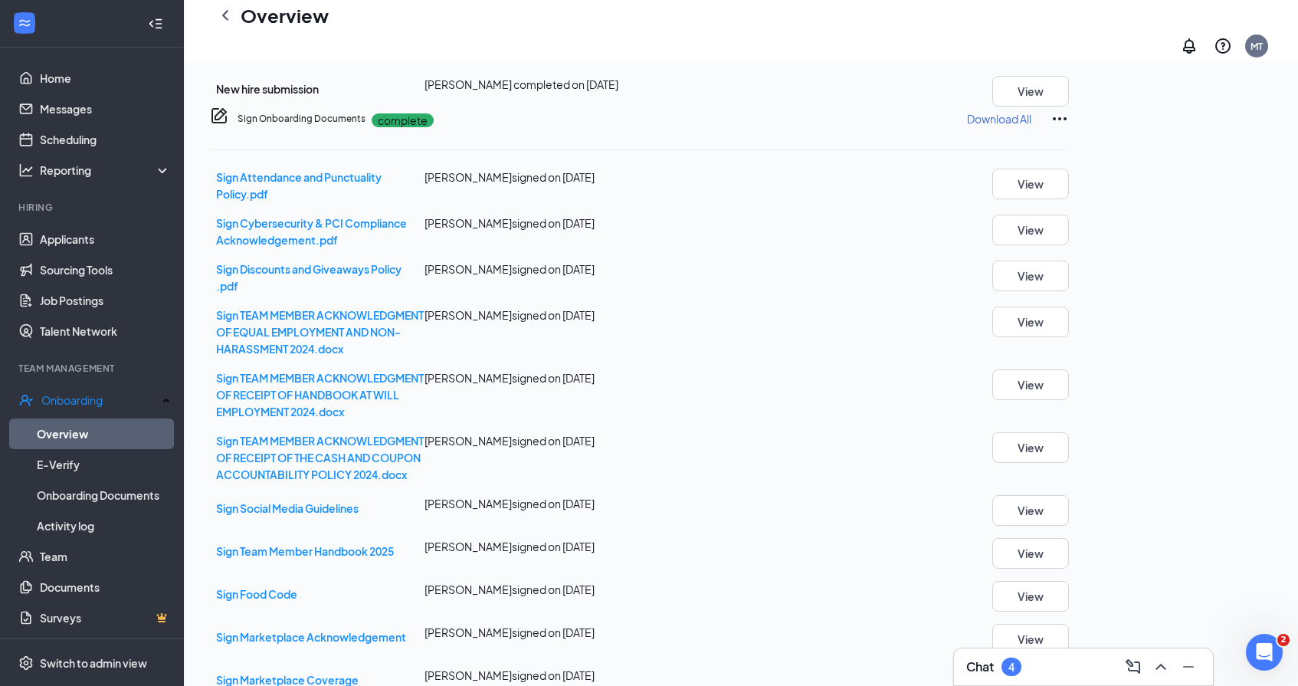
click at [1069, 9] on button "Start" at bounding box center [1056, 0] width 26 height 17
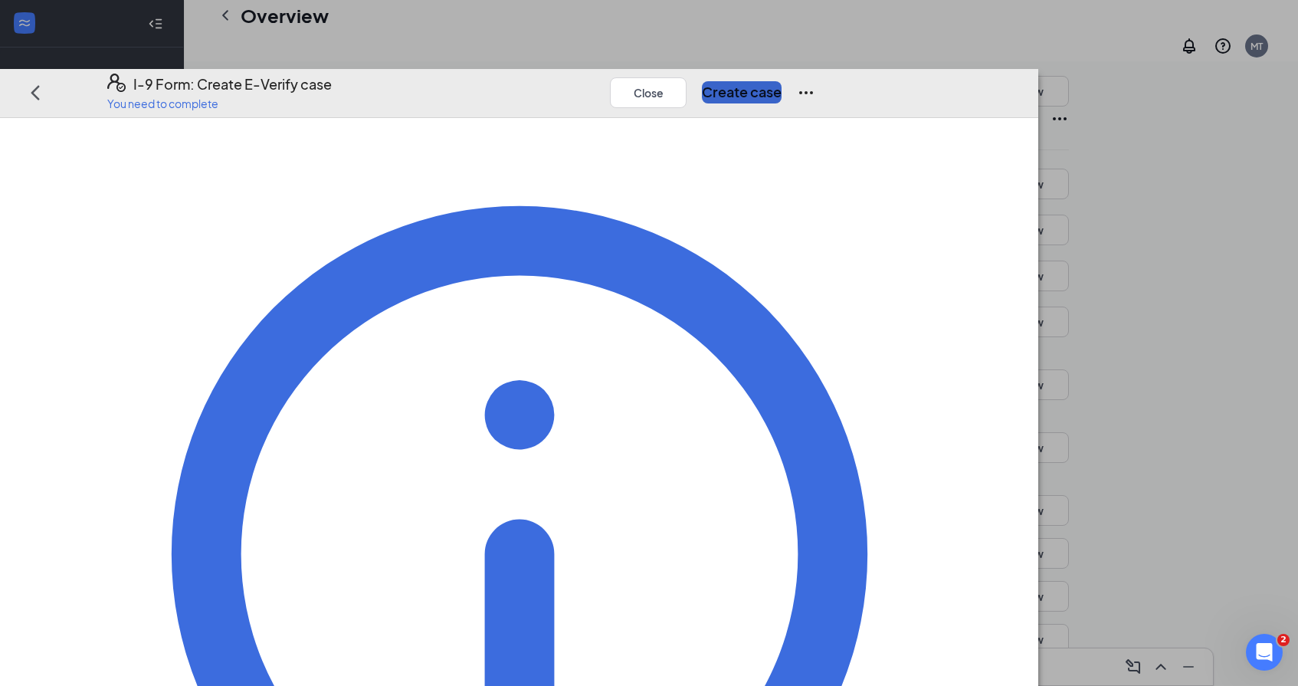
click at [782, 81] on button "Create case" at bounding box center [742, 91] width 80 height 21
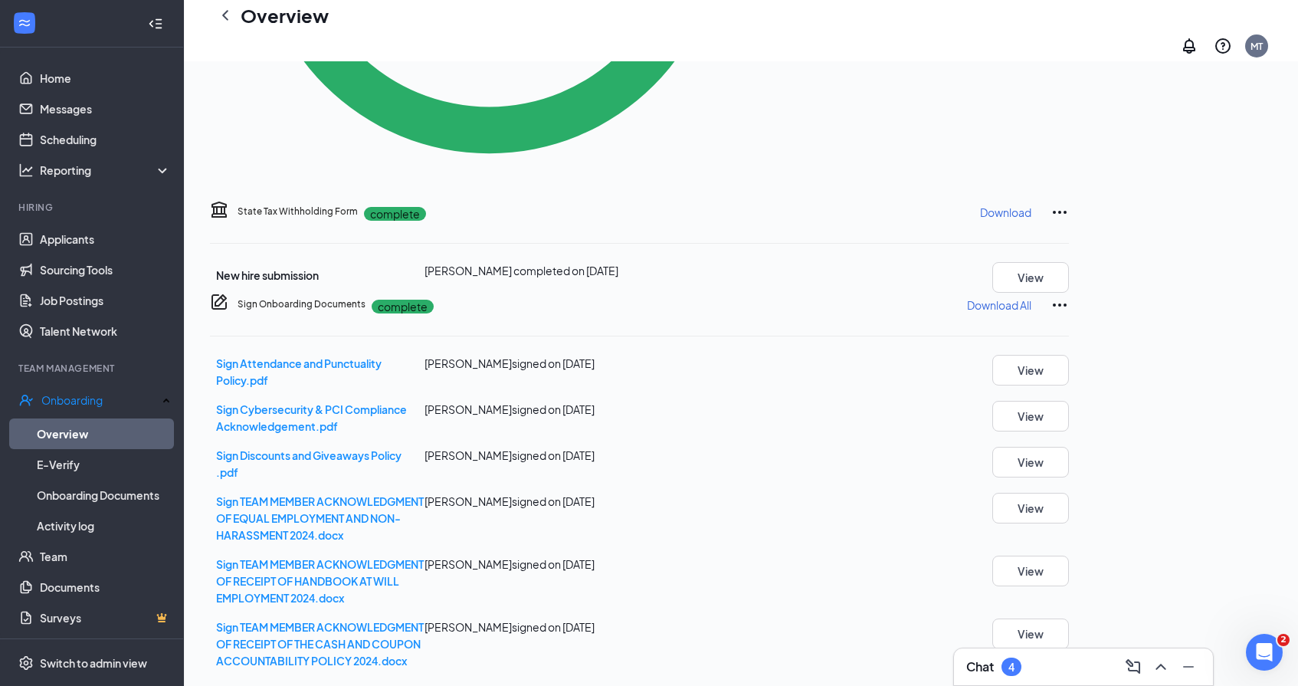
scroll to position [1426, 0]
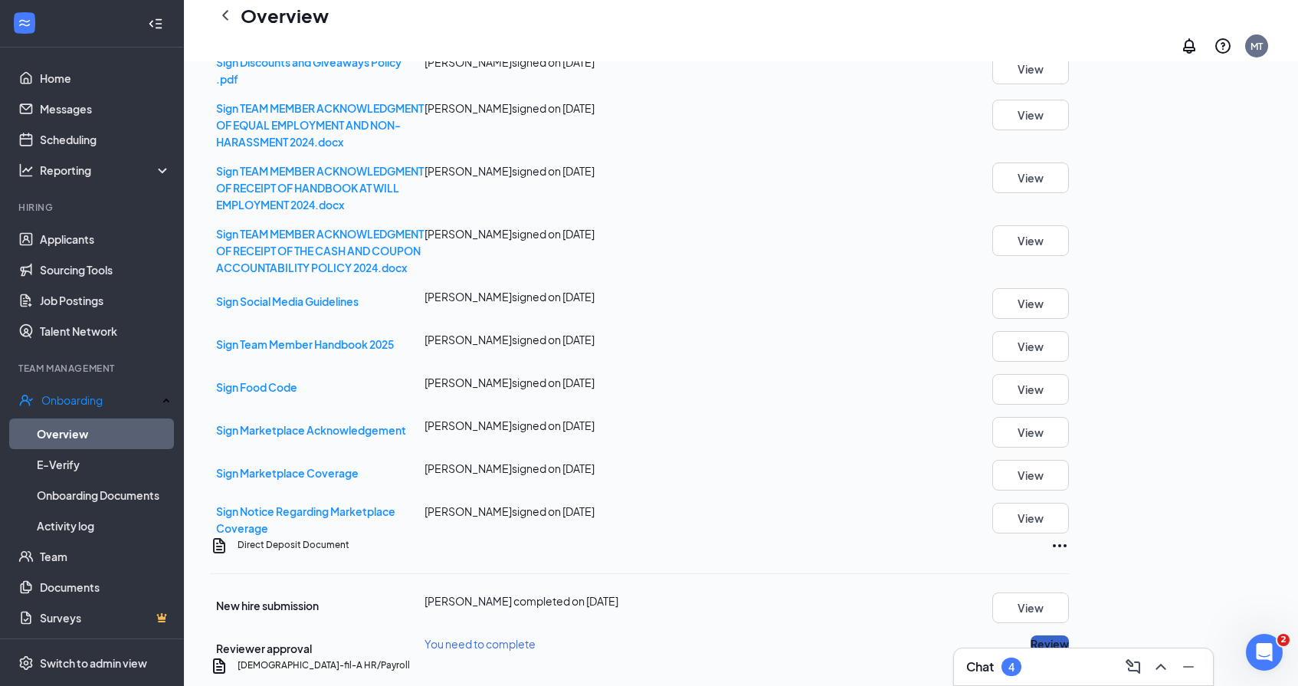
click at [1069, 635] on button "Review" at bounding box center [1050, 643] width 38 height 17
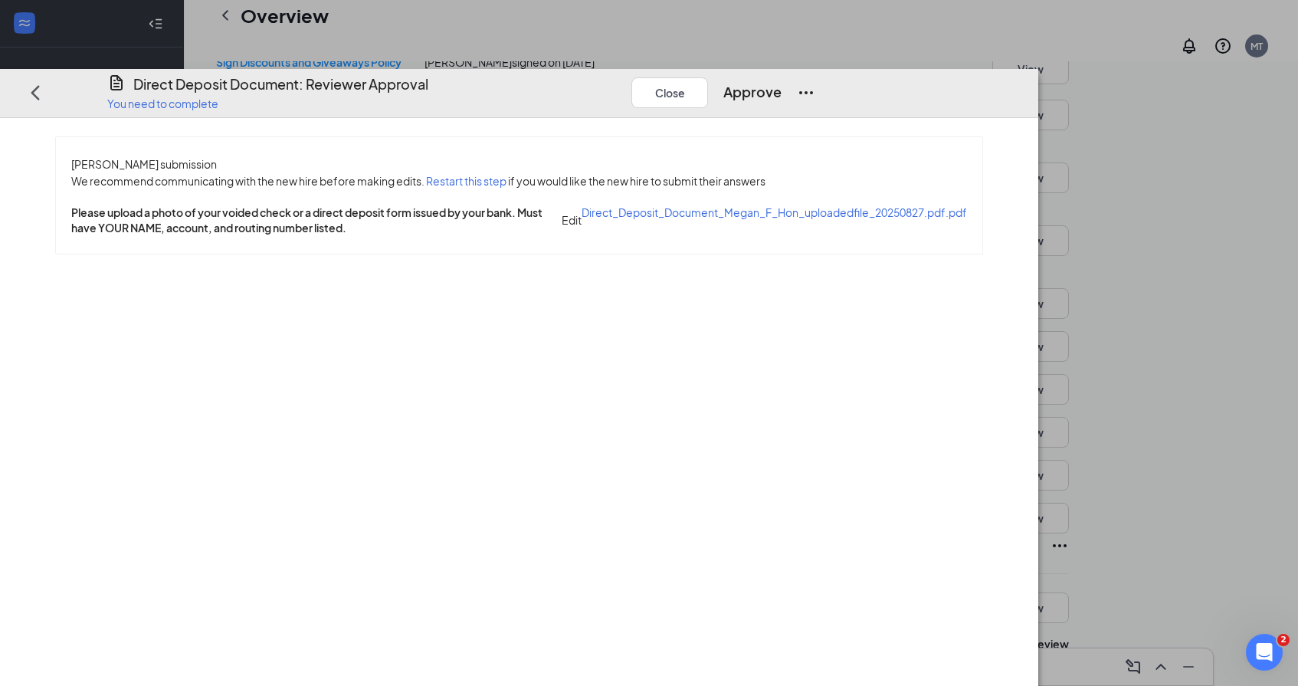
click at [582, 205] on span "Direct_Deposit_Document_Megan_F_Hon_uploadedfile_20250827.pdf.pdf" at bounding box center [774, 212] width 385 height 14
click at [782, 81] on button "Approve" at bounding box center [752, 91] width 58 height 21
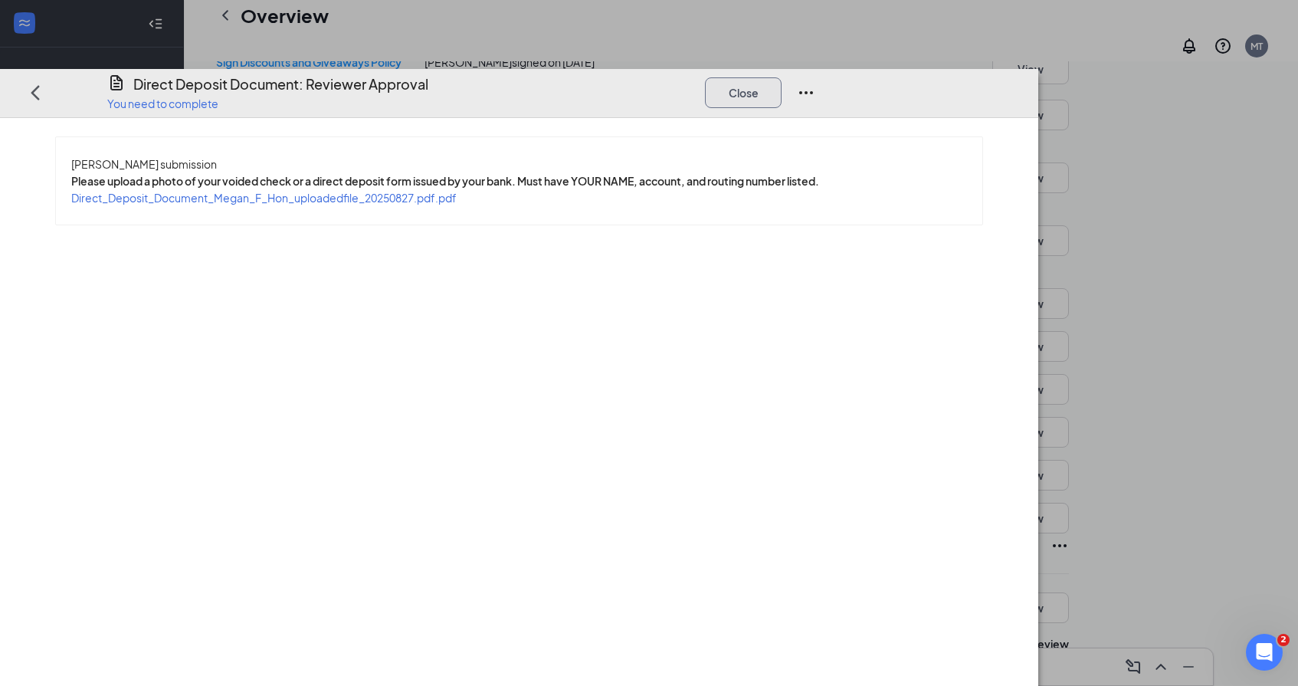
click at [782, 77] on button "Close" at bounding box center [743, 92] width 77 height 31
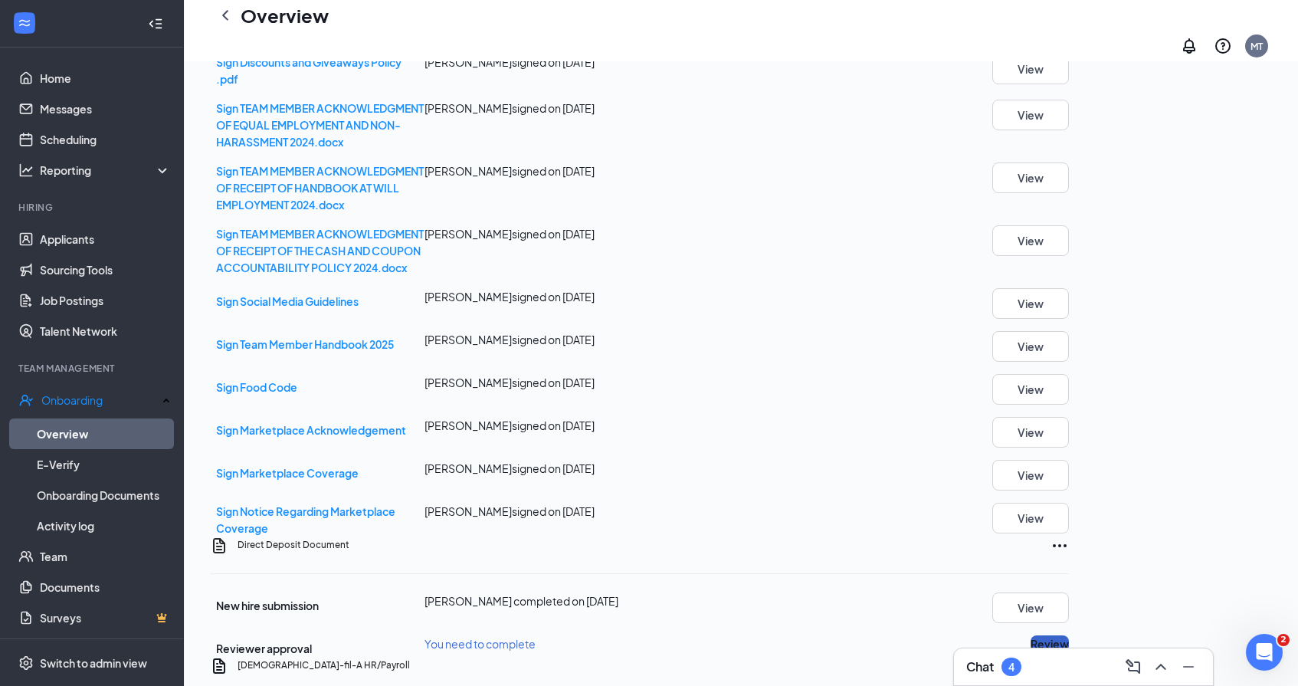
scroll to position [1432, 0]
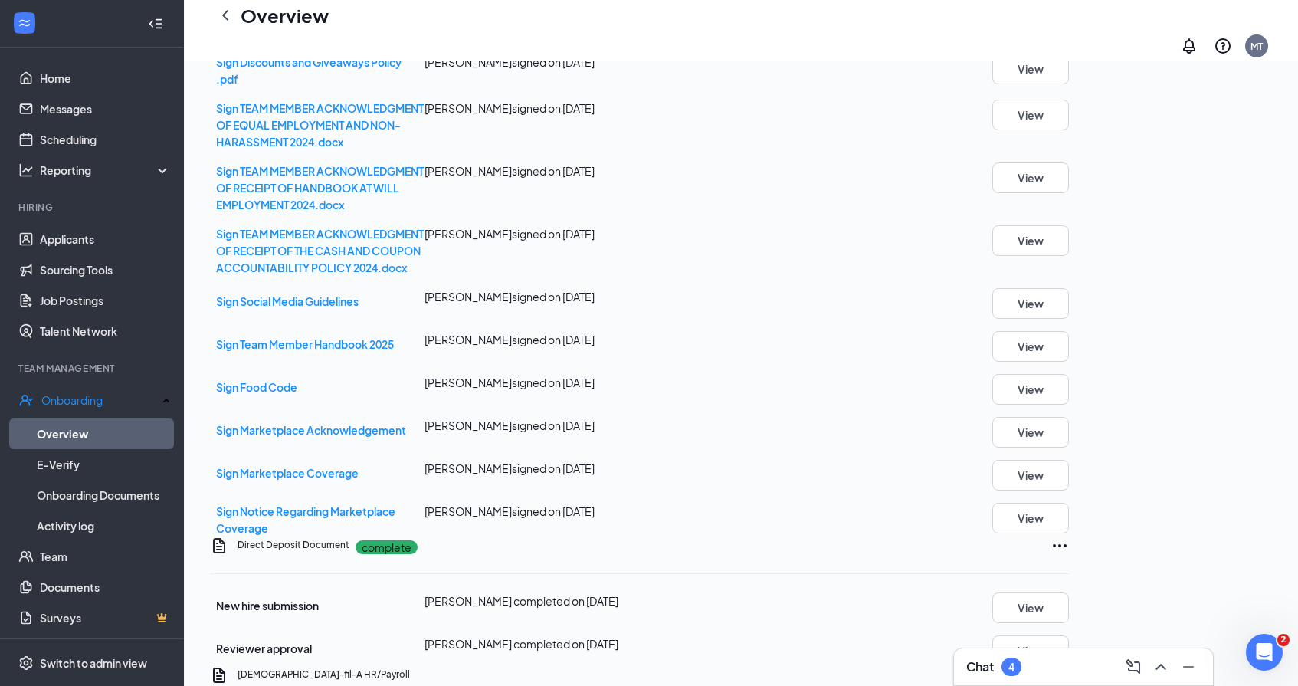
click at [1069, 592] on button "View" at bounding box center [1030, 607] width 77 height 31
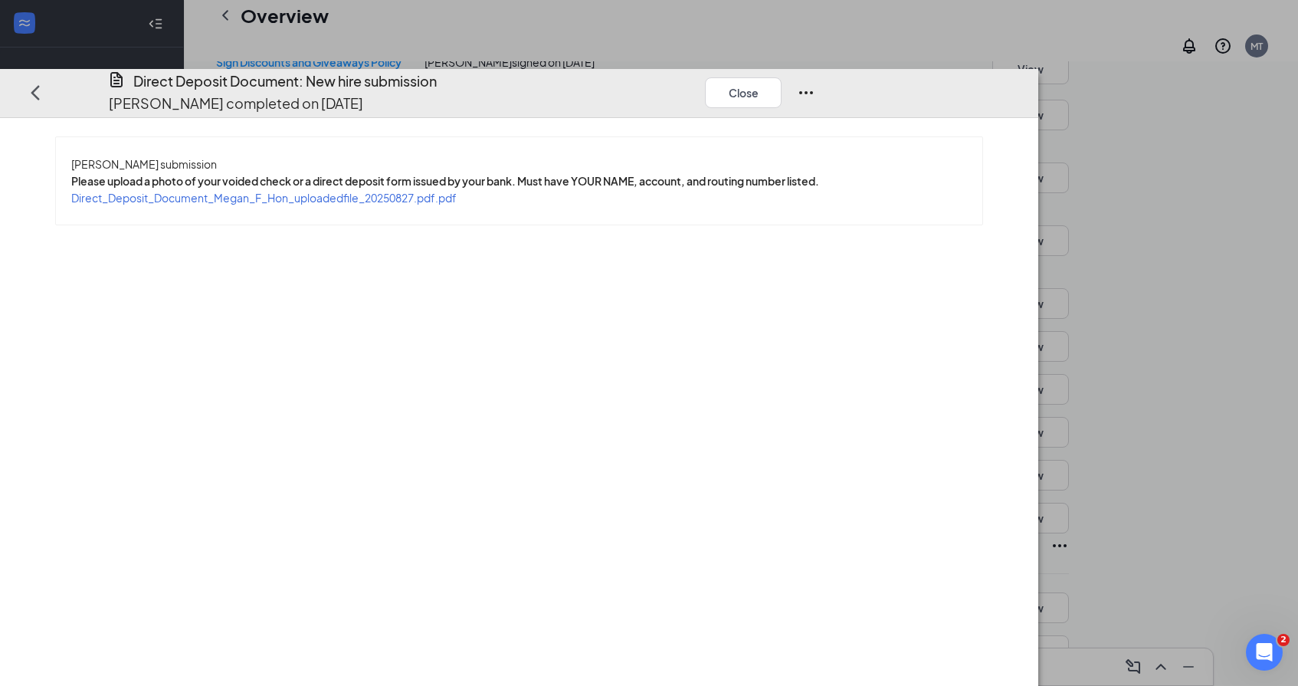
click at [457, 191] on span "Direct_Deposit_Document_Megan_F_Hon_uploadedfile_20250827.pdf.pdf" at bounding box center [263, 198] width 385 height 14
click at [782, 77] on button "Close" at bounding box center [743, 92] width 77 height 31
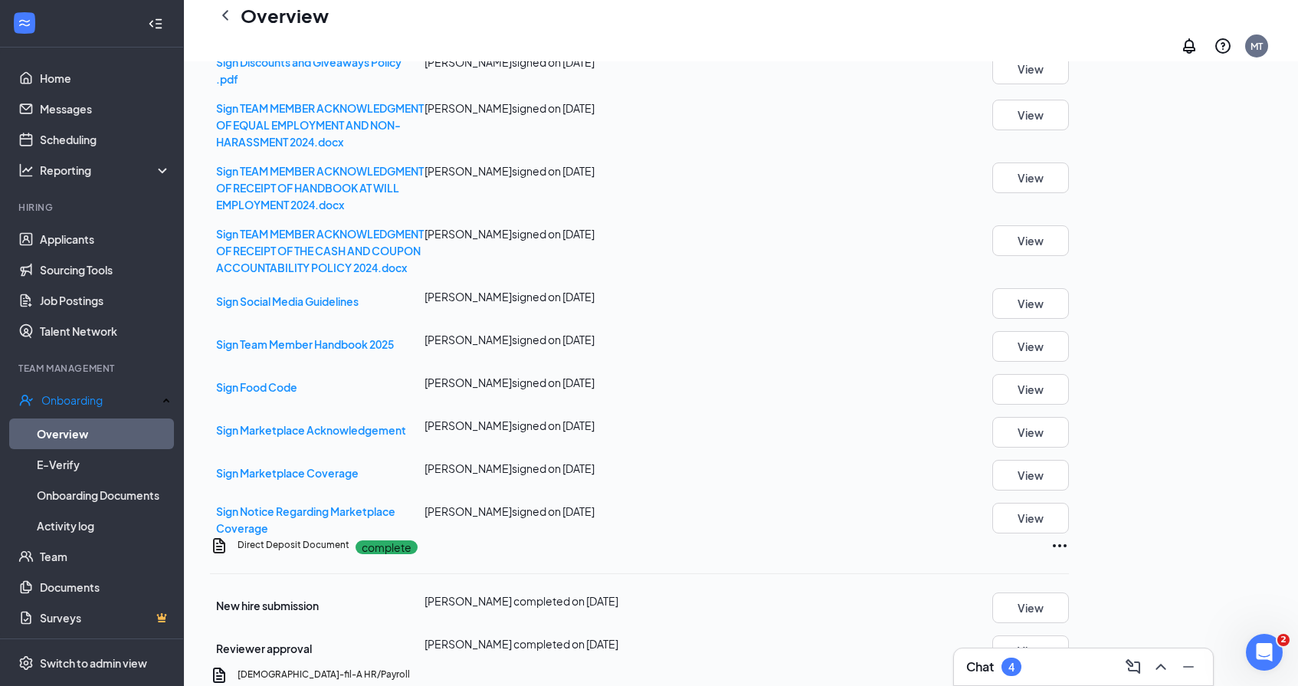
click at [220, 20] on icon "ChevronLeft" at bounding box center [225, 15] width 18 height 18
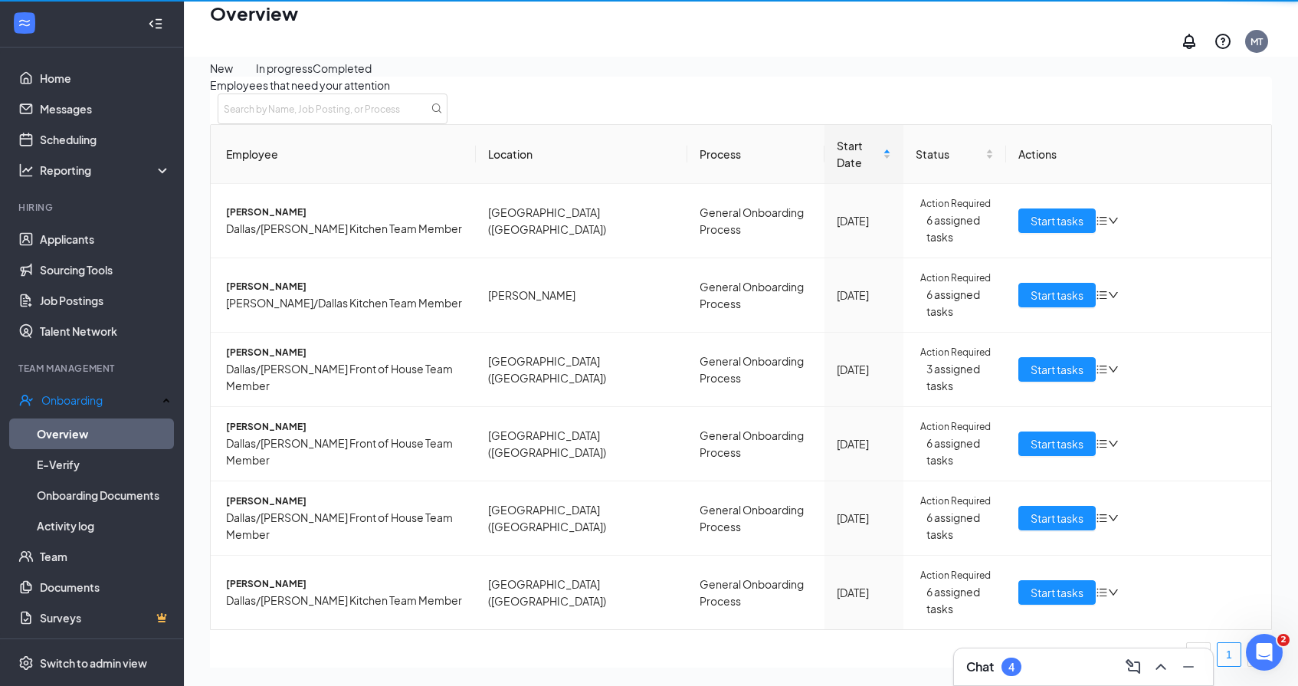
scroll to position [69, 0]
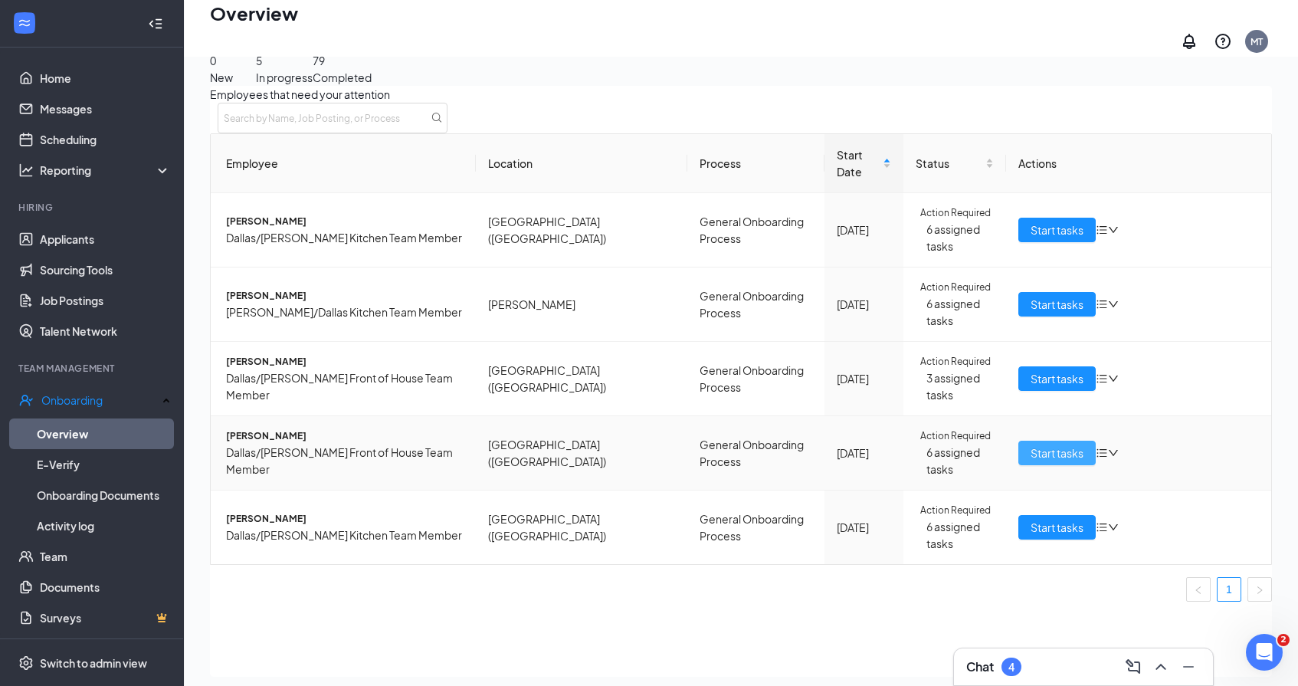
click at [1064, 441] on button "Start tasks" at bounding box center [1057, 453] width 77 height 25
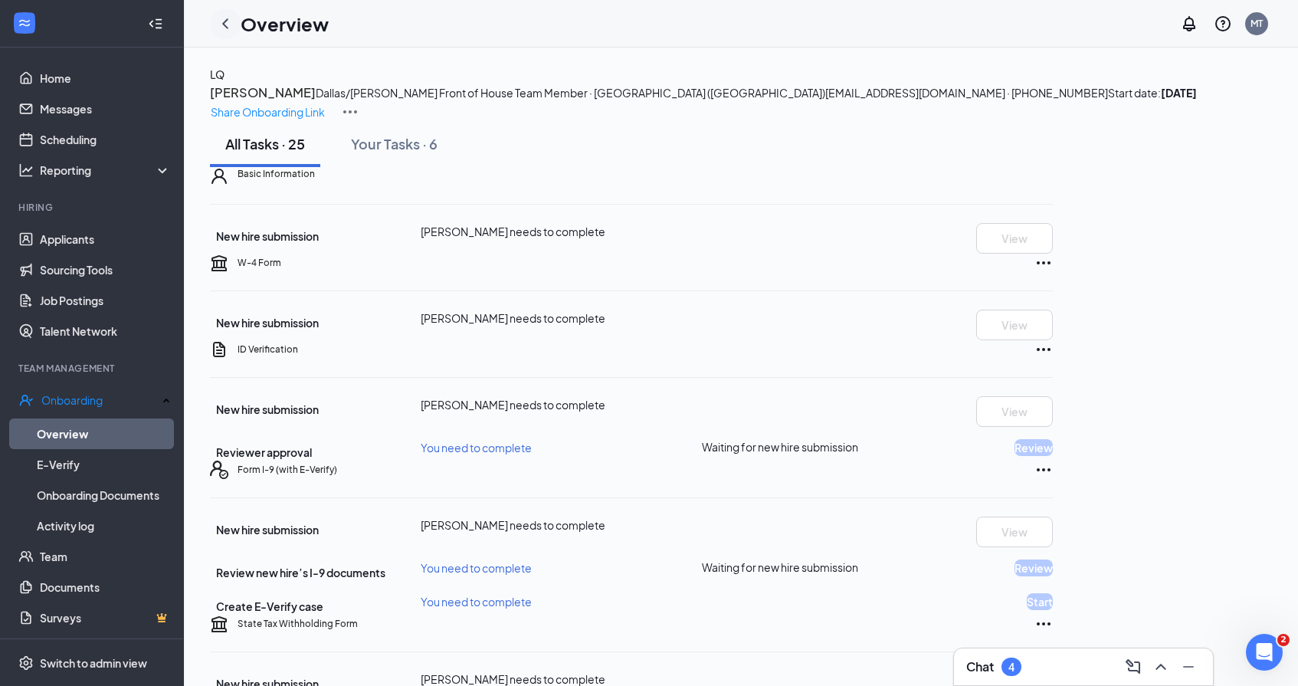
click at [228, 23] on icon "ChevronLeft" at bounding box center [225, 24] width 18 height 18
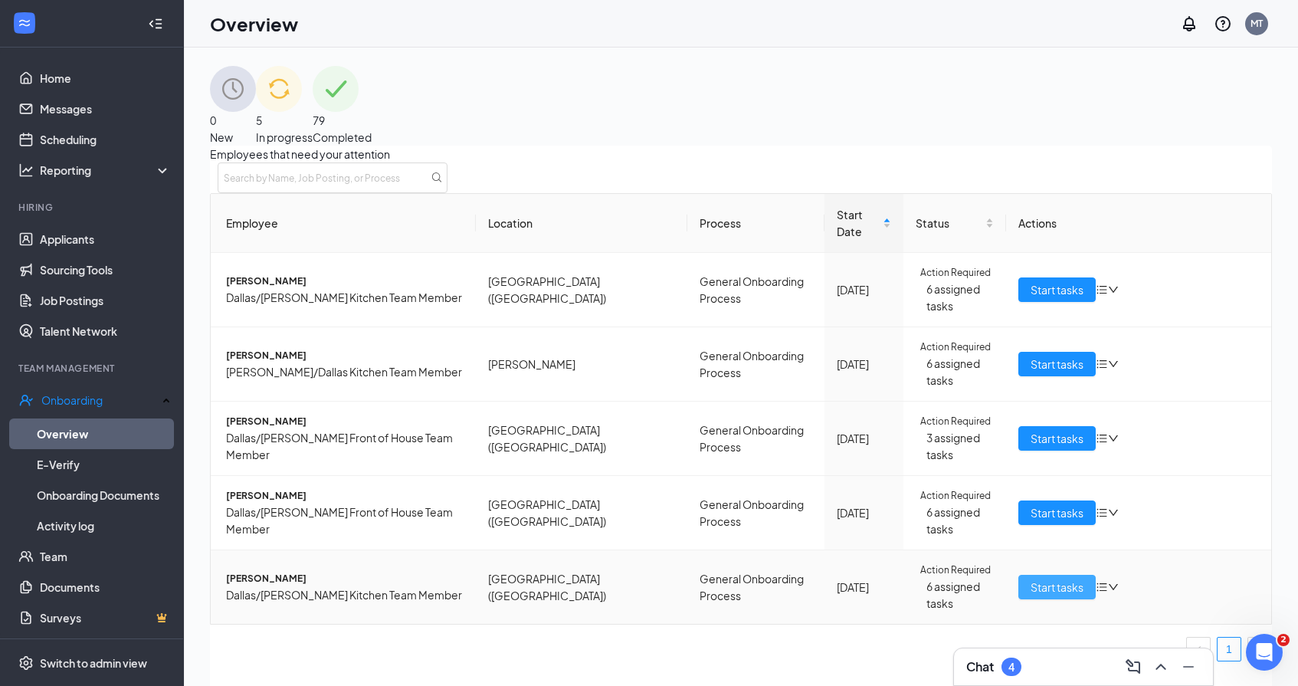
click at [1043, 579] on span "Start tasks" at bounding box center [1057, 587] width 53 height 17
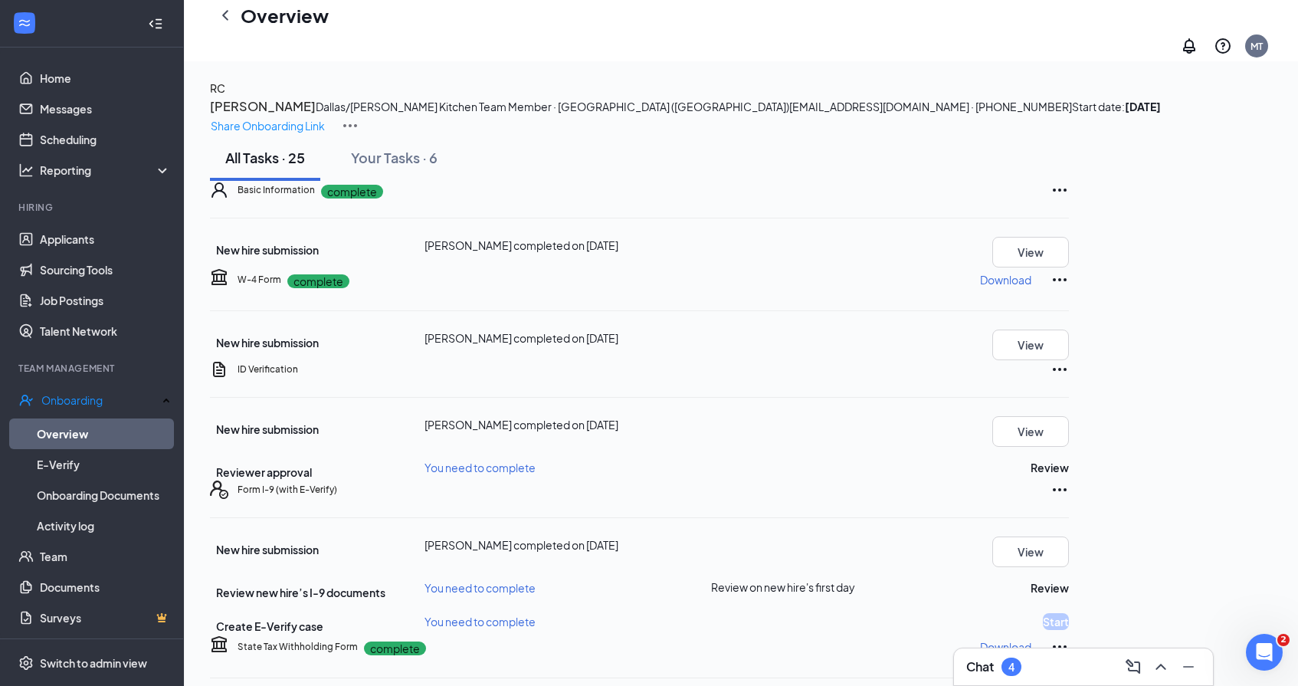
scroll to position [171, 0]
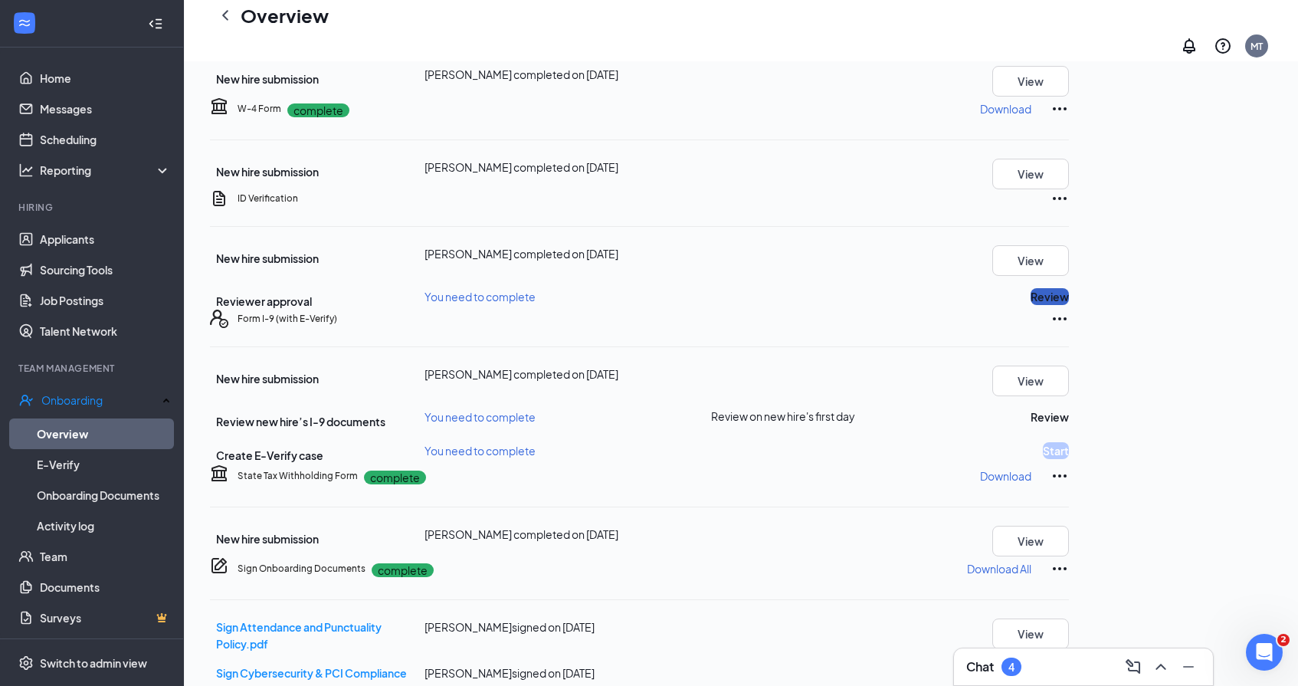
click at [1069, 305] on button "Review" at bounding box center [1050, 296] width 38 height 17
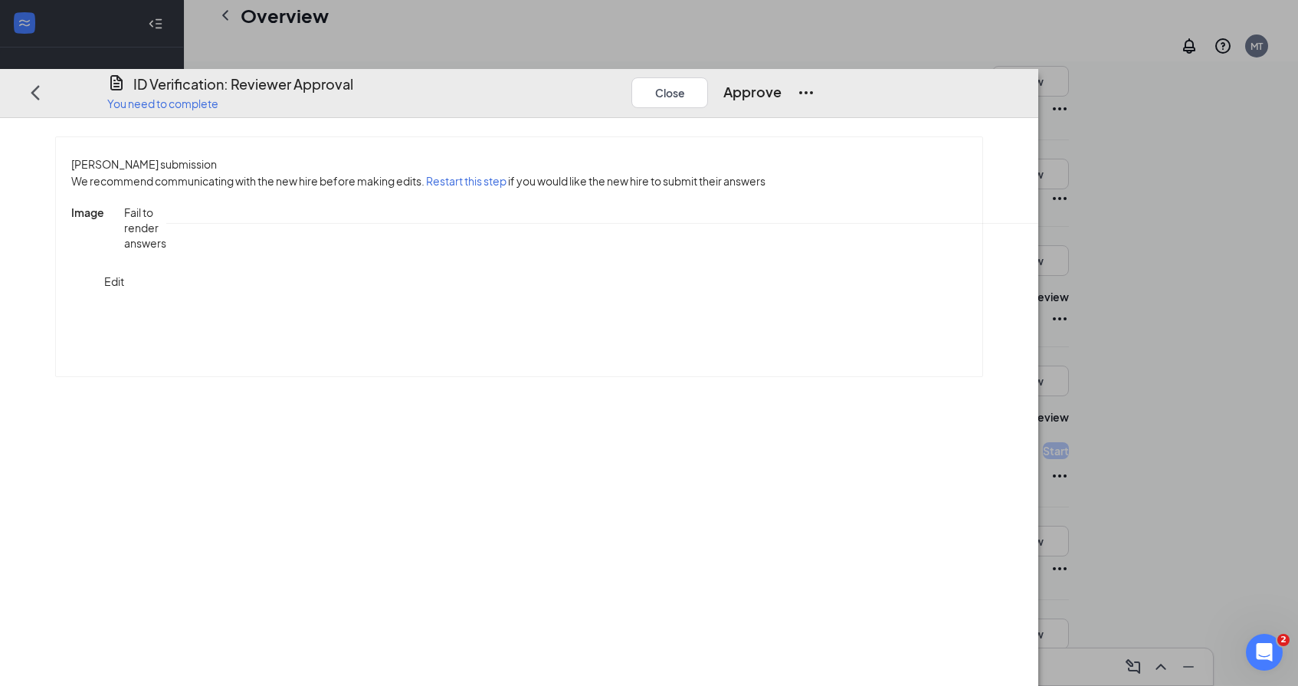
click at [1143, 259] on span "ID_Verification_Reese_A_Cobb_uploadedfile_20250826.pdf.pdf" at bounding box center [1308, 281] width 330 height 153
click at [1143, 219] on span "ID_Verification_Reese_A_Cobb_uploadedfile_20250826.pdf.pdf" at bounding box center [1308, 212] width 330 height 14
click at [782, 81] on button "Approve" at bounding box center [752, 91] width 58 height 21
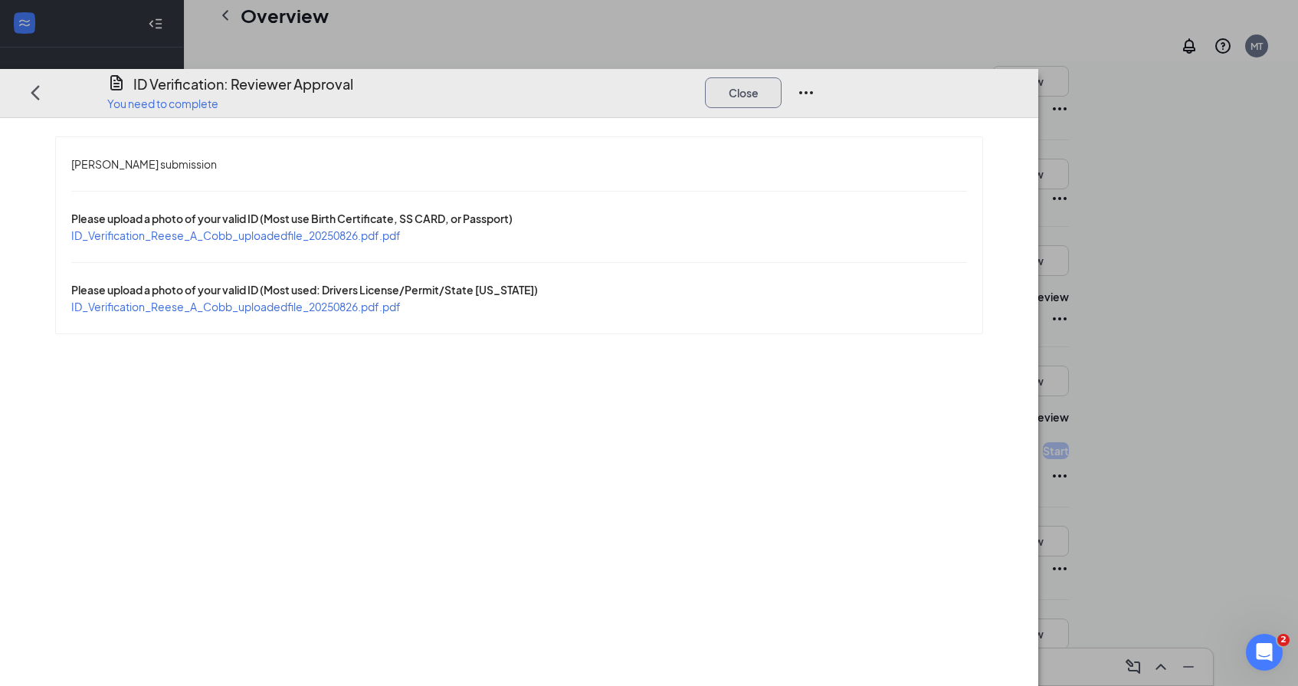
click at [782, 77] on button "Close" at bounding box center [743, 92] width 77 height 31
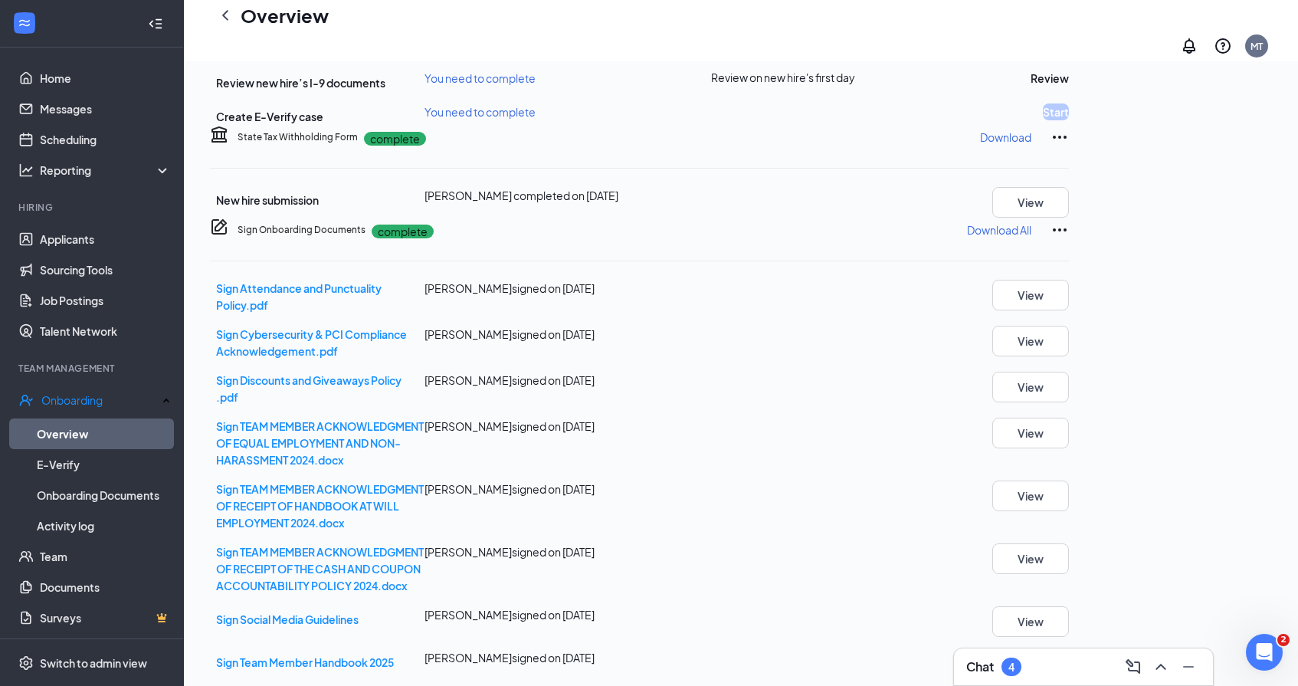
scroll to position [536, 0]
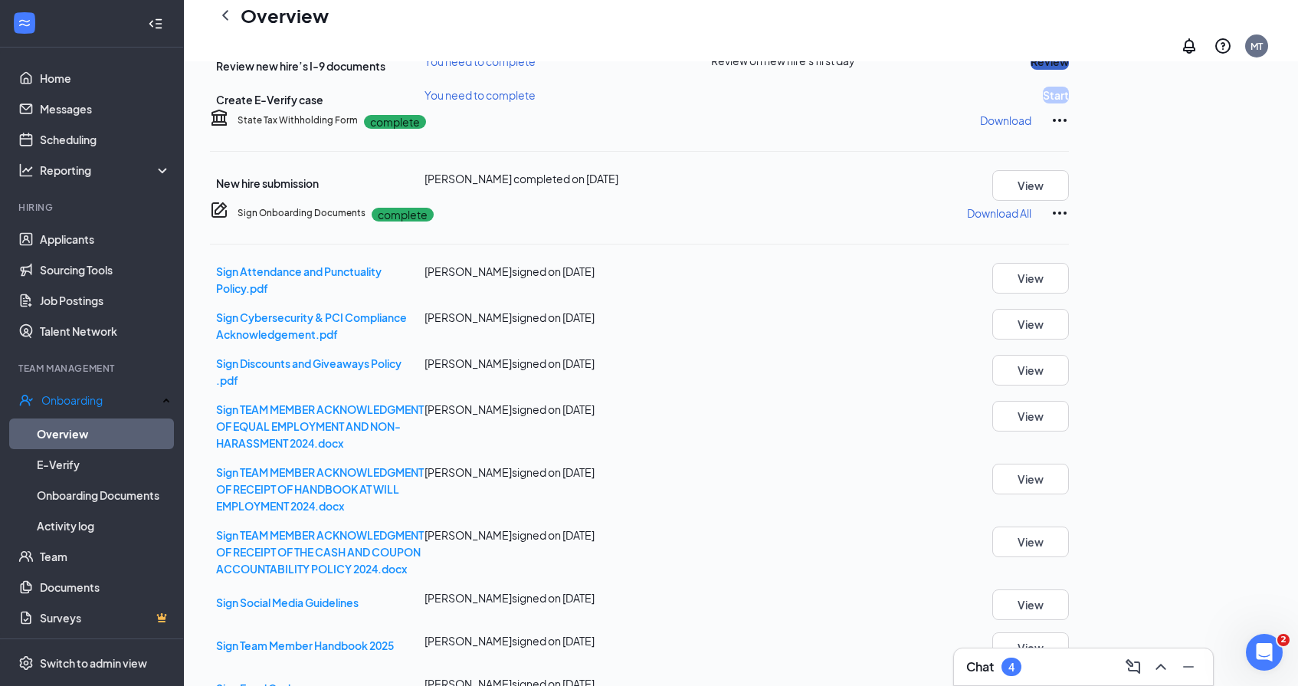
click at [1069, 70] on button "Review" at bounding box center [1050, 61] width 38 height 17
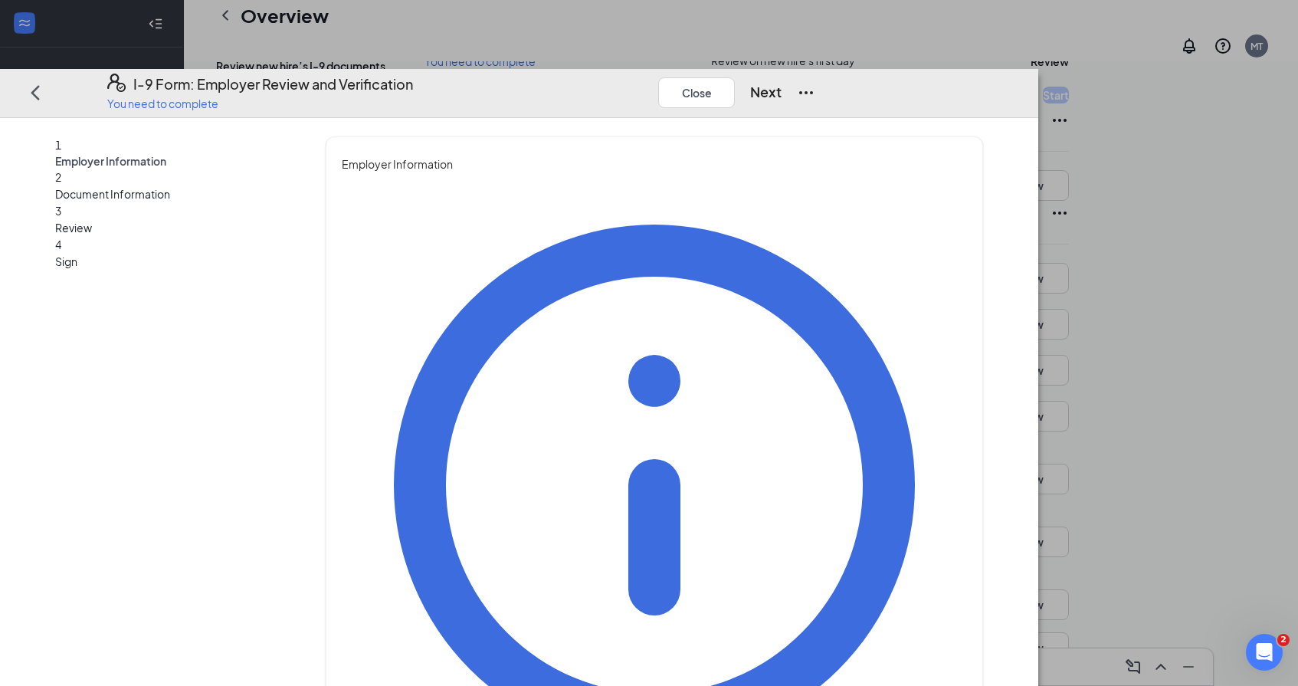
drag, startPoint x: 526, startPoint y: 270, endPoint x: 527, endPoint y: 255, distance: 14.6
type input "[PERSON_NAME]"
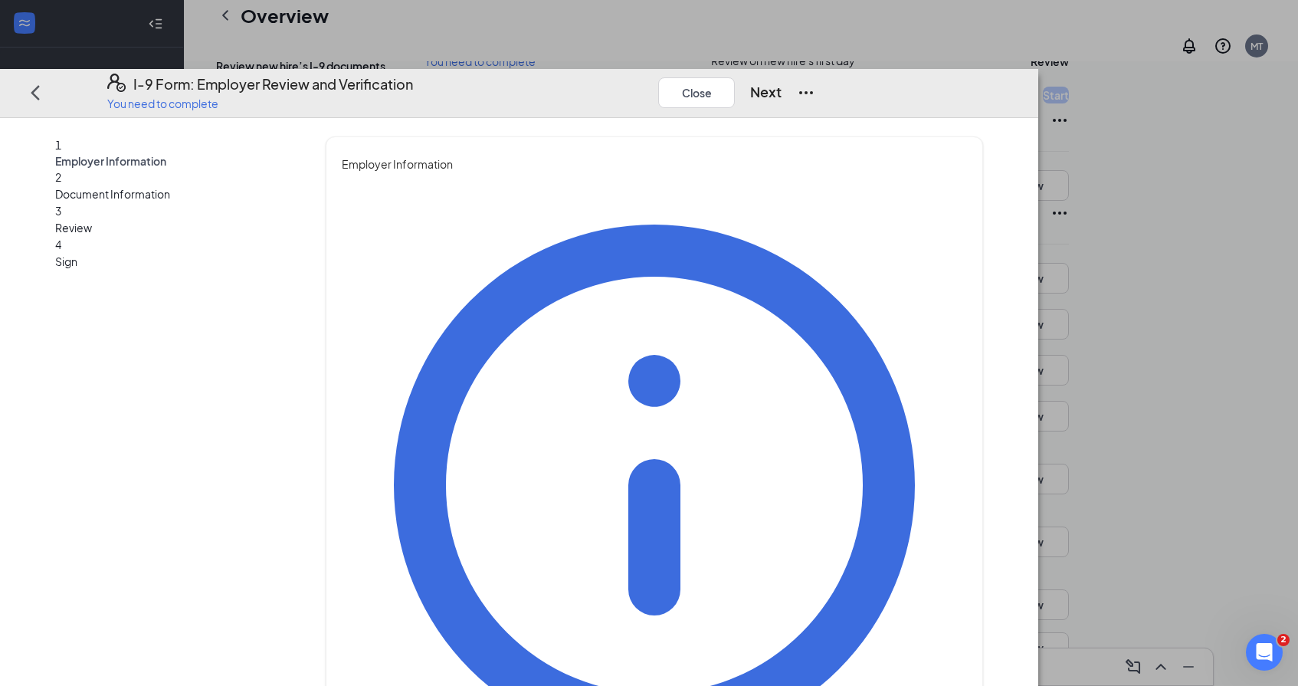
type input "[PERSON_NAME]"
type input "Director of Talent"
type input "[EMAIL_ADDRESS][DOMAIN_NAME]"
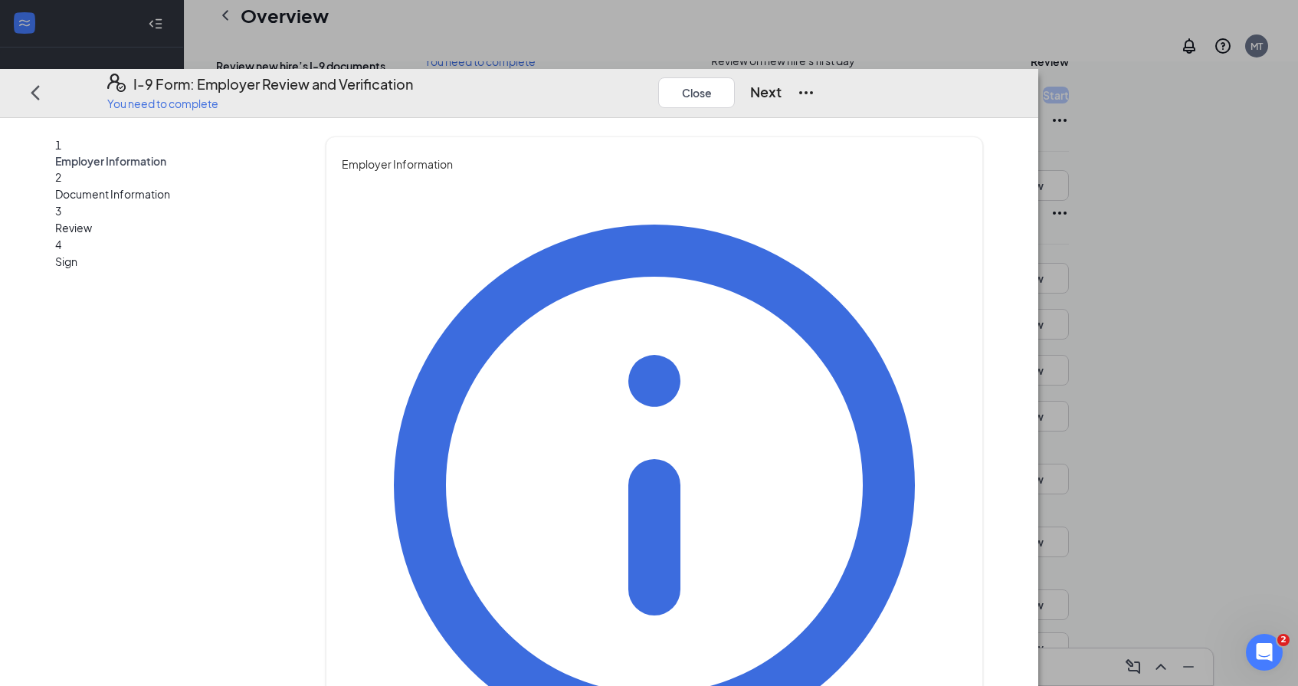
type input "6783159006"
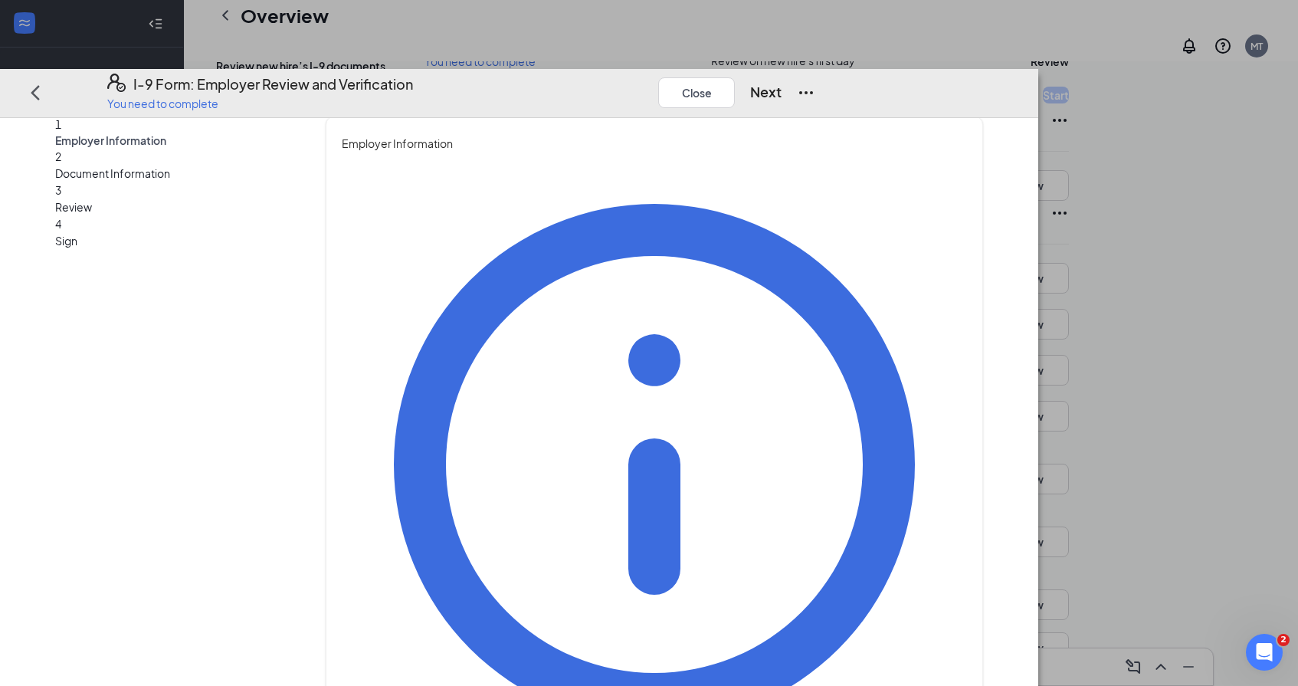
scroll to position [20, 0]
click at [735, 77] on button "Close" at bounding box center [696, 92] width 77 height 31
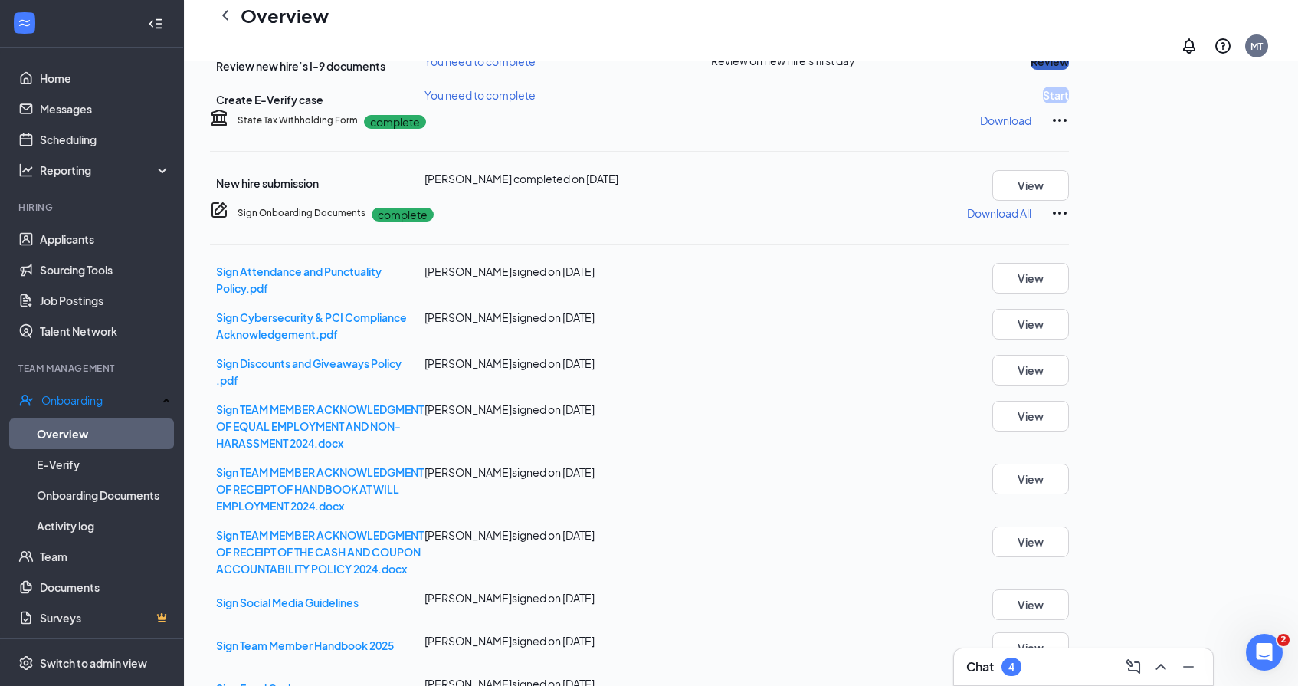
click at [1069, 70] on button "Review" at bounding box center [1050, 61] width 38 height 17
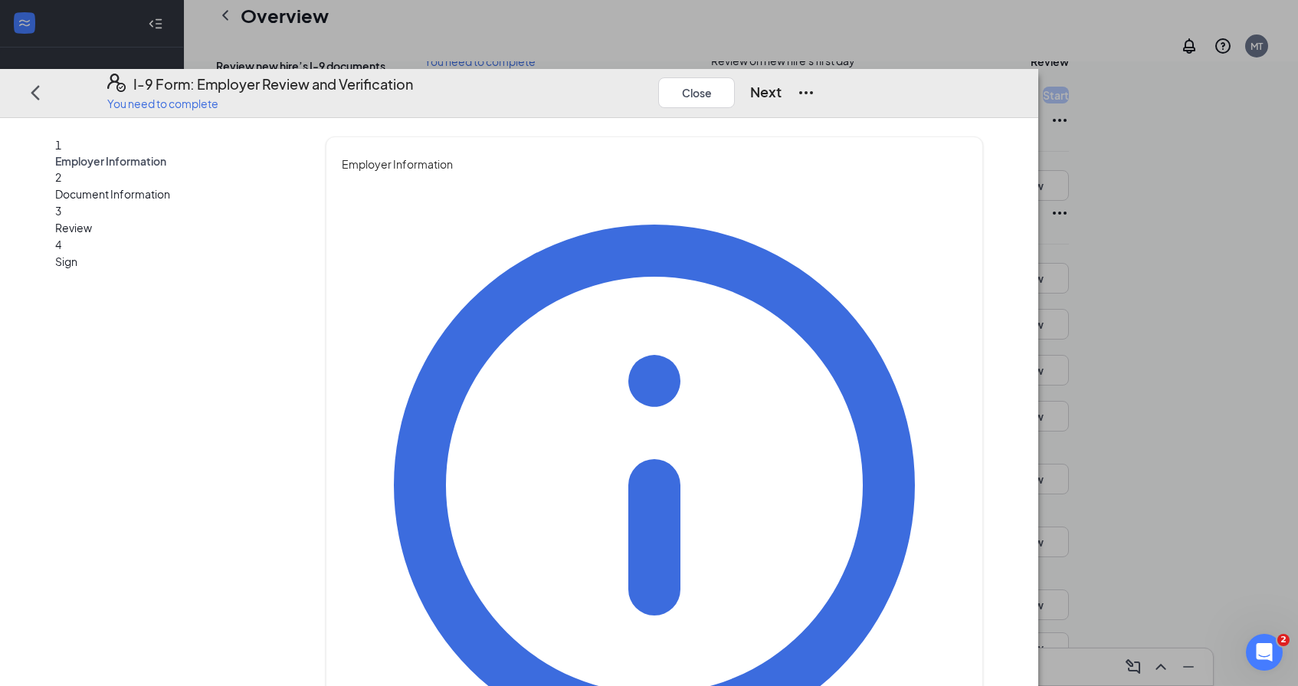
scroll to position [21, 0]
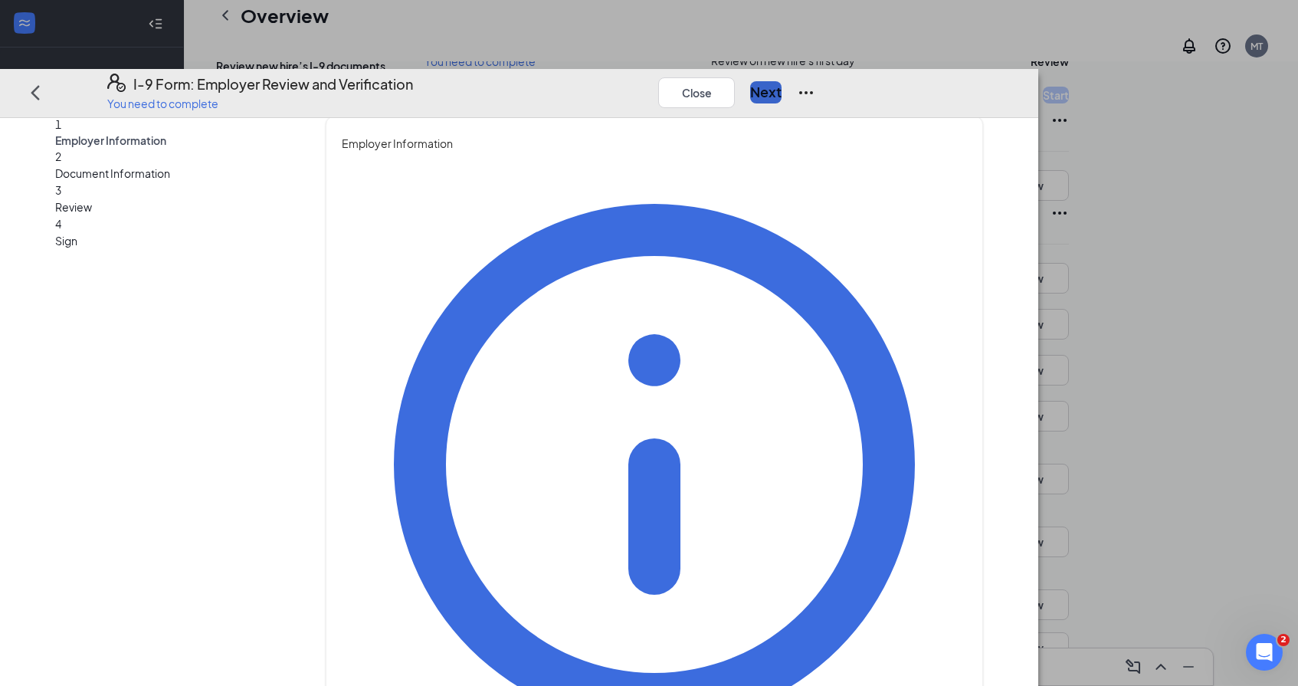
click at [782, 81] on button "Next" at bounding box center [765, 91] width 31 height 21
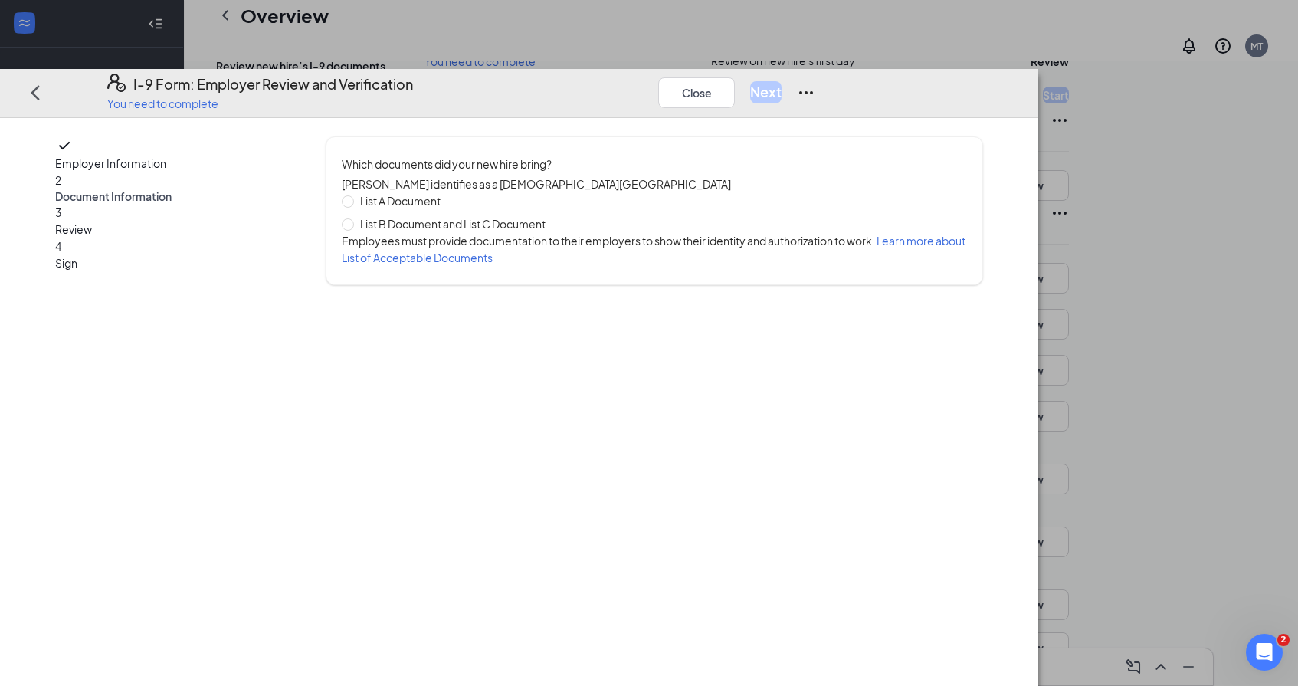
click at [448, 215] on span "List B Document and List C Document" at bounding box center [453, 223] width 198 height 17
click at [353, 218] on input "List B Document and List C Document" at bounding box center [347, 223] width 11 height 11
radio input "true"
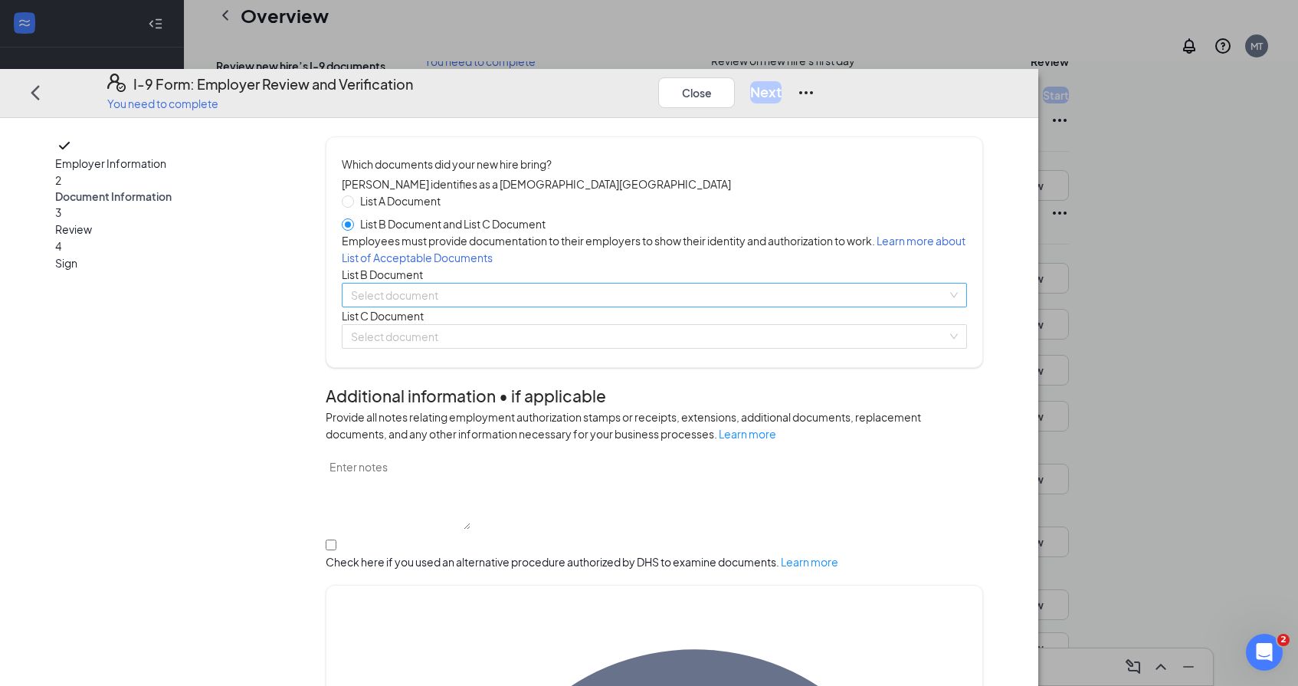
click at [491, 307] on input "search" at bounding box center [649, 295] width 596 height 23
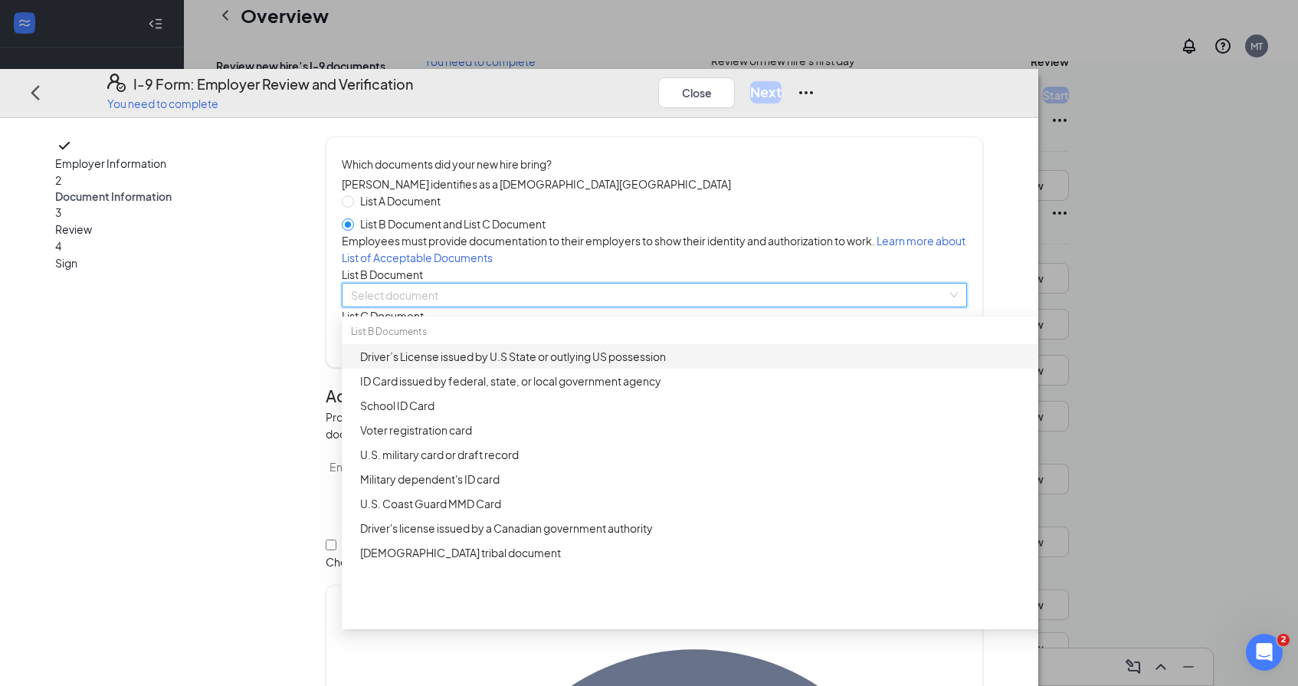
click at [507, 365] on div "Driver’s License issued by U.S State or outlying US possession" at bounding box center [725, 356] width 730 height 17
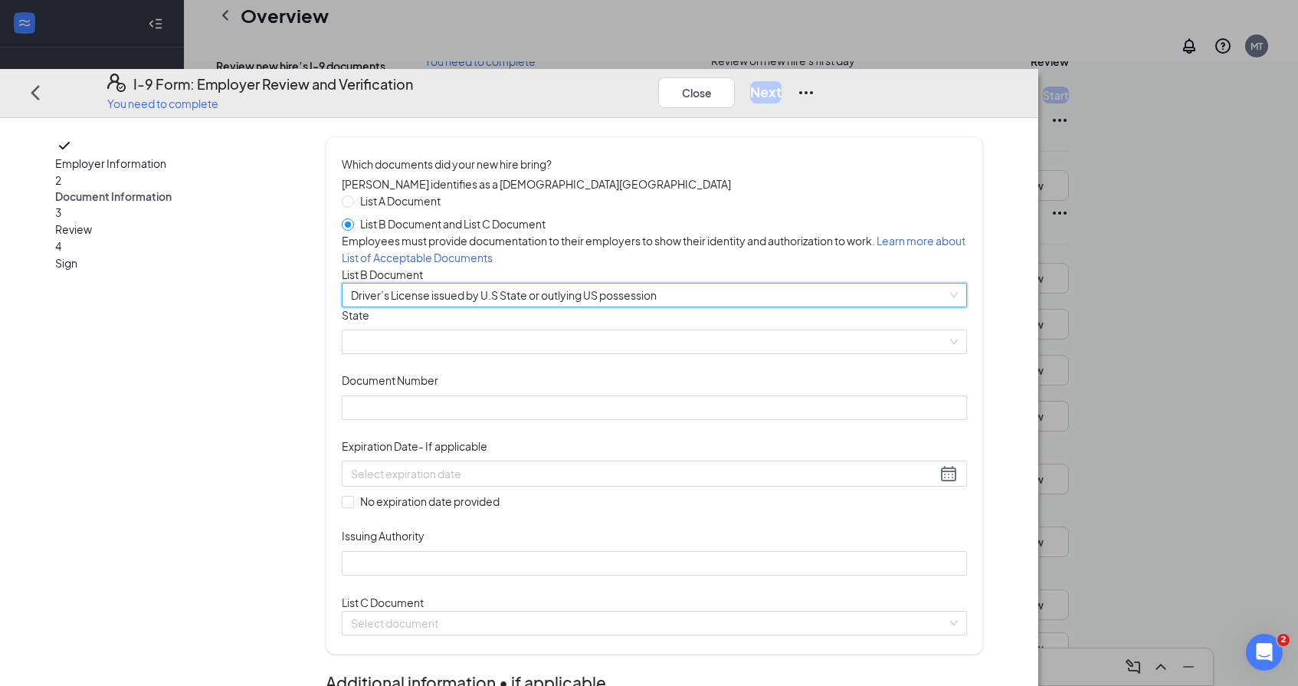
click at [507, 353] on span at bounding box center [654, 341] width 607 height 23
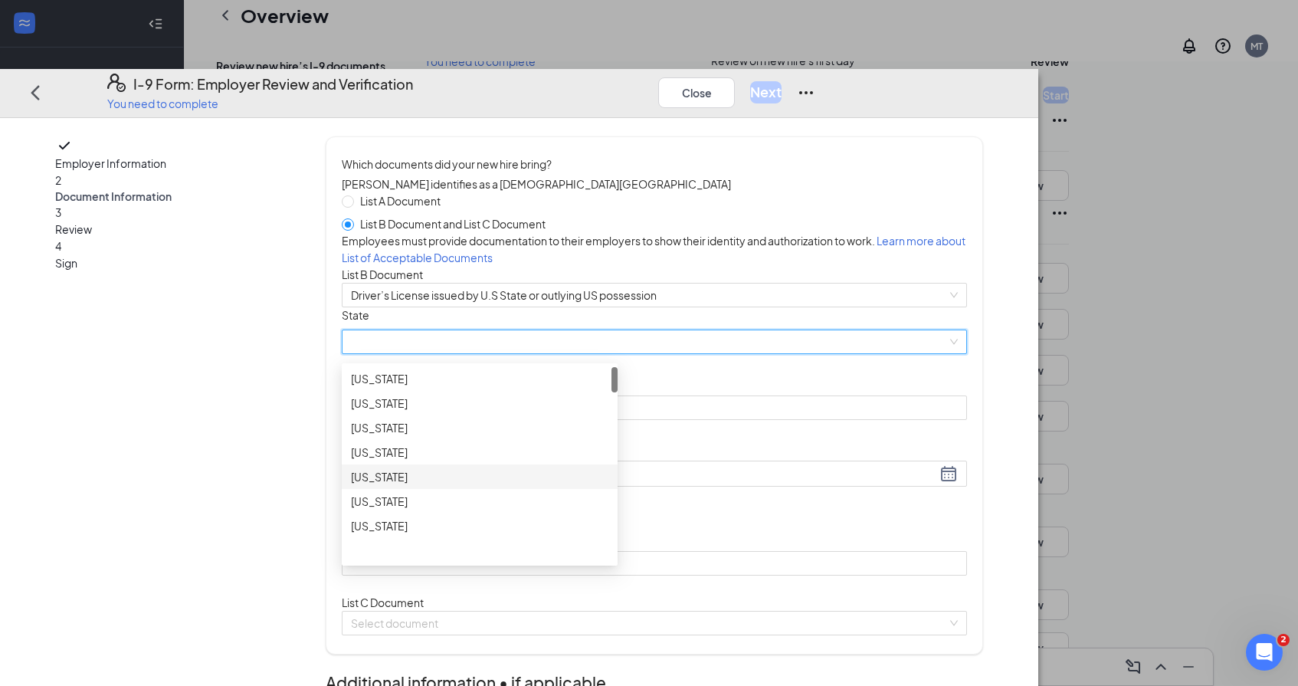
scroll to position [267, 0]
click at [533, 469] on div "[US_STATE]" at bounding box center [480, 456] width 276 height 25
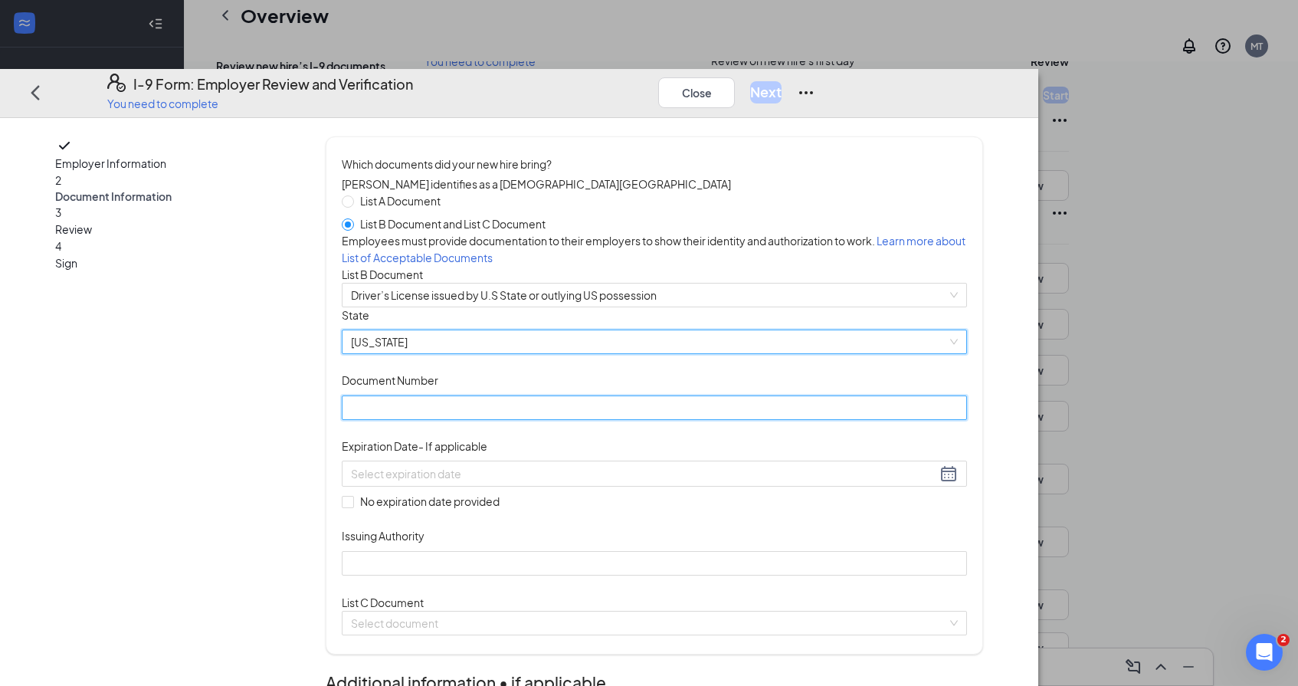
click at [503, 419] on input "Document Number" at bounding box center [654, 407] width 625 height 25
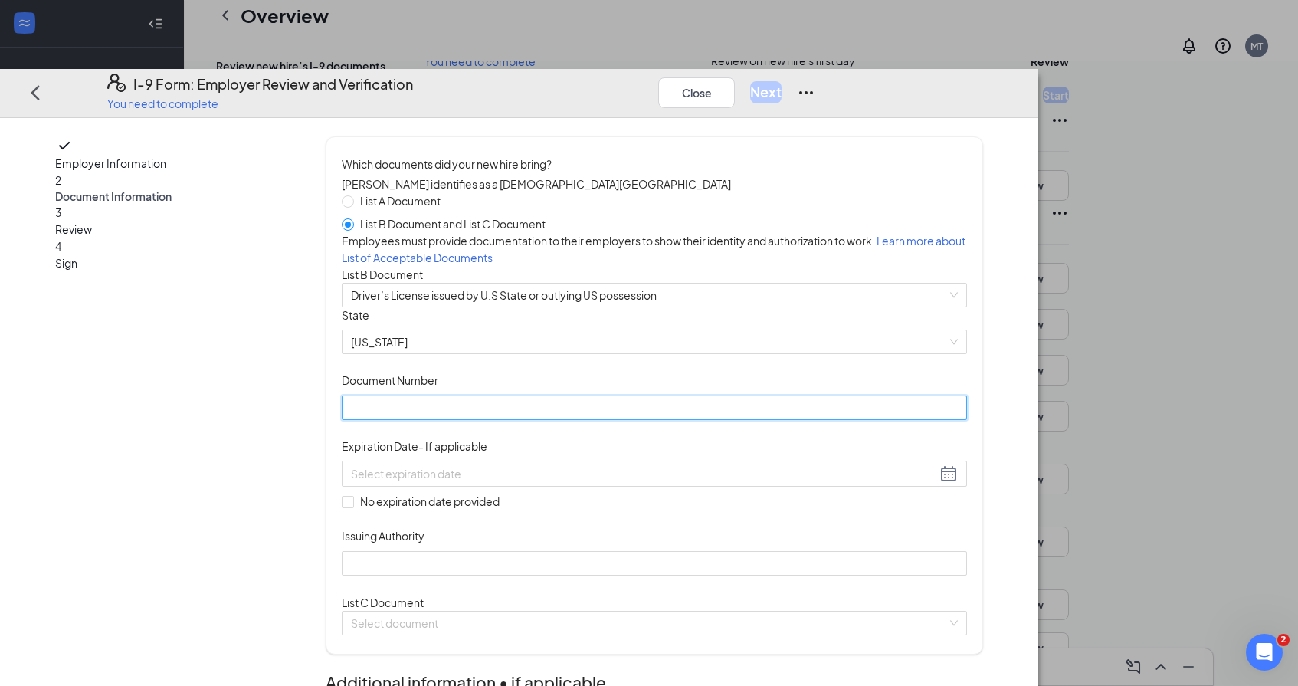
paste input "072264609"
type input "072264609"
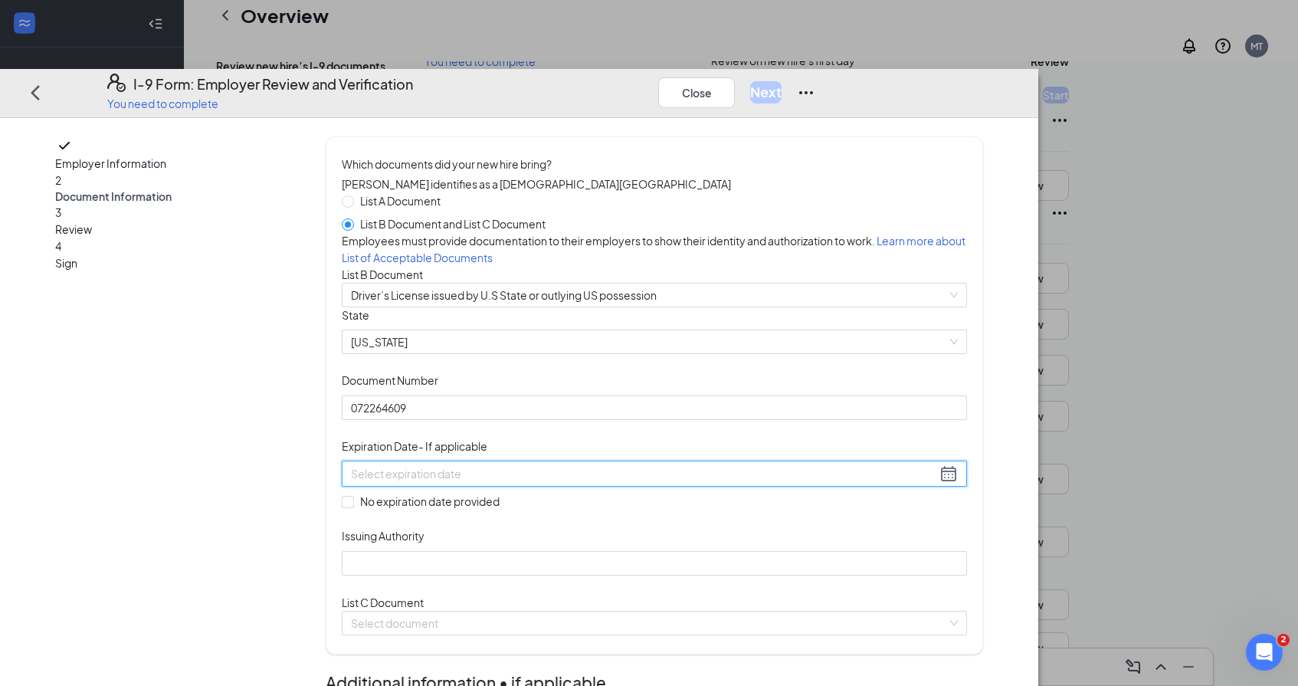
click at [507, 482] on input at bounding box center [644, 473] width 586 height 17
paste input "[DATE]"
click at [595, 677] on div "18" at bounding box center [593, 686] width 18 height 18
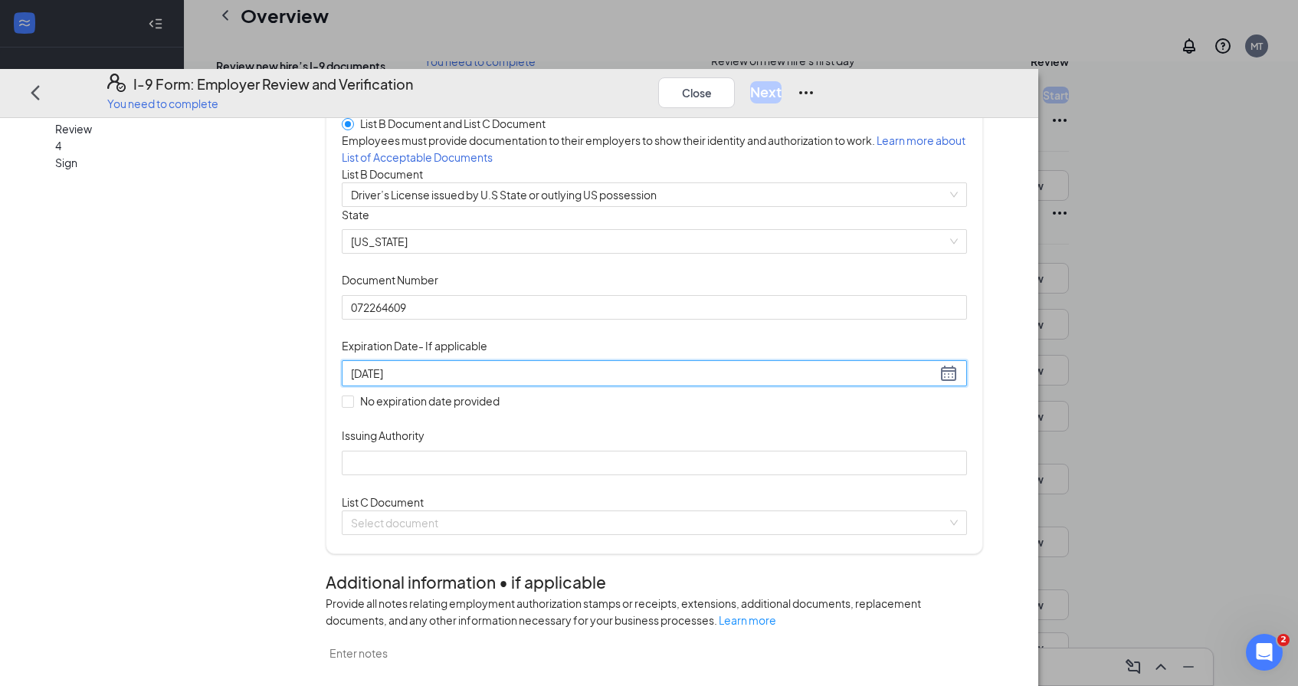
scroll to position [119, 0]
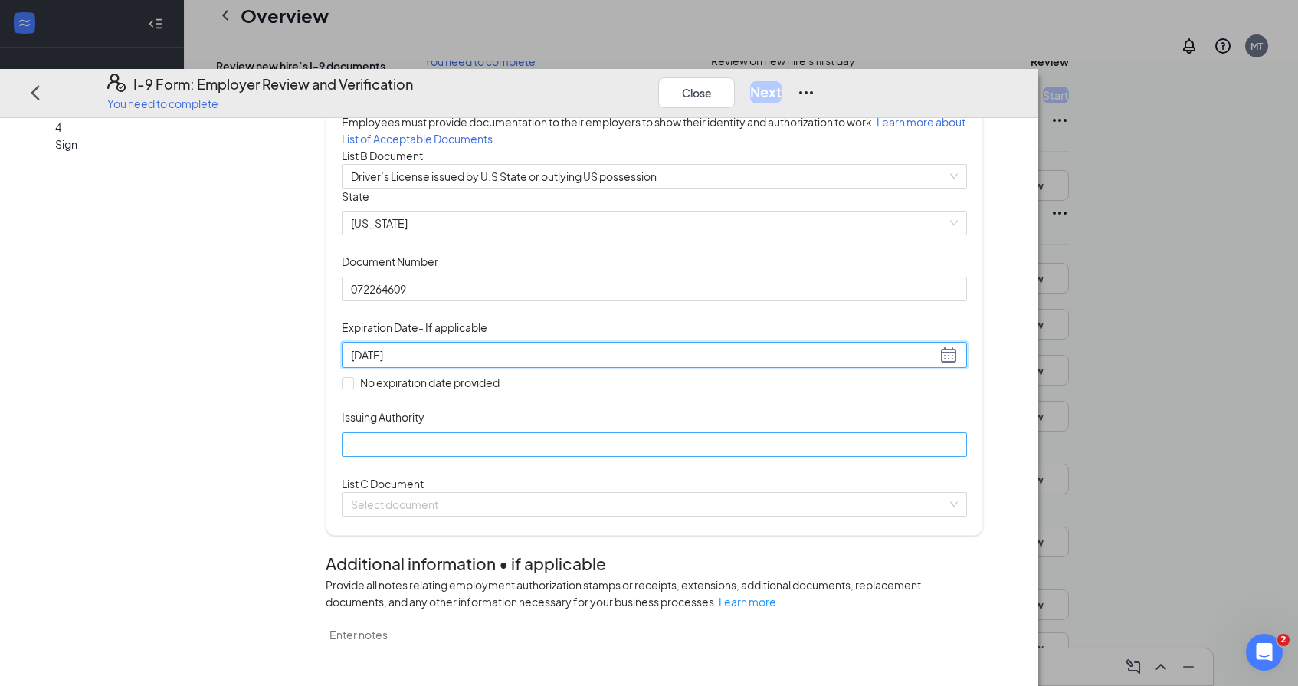
type input "[DATE]"
click at [631, 456] on input "Issuing Authority" at bounding box center [654, 443] width 625 height 25
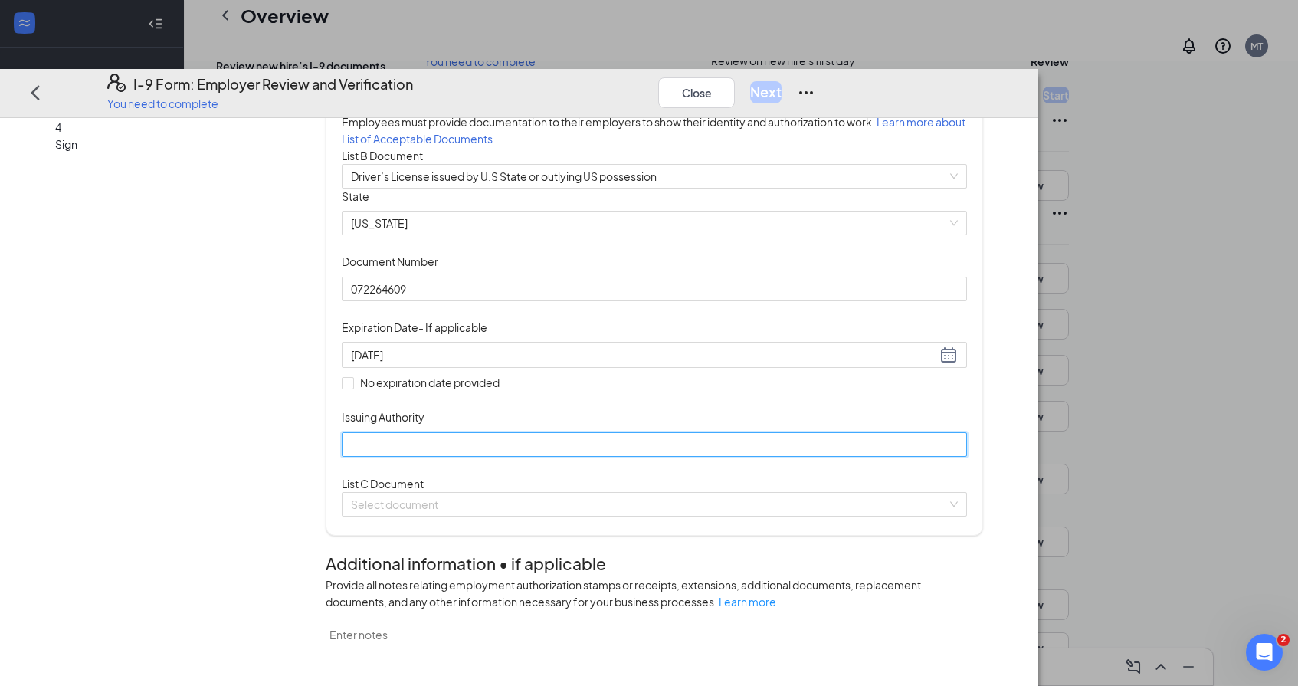
click at [605, 456] on input "Issuing Authority" at bounding box center [654, 443] width 625 height 25
click at [581, 456] on input "Issuing Authority" at bounding box center [654, 443] width 625 height 25
click at [805, 457] on div "Document Title Driver’s License issued by U.S State or outlying US possession S…" at bounding box center [654, 323] width 625 height 268
click at [559, 517] on div "List A Document List B Document and List C Document Employees must provide docu…" at bounding box center [654, 295] width 625 height 443
click at [562, 456] on input "Issuing Authority" at bounding box center [654, 443] width 625 height 25
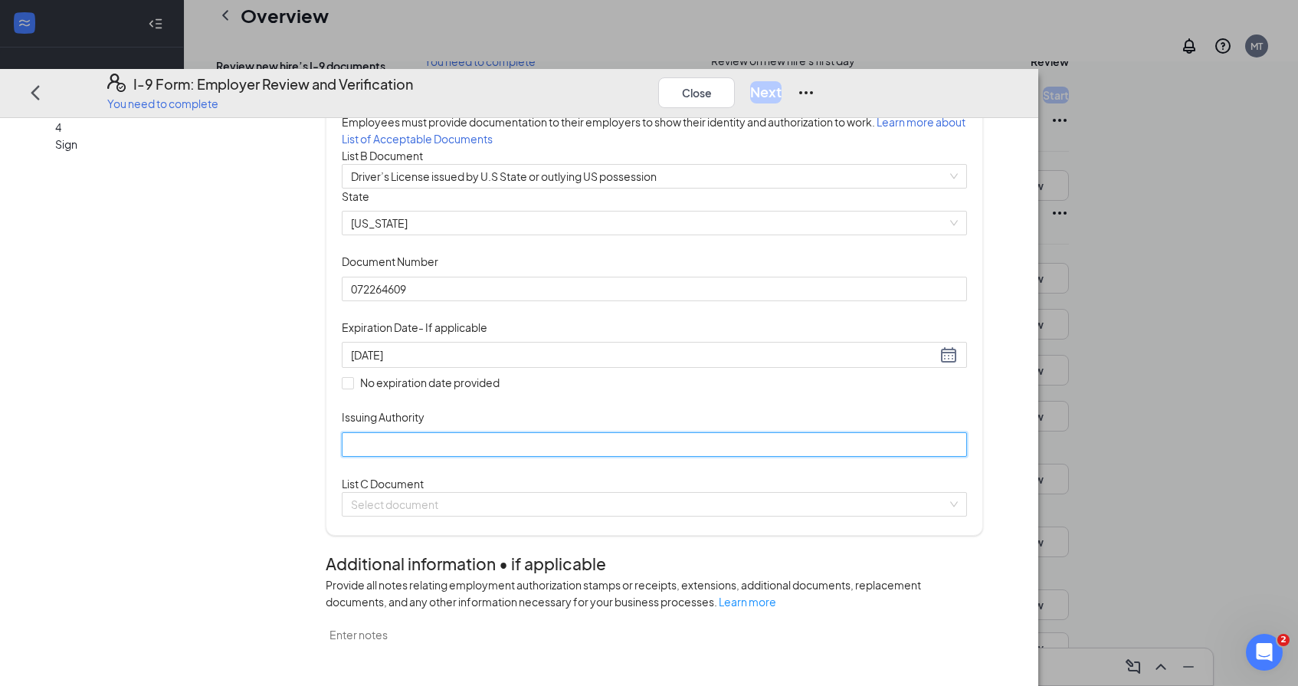
click at [562, 456] on input "Issuing Authority" at bounding box center [654, 443] width 625 height 25
type input "State of [US_STATE]"
click at [899, 457] on div "Document Title Driver’s License issued by U.S State or outlying US possession S…" at bounding box center [654, 323] width 625 height 268
click at [478, 515] on input "search" at bounding box center [649, 503] width 596 height 23
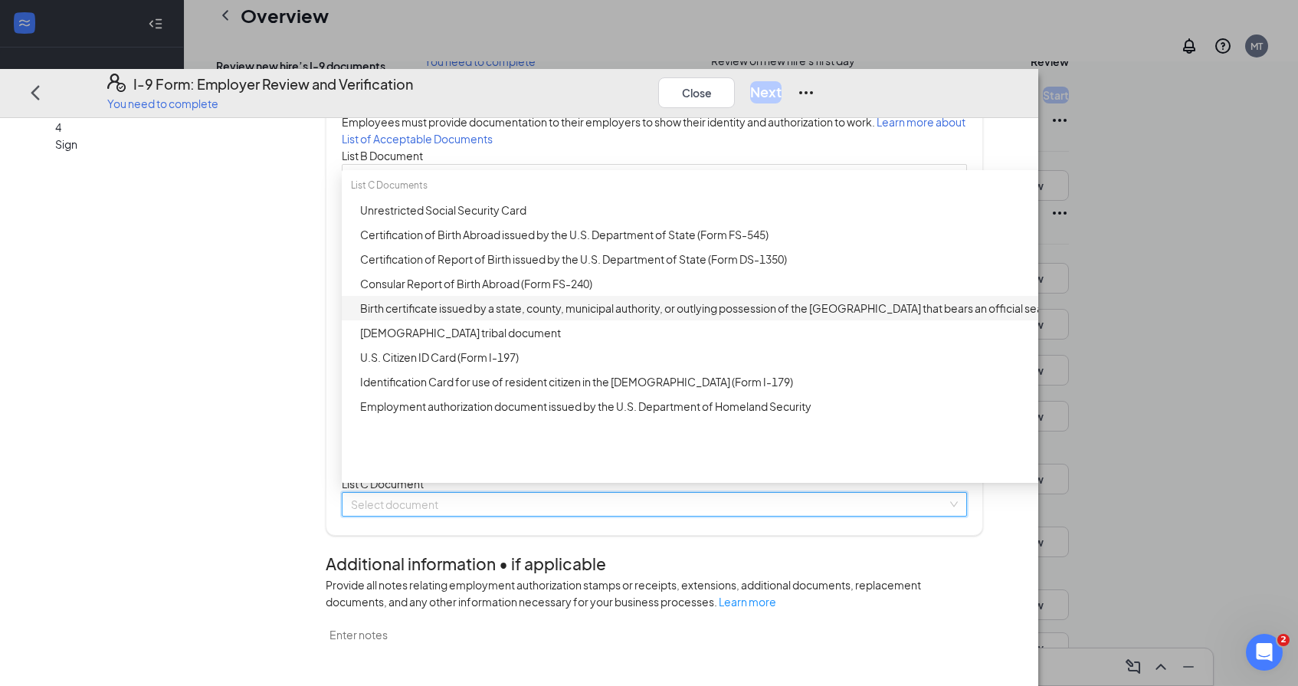
click at [526, 316] on div "Birth certificate issued by a state, county, municipal authority, or outlying p…" at bounding box center [725, 307] width 730 height 17
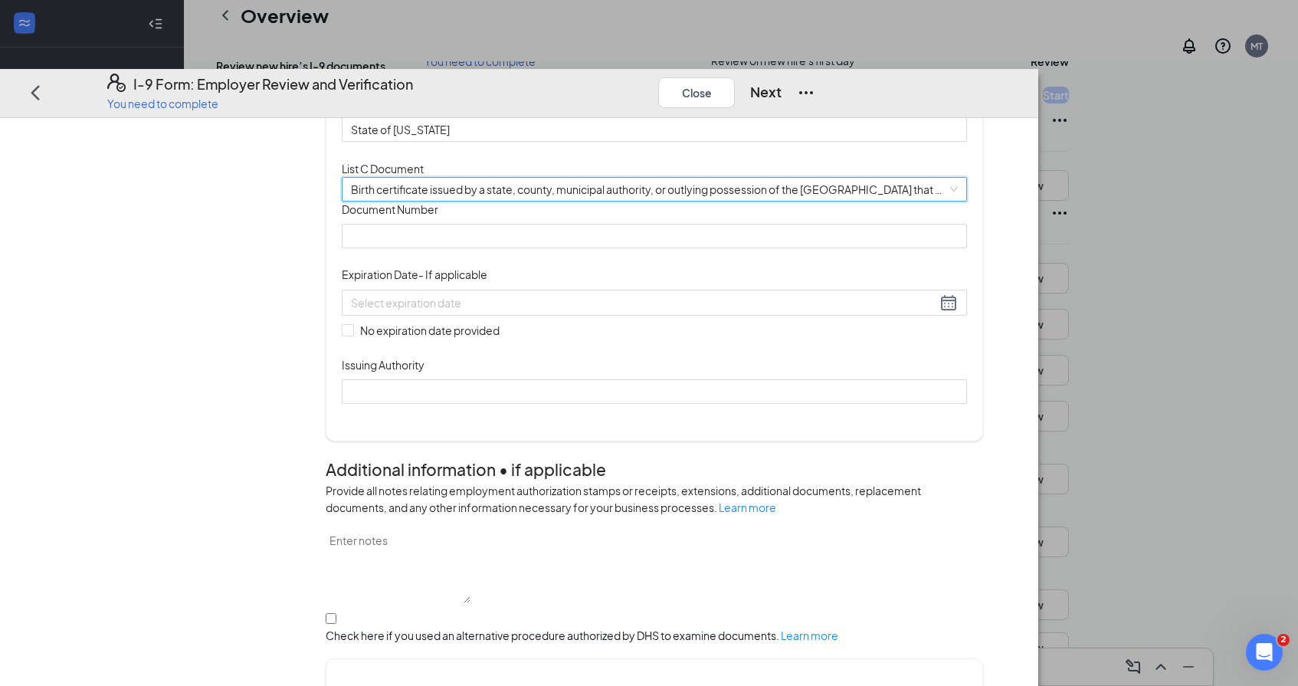
scroll to position [492, 0]
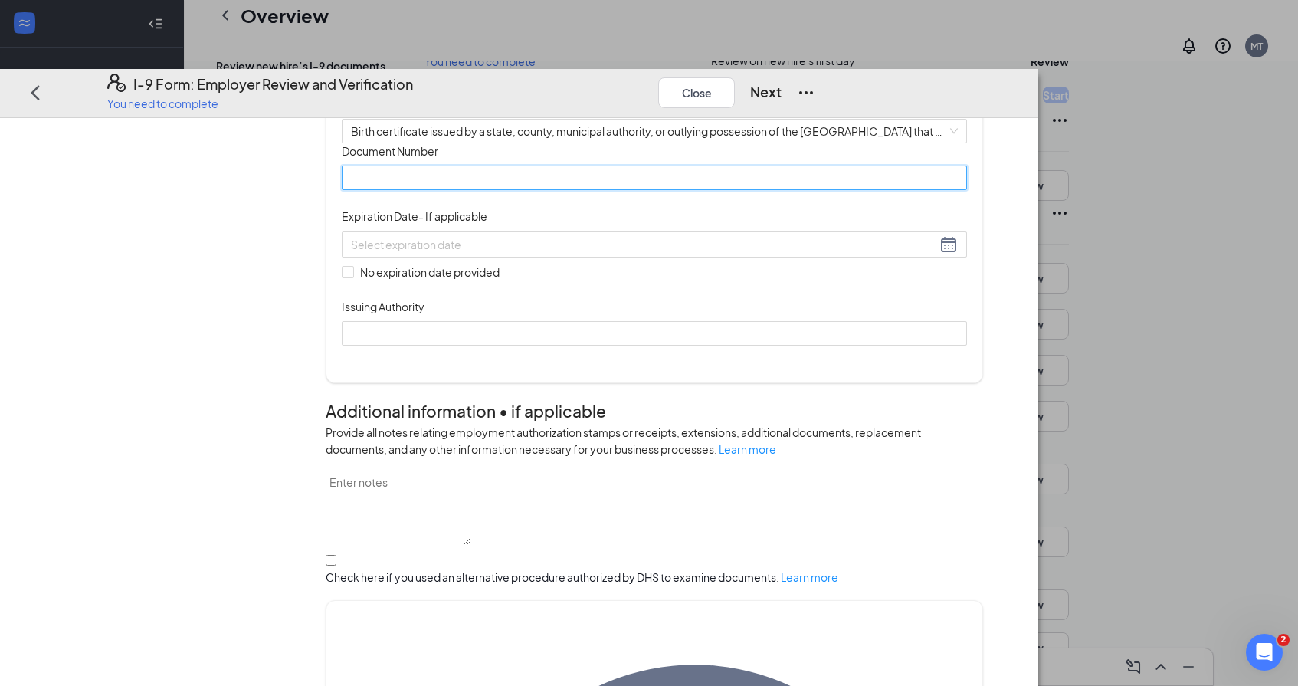
paste input "[CREDIT_CARD_NUMBER]"
type input "[CREDIT_CARD_NUMBER]"
click at [353, 277] on input "No expiration date provided" at bounding box center [347, 271] width 11 height 11
checkbox input "true"
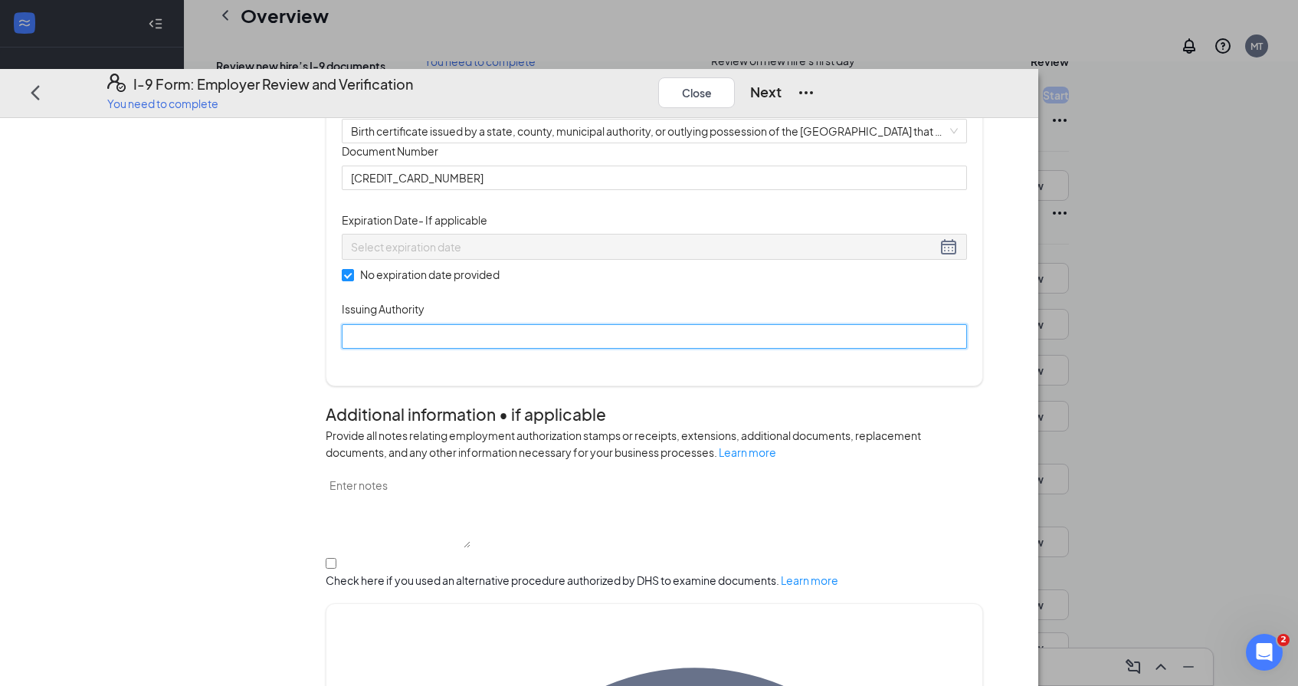
click at [487, 348] on input "Issuing Authority" at bounding box center [654, 335] width 625 height 25
type input "State of [US_STATE]"
click at [792, 348] on div "Document Title Birth certificate issued by a state, county, municipal authority…" at bounding box center [654, 245] width 625 height 205
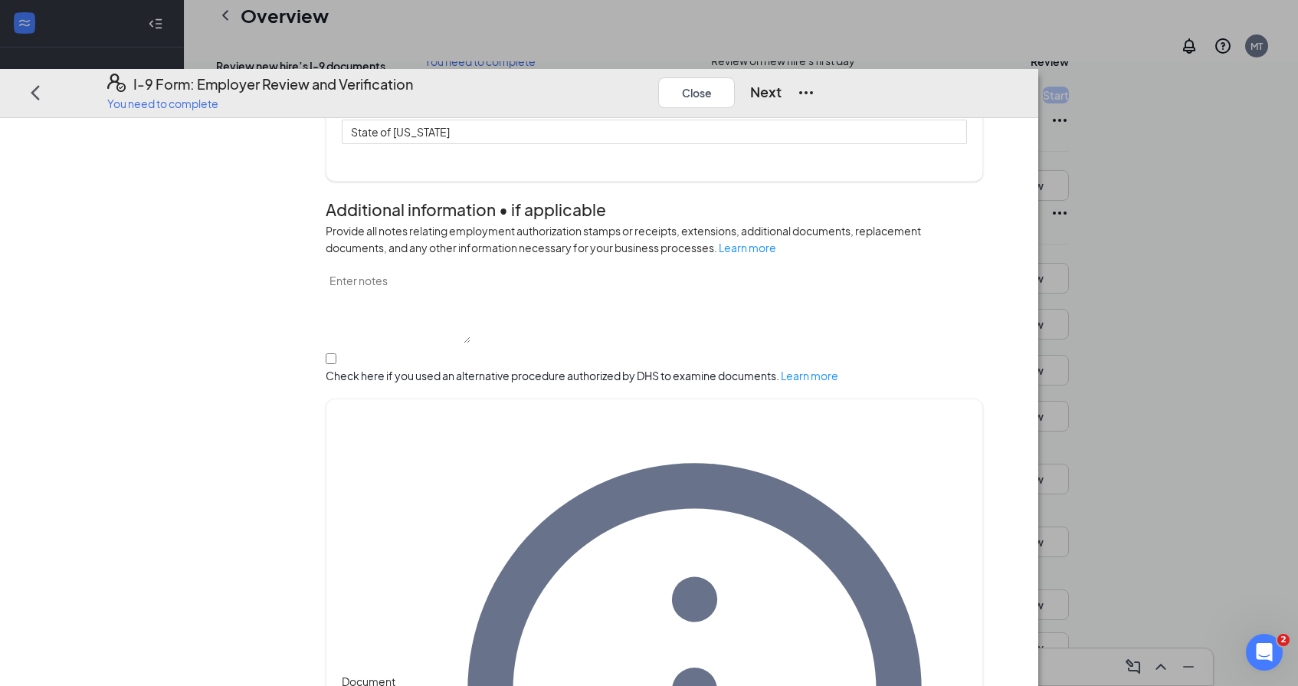
scroll to position [748, 0]
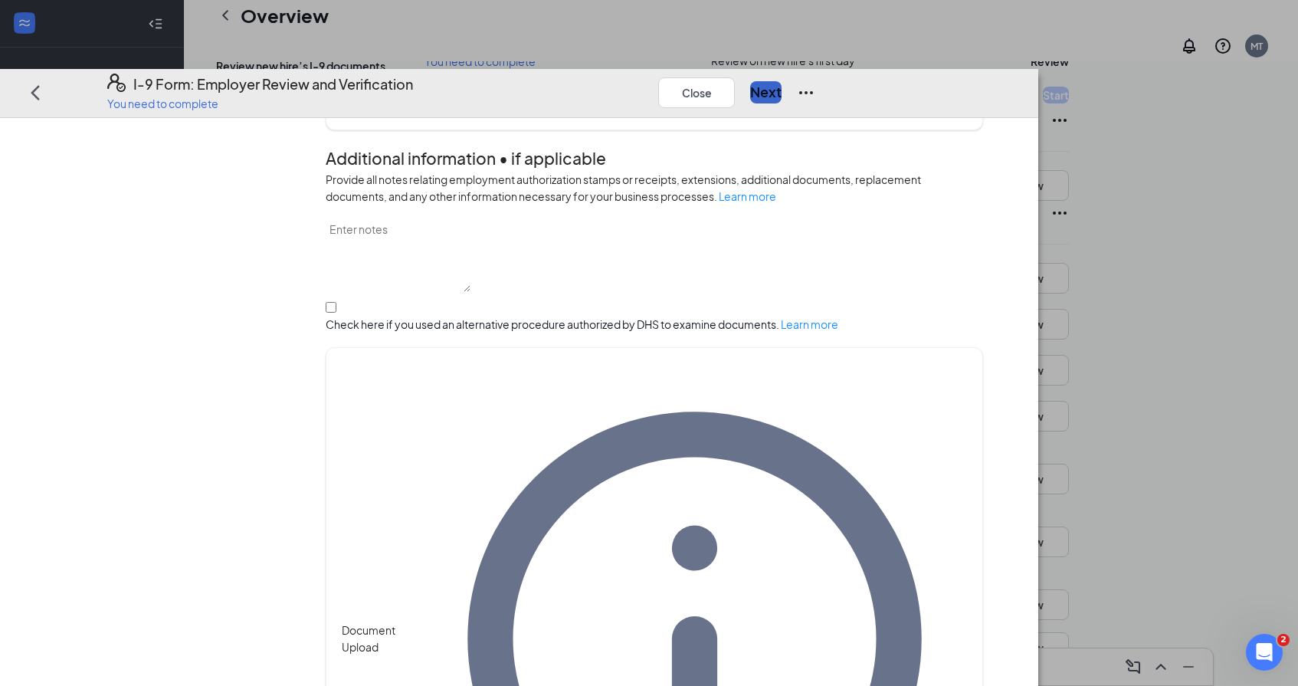
click at [782, 81] on button "Next" at bounding box center [765, 91] width 31 height 21
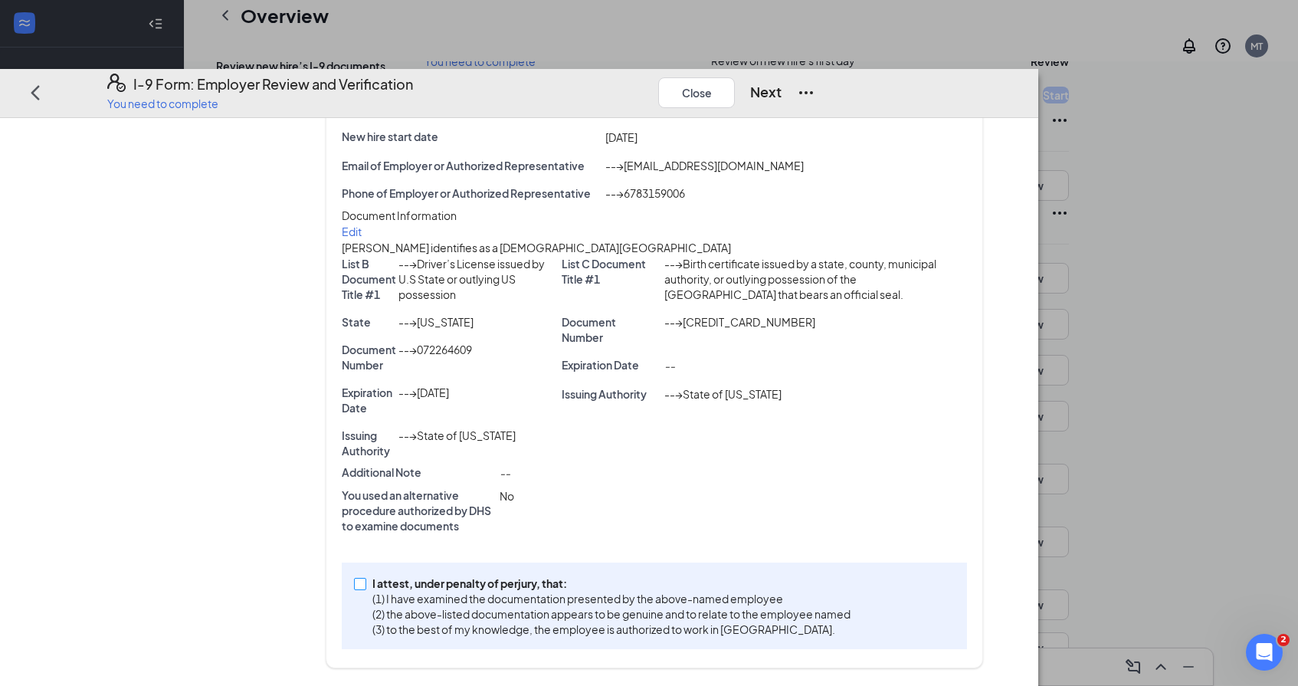
click at [366, 583] on span at bounding box center [360, 583] width 12 height 12
click at [365, 583] on input "I attest, under penalty of [PERSON_NAME], that: (1) I have examined the documen…" at bounding box center [359, 582] width 11 height 11
checkbox input "true"
click at [782, 81] on button "Next" at bounding box center [765, 91] width 31 height 21
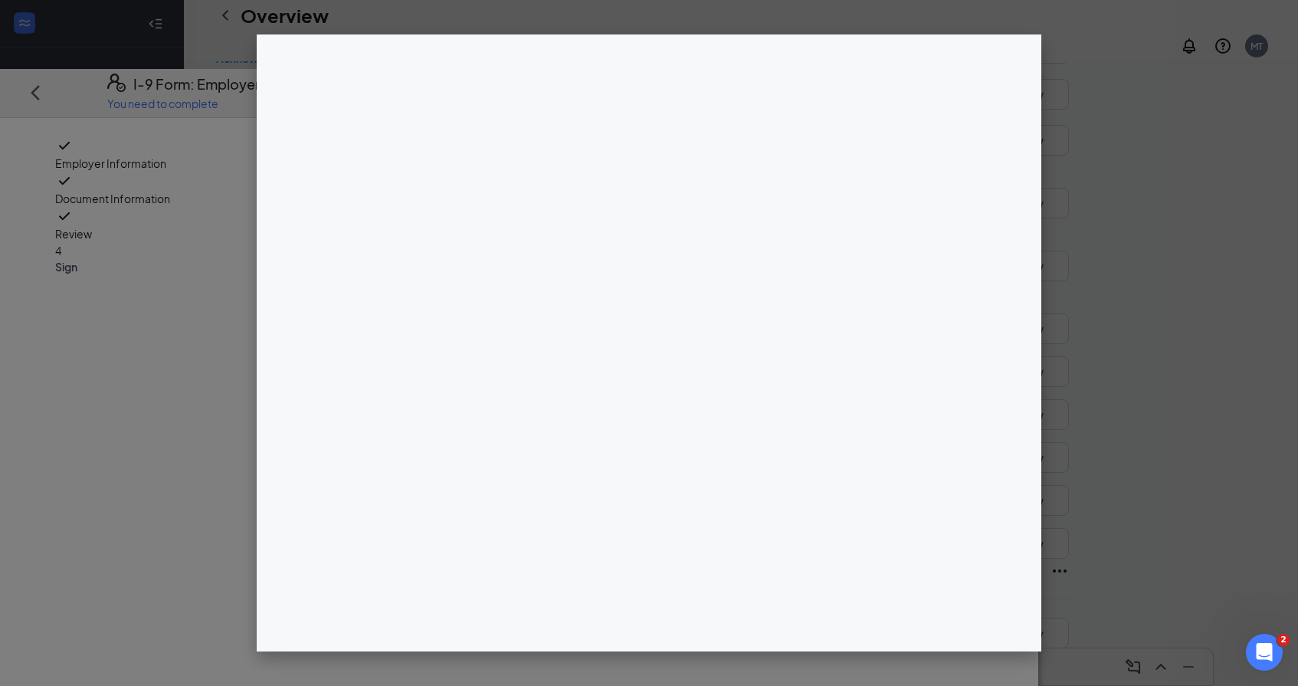
scroll to position [1055, 0]
click at [1234, 158] on div at bounding box center [649, 343] width 1298 height 686
click at [1127, 120] on div at bounding box center [649, 343] width 1298 height 686
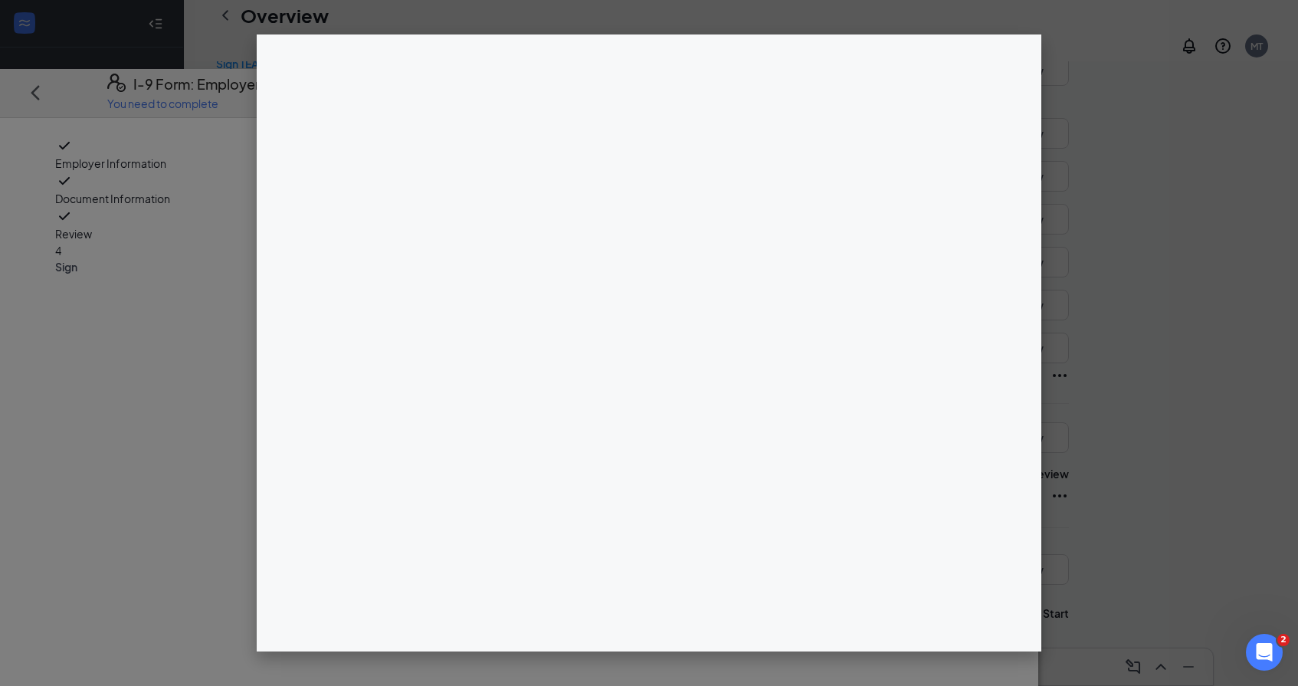
click at [19, 333] on div at bounding box center [649, 343] width 1298 height 686
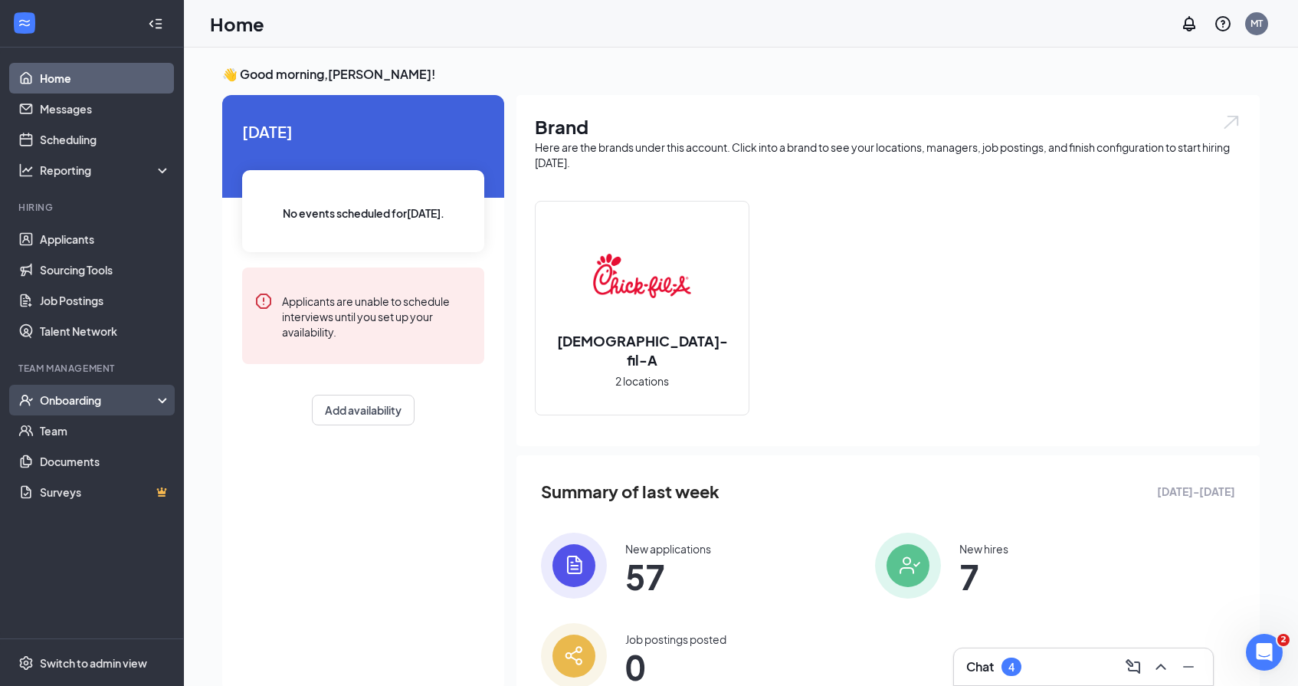
click at [123, 395] on div "Onboarding" at bounding box center [99, 399] width 118 height 15
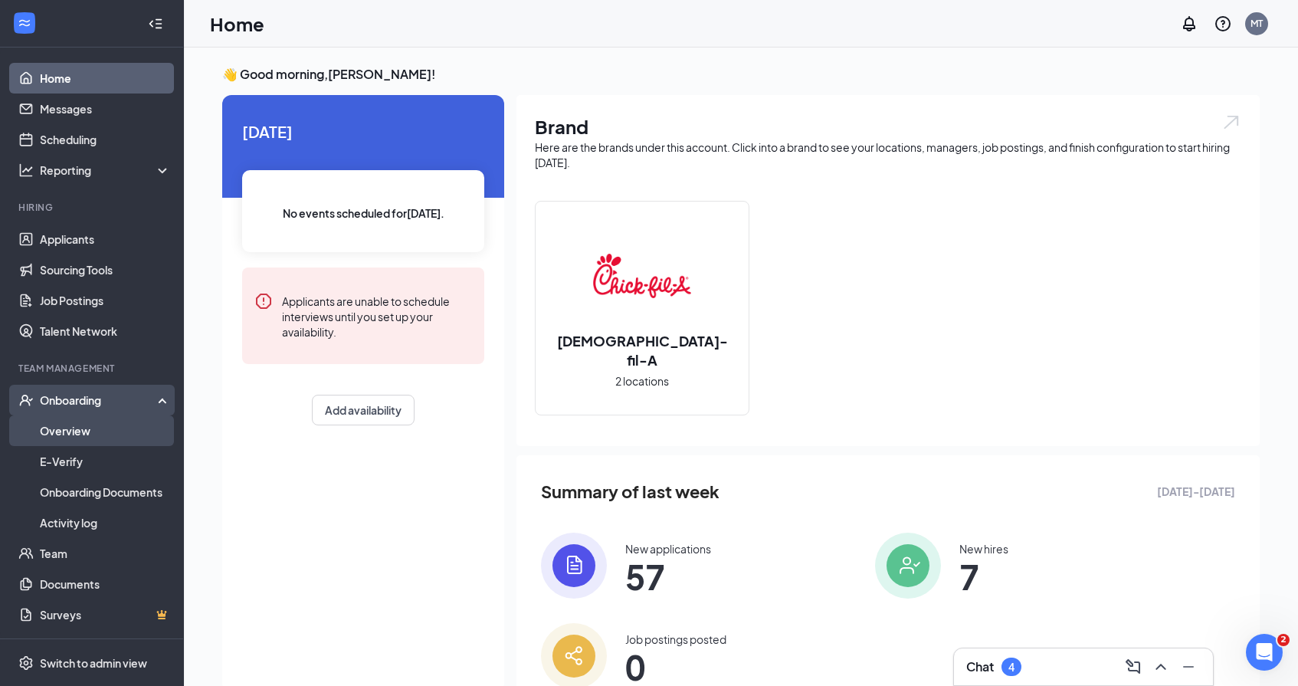
click at [123, 435] on link "Overview" at bounding box center [105, 430] width 131 height 31
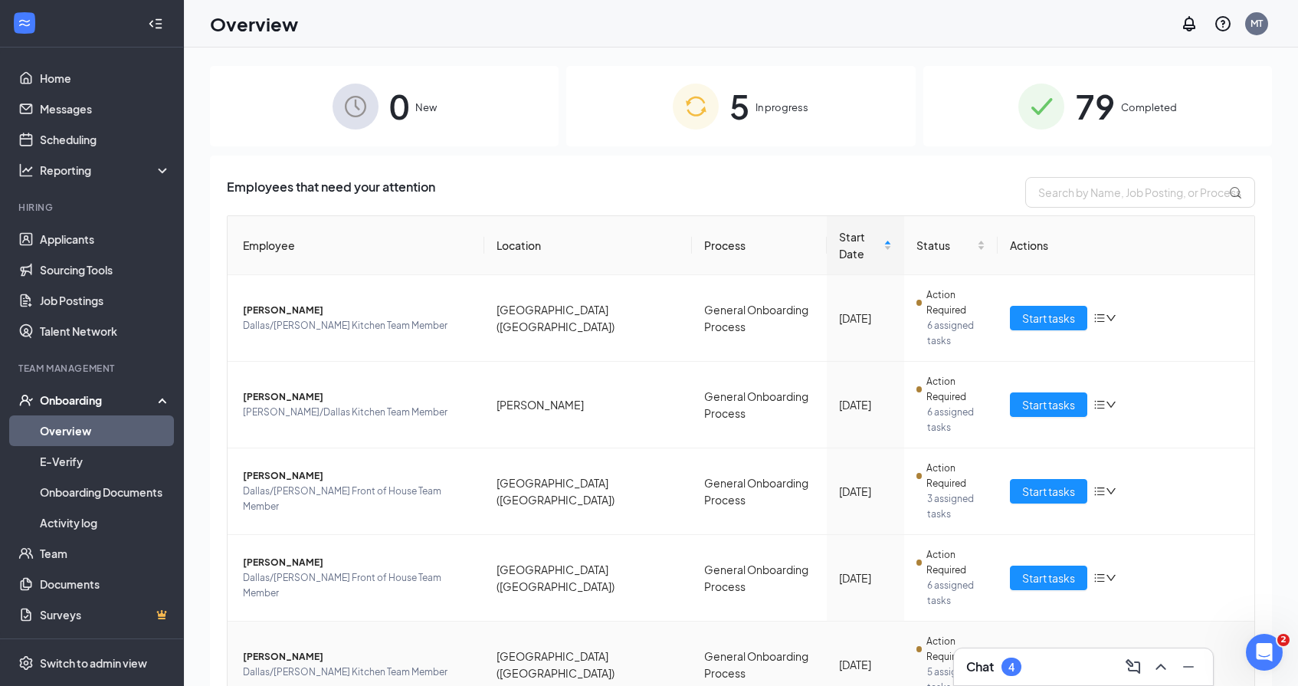
click at [1070, 656] on span "Start tasks" at bounding box center [1048, 664] width 53 height 17
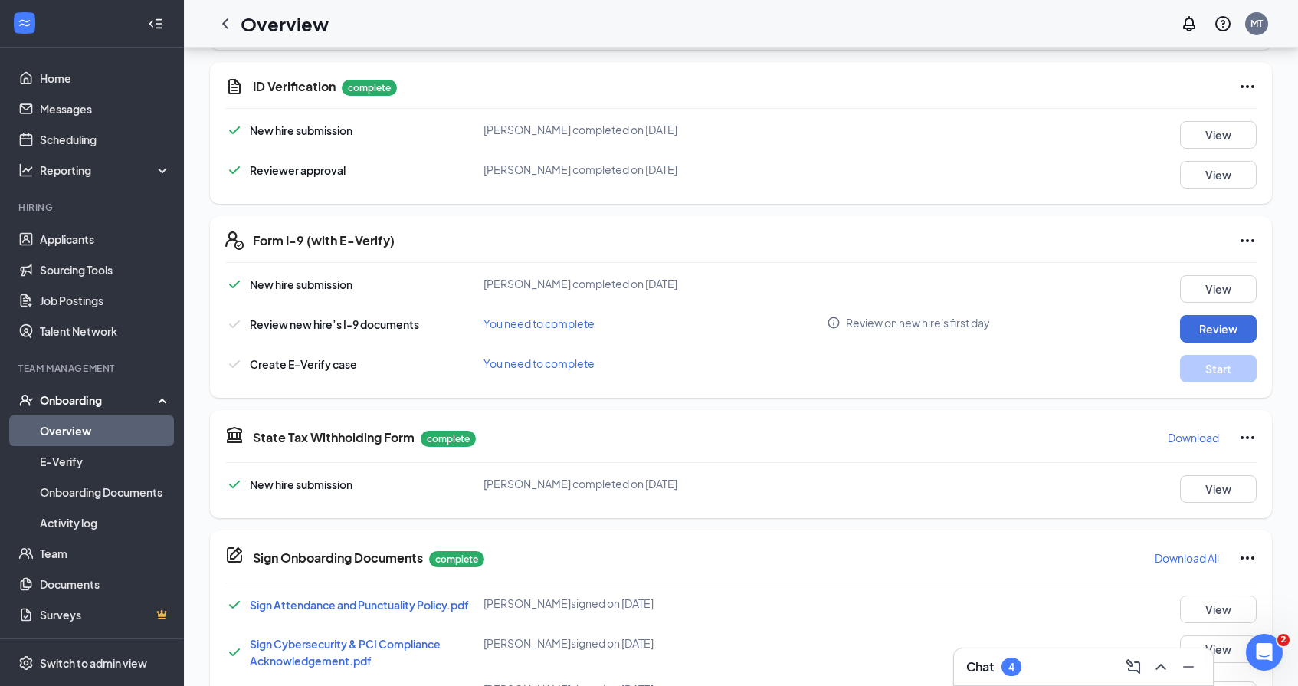
scroll to position [431, 0]
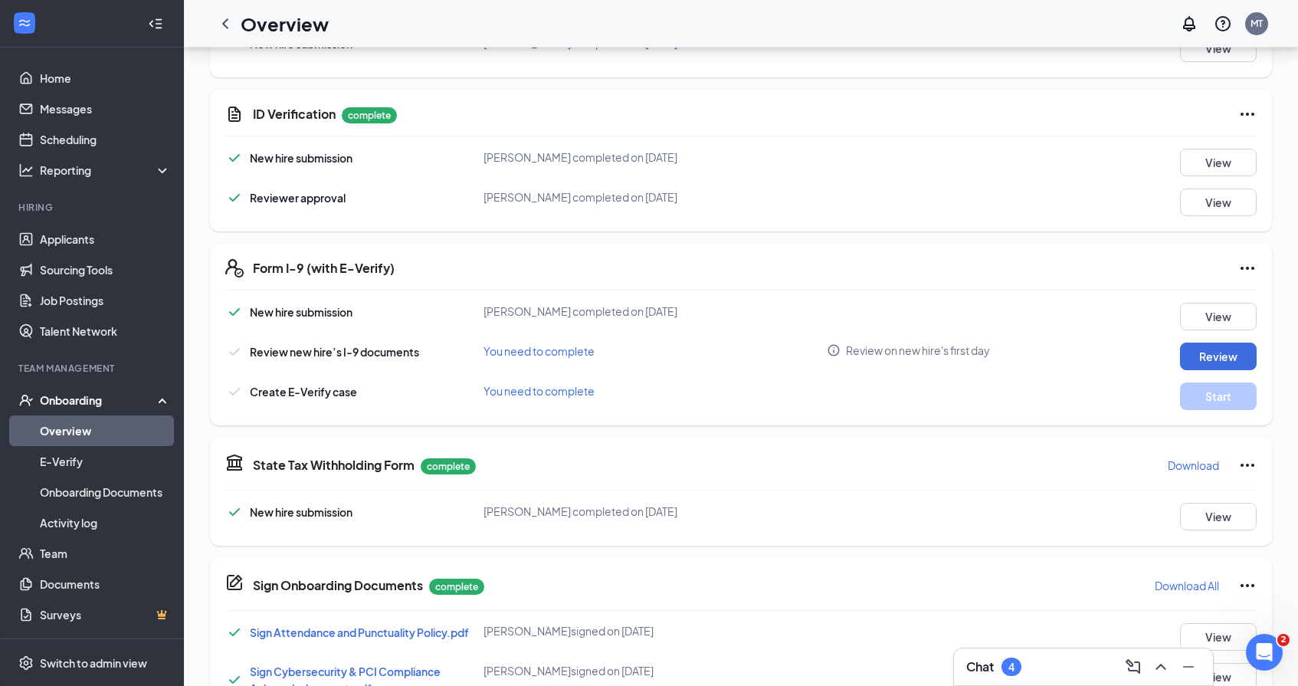
click at [1242, 261] on icon "Ellipses" at bounding box center [1247, 268] width 18 height 18
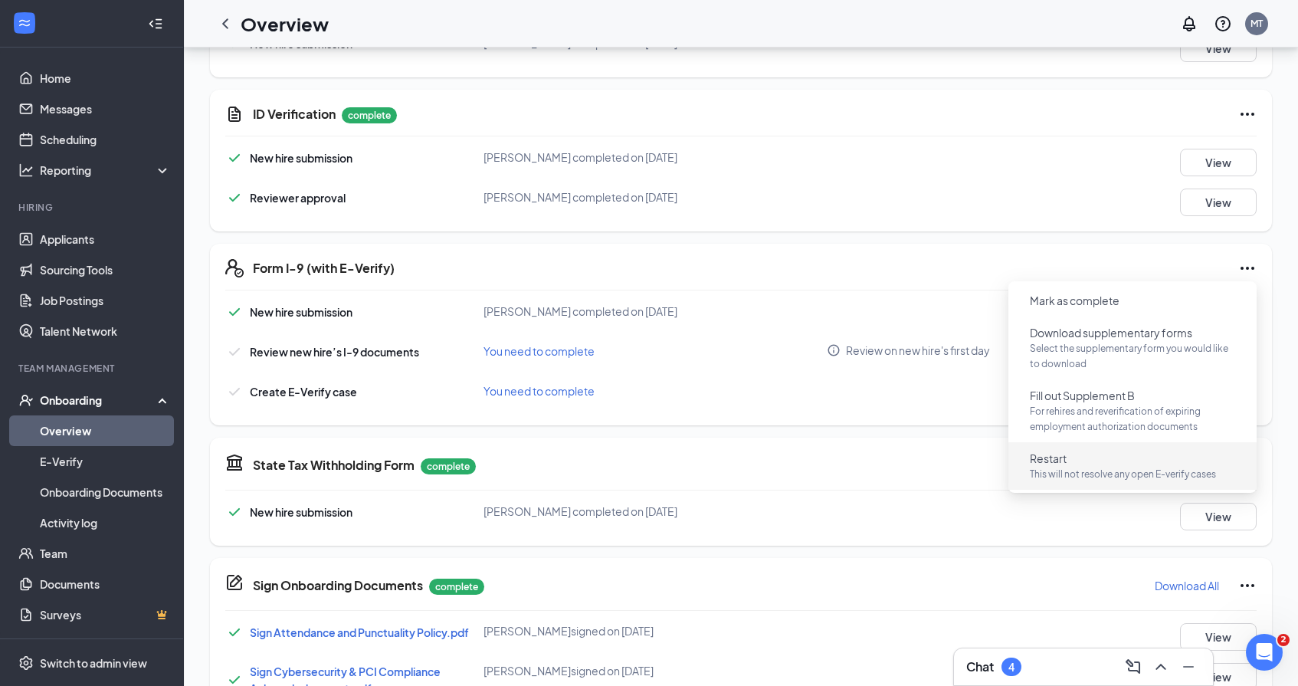
click at [1096, 467] on p "This will not resolve any open E-verify cases" at bounding box center [1132, 474] width 205 height 15
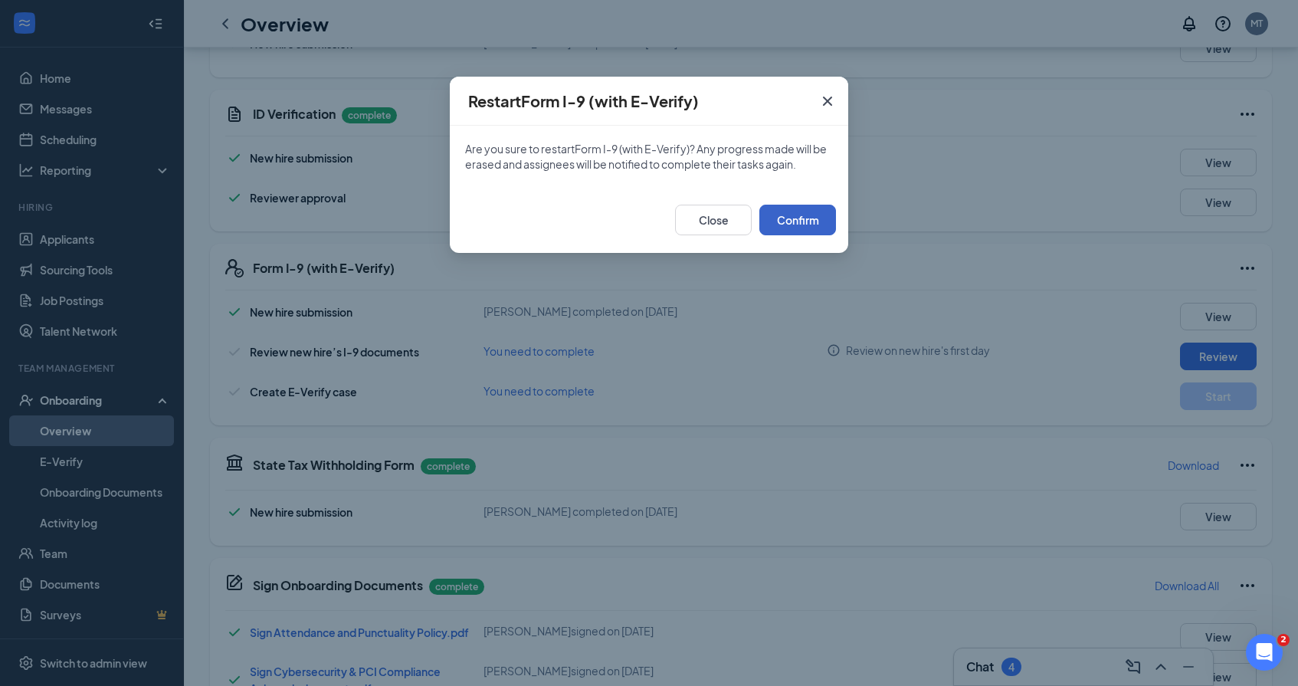
click at [812, 228] on button "Confirm" at bounding box center [797, 220] width 77 height 31
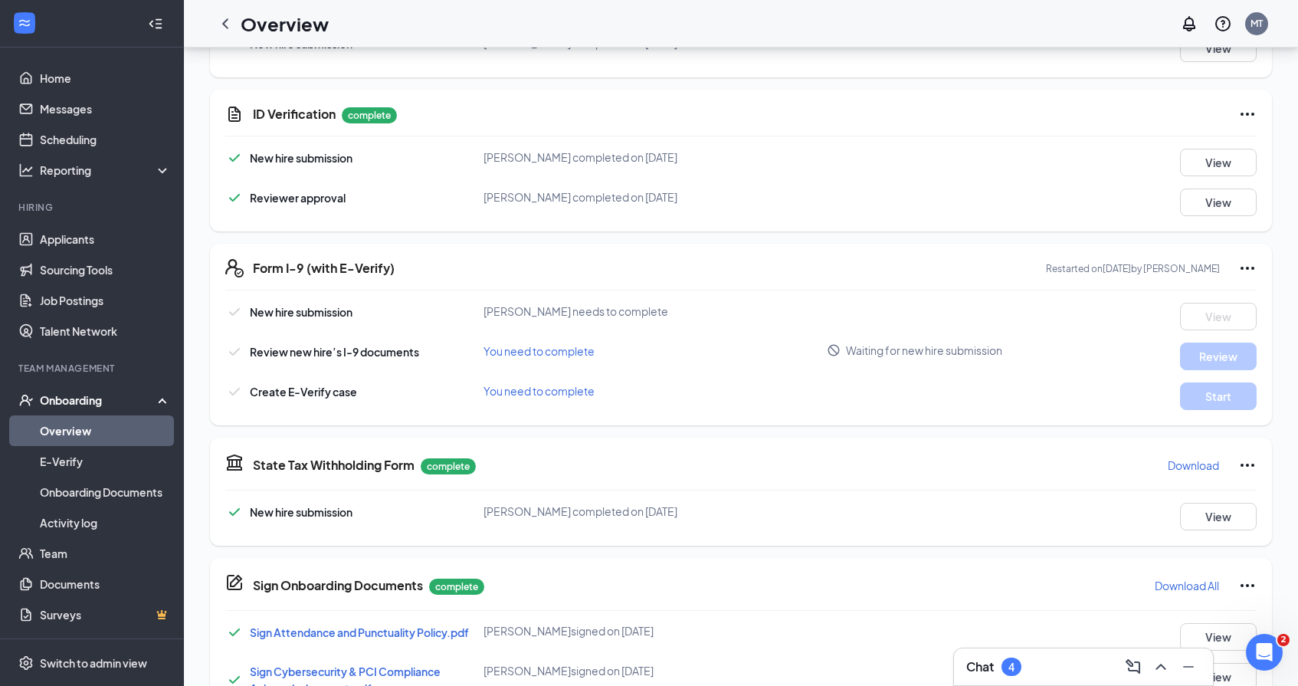
click at [1063, 664] on div "Chat 4" at bounding box center [1083, 666] width 235 height 25
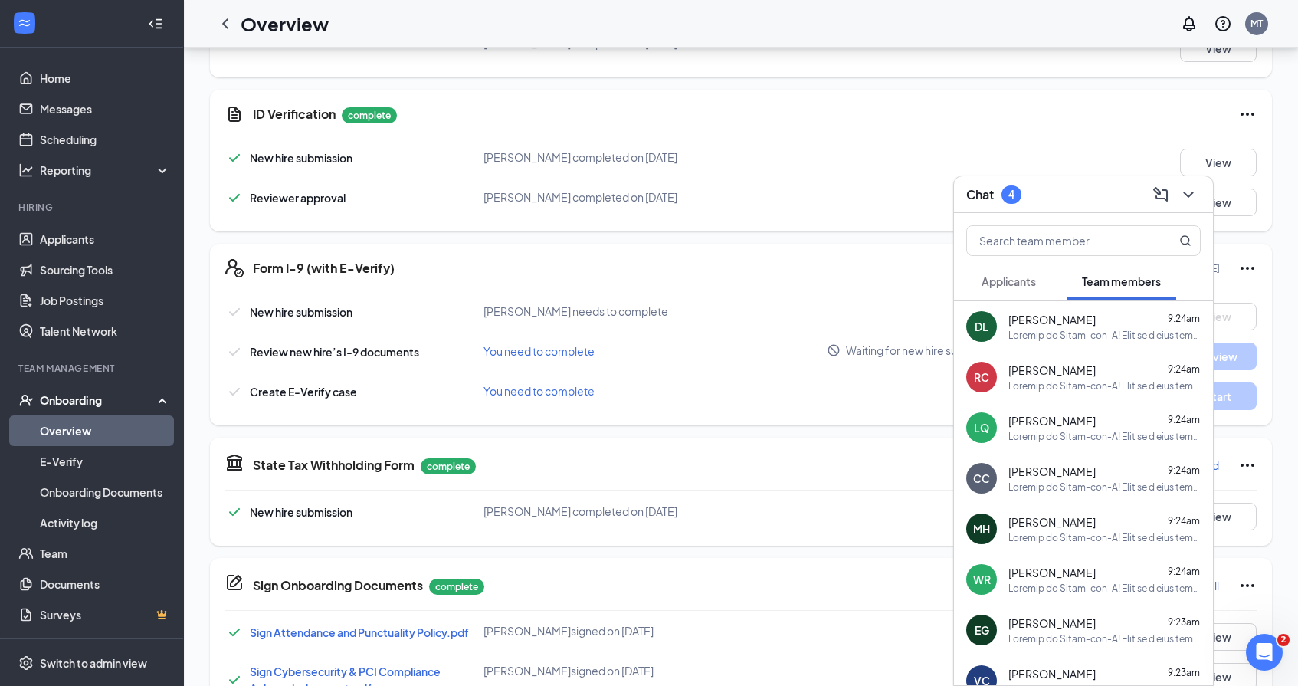
click at [1062, 376] on span "[PERSON_NAME]" at bounding box center [1052, 369] width 87 height 15
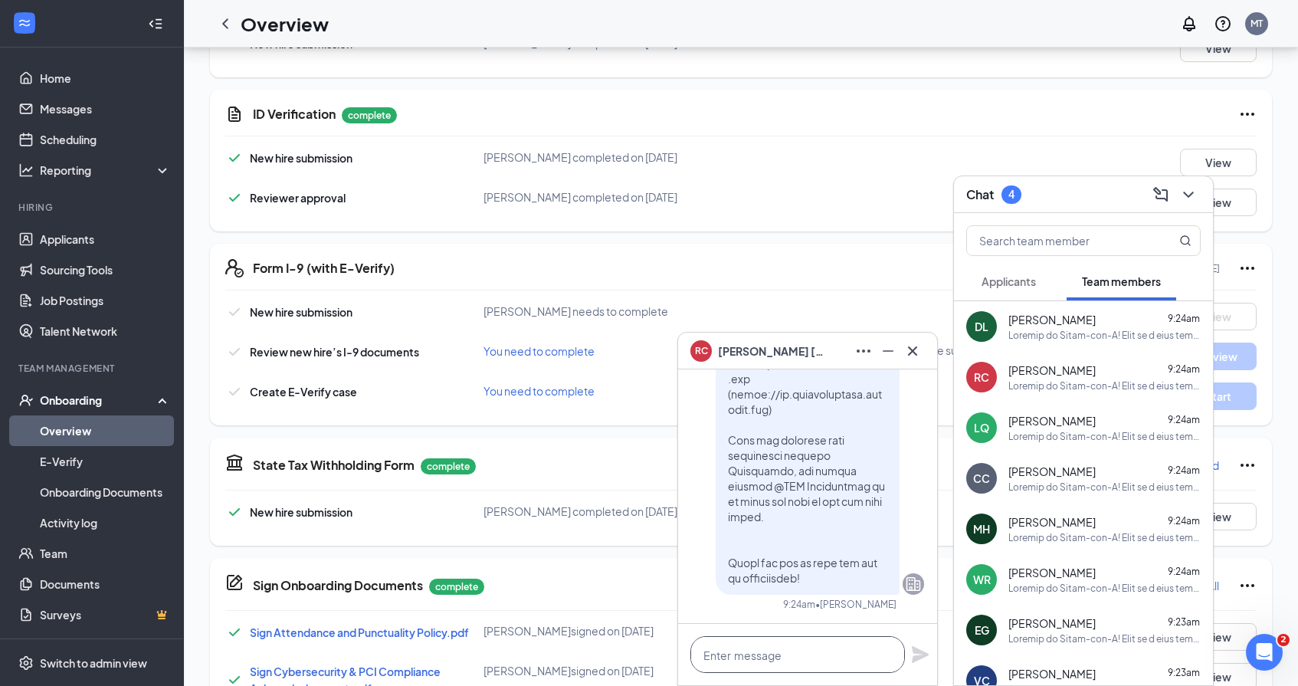
click at [747, 670] on textarea at bounding box center [798, 654] width 215 height 37
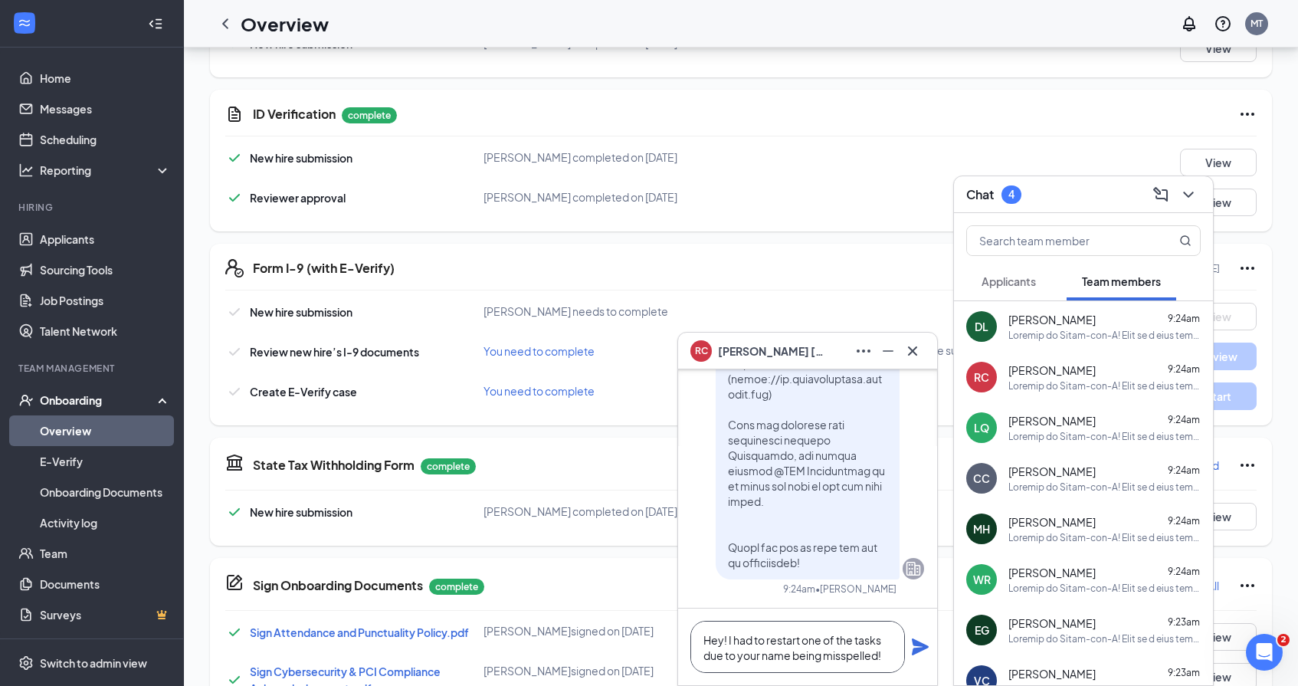
type textarea "Hey! I had to restart one of the tasks due to your name being misspelled!"
click at [917, 639] on icon "Plane" at bounding box center [920, 647] width 18 height 18
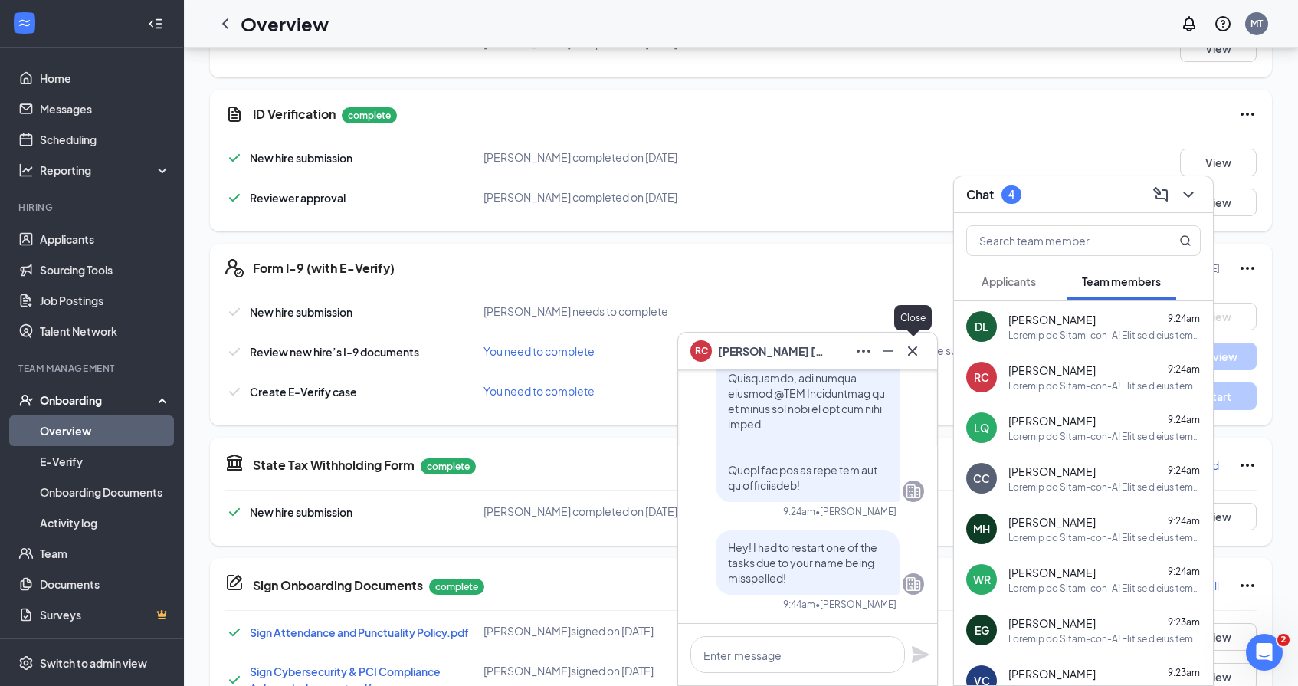
click at [915, 353] on icon "Cross" at bounding box center [912, 350] width 9 height 9
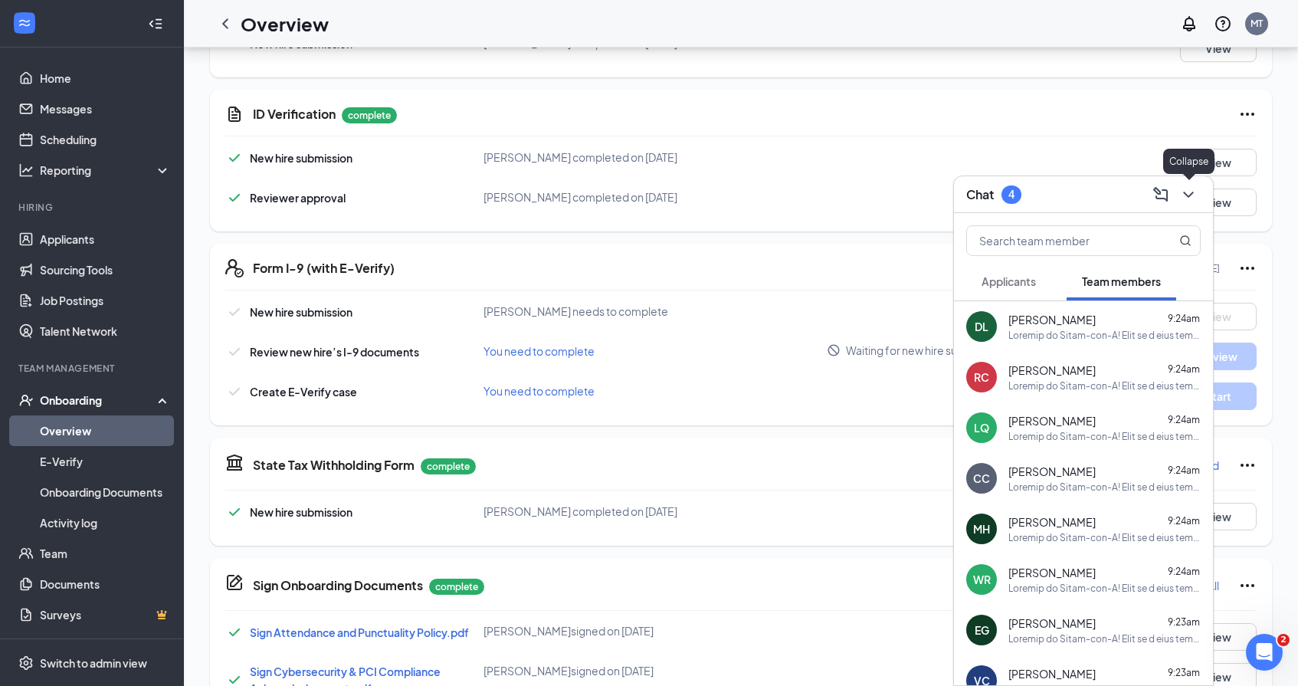
click at [1185, 187] on icon "ChevronDown" at bounding box center [1188, 194] width 18 height 18
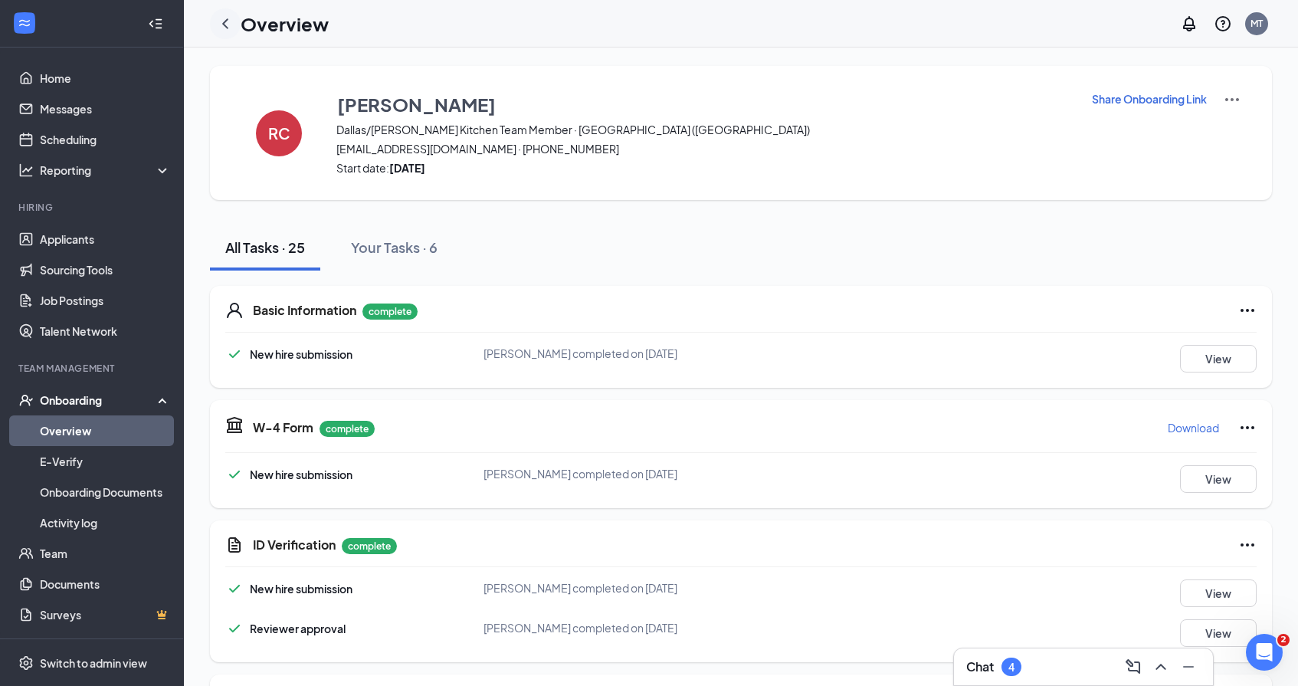
click at [223, 34] on div at bounding box center [225, 23] width 31 height 31
click at [226, 25] on icon "ChevronLeft" at bounding box center [225, 24] width 18 height 18
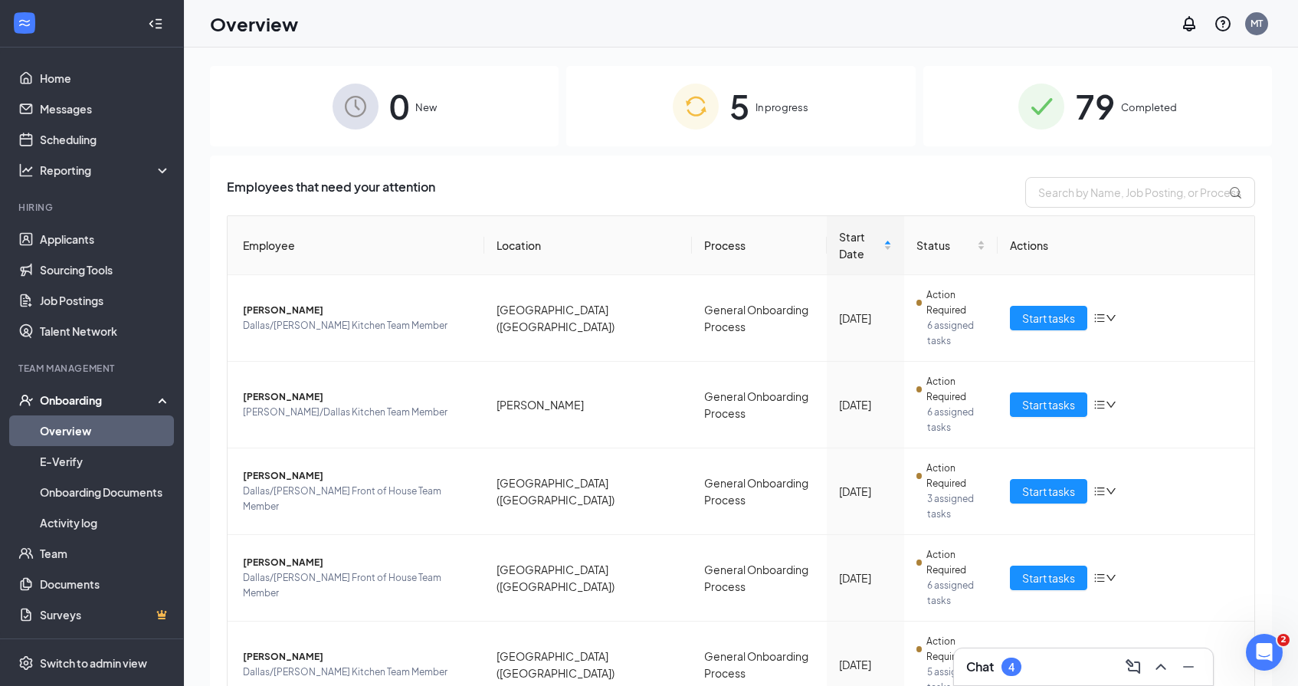
click at [1078, 665] on div "Chat 4" at bounding box center [1083, 666] width 235 height 25
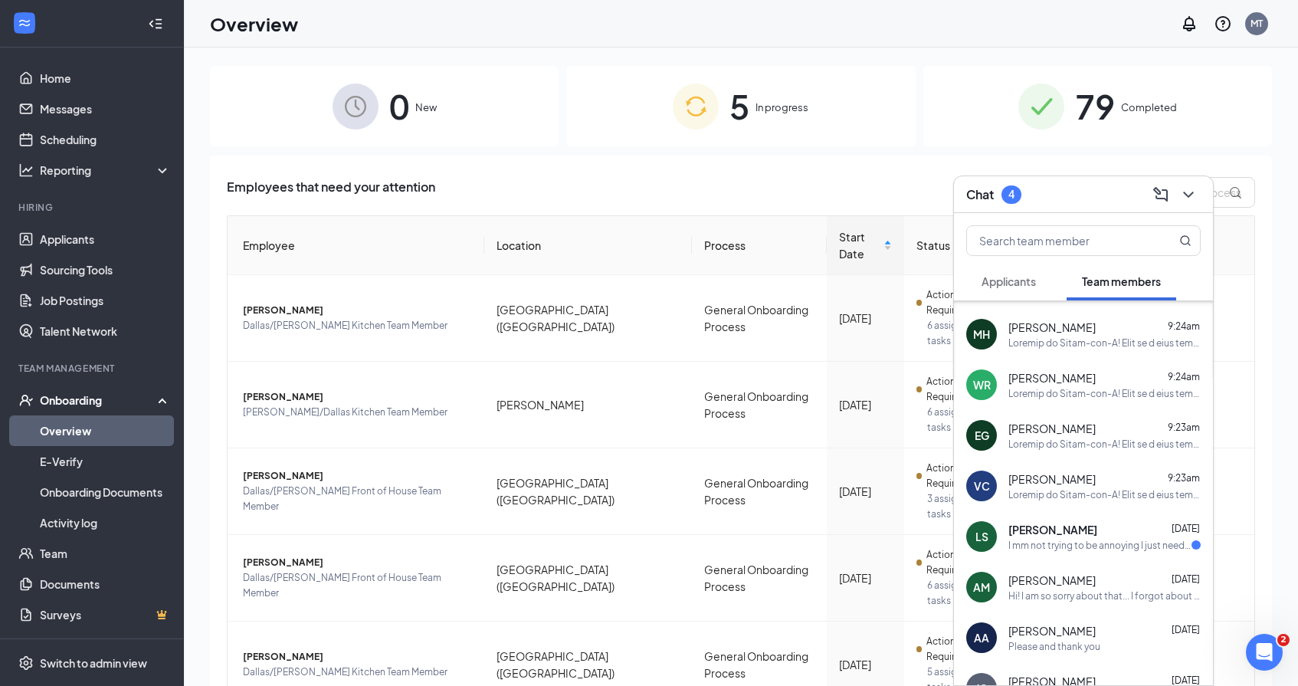
scroll to position [195, 0]
click at [1049, 528] on span "[PERSON_NAME]" at bounding box center [1053, 528] width 89 height 15
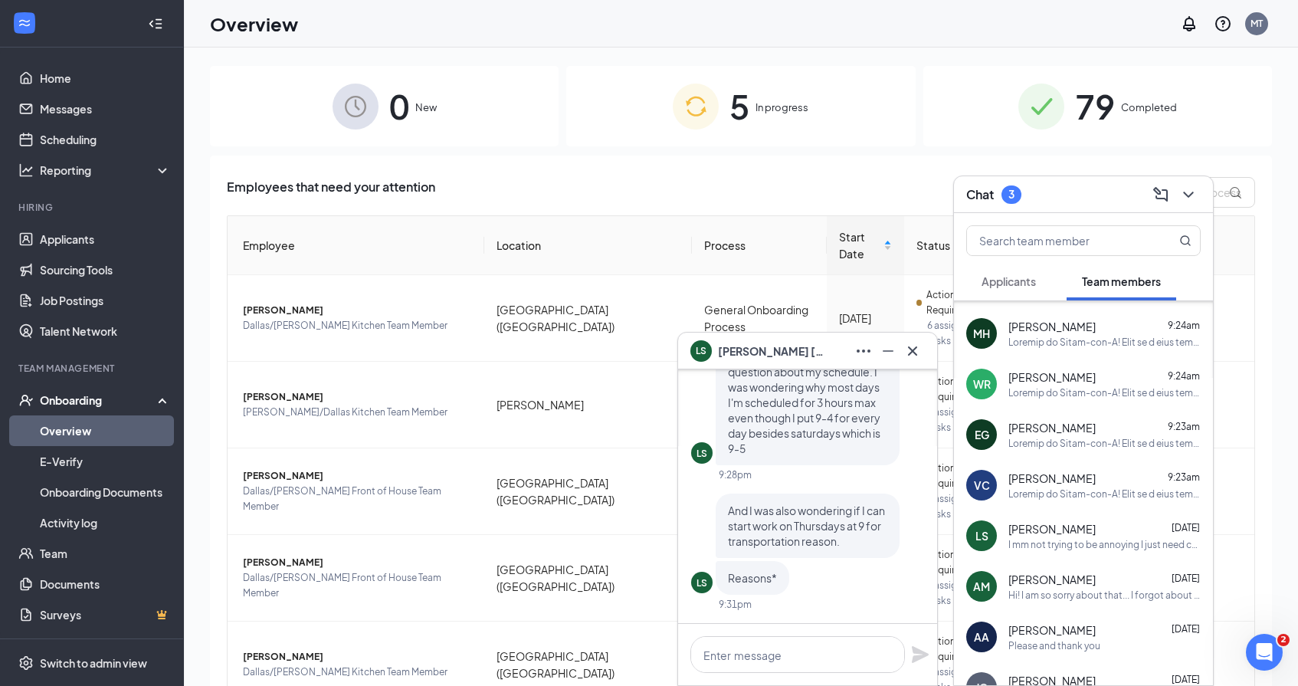
scroll to position [-258, 0]
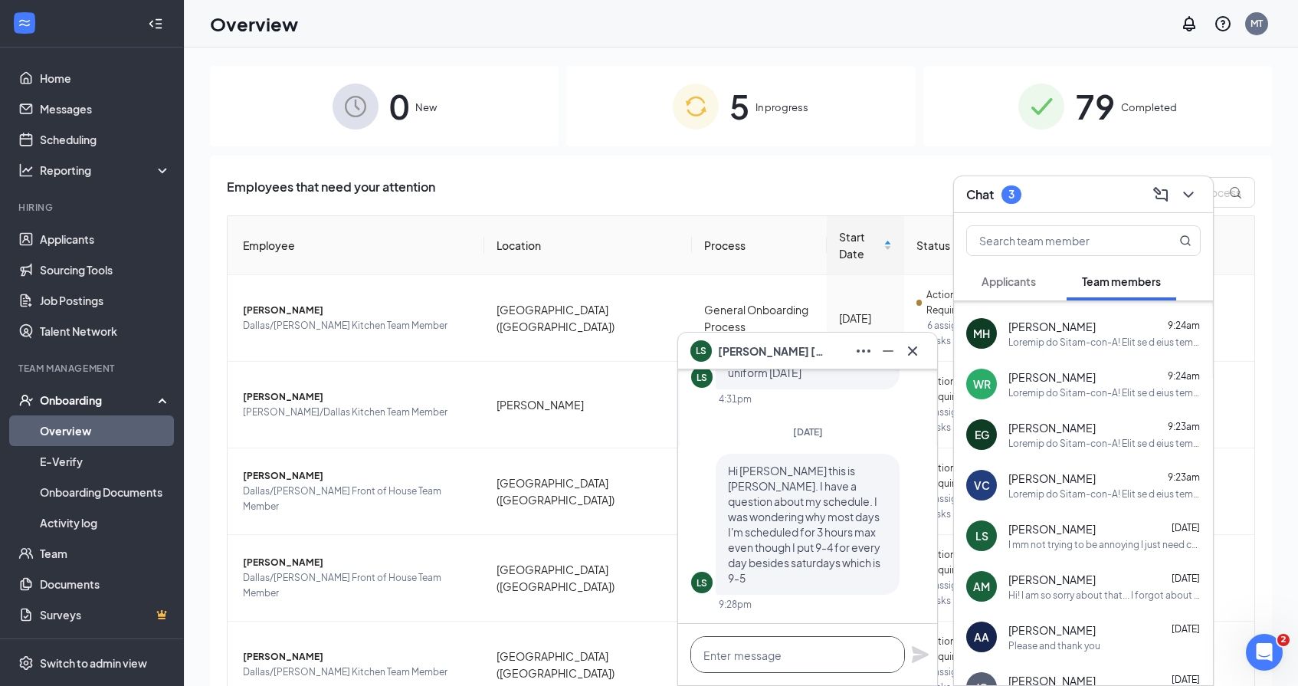
click at [777, 658] on textarea at bounding box center [798, 654] width 215 height 37
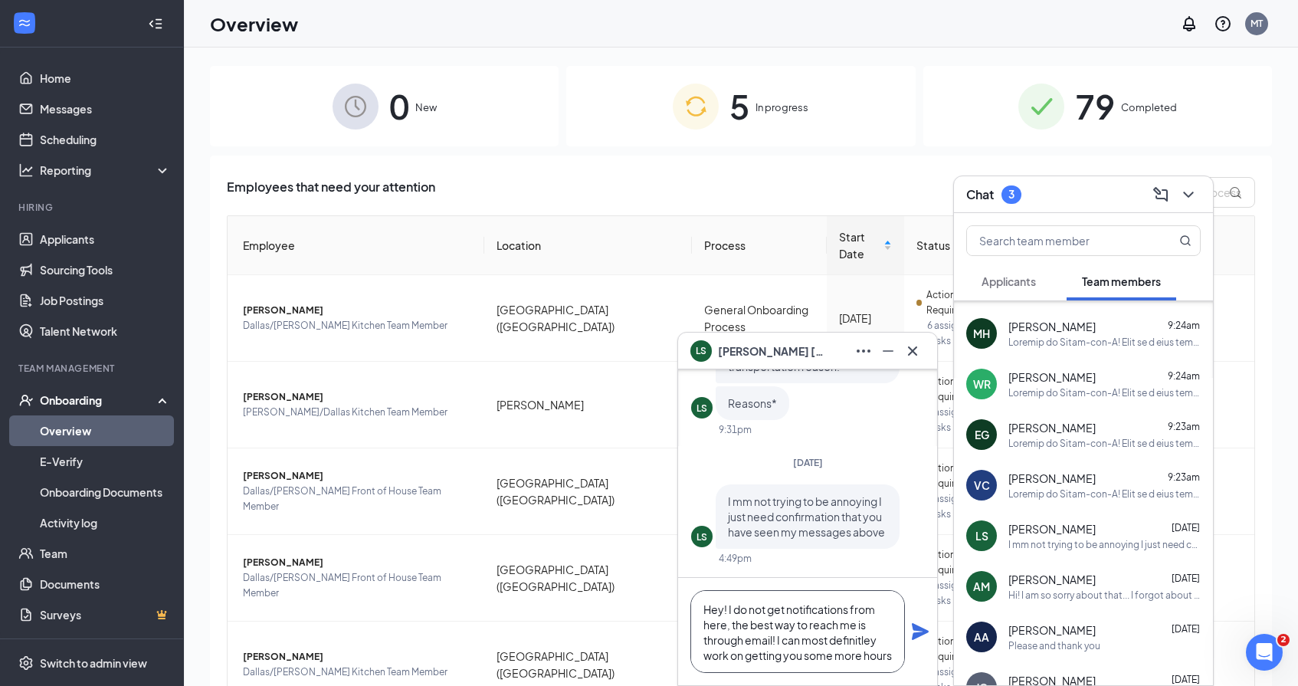
scroll to position [15, 0]
click at [874, 625] on textarea "Hey! I do not get notifications from here, the best way to reach me is through …" at bounding box center [798, 631] width 215 height 83
drag, startPoint x: 881, startPoint y: 627, endPoint x: 864, endPoint y: 628, distance: 17.7
click at [865, 628] on textarea "Hey! I do not get notifications from here, the best way to reach me is through …" at bounding box center [798, 631] width 215 height 83
click at [864, 628] on textarea "Hey! I do not get notifications from here, the best way to reach me is through …" at bounding box center [798, 631] width 215 height 83
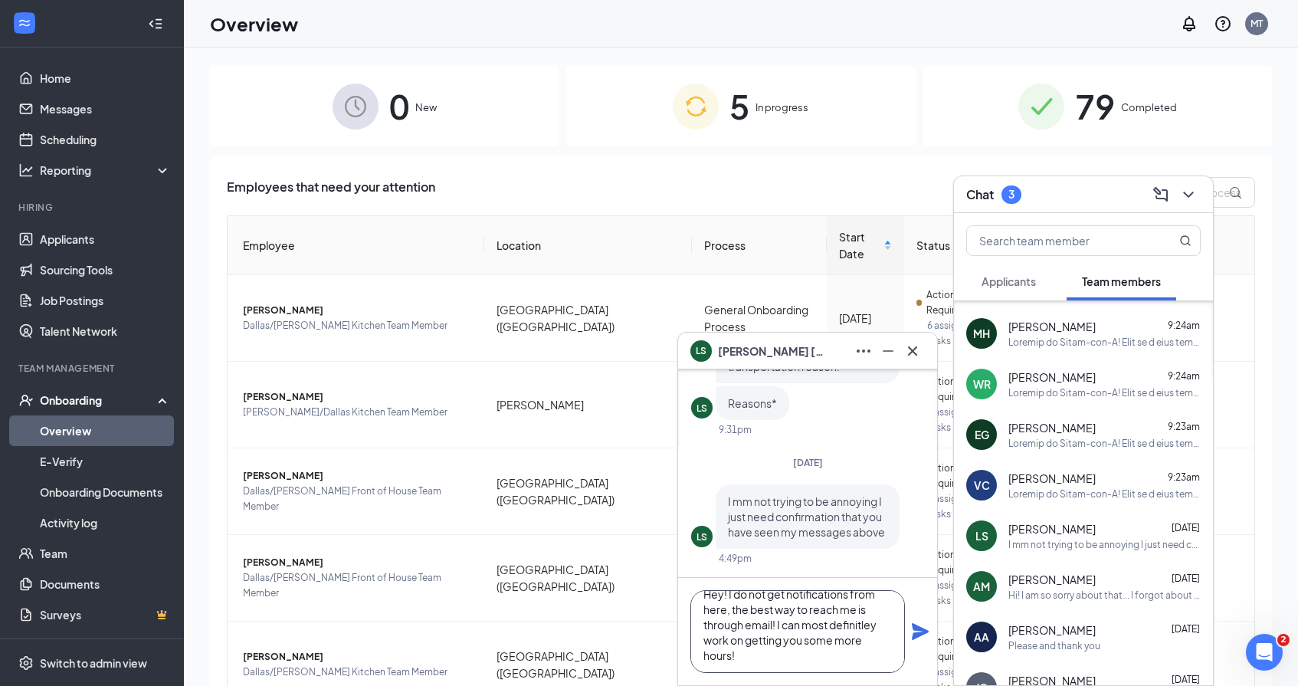
click at [878, 628] on textarea "Hey! I do not get notifications from here, the best way to reach me is through …" at bounding box center [798, 631] width 215 height 83
type textarea "Hey! I do not get notifications from here, the best way to reach me is through …"
click at [927, 632] on icon "Plane" at bounding box center [920, 631] width 17 height 17
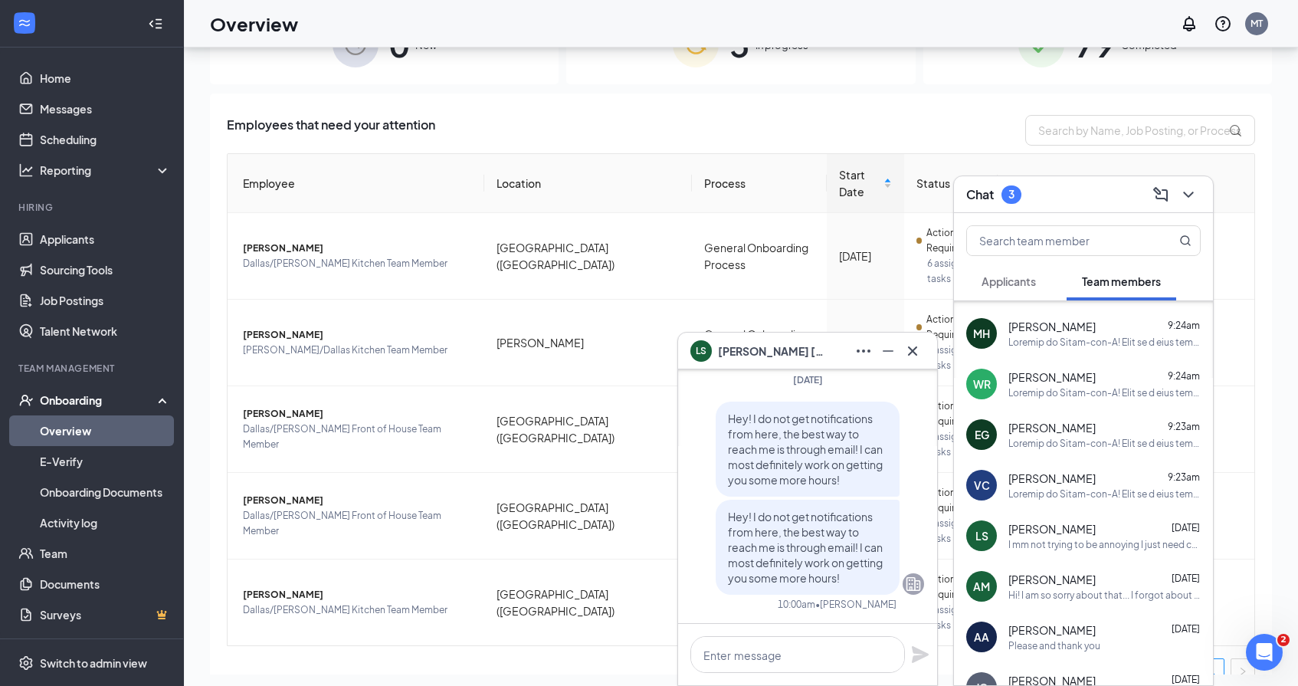
scroll to position [69, 0]
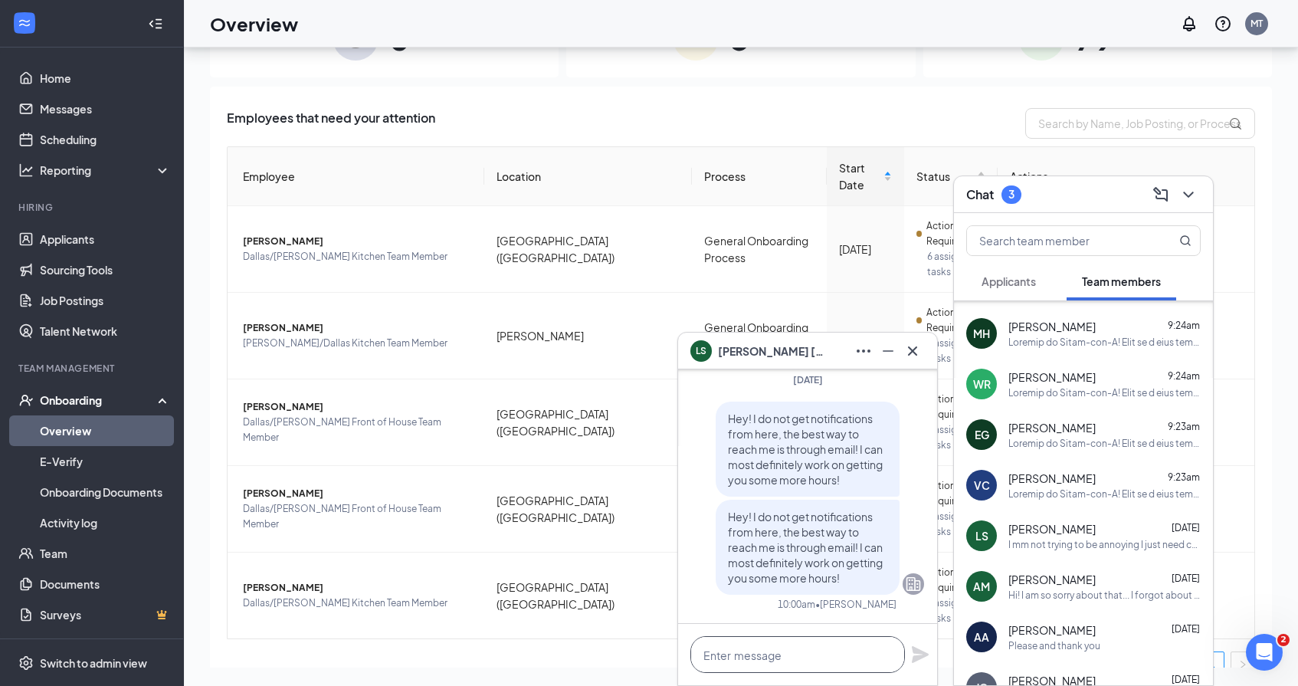
click at [842, 651] on textarea at bounding box center [798, 654] width 215 height 37
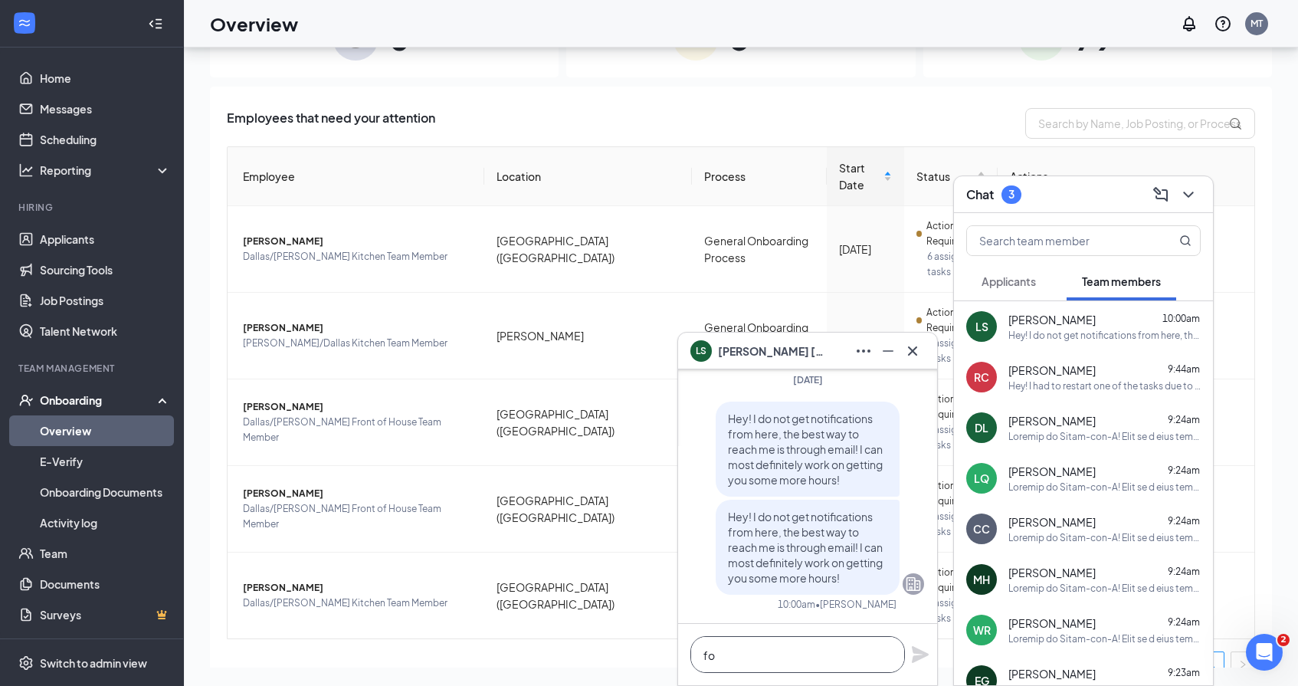
scroll to position [0, 0]
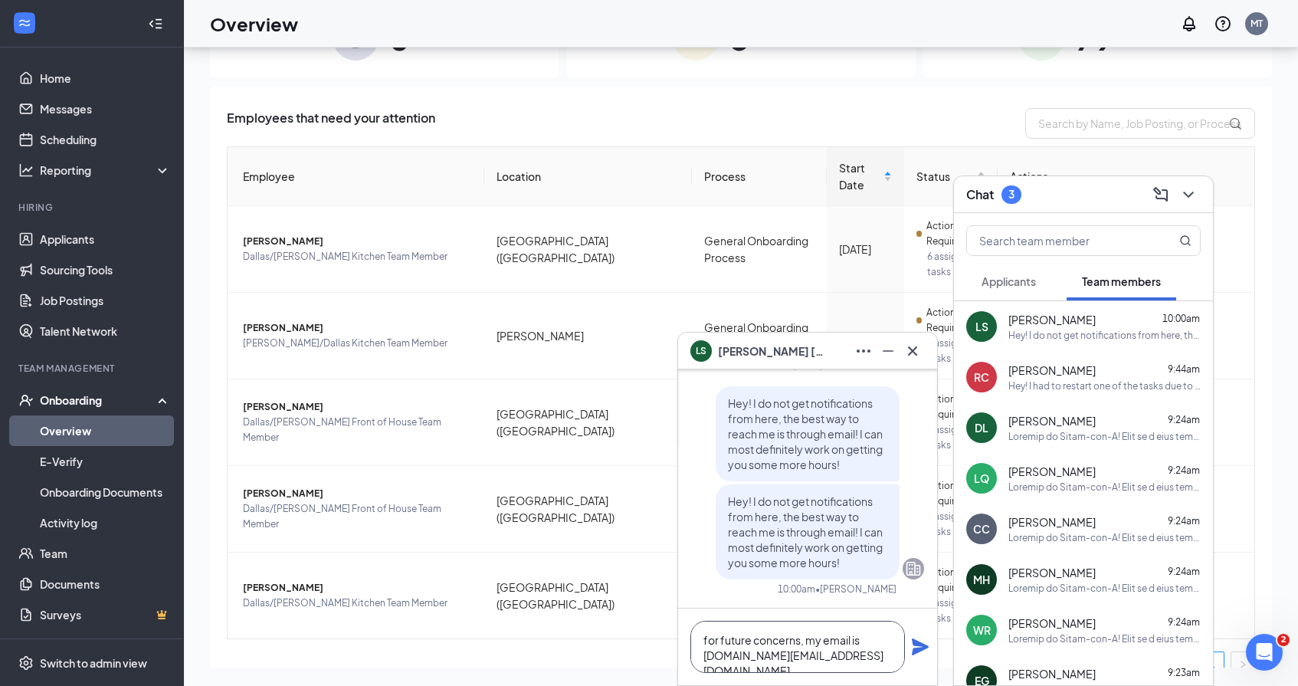
type textarea "for future concerns, my email is morgantibbitts.cfa@gmail.com"
click at [920, 649] on icon "Plane" at bounding box center [920, 646] width 17 height 17
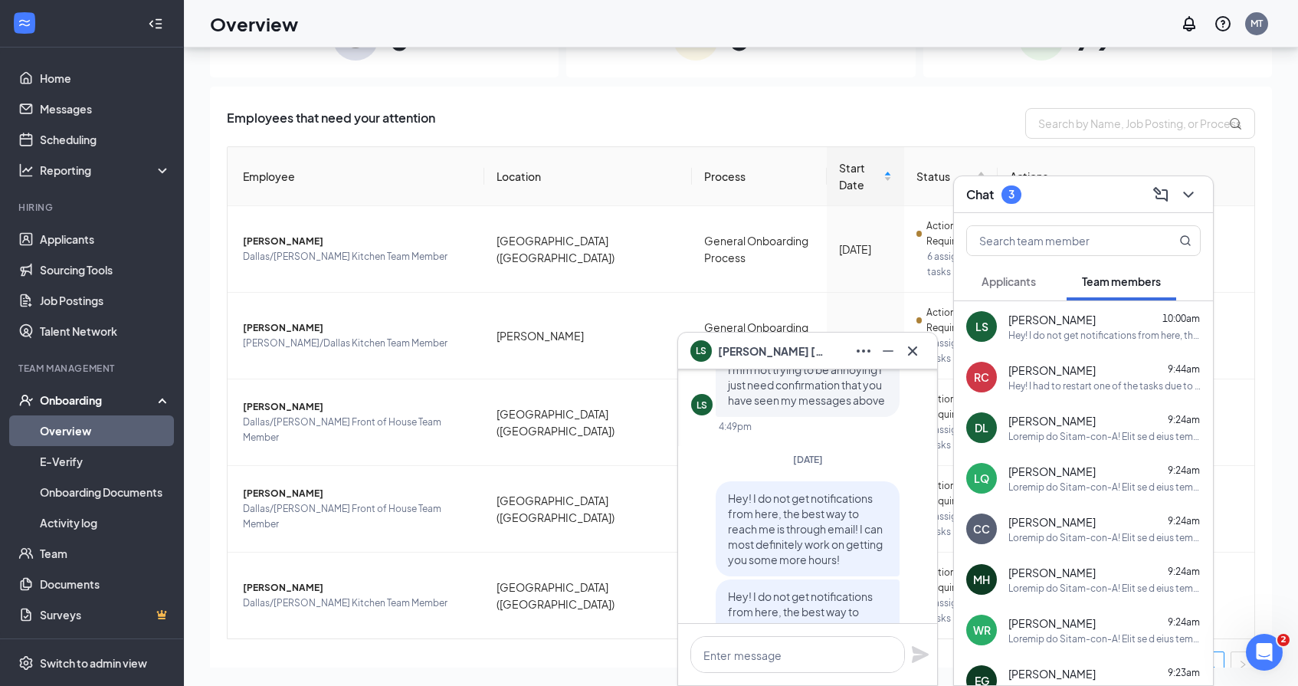
scroll to position [-163, 0]
click at [911, 352] on icon "Cross" at bounding box center [912, 350] width 9 height 9
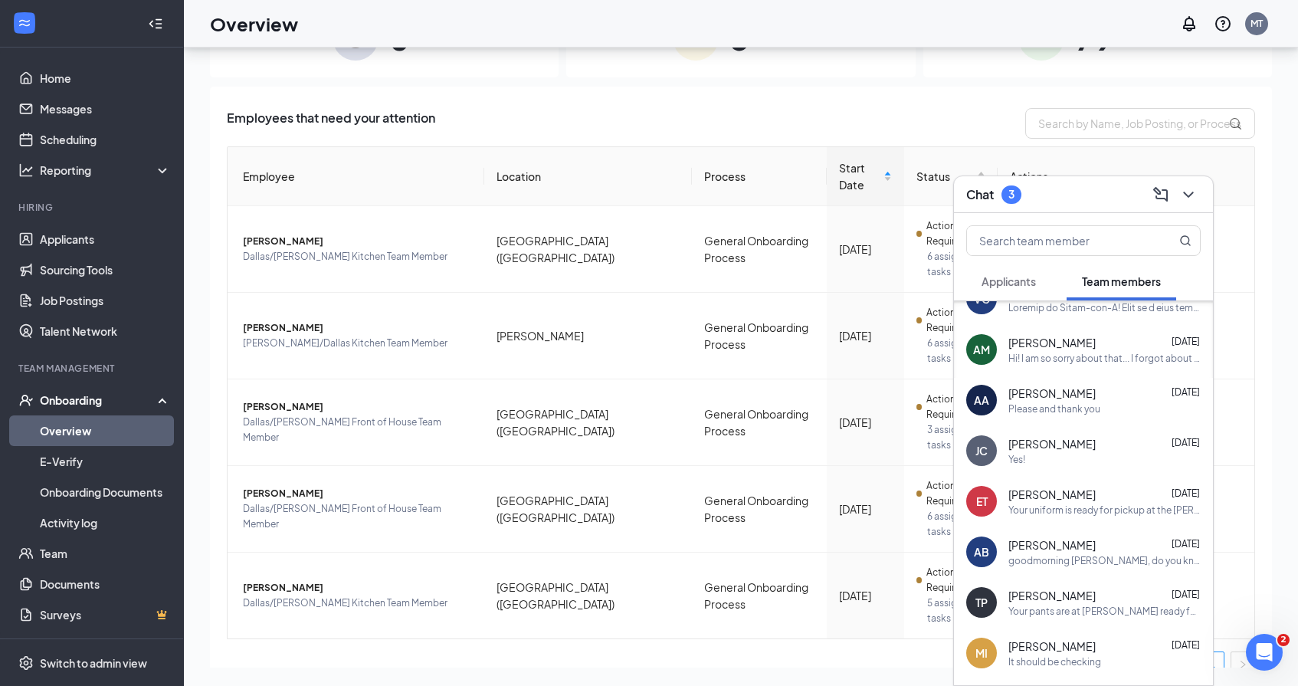
scroll to position [433, 0]
click at [1064, 400] on div "Ashton Acuff Aug 20 Please and thank you" at bounding box center [1105, 400] width 192 height 30
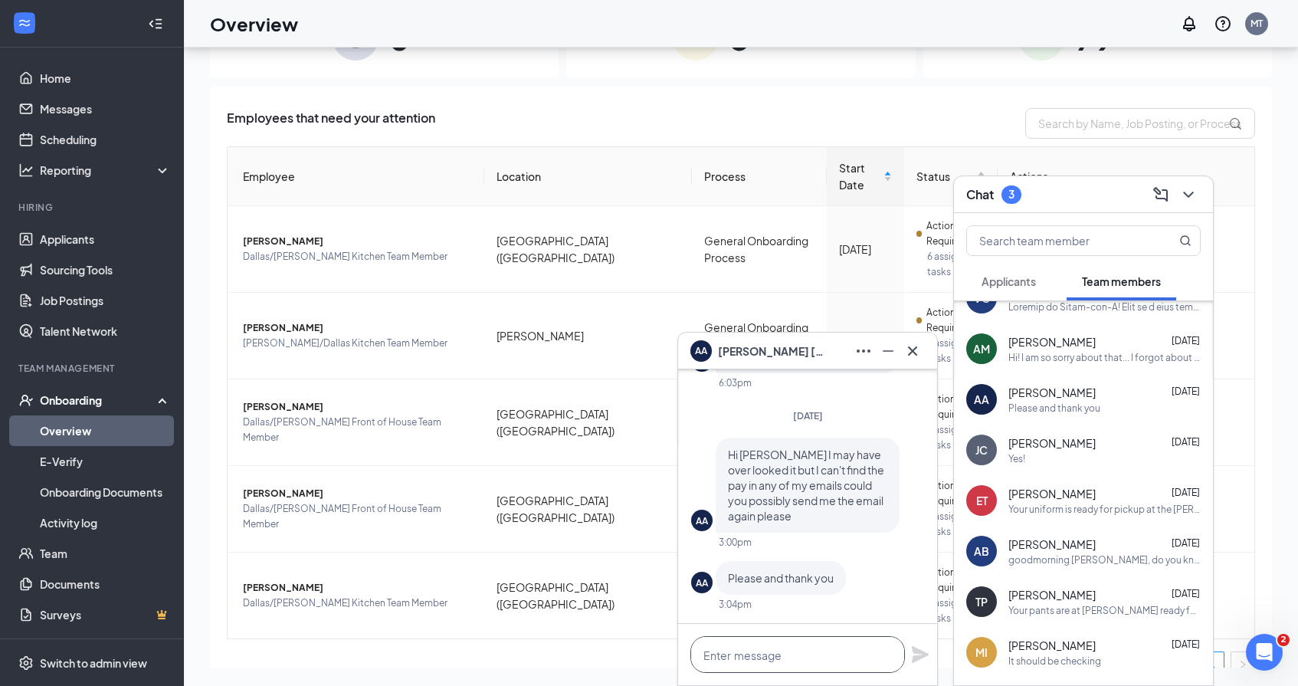
click at [818, 656] on textarea at bounding box center [798, 654] width 215 height 37
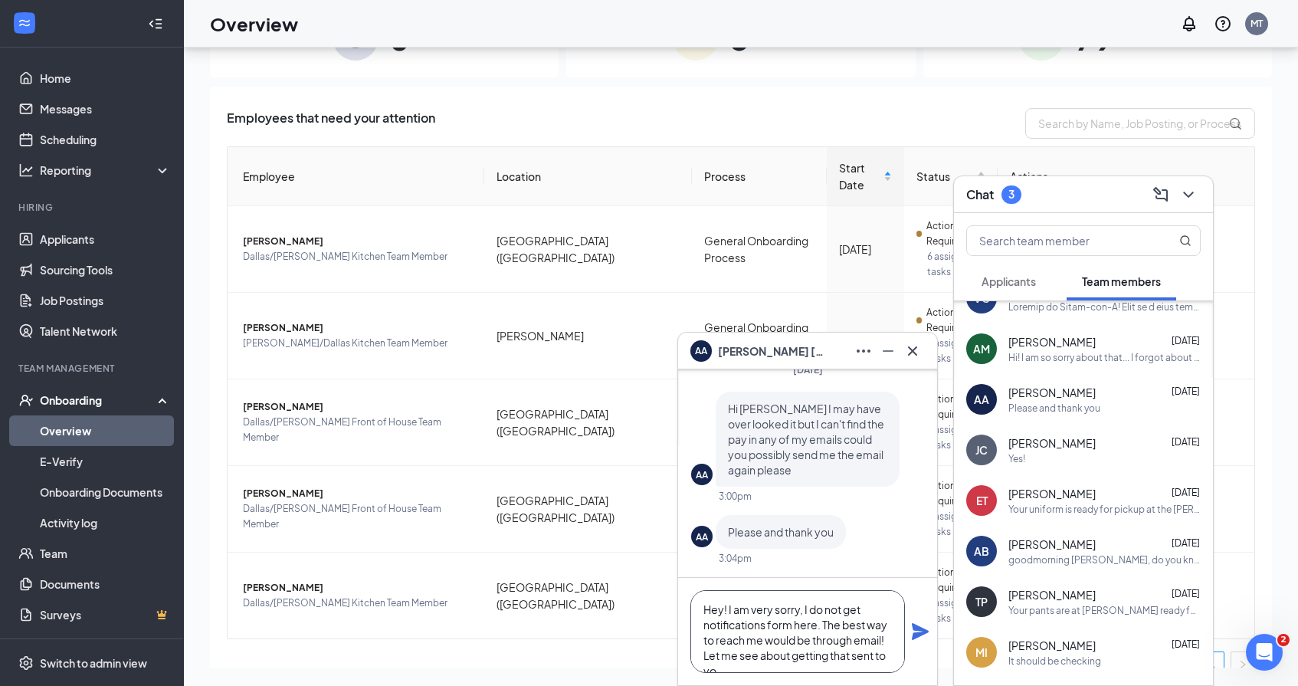
scroll to position [15, 0]
type textarea "Hey! I am very sorry, I do not get notifications form here. The best way to rea…"
click at [922, 630] on icon "Plane" at bounding box center [920, 631] width 17 height 17
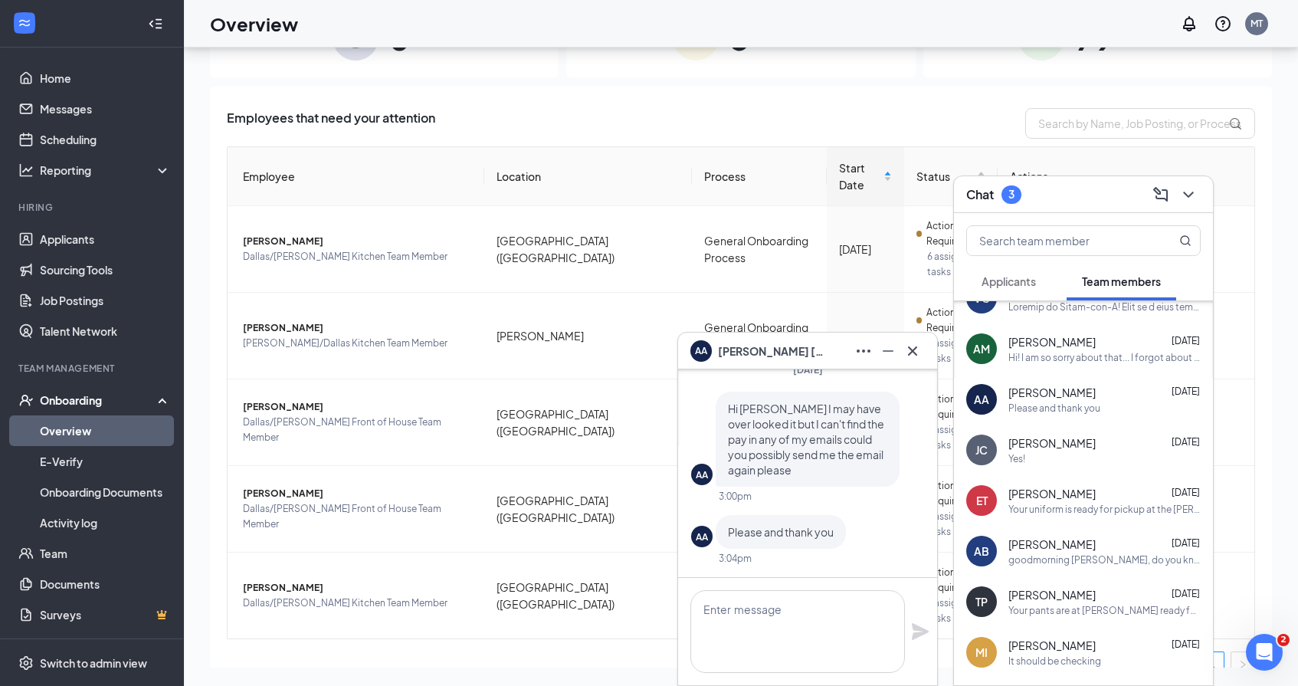
click at [750, 348] on span "Ashton Acuff" at bounding box center [771, 351] width 107 height 17
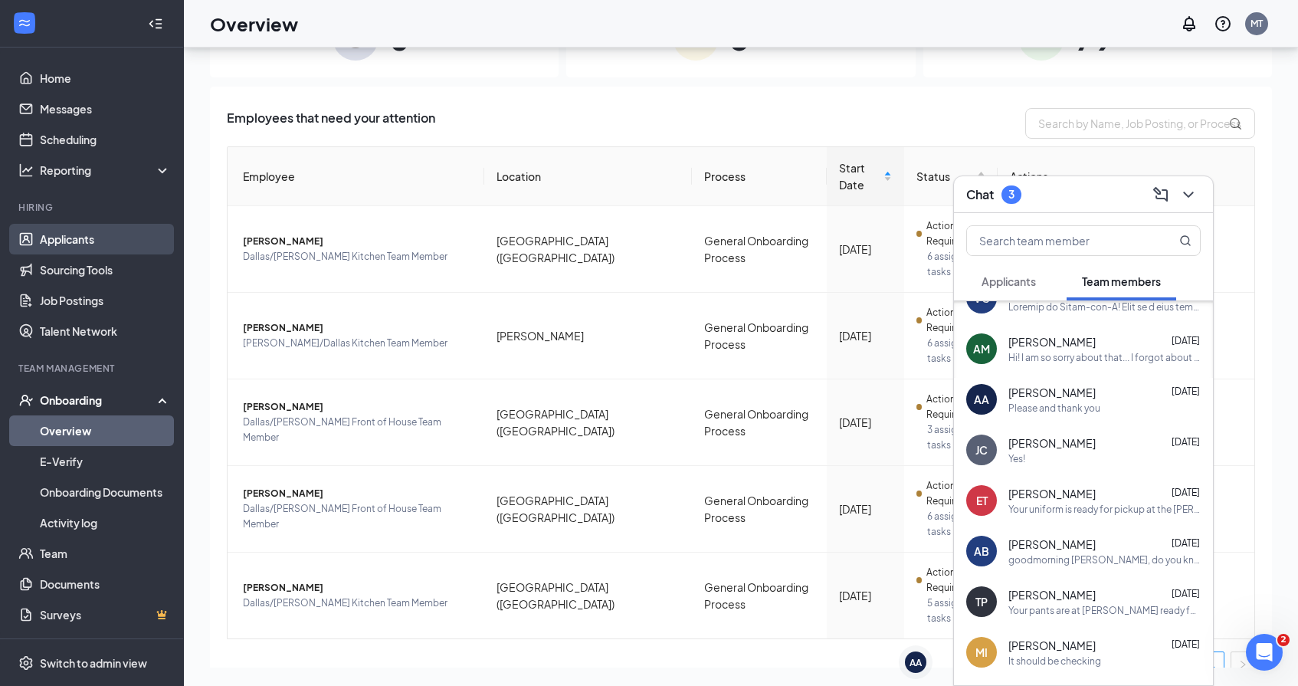
click at [90, 247] on link "Applicants" at bounding box center [105, 239] width 131 height 31
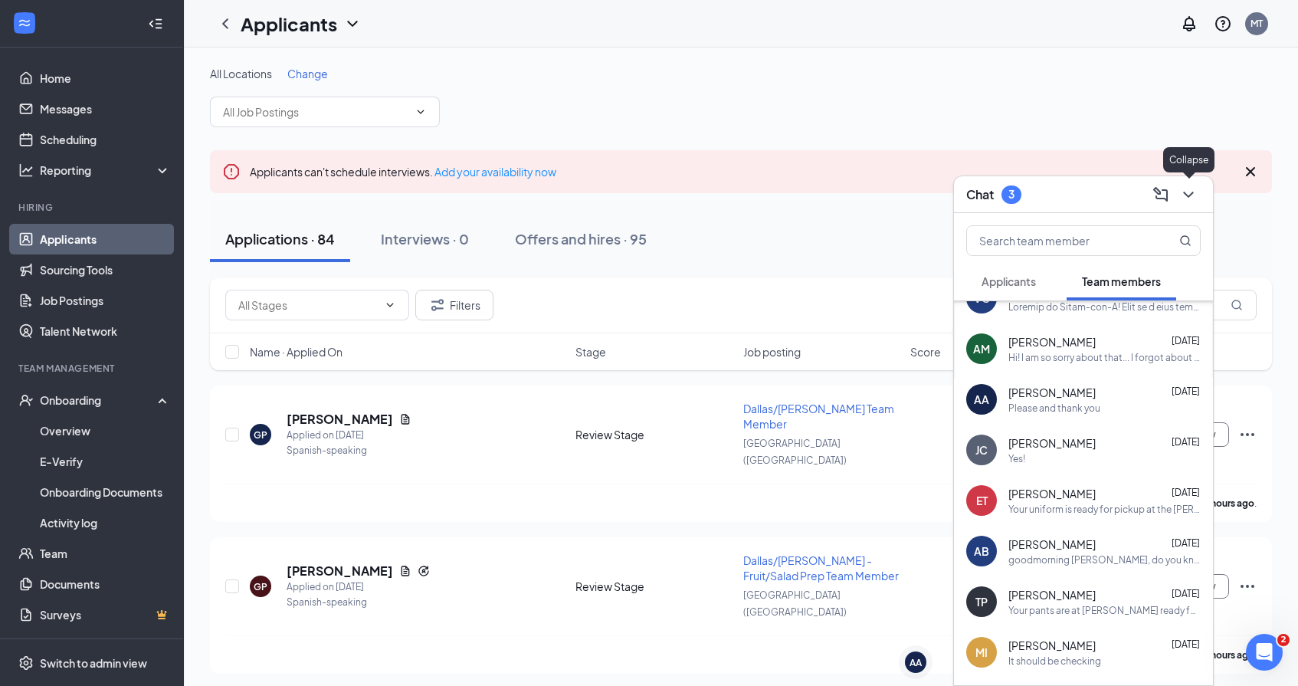
click at [1184, 196] on icon "ChevronDown" at bounding box center [1188, 194] width 18 height 18
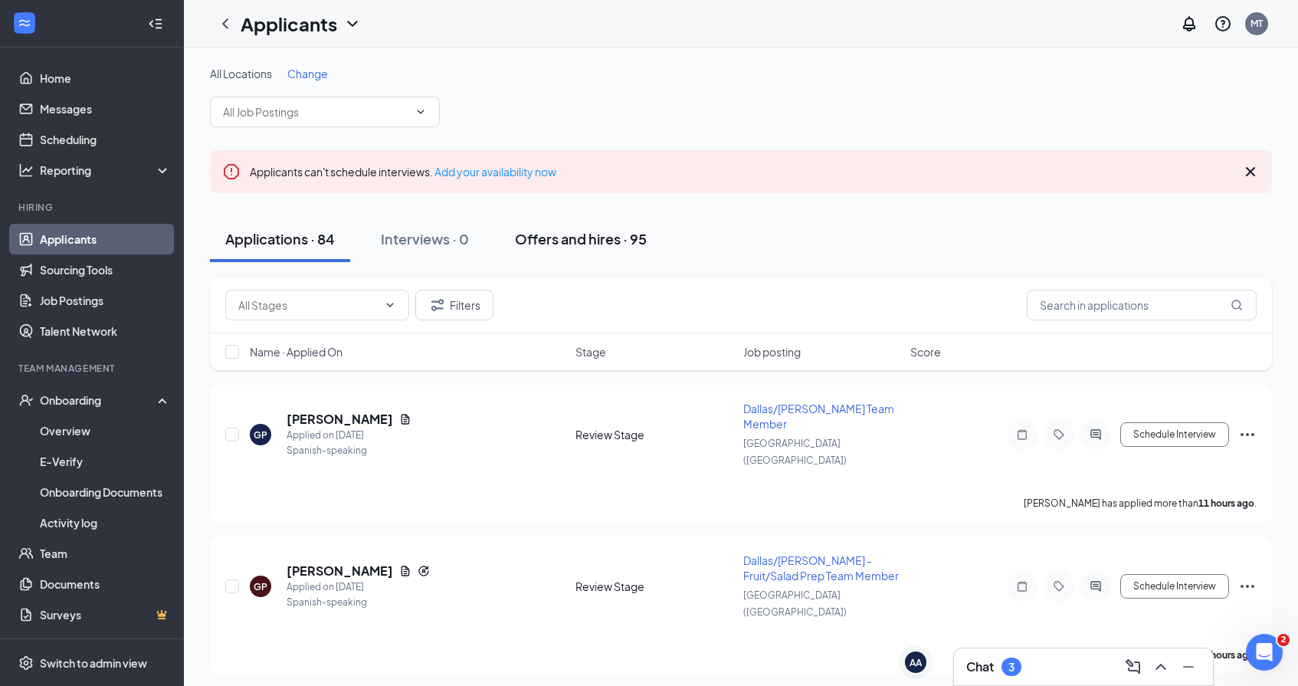
click at [598, 226] on button "Offers and hires · 95" at bounding box center [581, 239] width 162 height 46
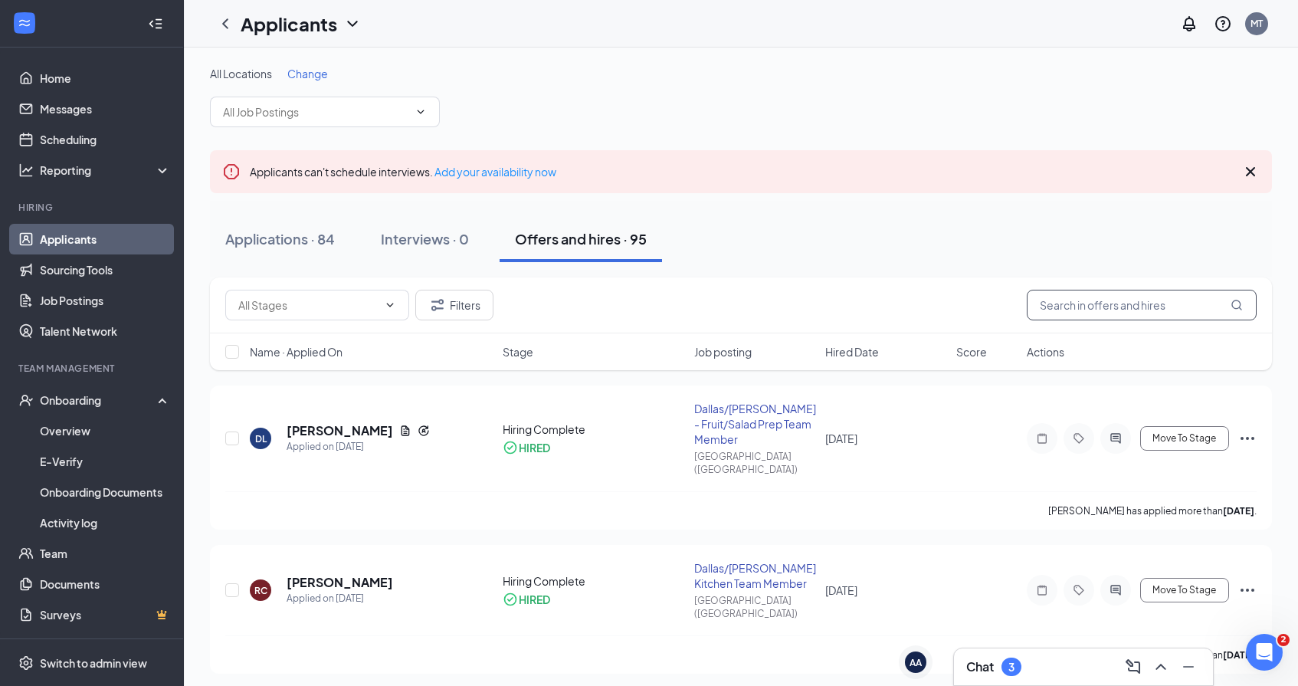
click at [1094, 303] on input "text" at bounding box center [1142, 305] width 230 height 31
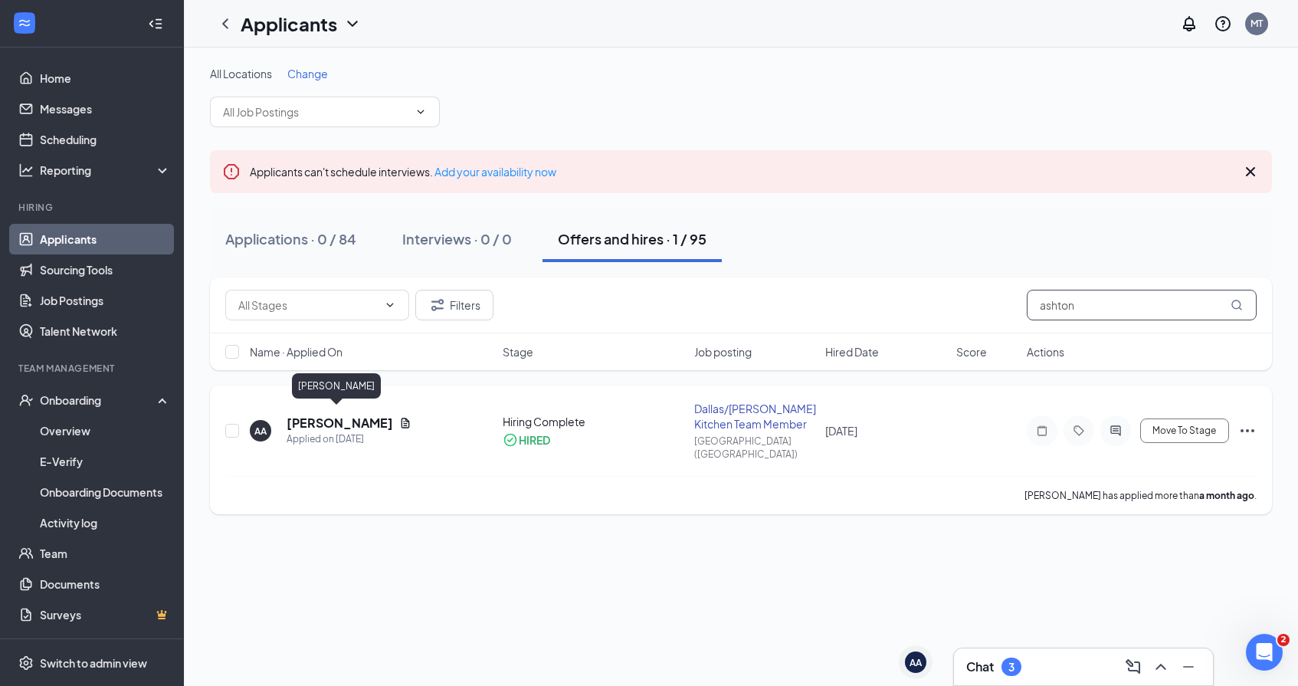
type input "ashton"
click at [344, 415] on h5 "[PERSON_NAME]" at bounding box center [340, 423] width 107 height 17
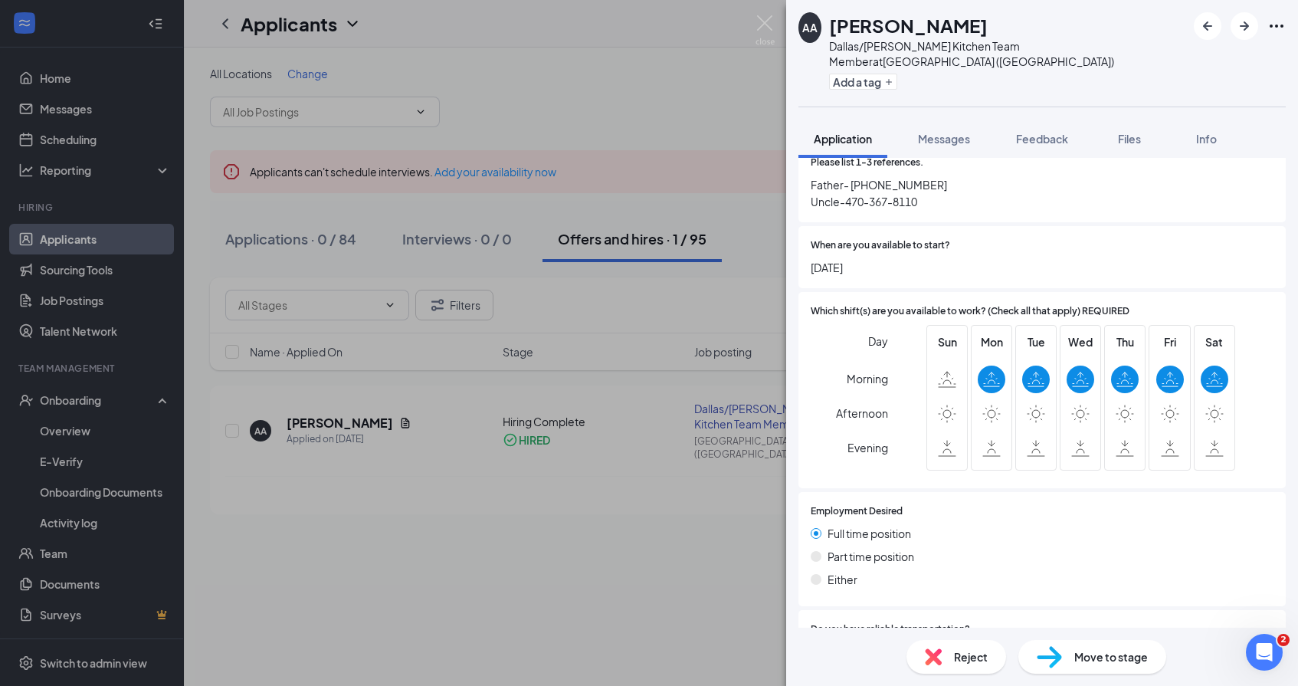
scroll to position [1295, 0]
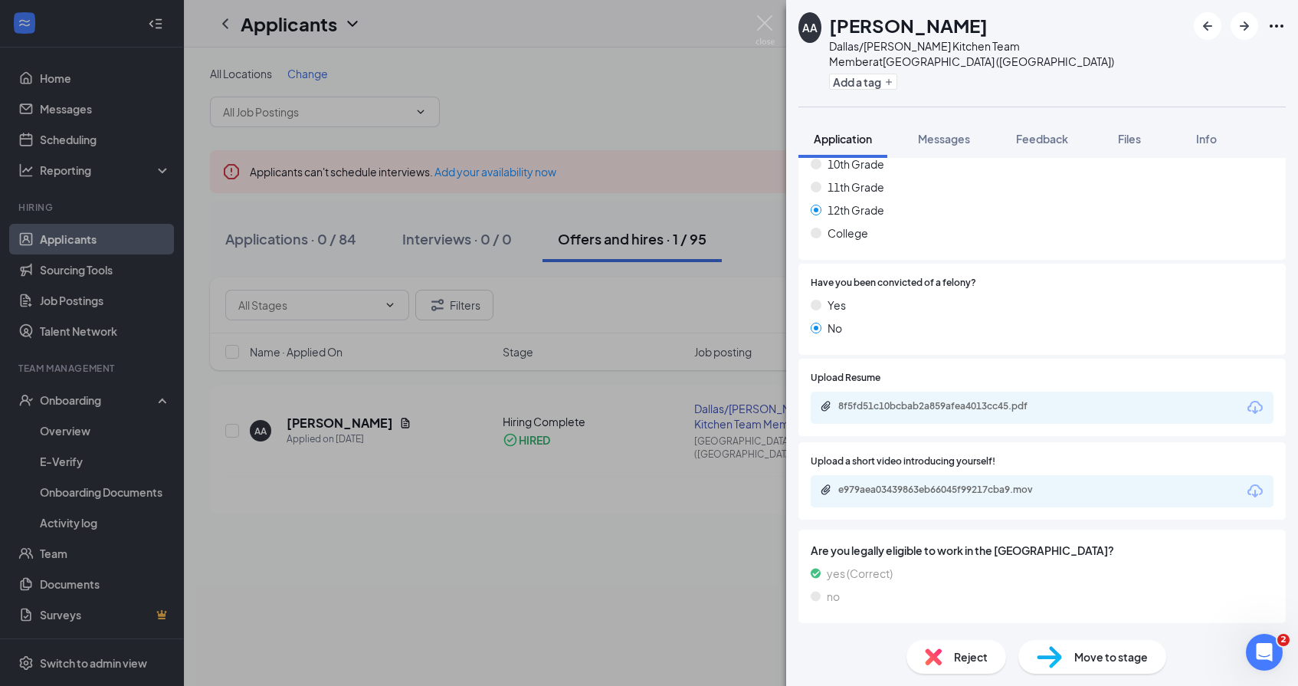
click at [811, 639] on icon "ChevronDown" at bounding box center [807, 642] width 10 height 6
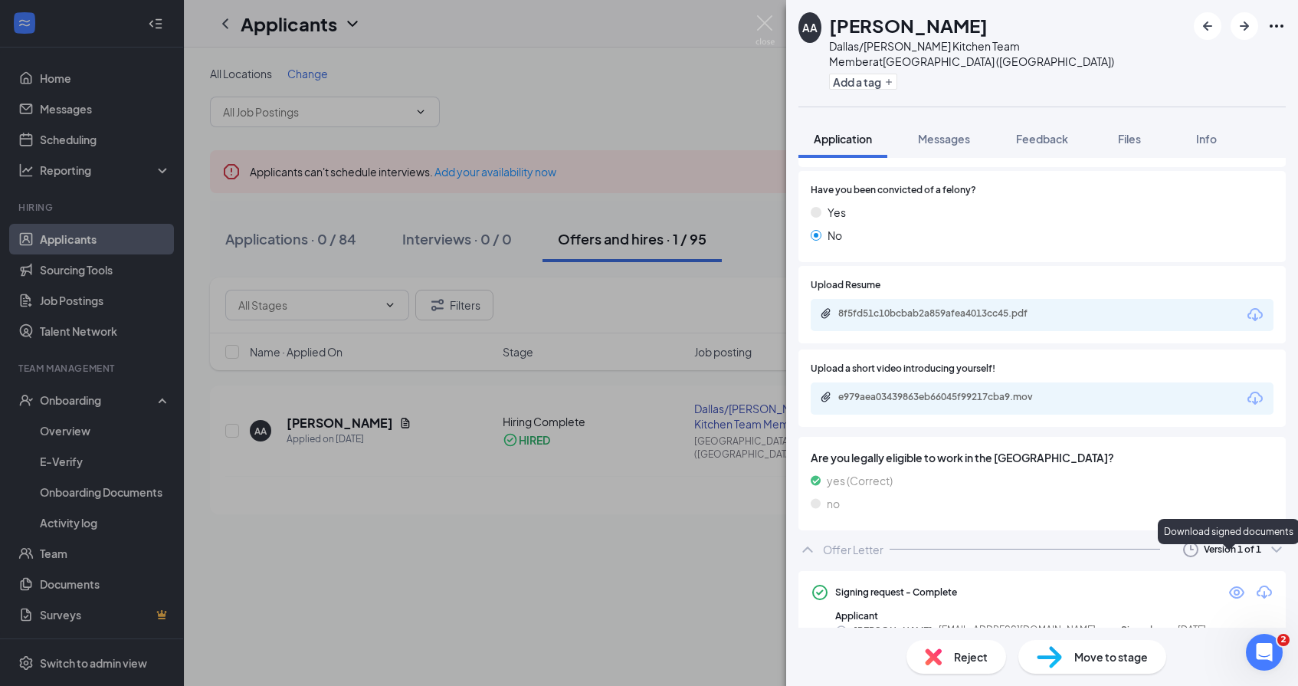
click at [1264, 586] on icon "Download" at bounding box center [1264, 592] width 15 height 13
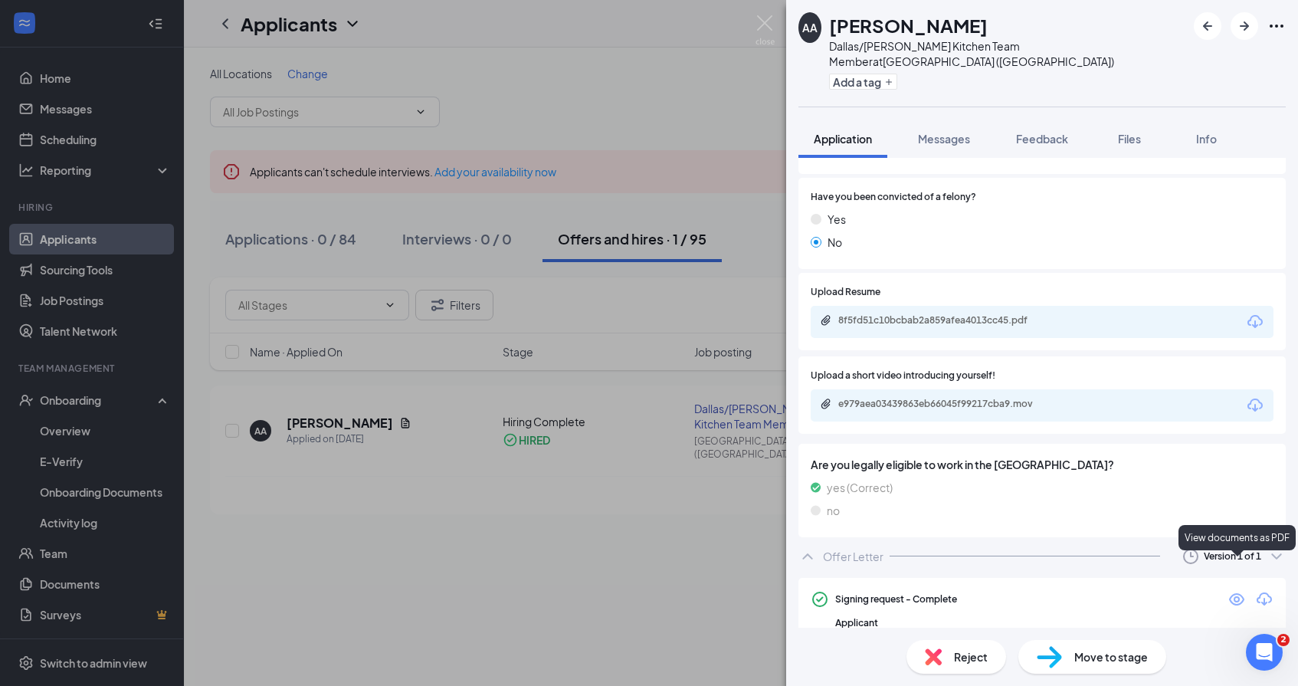
click at [1236, 593] on icon "Eye" at bounding box center [1236, 599] width 15 height 12
click at [945, 132] on span "Messages" at bounding box center [944, 139] width 52 height 14
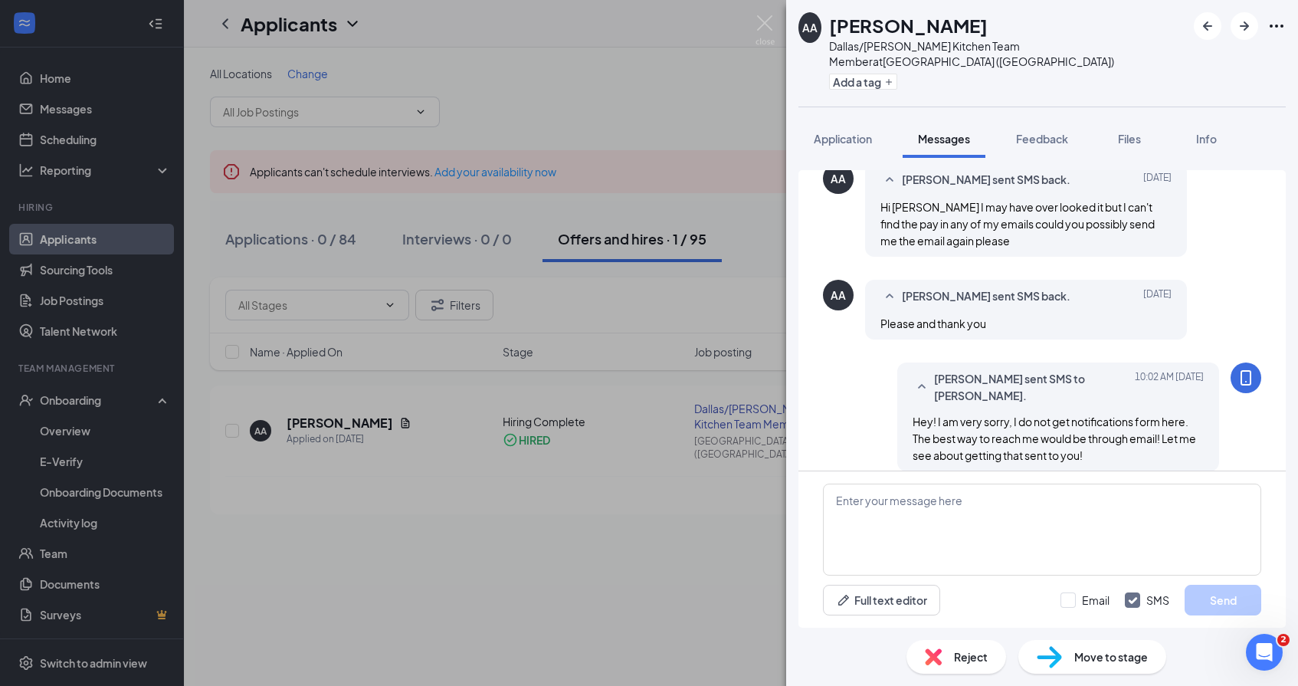
scroll to position [841, 0]
click at [943, 521] on textarea at bounding box center [1042, 530] width 438 height 92
click at [890, 607] on button "Full text editor" at bounding box center [881, 600] width 117 height 31
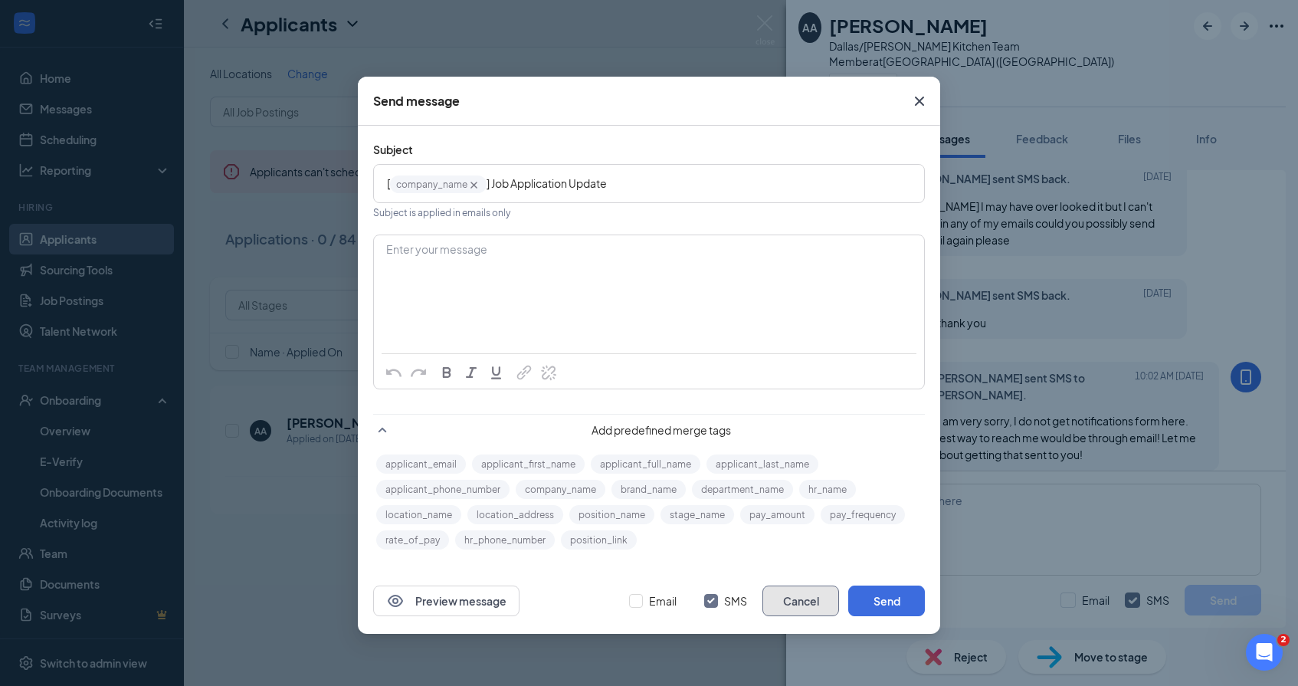
click at [798, 606] on button "Cancel" at bounding box center [801, 601] width 77 height 31
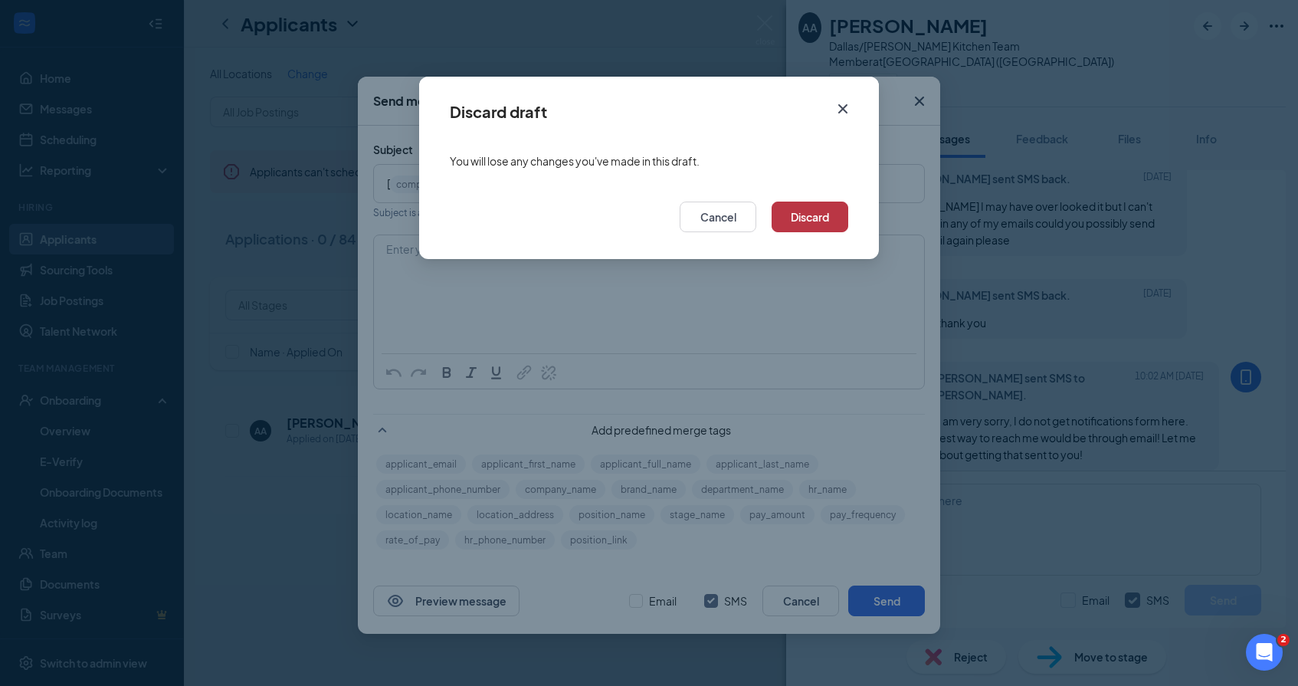
click at [803, 221] on button "Discard" at bounding box center [810, 217] width 77 height 31
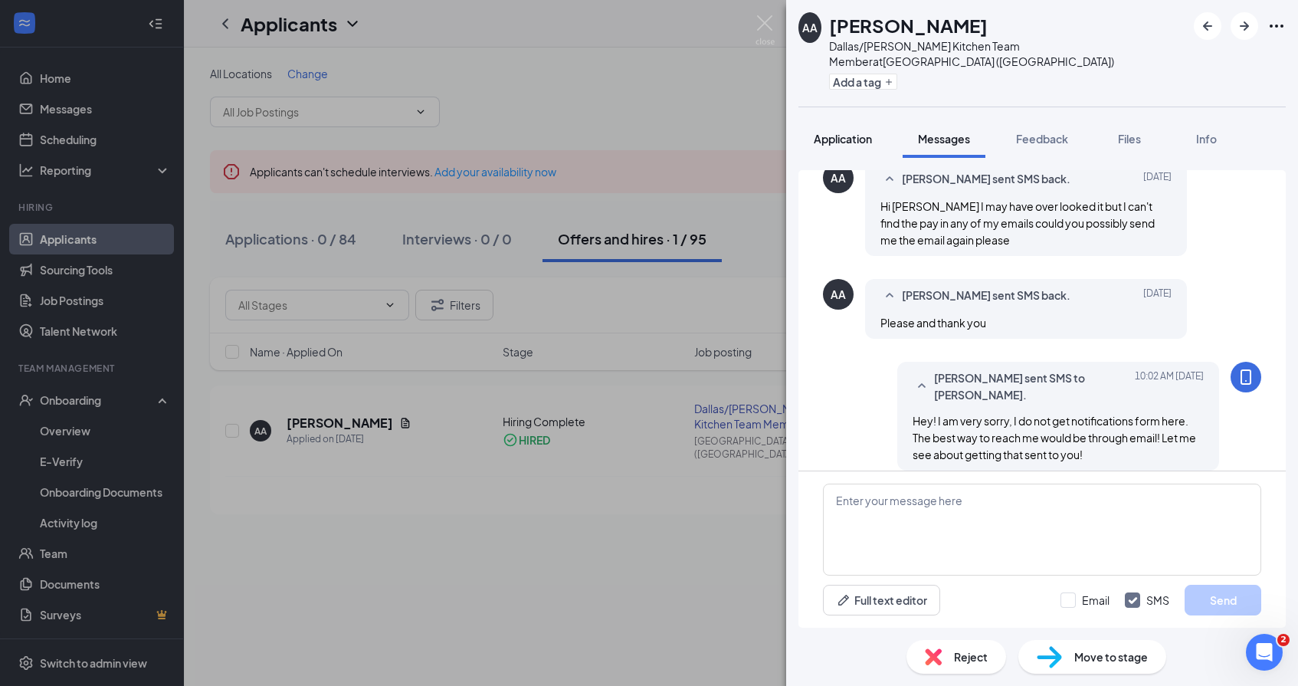
click at [868, 132] on span "Application" at bounding box center [843, 139] width 58 height 14
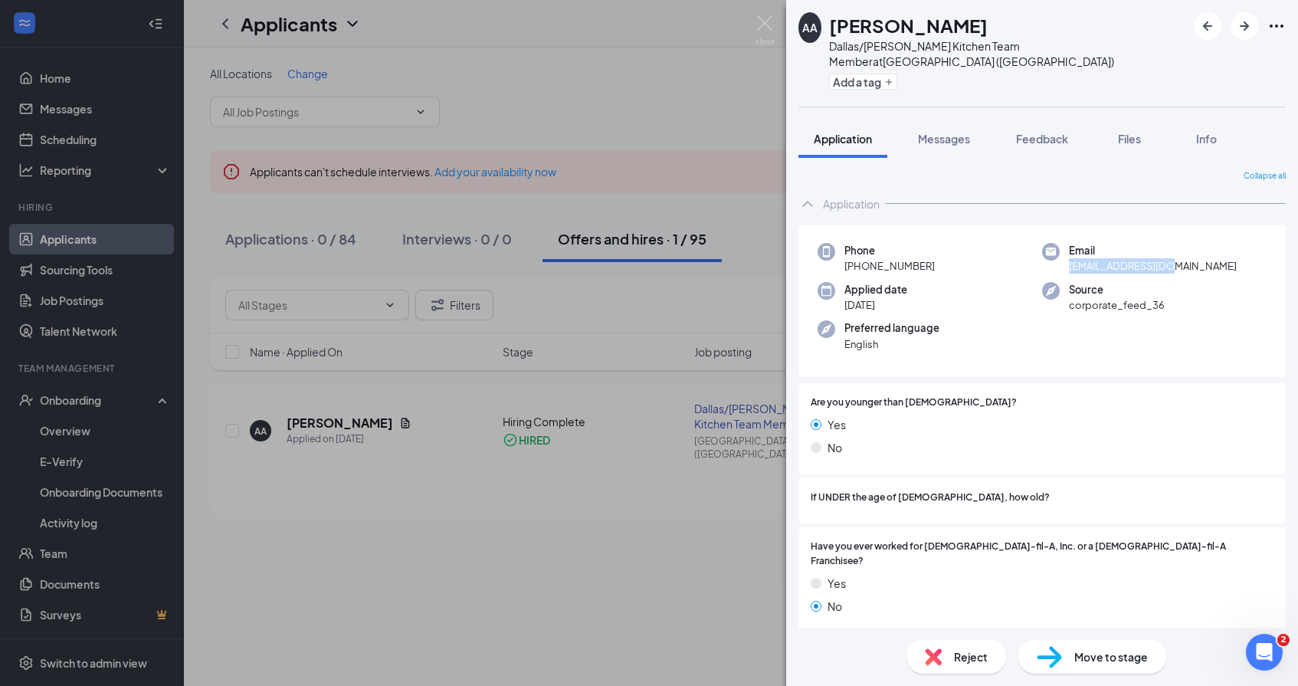
drag, startPoint x: 1070, startPoint y: 252, endPoint x: 1195, endPoint y: 252, distance: 124.9
click at [1195, 252] on div "Email aacuff06@gmail.com" at bounding box center [1154, 258] width 225 height 31
copy span "aacuff06@gmail.com"
click at [977, 125] on button "Messages" at bounding box center [944, 139] width 83 height 38
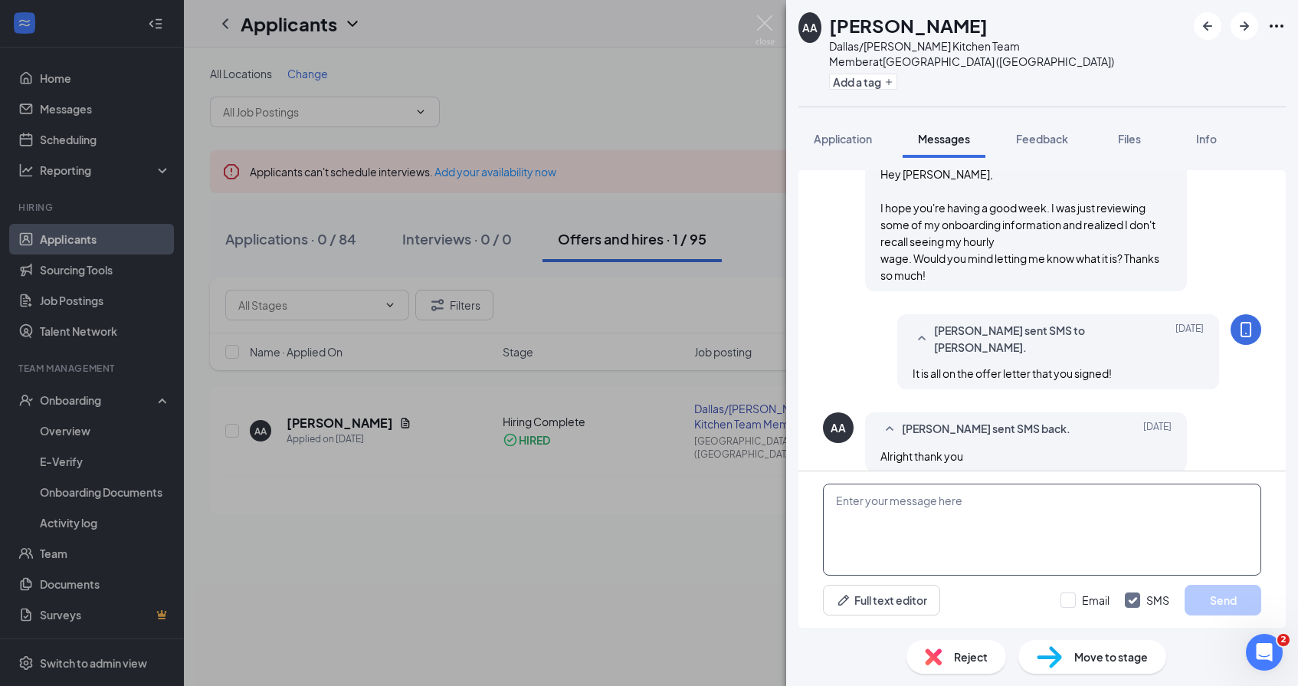
click at [965, 510] on textarea at bounding box center [1042, 530] width 438 height 92
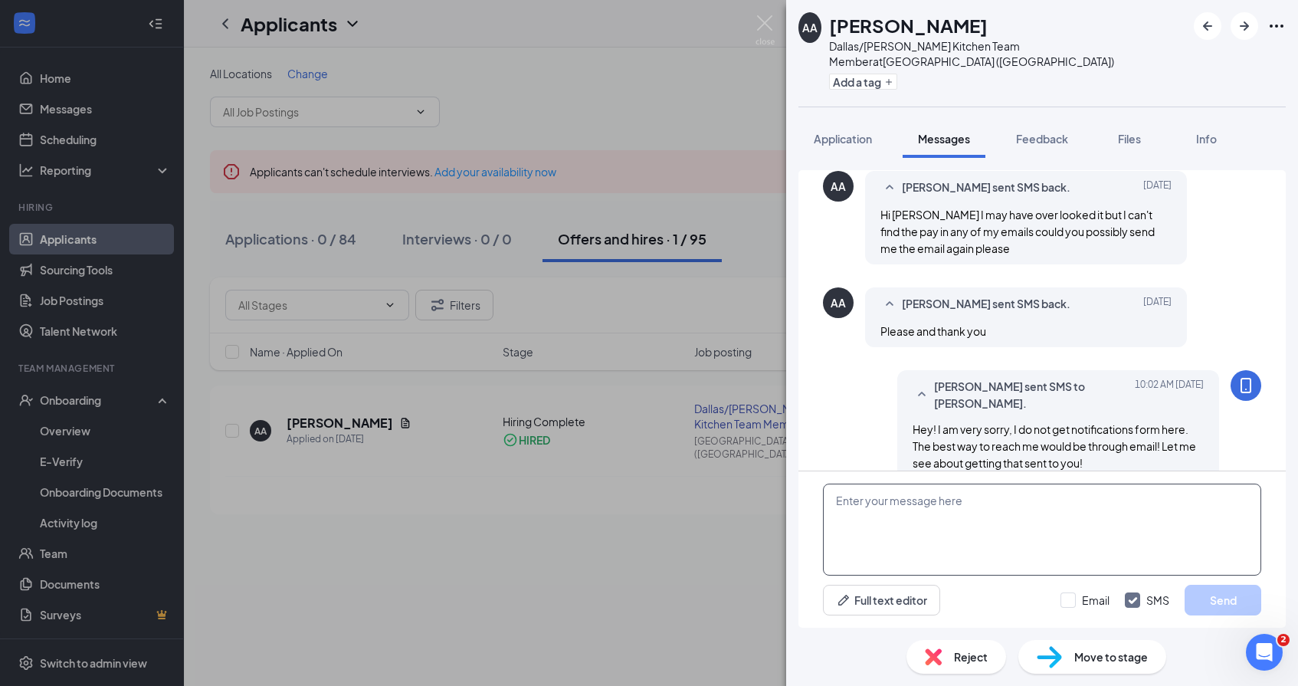
scroll to position [841, 0]
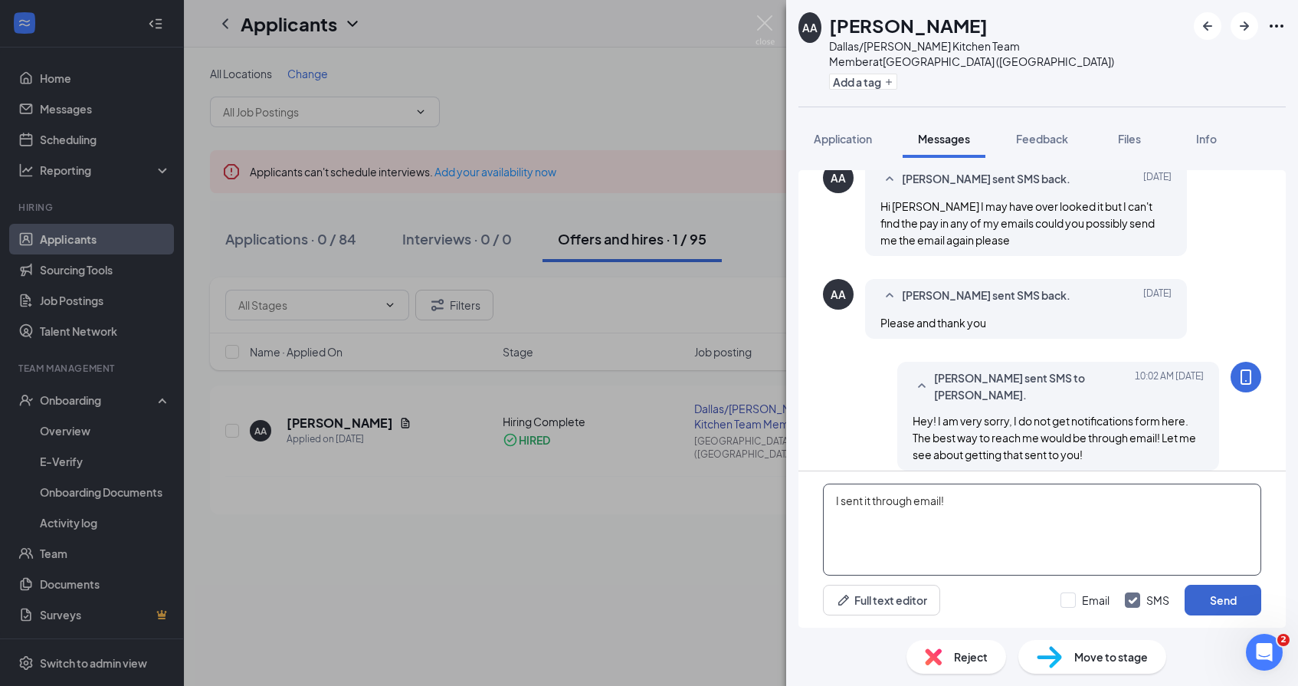
type textarea "I sent it through email!"
click at [1232, 601] on button "Send" at bounding box center [1223, 600] width 77 height 31
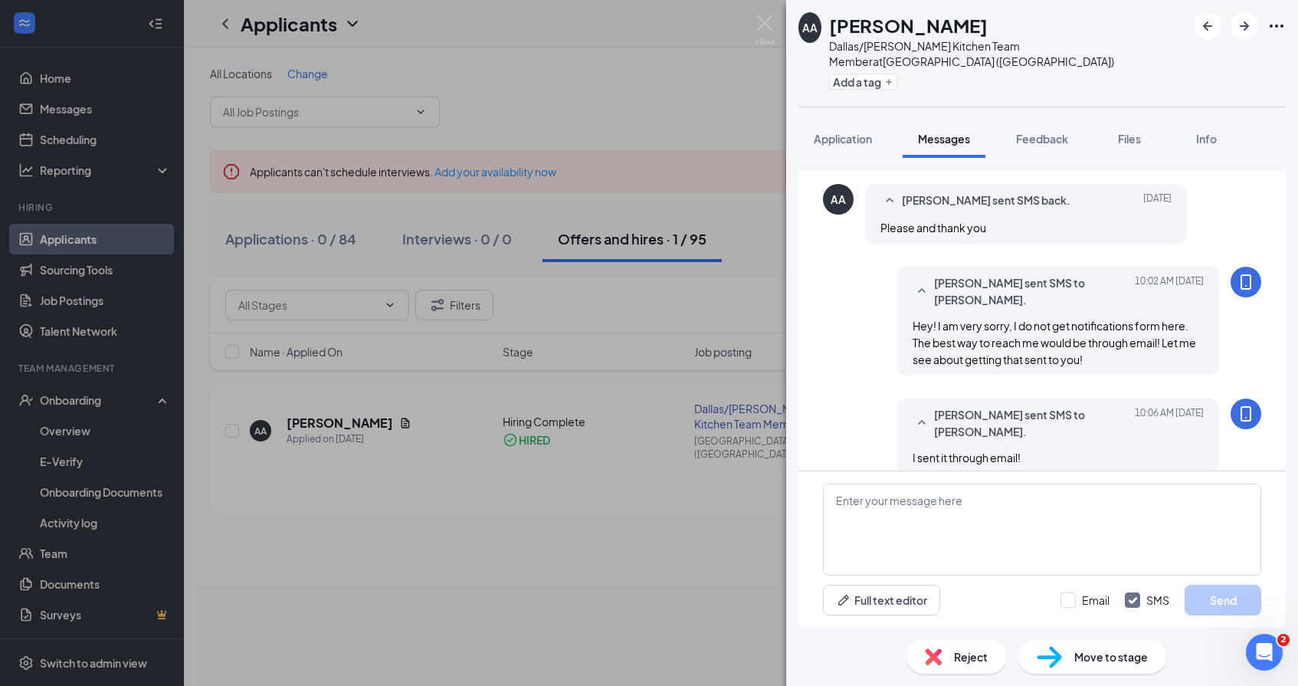
scroll to position [940, 0]
click at [763, 21] on img at bounding box center [765, 30] width 19 height 30
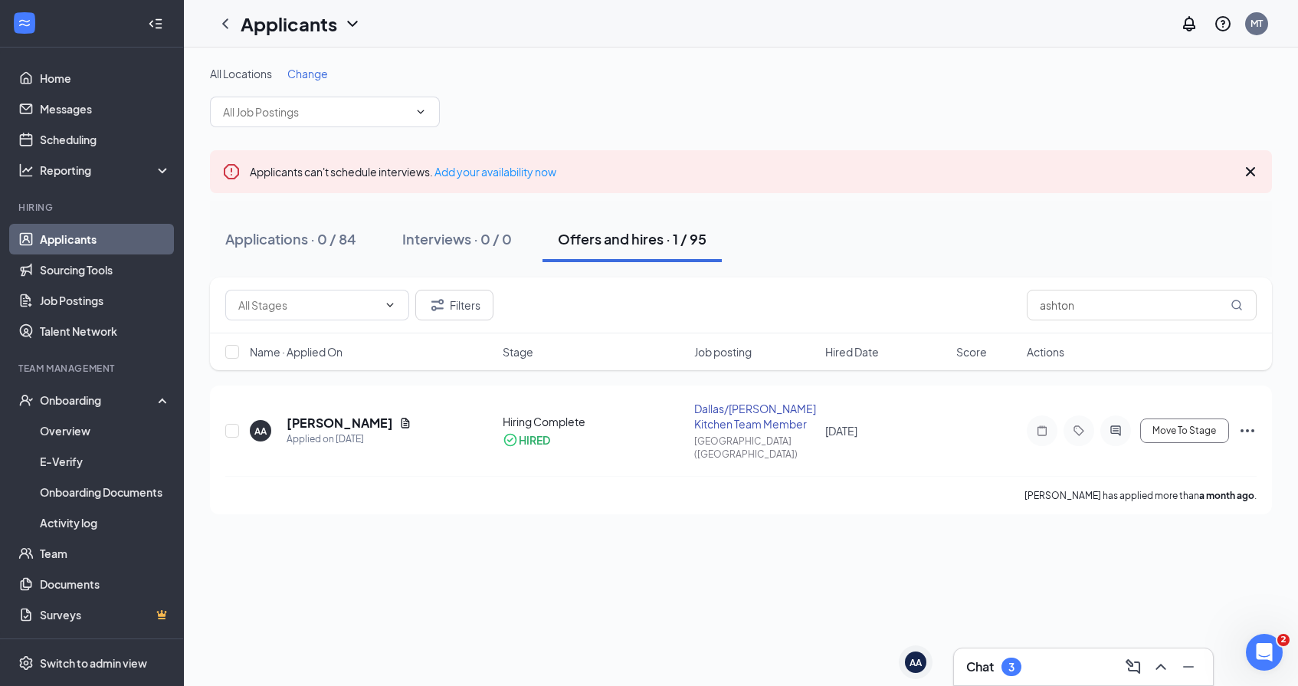
click at [1011, 671] on div "3" at bounding box center [1012, 667] width 6 height 13
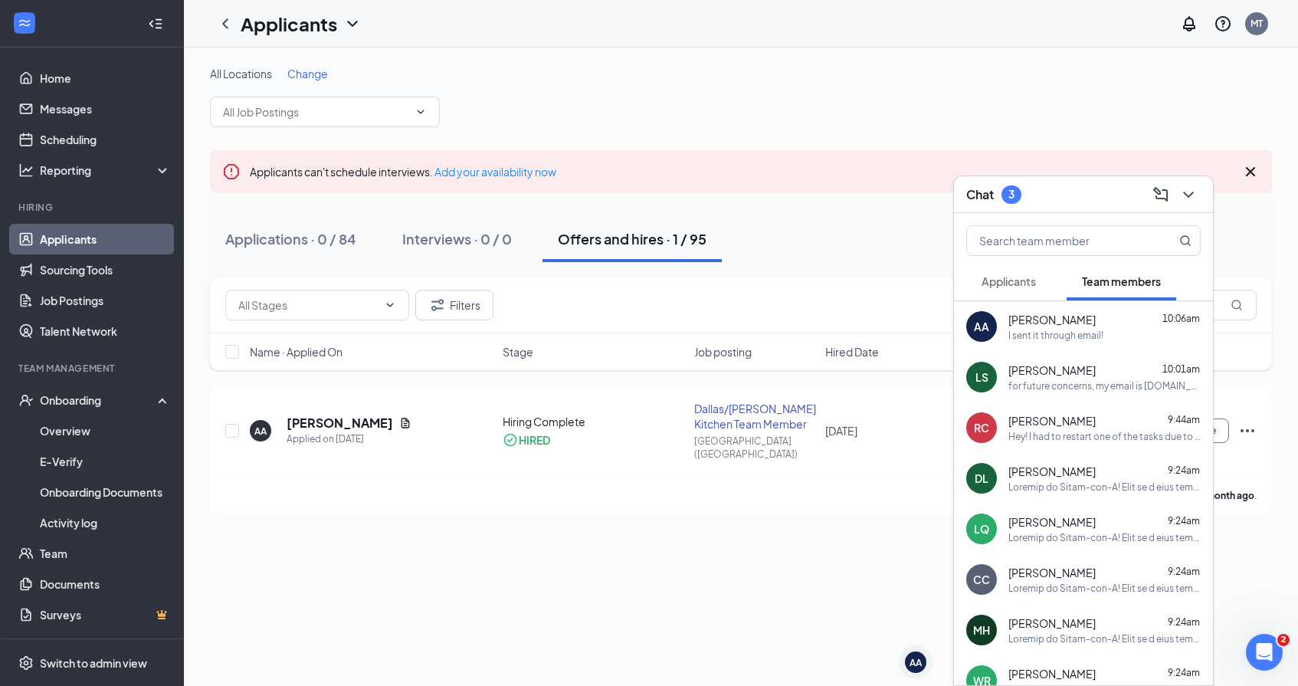
click at [1037, 292] on button "Applicants" at bounding box center [1008, 281] width 85 height 38
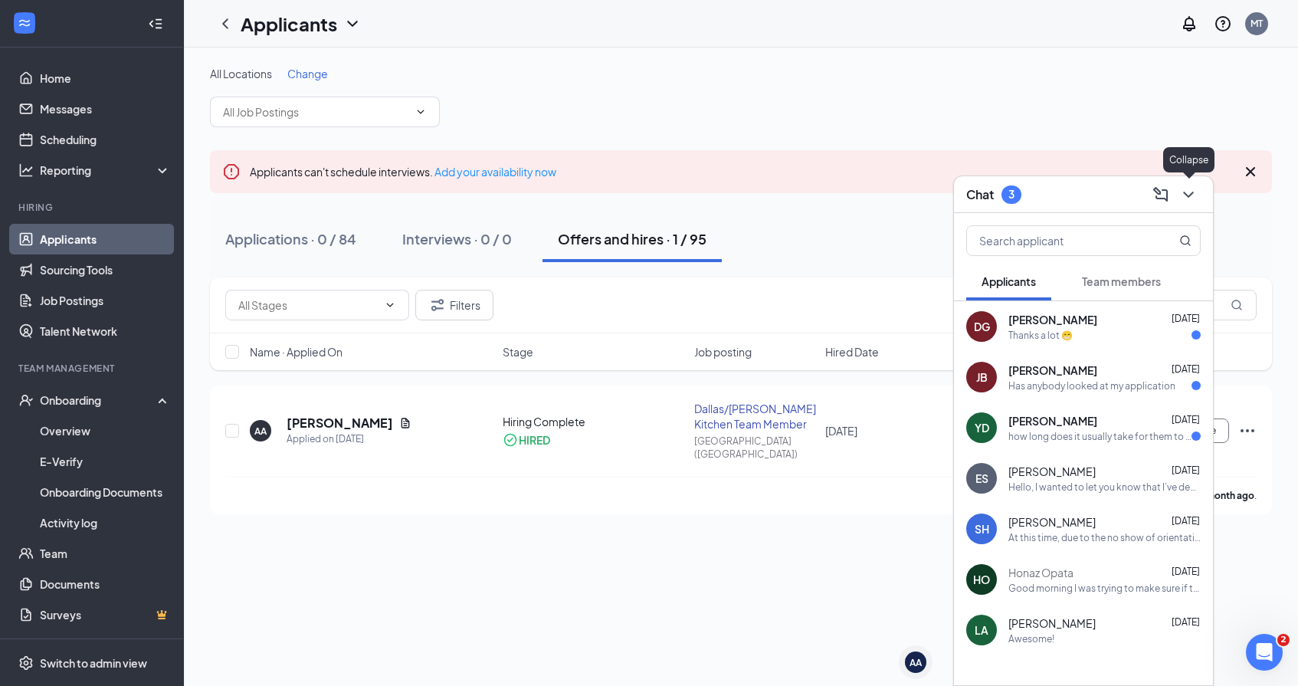
click at [1187, 196] on icon "ChevronDown" at bounding box center [1188, 194] width 18 height 18
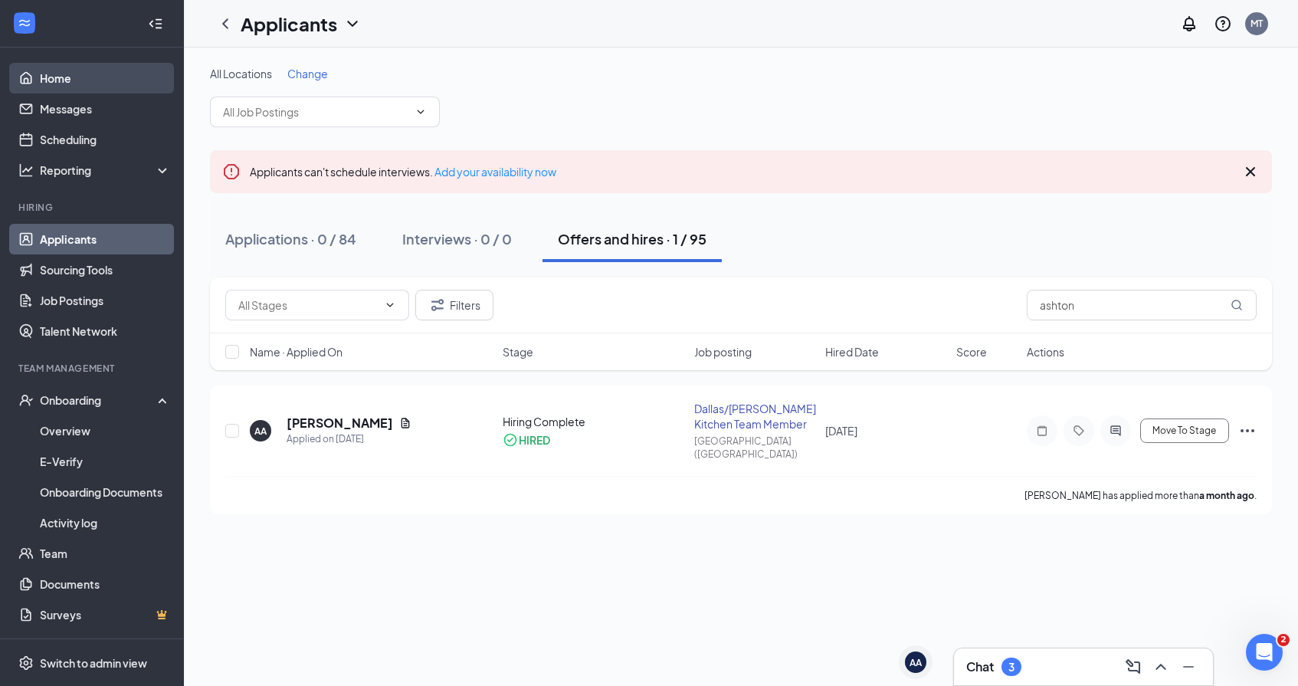
click at [61, 84] on link "Home" at bounding box center [105, 78] width 131 height 31
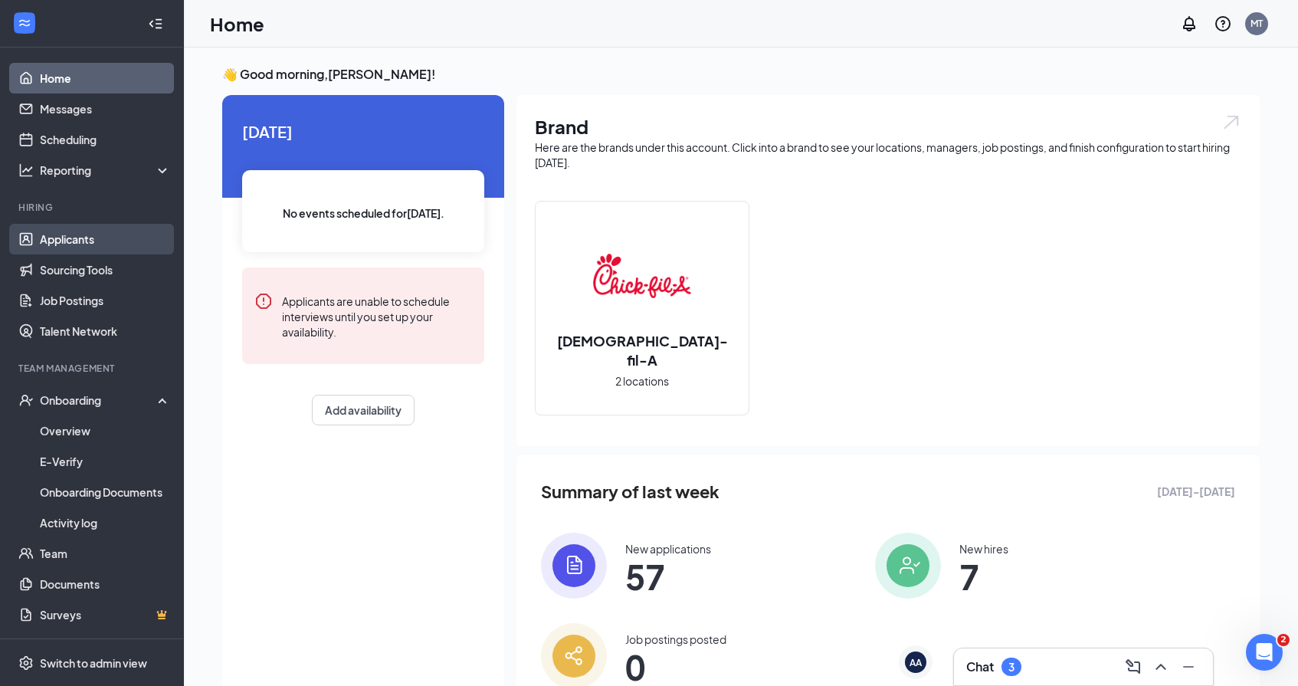
click at [103, 238] on link "Applicants" at bounding box center [105, 239] width 131 height 31
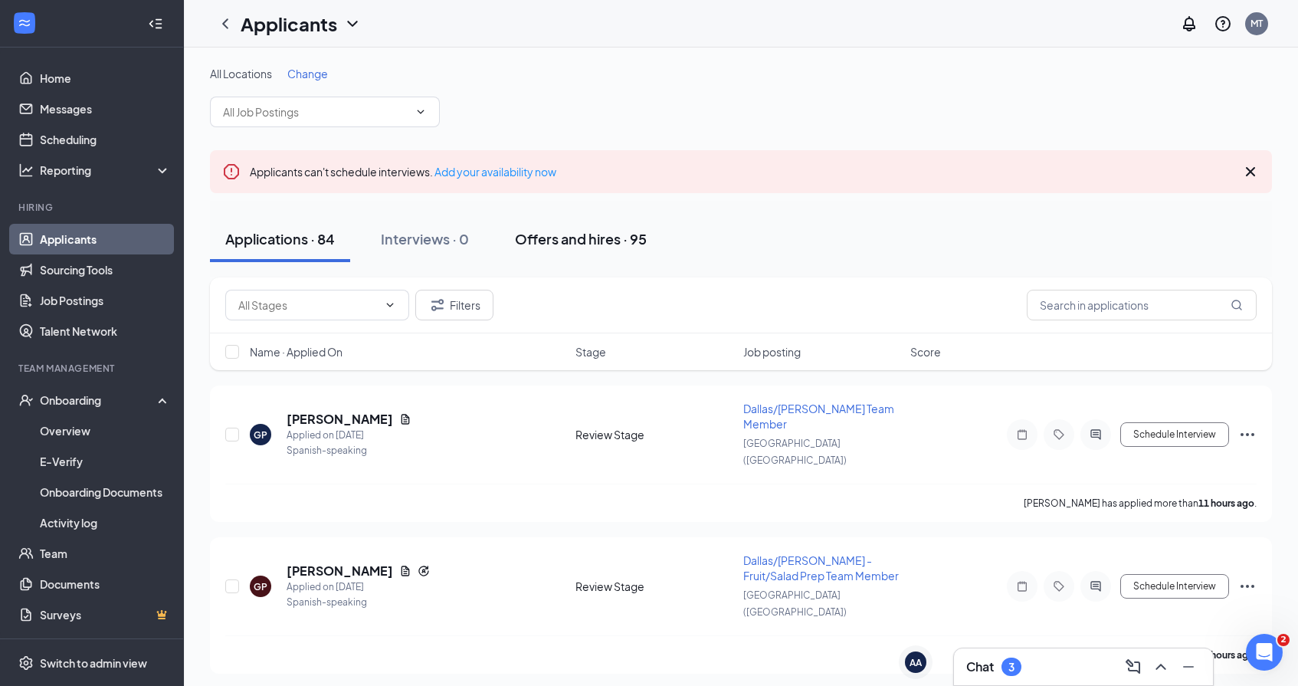
click at [582, 241] on div "Offers and hires · 95" at bounding box center [581, 238] width 132 height 19
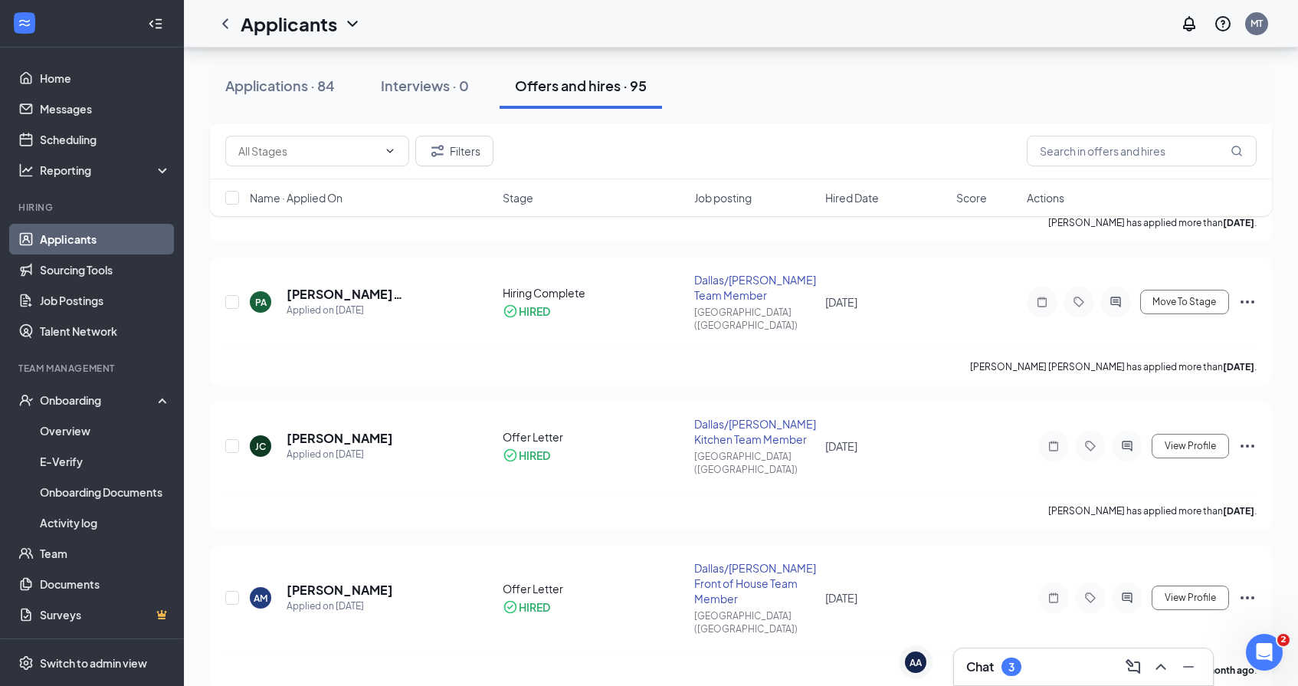
scroll to position [910, 0]
click at [101, 429] on link "Overview" at bounding box center [105, 430] width 131 height 31
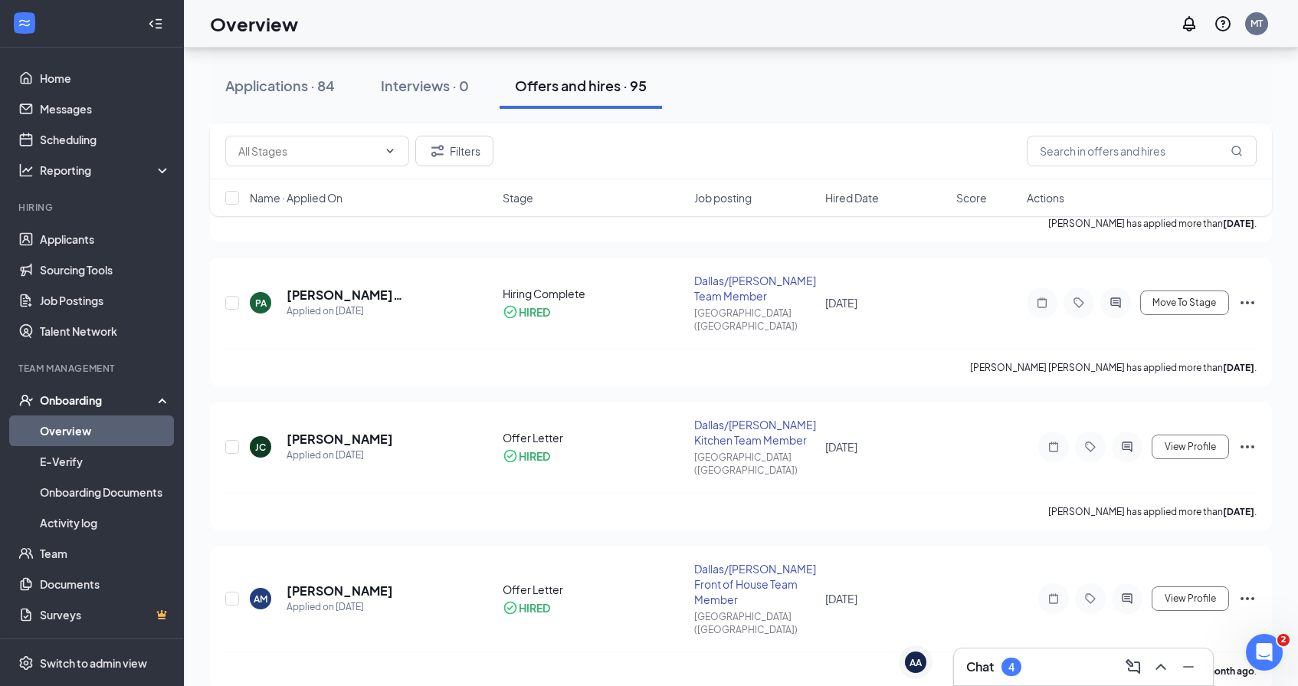
scroll to position [69, 0]
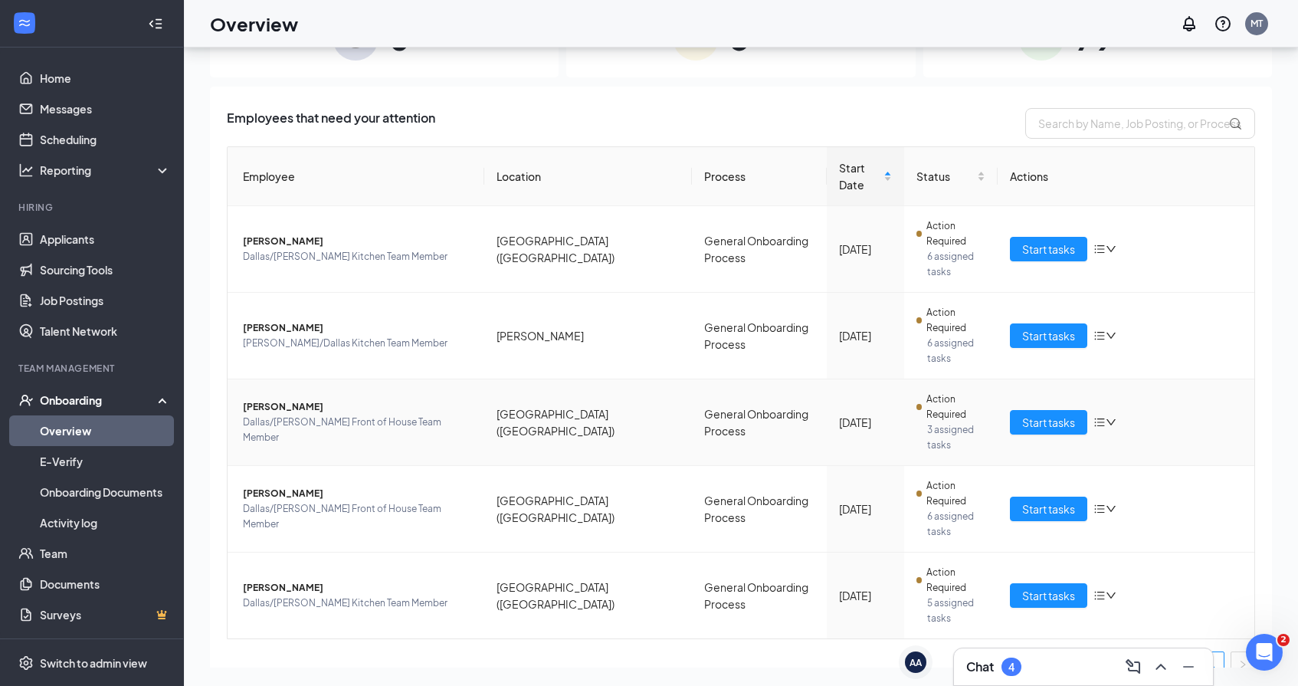
click at [1020, 677] on div "Chat 4" at bounding box center [1083, 666] width 235 height 25
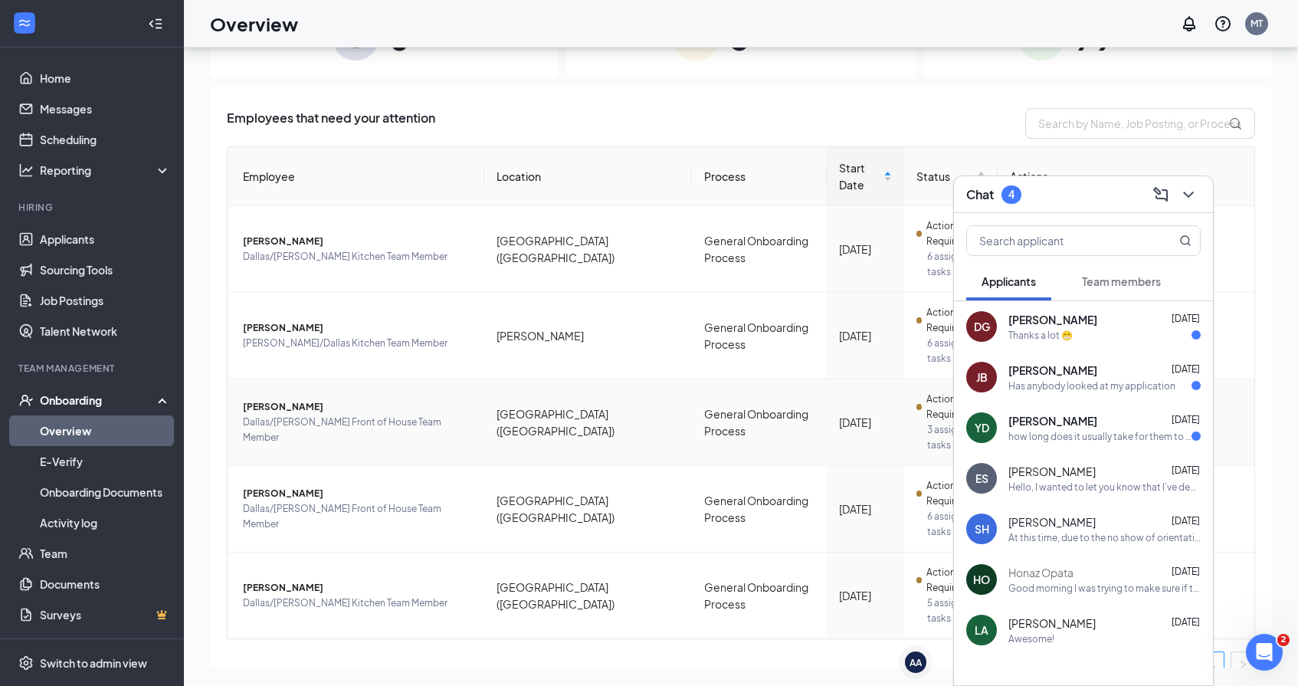
click at [1140, 277] on span "Team members" at bounding box center [1121, 281] width 79 height 14
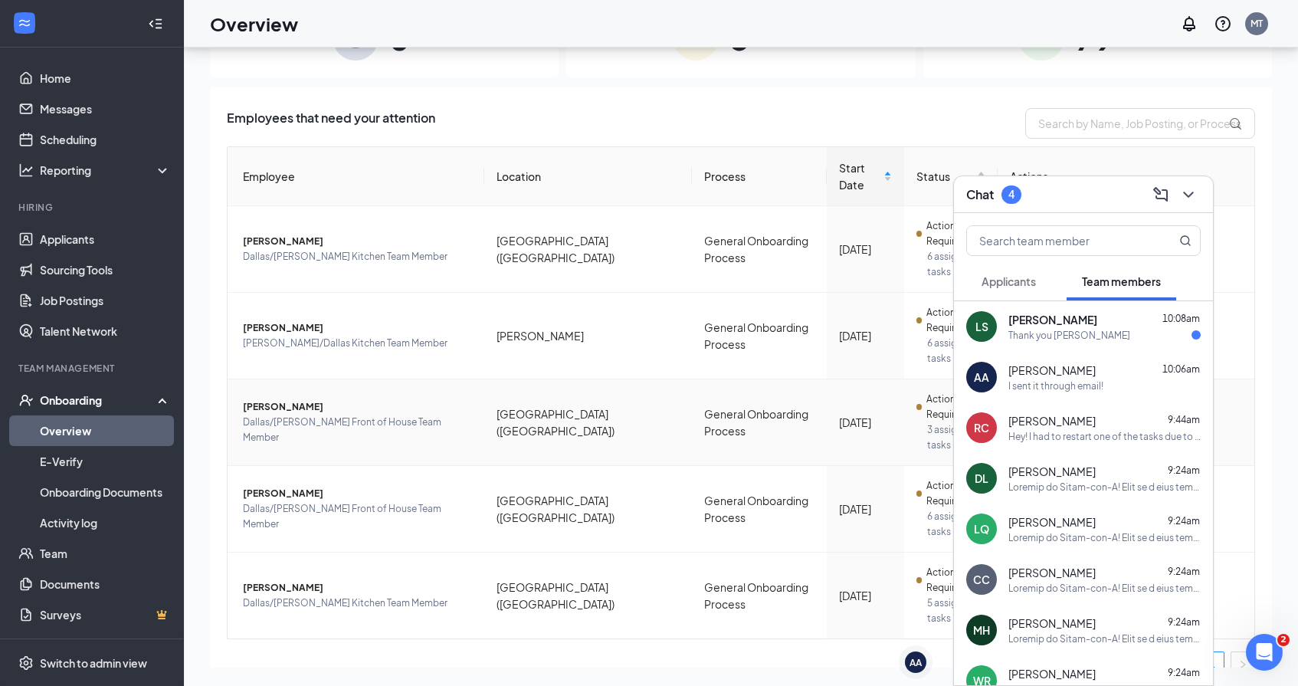
click at [1093, 323] on div "Landon Shealy 10:08am" at bounding box center [1105, 319] width 192 height 15
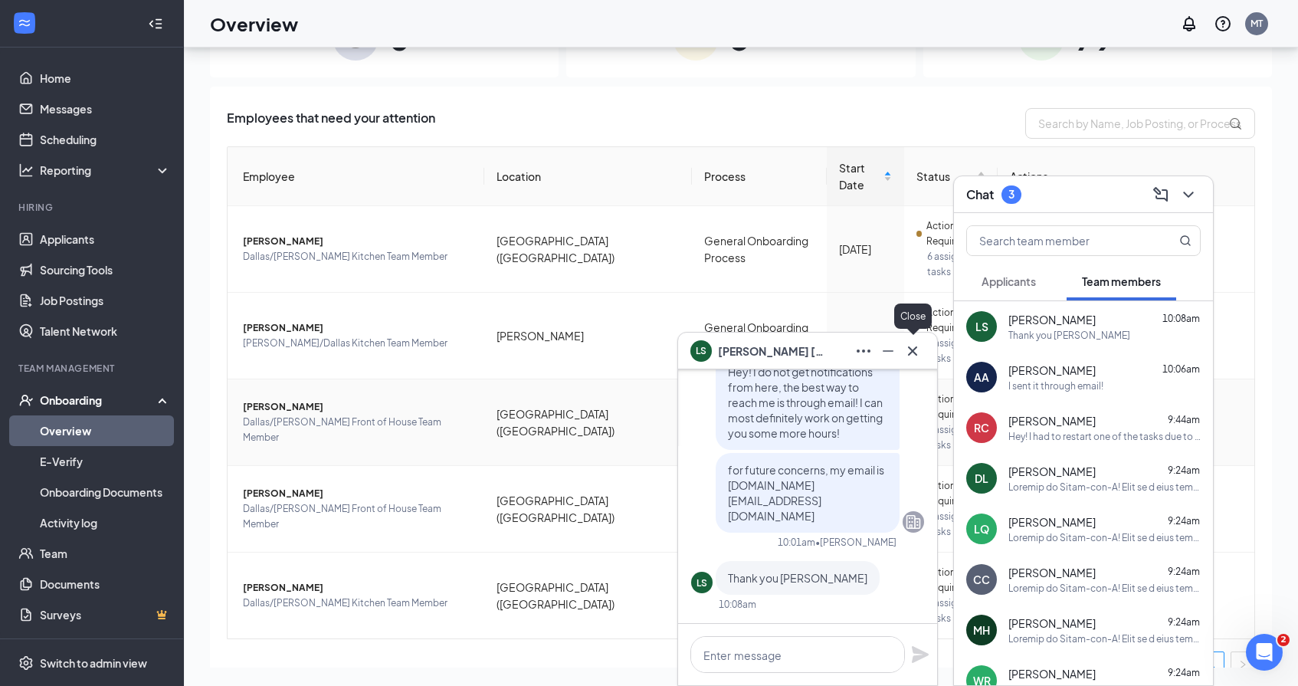
click at [914, 357] on icon "Cross" at bounding box center [913, 351] width 18 height 18
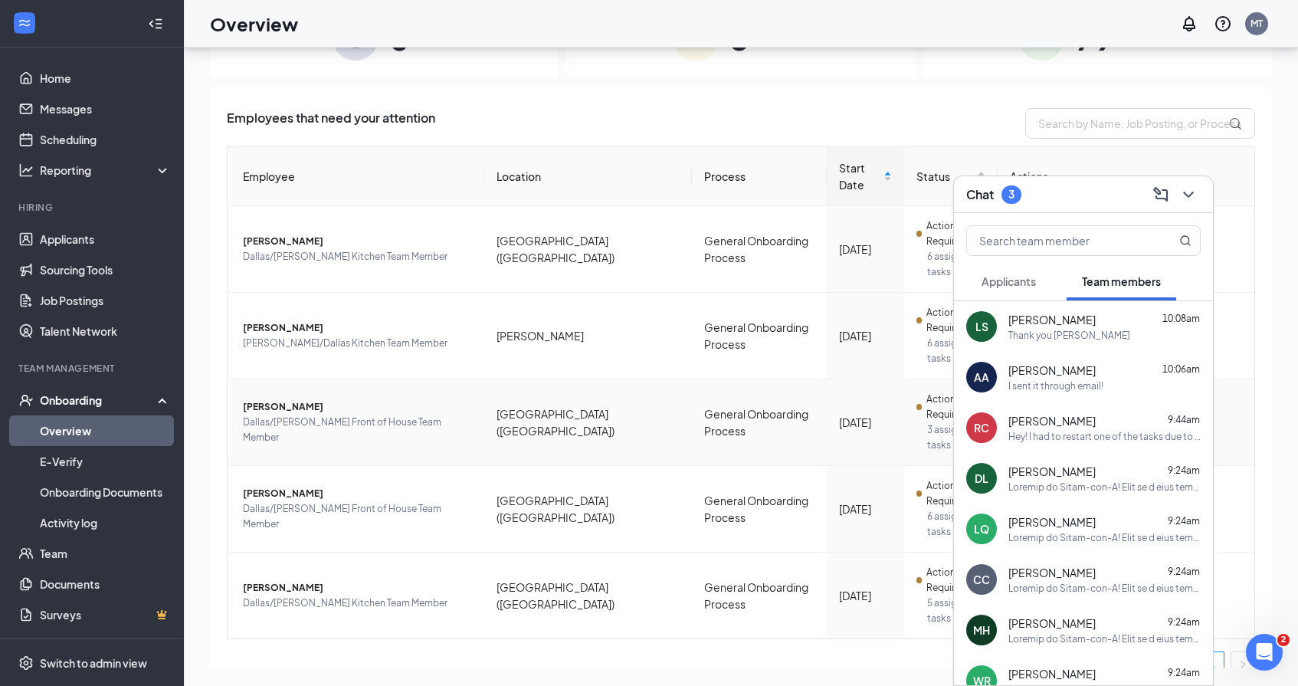
click at [1185, 204] on button at bounding box center [1188, 194] width 25 height 25
